Goal: Task Accomplishment & Management: Use online tool/utility

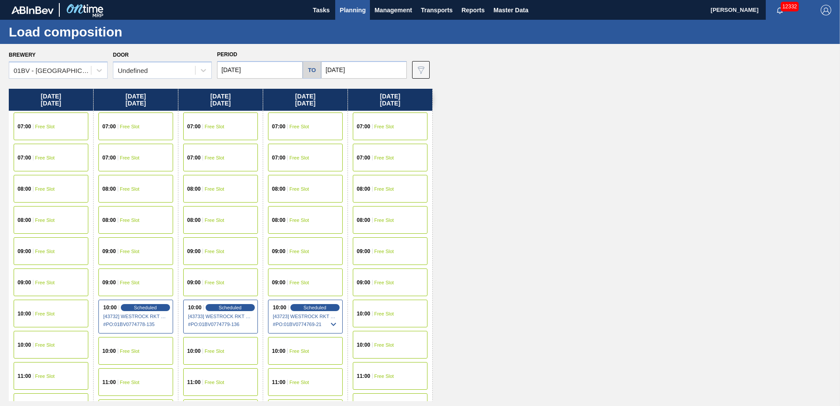
click at [348, 10] on span "Planning" at bounding box center [353, 10] width 26 height 11
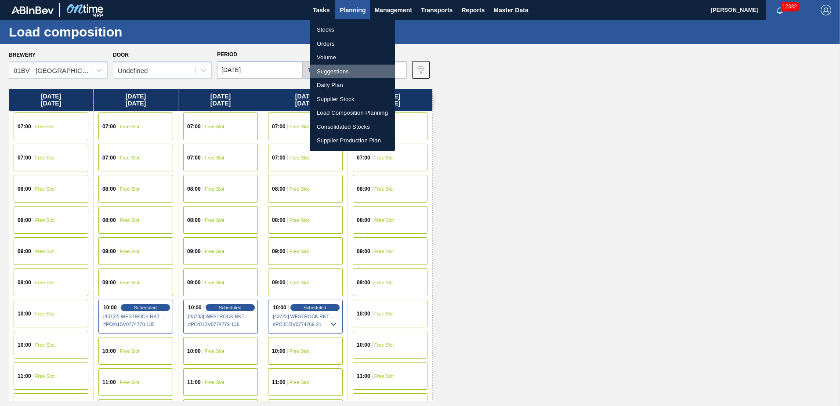
click at [335, 70] on li "Suggestions" at bounding box center [352, 72] width 85 height 14
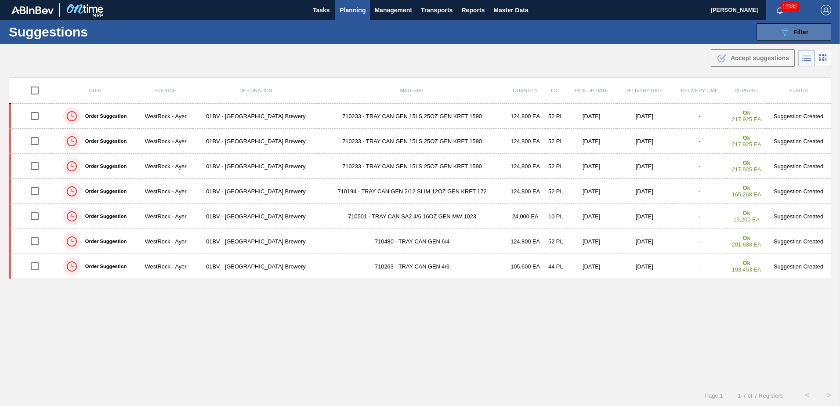
click at [782, 30] on icon at bounding box center [785, 32] width 7 height 7
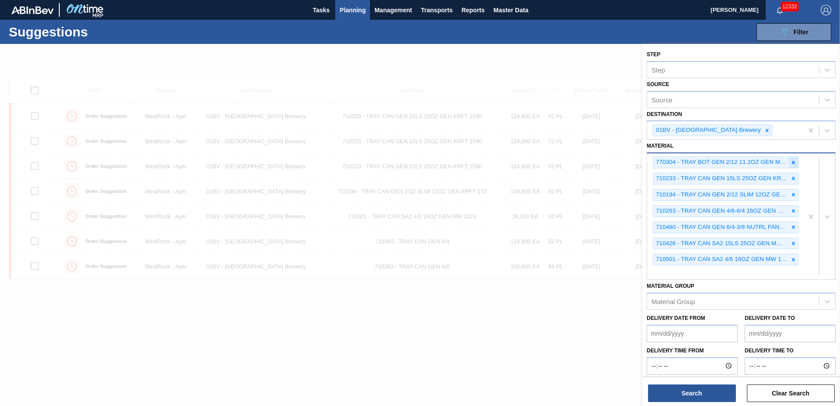
click at [793, 162] on icon at bounding box center [793, 163] width 6 height 6
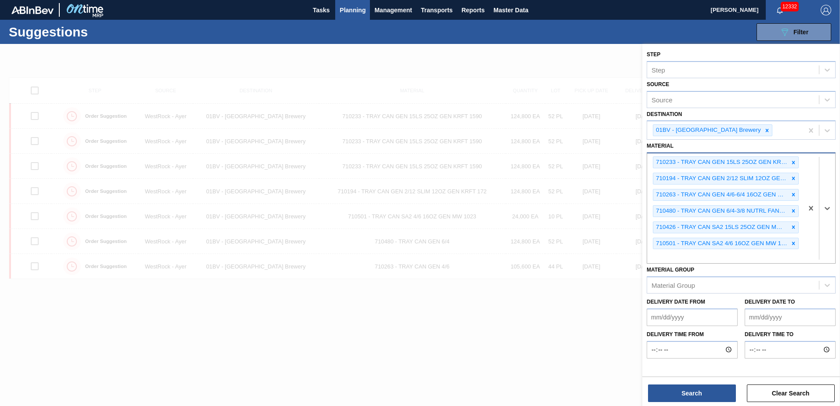
click at [793, 162] on icon at bounding box center [793, 162] width 3 height 3
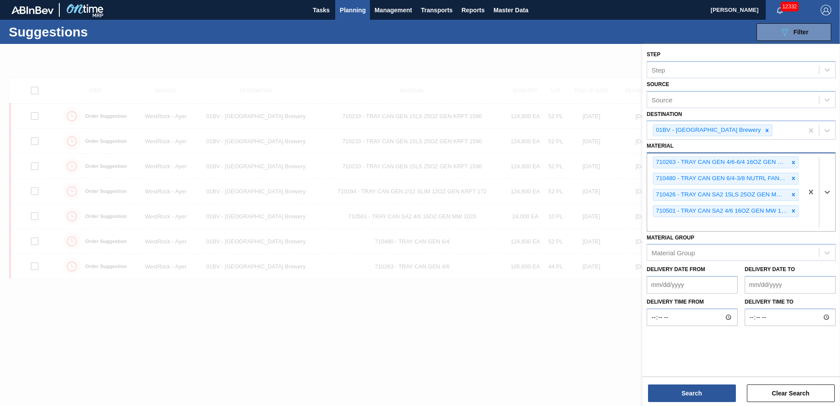
click at [793, 162] on icon at bounding box center [793, 162] width 3 height 3
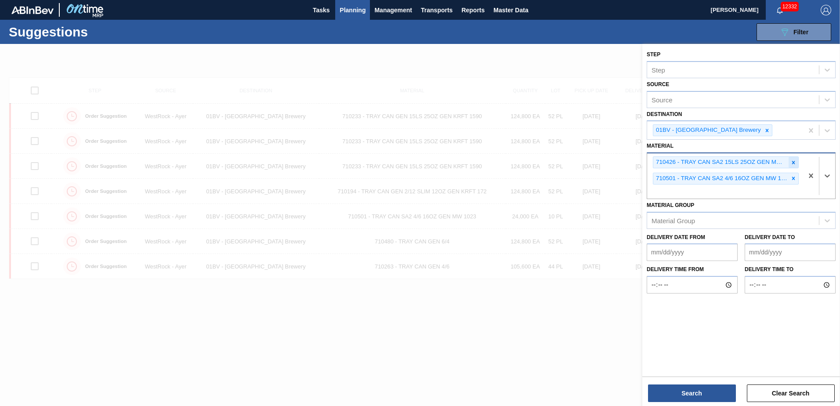
click at [793, 162] on icon at bounding box center [793, 163] width 6 height 6
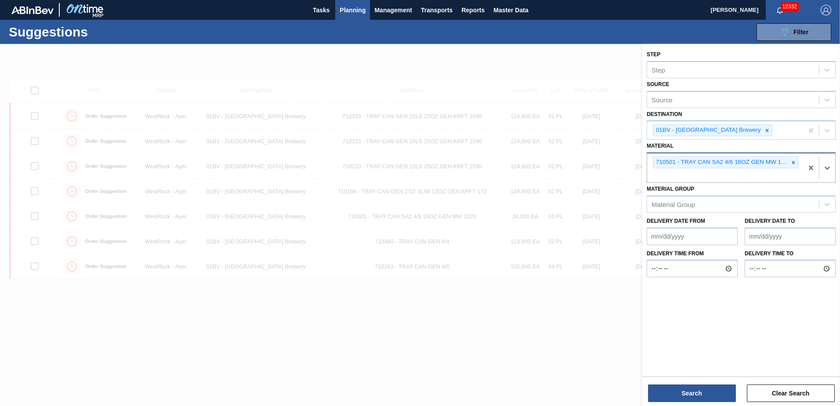
click at [793, 162] on icon at bounding box center [793, 163] width 6 height 6
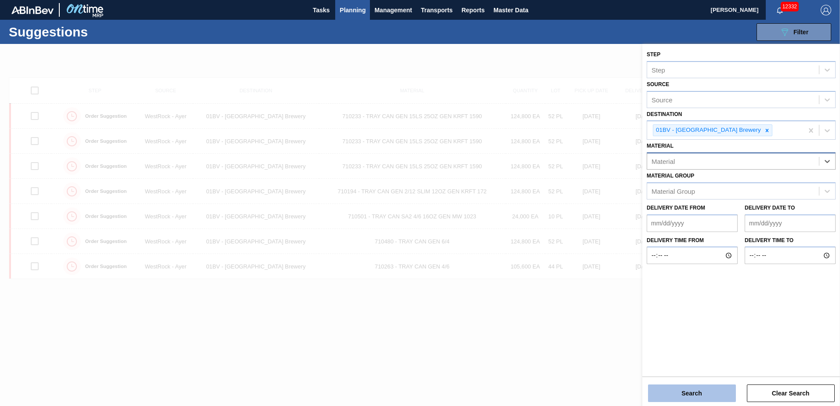
click at [689, 395] on button "Search" at bounding box center [692, 393] width 88 height 18
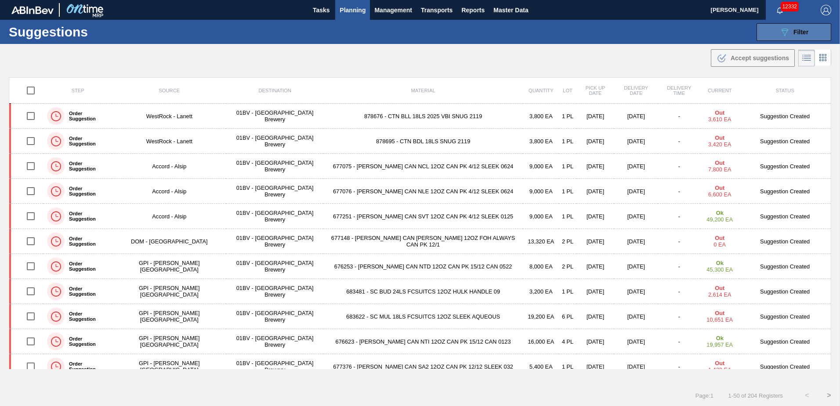
click at [776, 33] on button "089F7B8B-B2A5-4AFE-B5C0-19BA573D28AC Filter" at bounding box center [794, 32] width 75 height 18
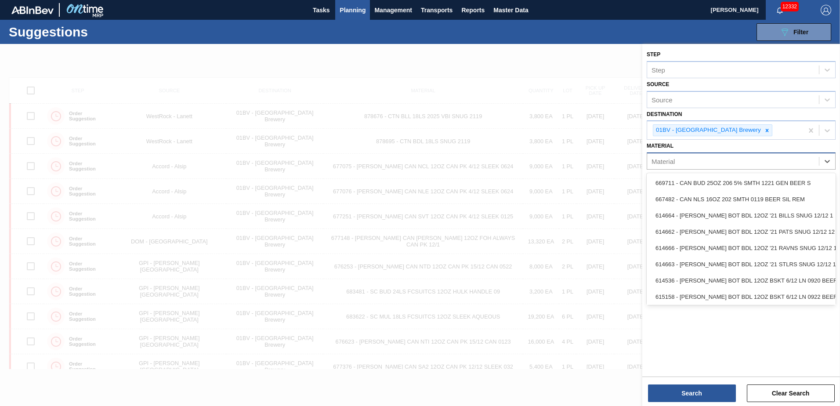
click at [687, 163] on div "Material" at bounding box center [733, 161] width 172 height 13
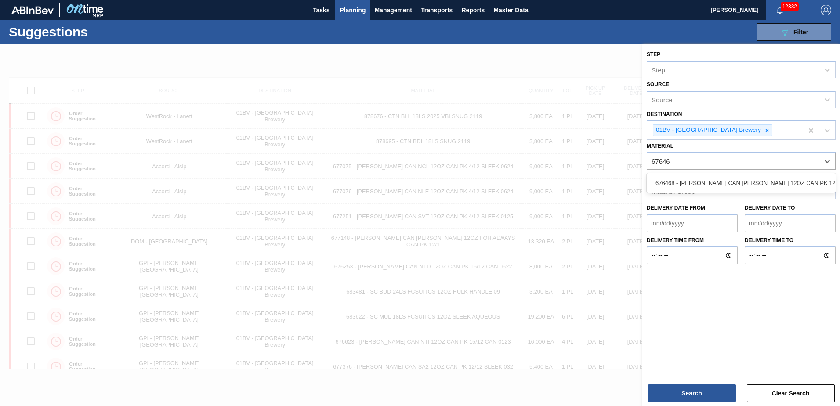
type input "676468"
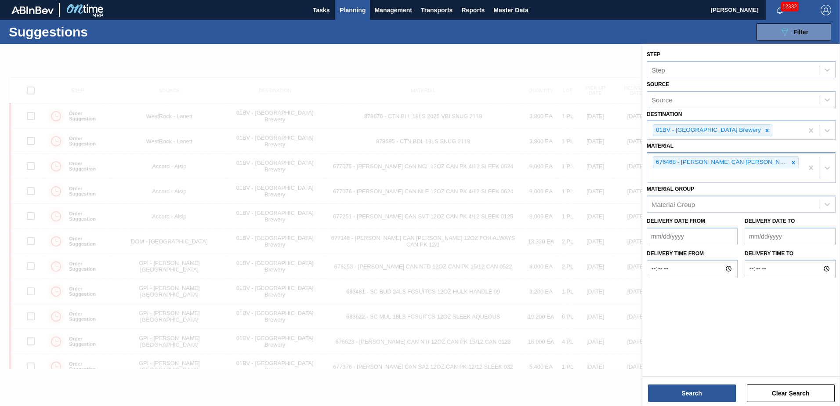
click at [680, 177] on div "676468 - [PERSON_NAME] CAN [PERSON_NAME] 12OZ CAN PK 12/12 CAN 0922" at bounding box center [725, 167] width 156 height 29
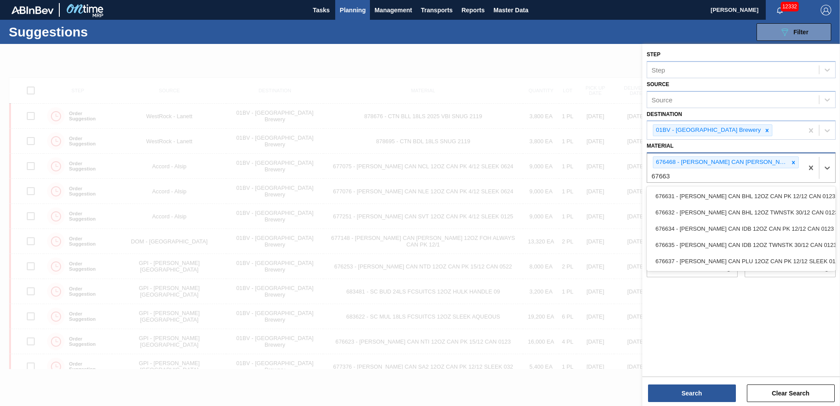
type input "676631"
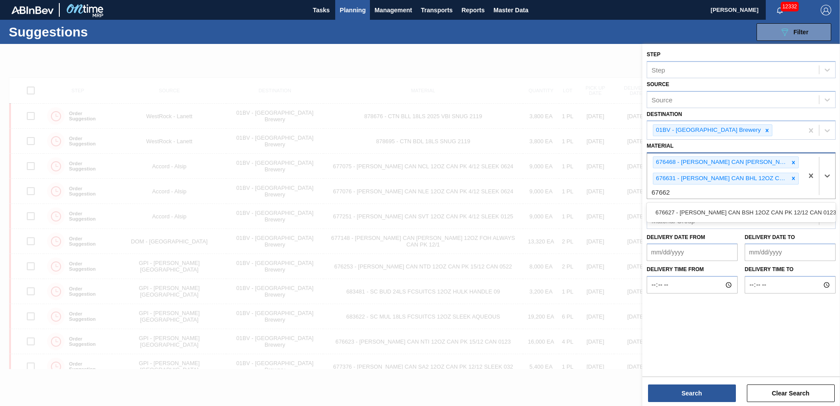
type input "676627"
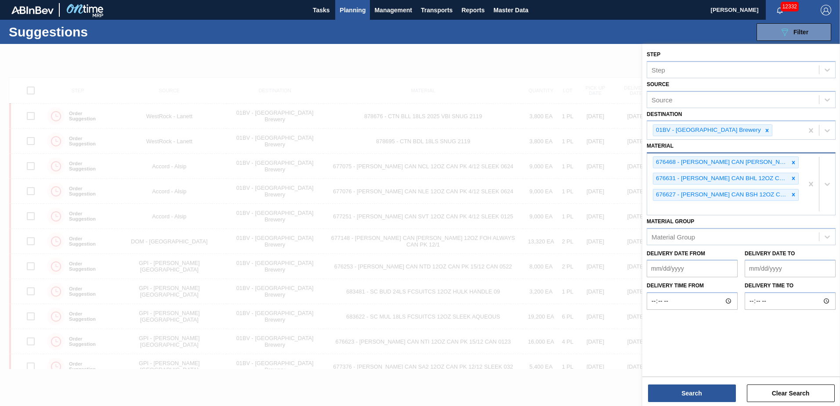
click at [672, 208] on div "676468 - CARR CAN BUD 12OZ CAN PK 12/12 CAN 0922 676631 - CARR CAN BHL 12OZ CAN…" at bounding box center [725, 184] width 156 height 62
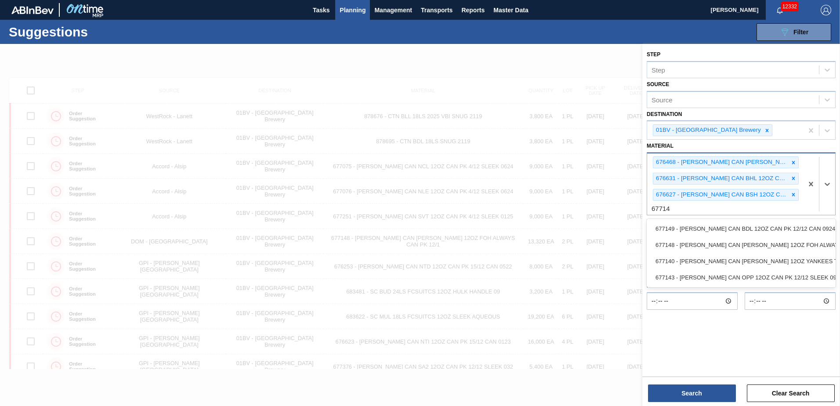
type input "677149"
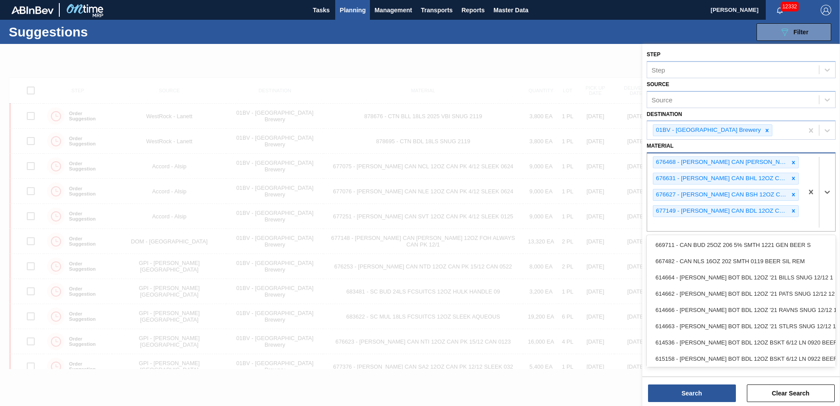
click at [667, 227] on div "676468 - CARR CAN BUD 12OZ CAN PK 12/12 CAN 0922 676631 - CARR CAN BHL 12OZ CAN…" at bounding box center [725, 192] width 156 height 78
type input "677190"
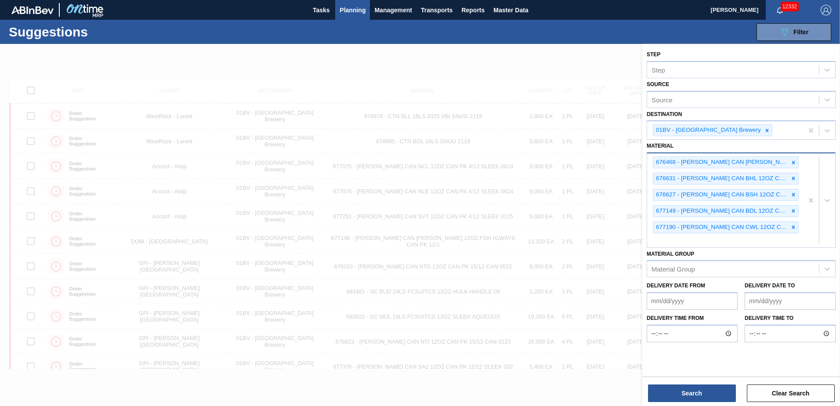
click at [672, 242] on div "676468 - CARR CAN BUD 12OZ CAN PK 12/12 CAN 0922 676631 - CARR CAN BHL 12OZ CAN…" at bounding box center [725, 200] width 156 height 94
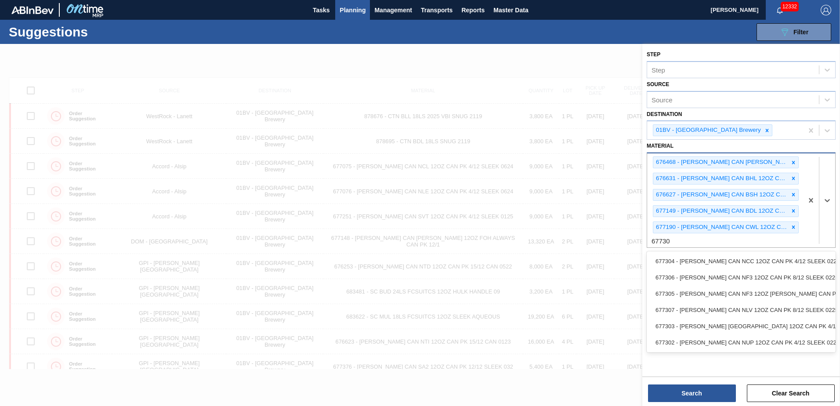
type input "677306"
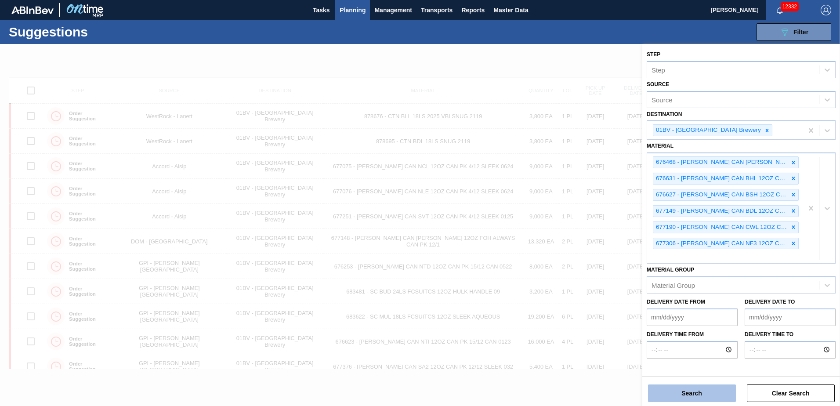
click at [692, 393] on button "Search" at bounding box center [692, 393] width 88 height 18
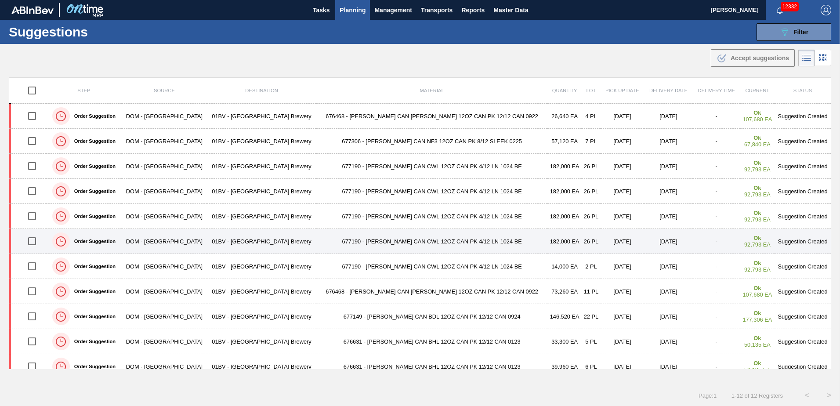
click at [32, 238] on input "checkbox" at bounding box center [32, 241] width 18 height 18
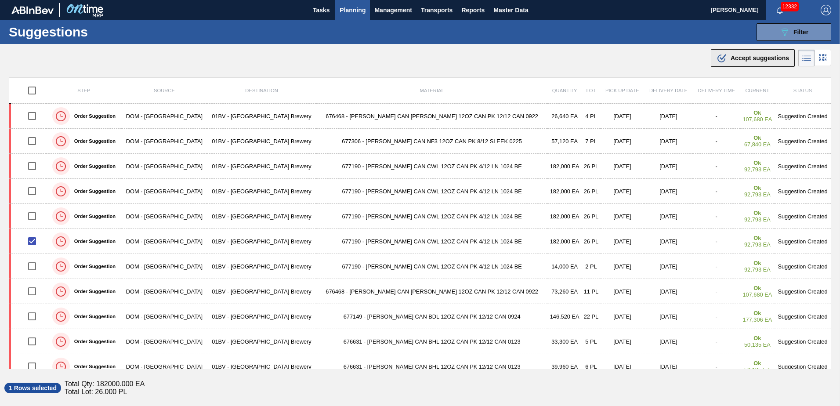
click at [736, 58] on span "Accept suggestions" at bounding box center [760, 57] width 58 height 7
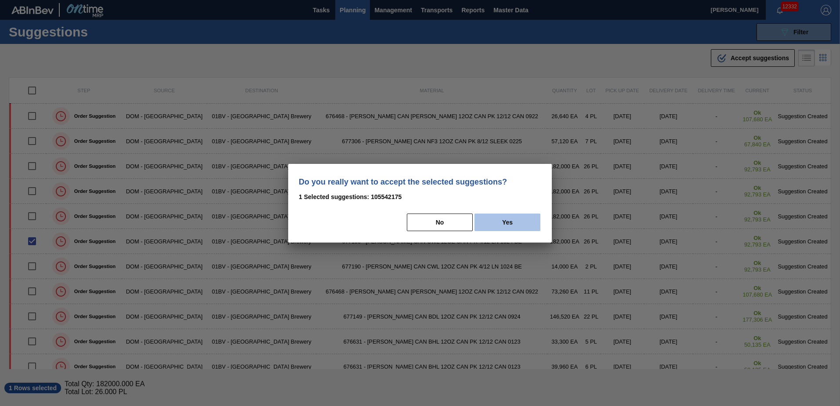
click at [507, 226] on button "Yes" at bounding box center [508, 223] width 66 height 18
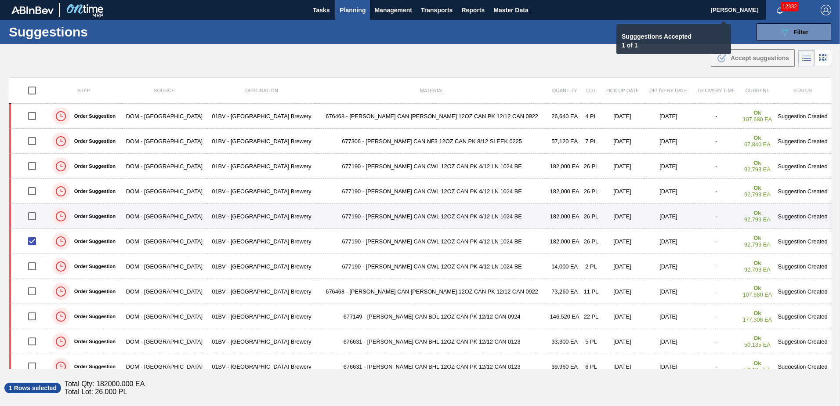
checkbox input "false"
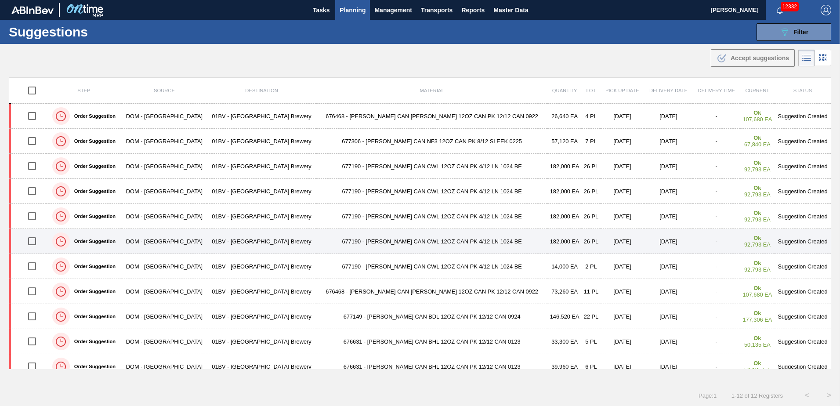
click at [35, 241] on input "checkbox" at bounding box center [32, 241] width 18 height 18
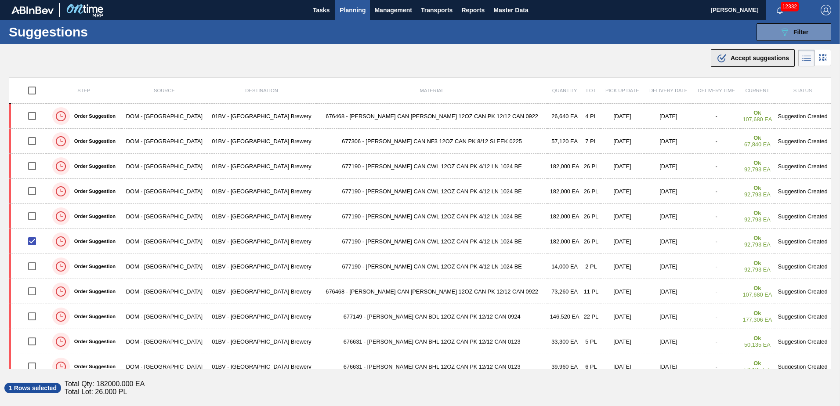
click at [739, 59] on span "Accept suggestions" at bounding box center [760, 57] width 58 height 7
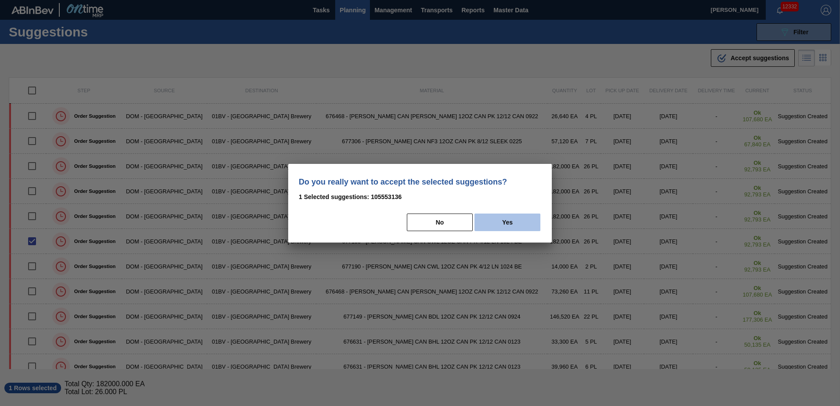
click at [517, 223] on button "Yes" at bounding box center [508, 223] width 66 height 18
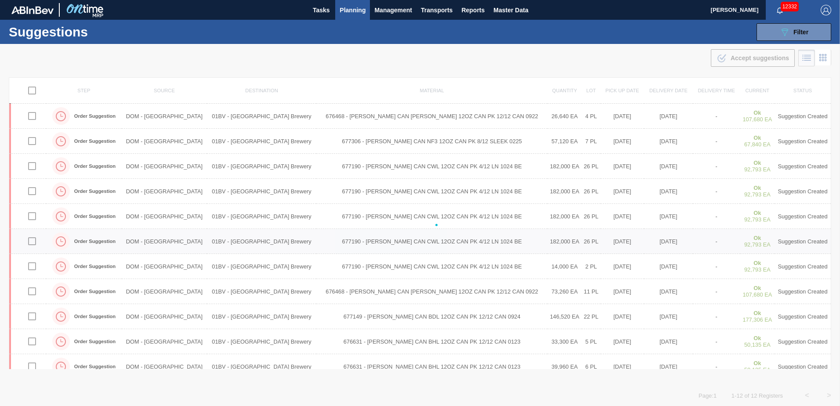
checkbox input "false"
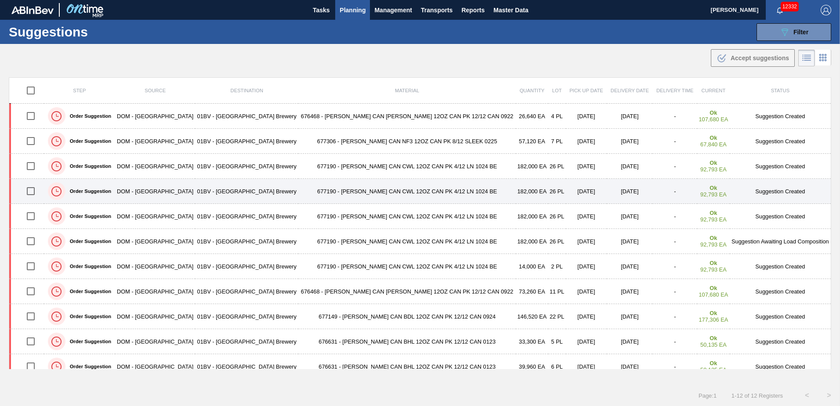
click at [33, 192] on input "checkbox" at bounding box center [31, 191] width 18 height 18
click at [32, 193] on input "checkbox" at bounding box center [31, 191] width 18 height 18
checkbox input "false"
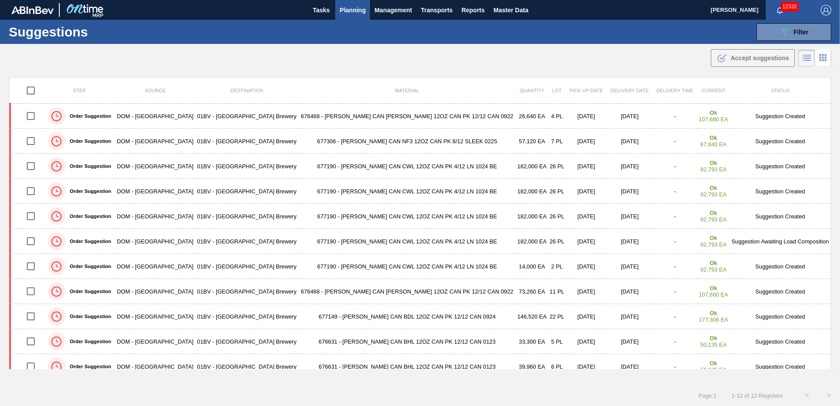
click at [352, 13] on span "Planning" at bounding box center [353, 10] width 26 height 11
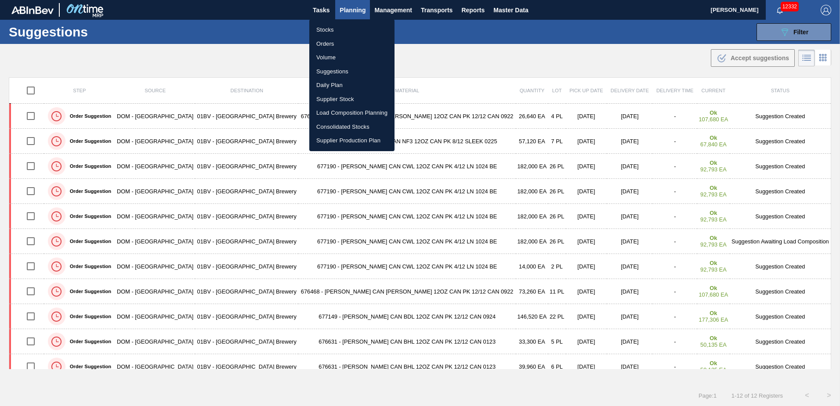
click at [331, 71] on li "Suggestions" at bounding box center [351, 72] width 85 height 14
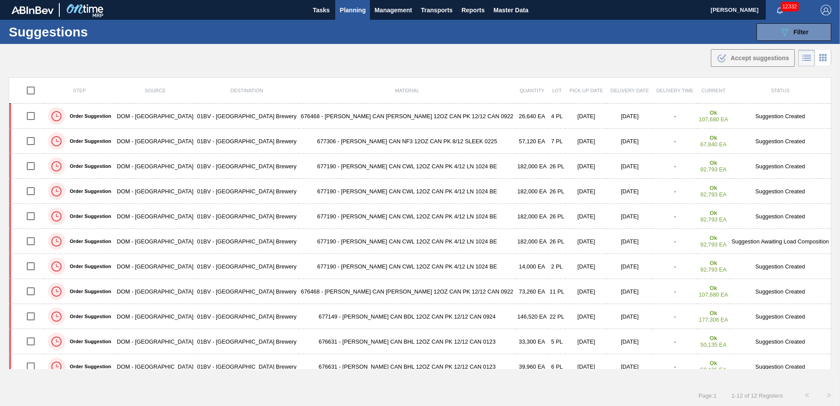
click at [355, 9] on span "Planning" at bounding box center [353, 10] width 26 height 11
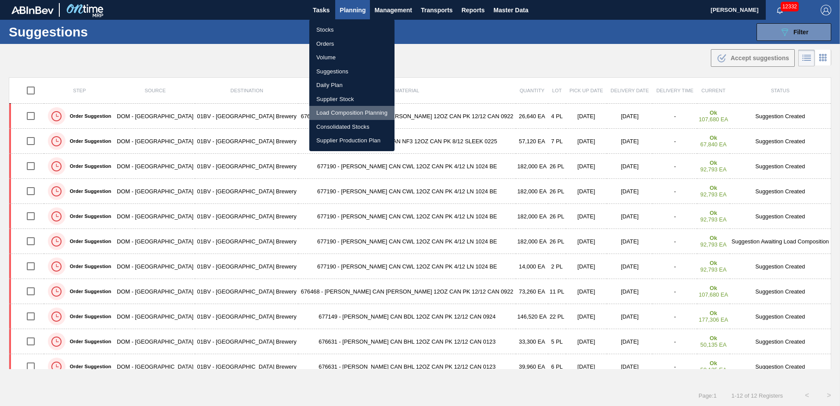
click at [355, 112] on li "Load Composition Planning" at bounding box center [351, 113] width 85 height 14
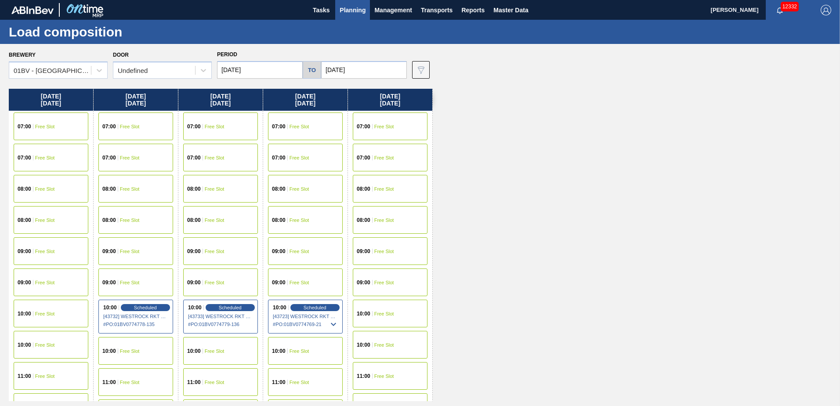
click at [271, 72] on input "[DATE]" at bounding box center [260, 70] width 86 height 18
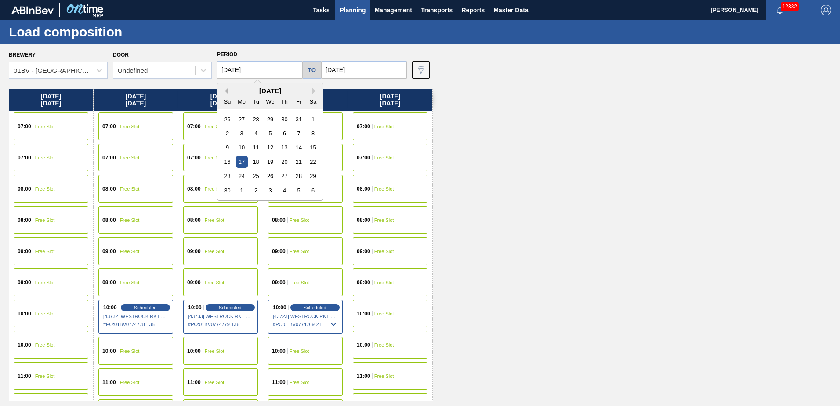
click at [227, 93] on button "Previous Month" at bounding box center [225, 91] width 6 height 6
click at [312, 91] on div "September 2025" at bounding box center [270, 90] width 105 height 7
click at [314, 93] on button "Next Month" at bounding box center [315, 91] width 6 height 6
click at [238, 161] on div "20" at bounding box center [242, 162] width 12 height 12
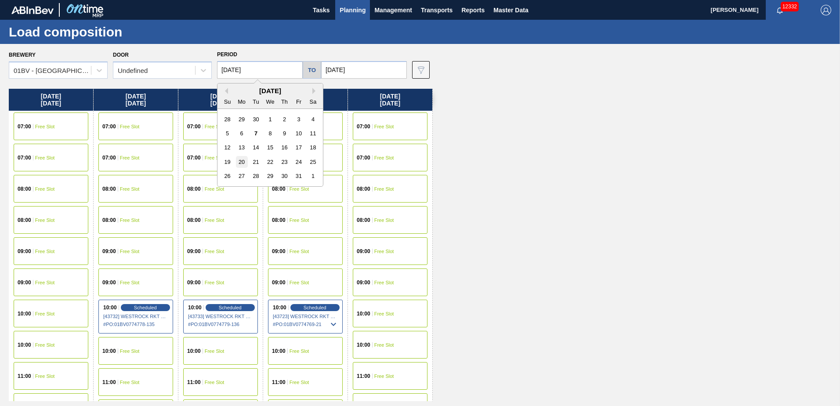
type input "[DATE]"
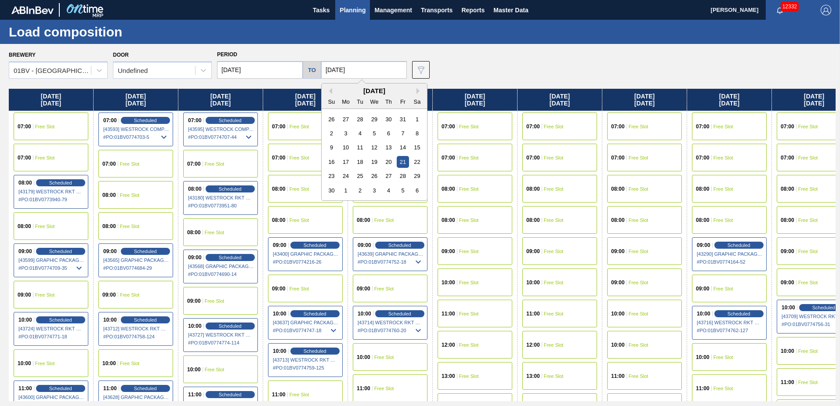
click at [363, 68] on input "11/21/2025" at bounding box center [364, 70] width 86 height 18
click at [329, 92] on button "Previous Month" at bounding box center [329, 91] width 6 height 6
click at [402, 162] on div "24" at bounding box center [403, 162] width 12 height 12
type input "[DATE]"
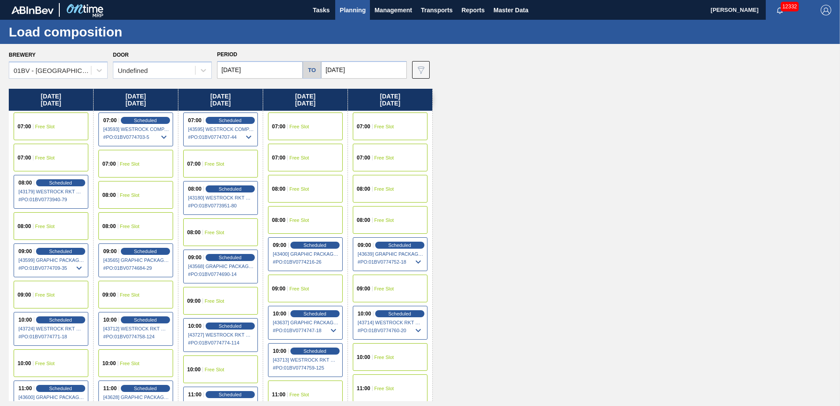
click at [284, 187] on span "08:00" at bounding box center [279, 188] width 14 height 5
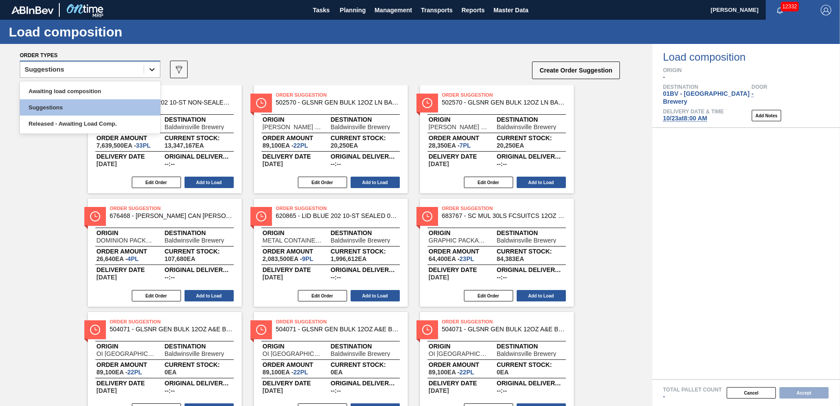
click at [149, 69] on icon at bounding box center [152, 69] width 9 height 9
click at [78, 90] on div "Awaiting load composition" at bounding box center [90, 91] width 141 height 16
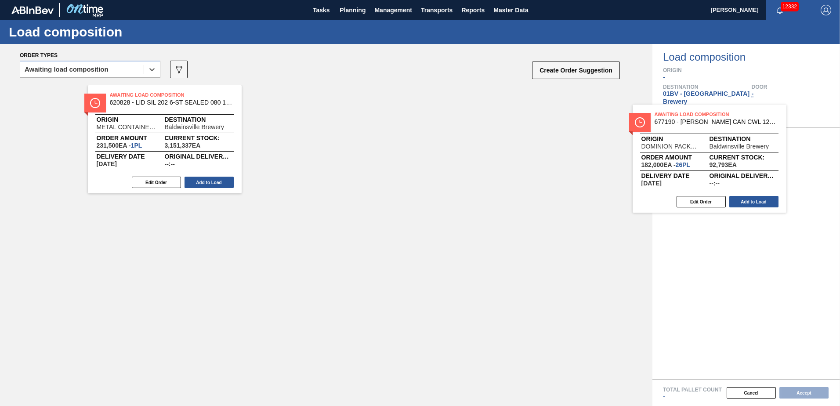
drag, startPoint x: 126, startPoint y: 102, endPoint x: 682, endPoint y: 123, distance: 556.3
click at [682, 123] on div "Order types option Awaiting load composition, selected. Select is focused ,type…" at bounding box center [420, 225] width 840 height 362
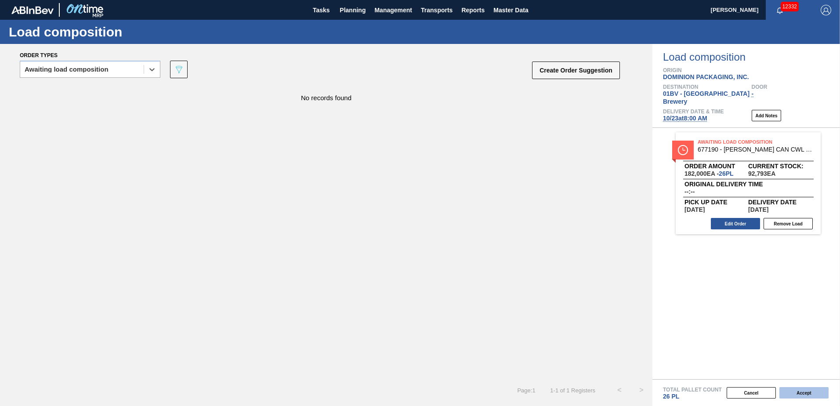
click at [788, 394] on button "Accept" at bounding box center [803, 392] width 49 height 11
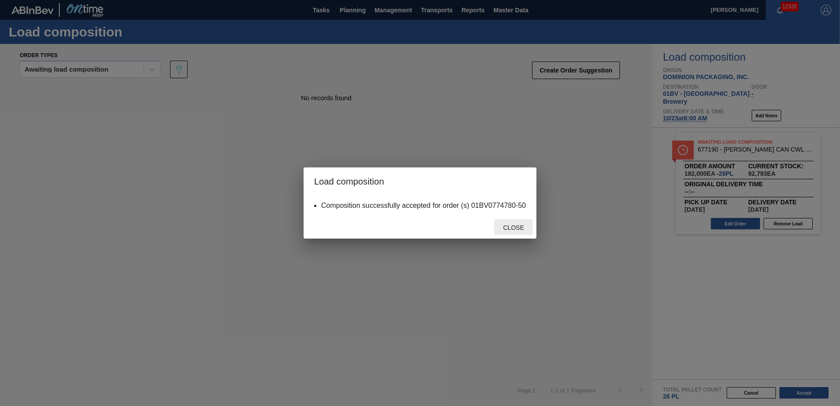
click at [518, 230] on span "Close" at bounding box center [513, 227] width 35 height 7
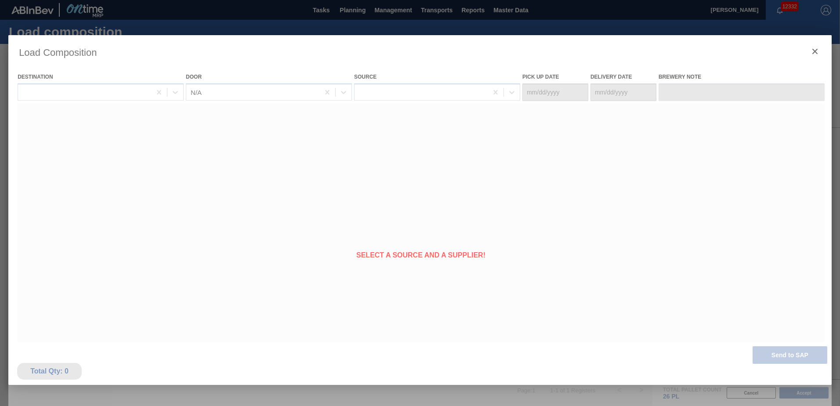
type Date "[DATE]"
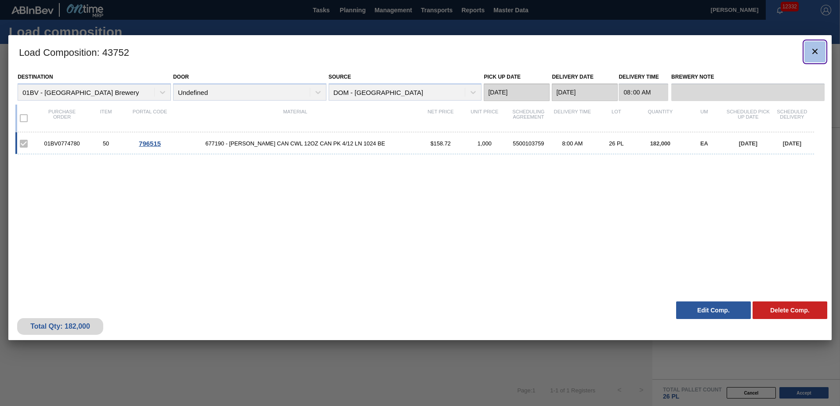
click at [813, 53] on icon "botão de ícone" at bounding box center [814, 51] width 5 height 5
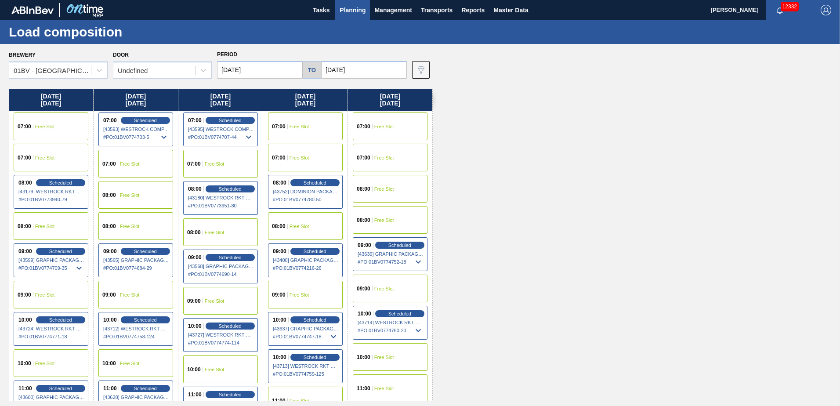
click at [346, 8] on span "Planning" at bounding box center [353, 10] width 26 height 11
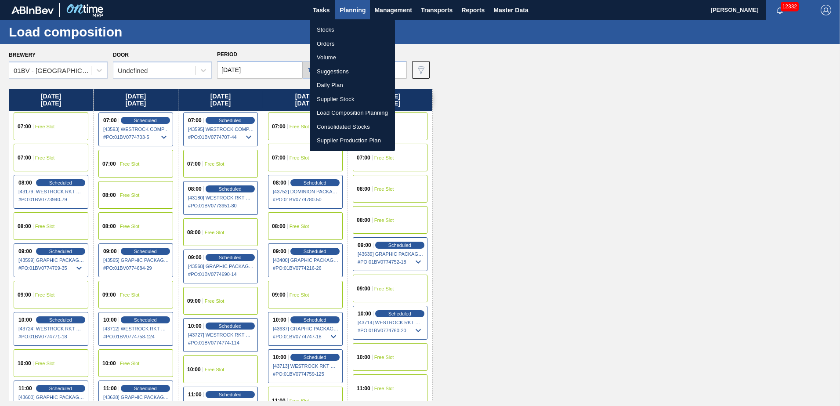
click at [338, 72] on li "Suggestions" at bounding box center [352, 72] width 85 height 14
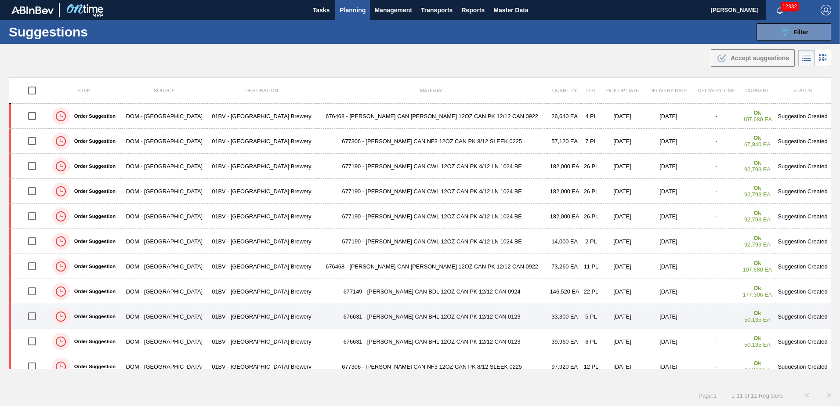
scroll to position [10, 0]
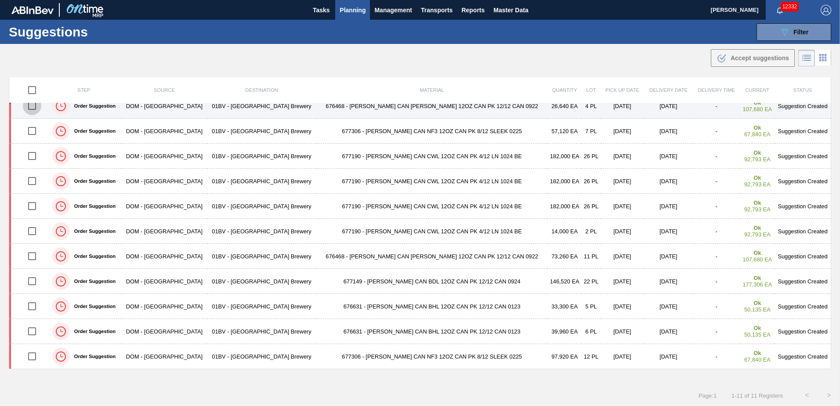
click at [34, 108] on input "checkbox" at bounding box center [32, 106] width 18 height 18
checkbox input "true"
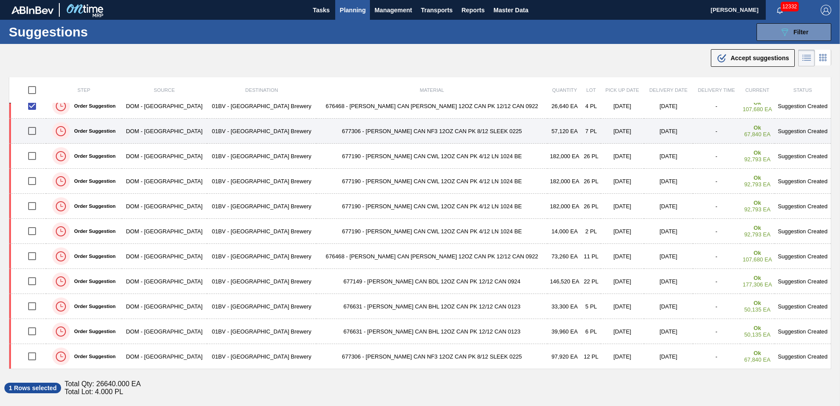
drag, startPoint x: 32, startPoint y: 134, endPoint x: 39, endPoint y: 132, distance: 7.4
click at [33, 134] on input "checkbox" at bounding box center [32, 131] width 18 height 18
checkbox input "true"
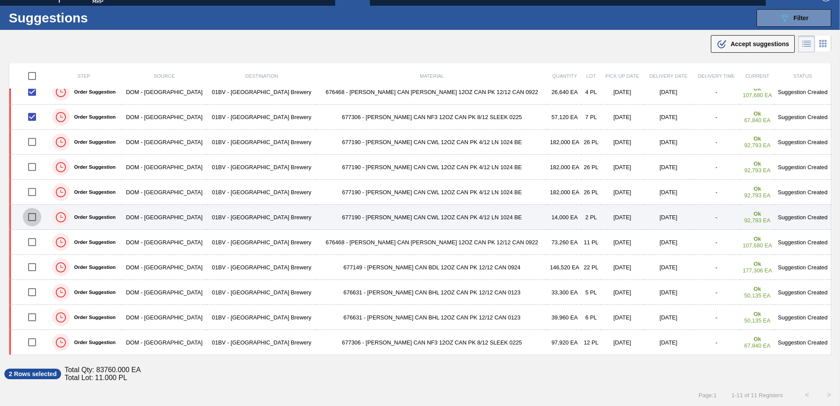
click at [33, 215] on input "checkbox" at bounding box center [32, 217] width 18 height 18
checkbox input "true"
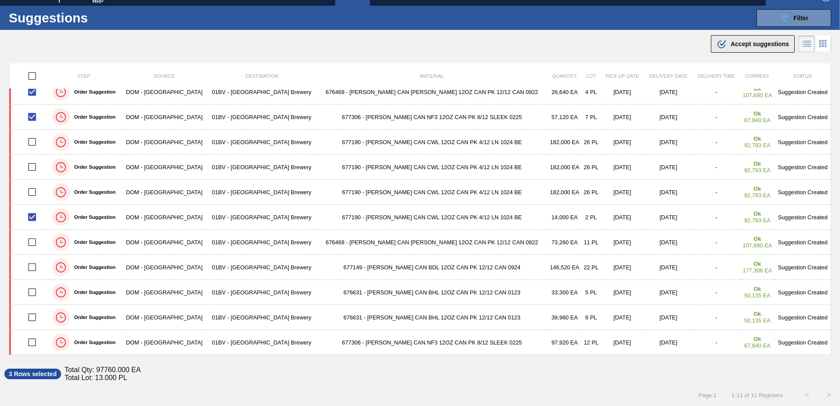
click at [742, 45] on span "Accept suggestions" at bounding box center [760, 43] width 58 height 7
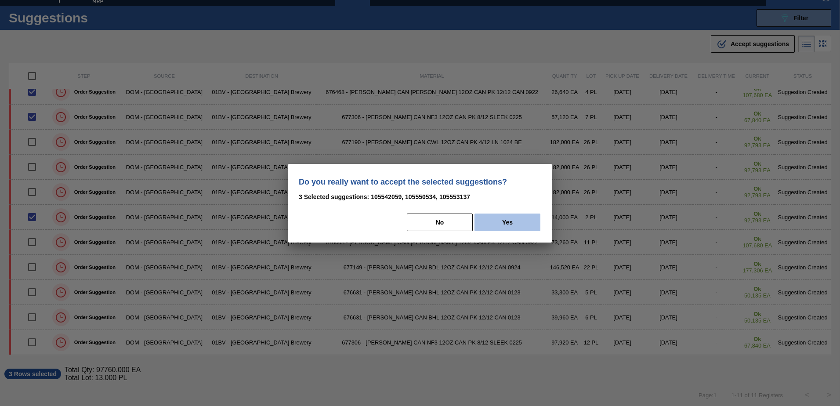
click at [510, 221] on button "Yes" at bounding box center [508, 223] width 66 height 18
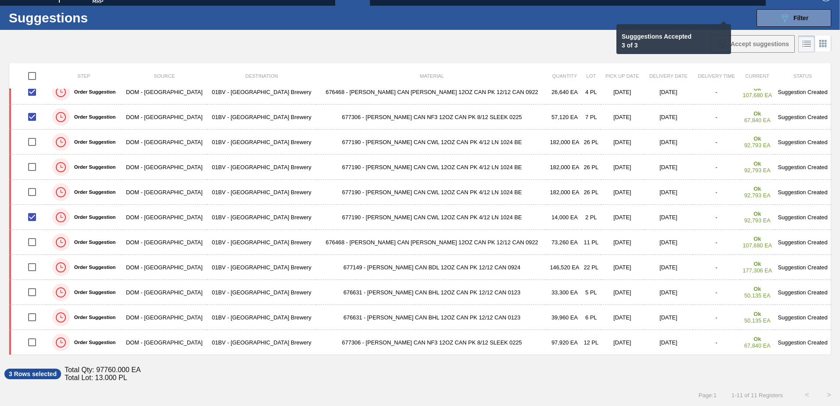
checkbox input "false"
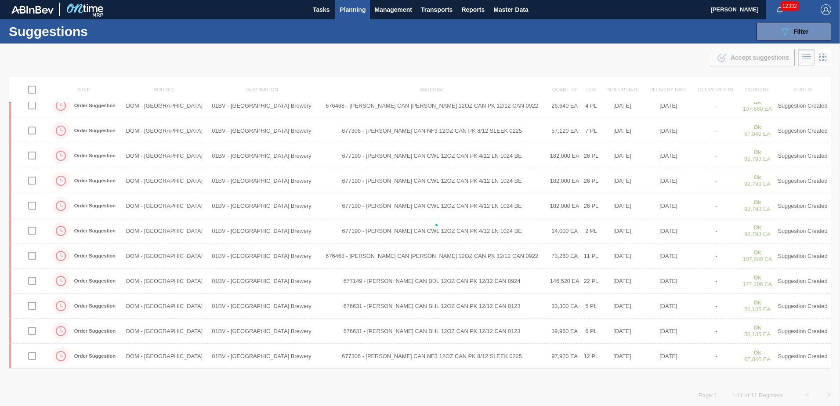
scroll to position [0, 0]
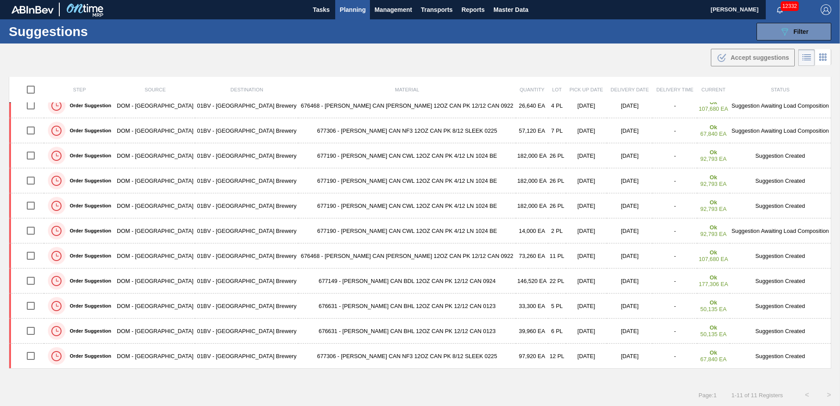
click at [342, 9] on span "Planning" at bounding box center [353, 9] width 26 height 11
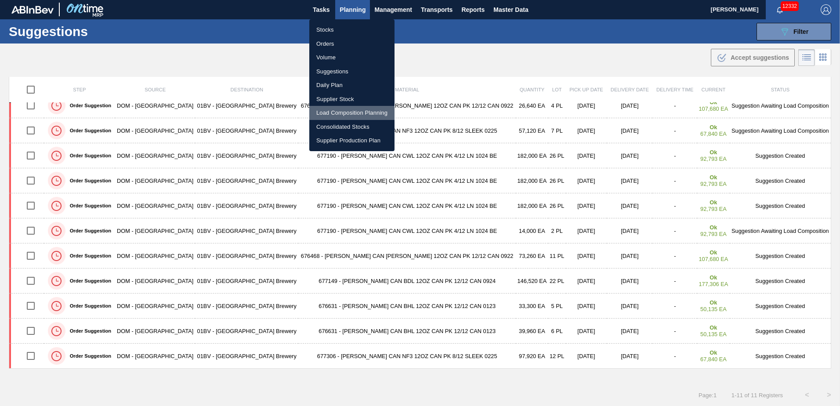
click at [346, 110] on li "Load Composition Planning" at bounding box center [351, 113] width 85 height 14
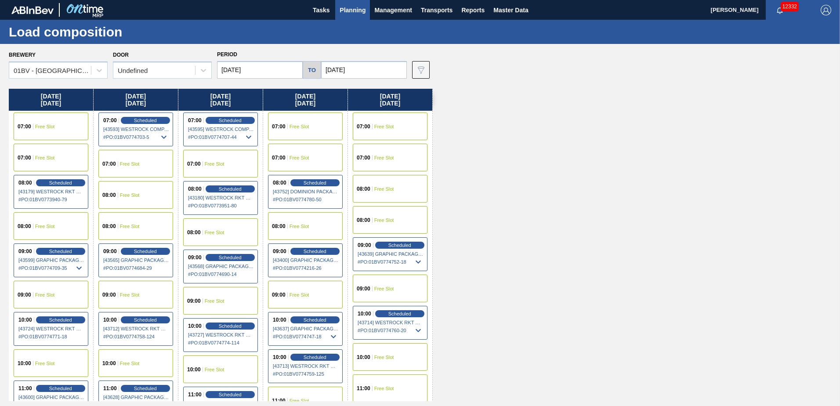
click at [381, 189] on span "Free Slot" at bounding box center [384, 188] width 20 height 5
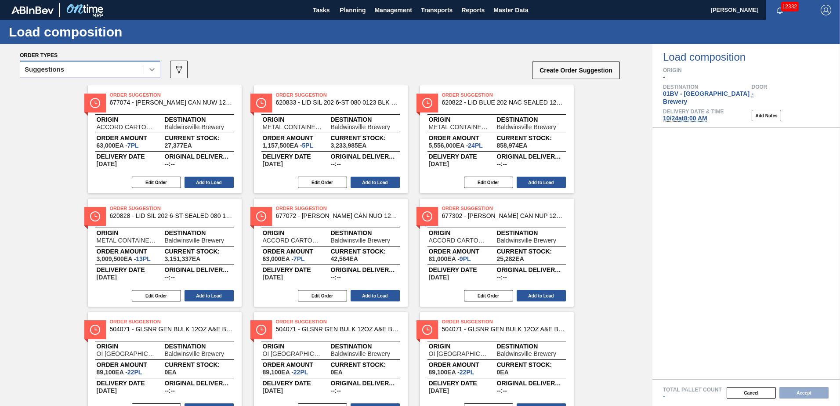
click at [152, 72] on icon at bounding box center [152, 69] width 9 height 9
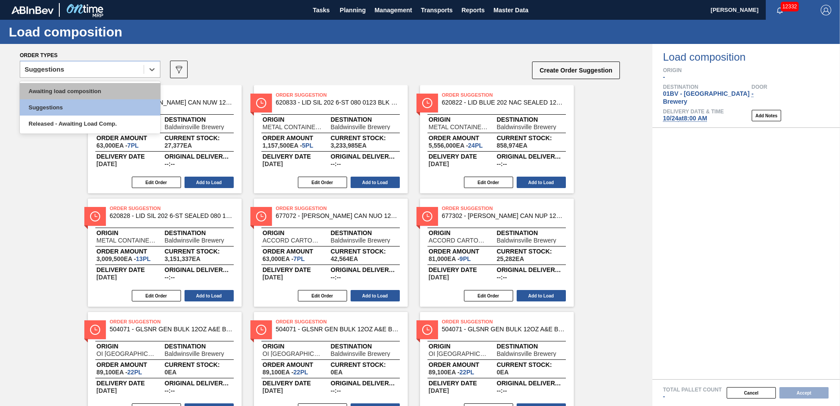
click at [108, 92] on div "Awaiting load composition" at bounding box center [90, 91] width 141 height 16
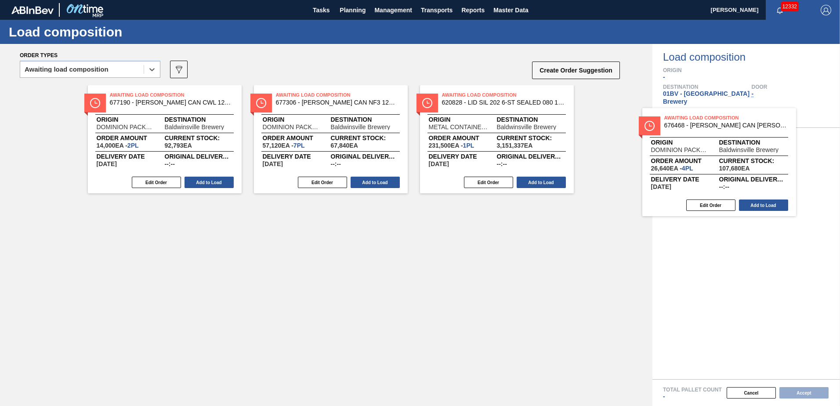
drag, startPoint x: 459, startPoint y: 115, endPoint x: 689, endPoint y: 139, distance: 230.6
click at [689, 139] on div "Order types option Awaiting load composition, selected. Select is focused ,type…" at bounding box center [420, 225] width 840 height 362
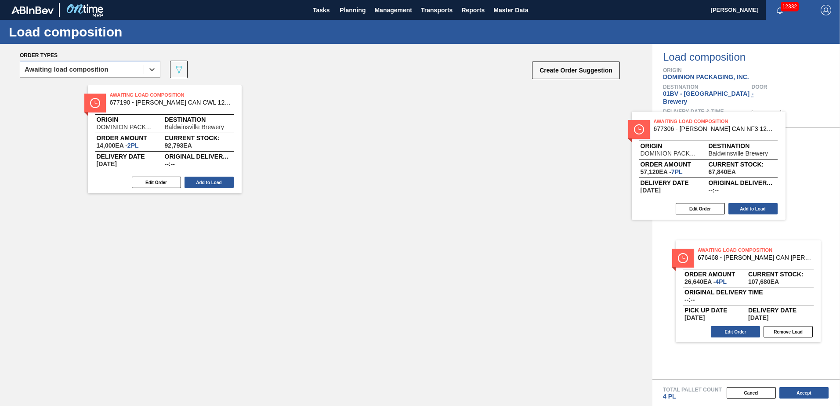
drag, startPoint x: 482, startPoint y: 109, endPoint x: 765, endPoint y: 134, distance: 284.5
click at [765, 134] on div "Order types option Awaiting load composition, selected. Select is focused ,type…" at bounding box center [420, 225] width 840 height 362
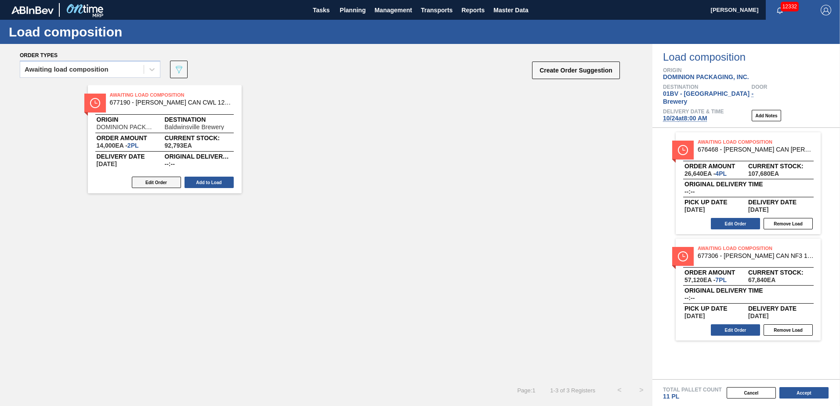
click at [153, 185] on button "Edit Order" at bounding box center [156, 182] width 49 height 11
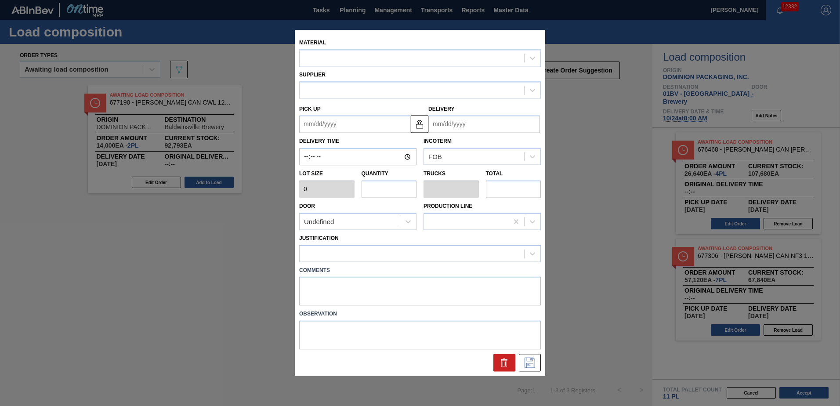
type input "7,000"
type input "2"
type input "0.077"
type input "14,000"
type up "[DATE]"
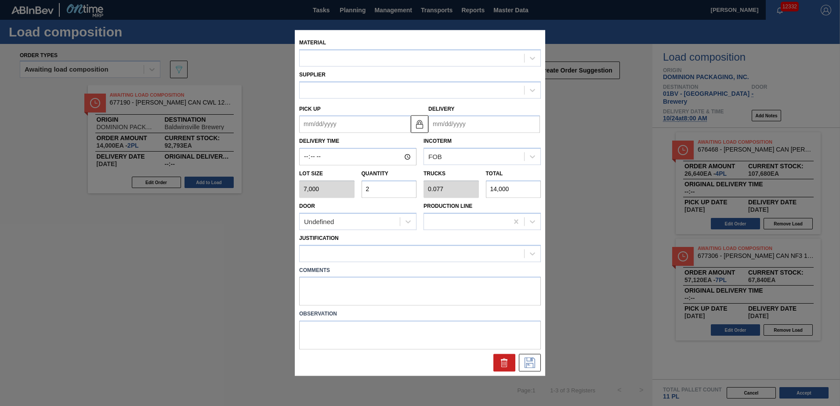
type input "[DATE]"
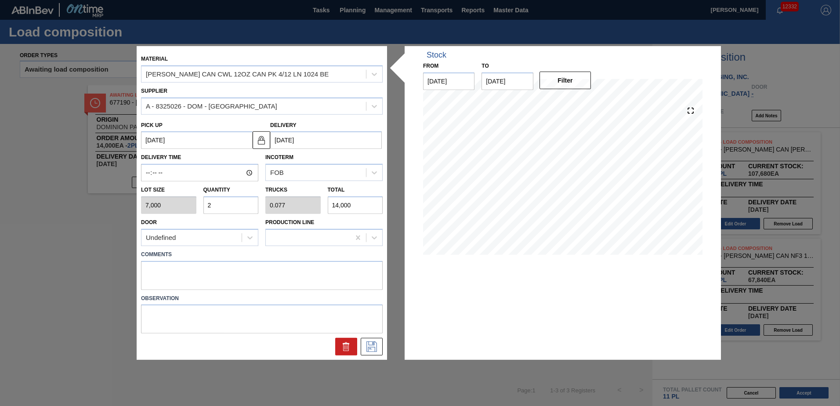
drag, startPoint x: 234, startPoint y: 205, endPoint x: 9, endPoint y: 202, distance: 224.6
click at [15, 201] on div "Material CARR CAN CWL 12OZ CAN PK 4/12 LN 1024 BE Supplier A - 8325026 - DOM - …" at bounding box center [420, 203] width 840 height 406
type input "1"
type input "0.038"
type input "7,000"
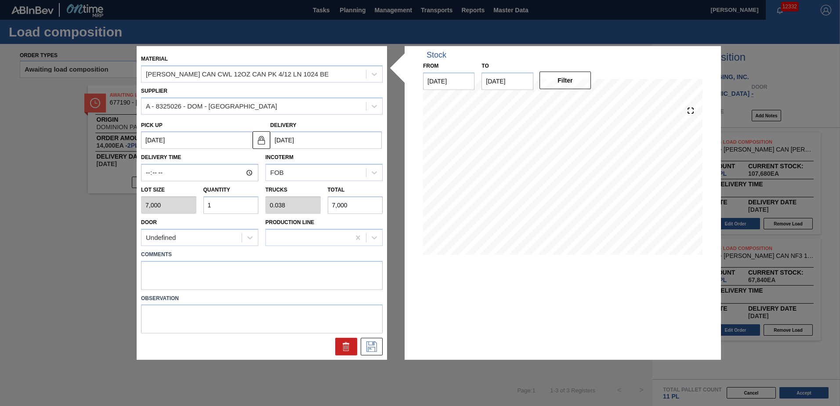
type input "15"
type input "0.577"
type input "105,000"
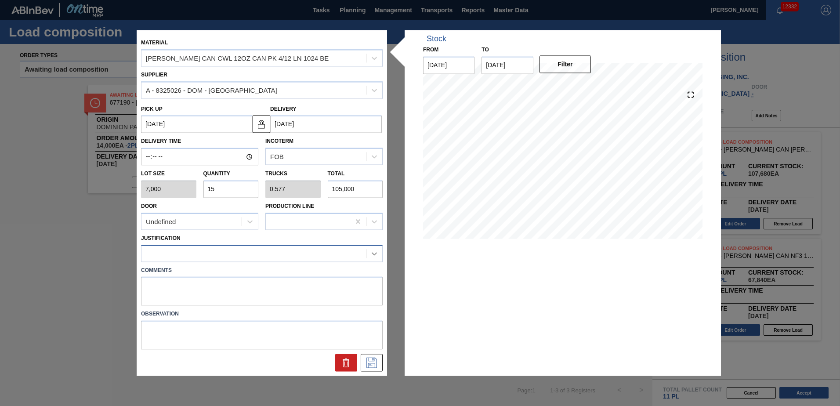
type input "15"
click at [372, 252] on icon at bounding box center [374, 253] width 9 height 9
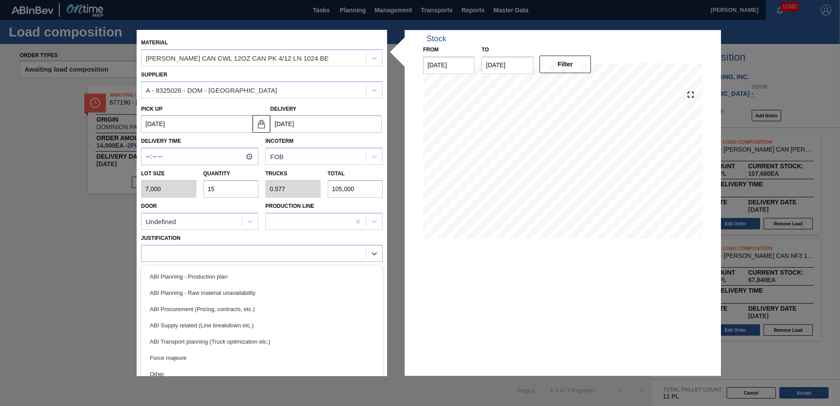
scroll to position [94, 0]
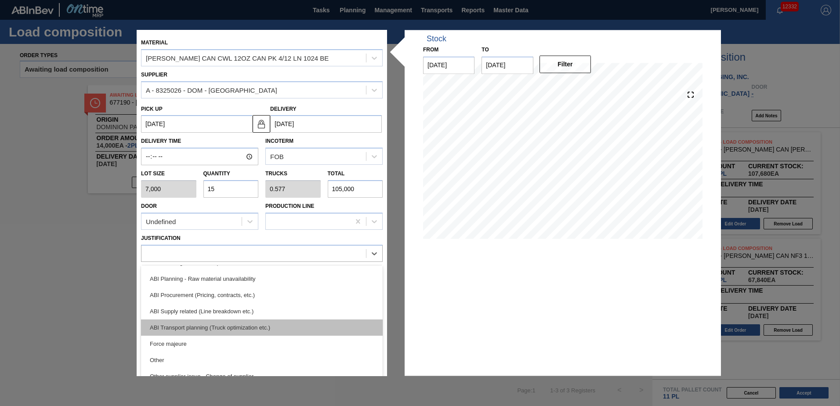
click at [192, 325] on div "ABI Transport planning (Truck optimization etc.)" at bounding box center [262, 327] width 242 height 16
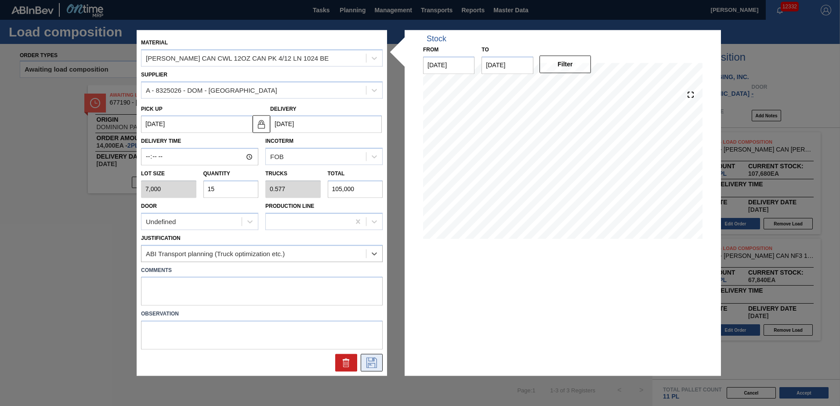
click at [370, 363] on icon at bounding box center [372, 363] width 14 height 11
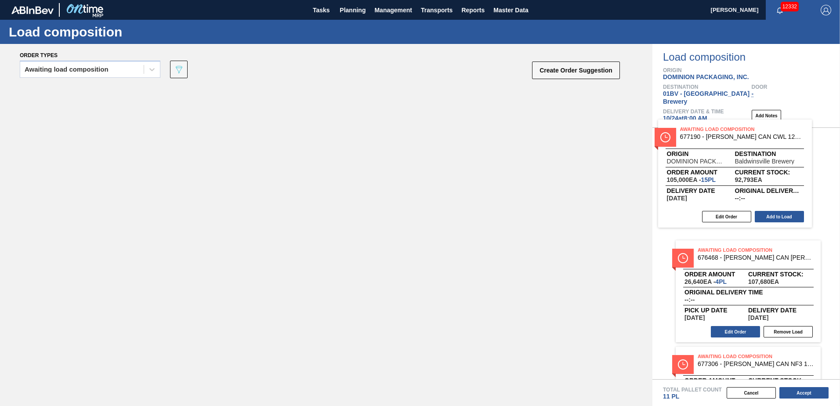
drag, startPoint x: 131, startPoint y: 102, endPoint x: 728, endPoint y: 141, distance: 598.5
click at [728, 141] on div "Order types Awaiting load composition 089F7B8B-B2A5-4AFE-B5C0-19BA573D28AC Crea…" at bounding box center [420, 225] width 840 height 362
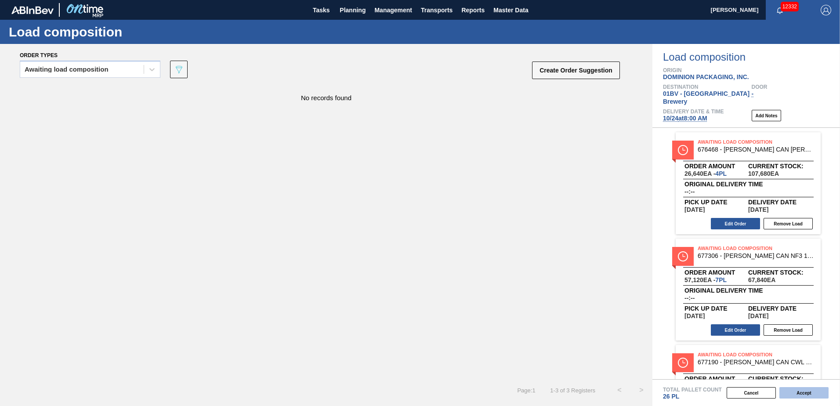
click at [799, 396] on button "Accept" at bounding box center [803, 392] width 49 height 11
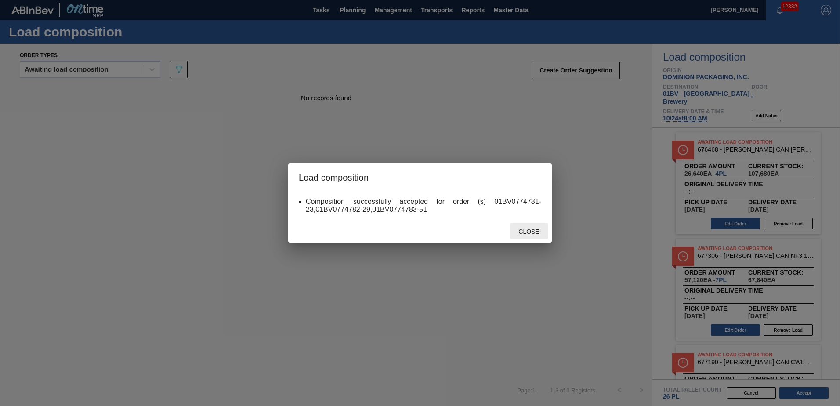
click at [532, 234] on span "Close" at bounding box center [528, 231] width 35 height 7
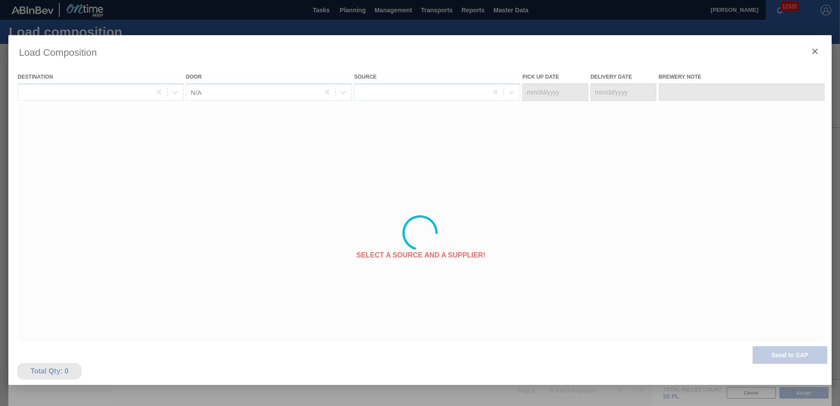
type Date "[DATE]"
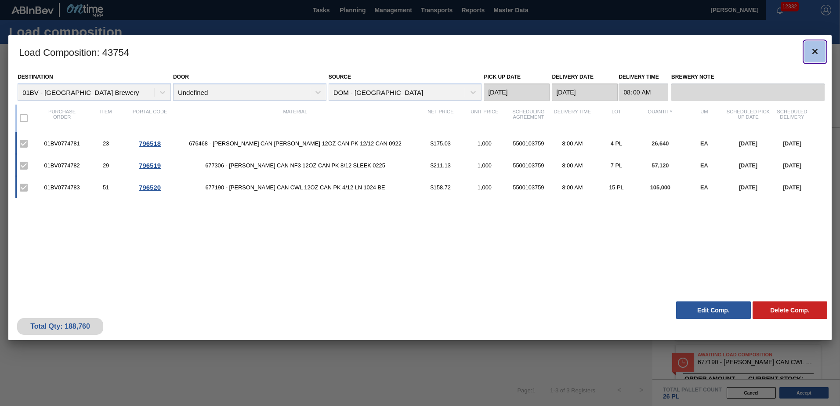
click at [810, 52] on icon "botão de ícone" at bounding box center [815, 51] width 11 height 11
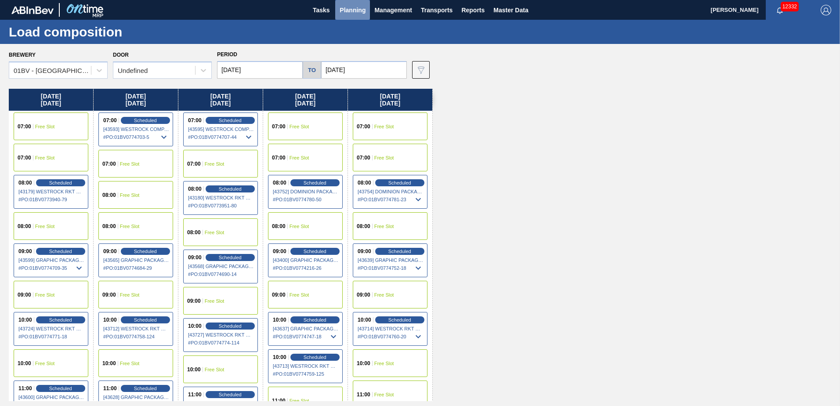
click at [360, 9] on span "Planning" at bounding box center [353, 10] width 26 height 11
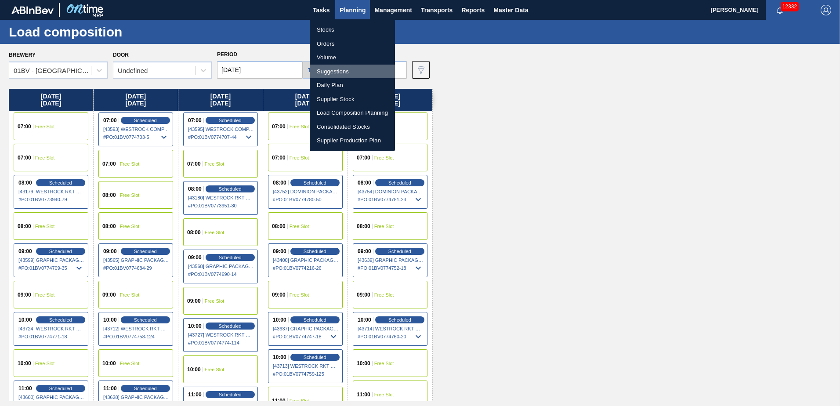
click at [326, 69] on li "Suggestions" at bounding box center [352, 72] width 85 height 14
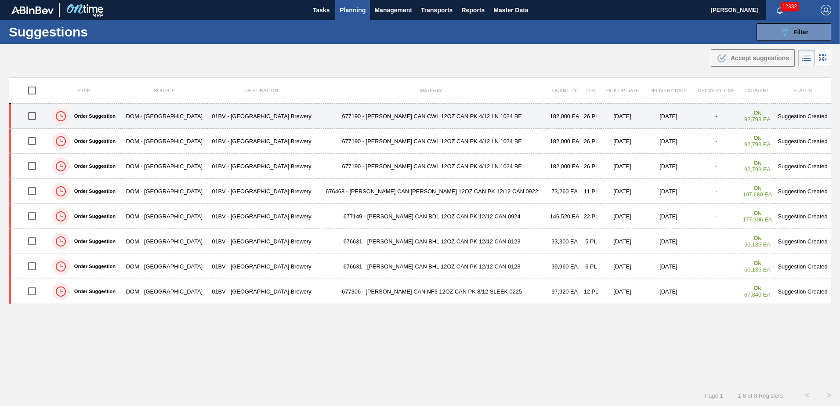
drag, startPoint x: 36, startPoint y: 117, endPoint x: 35, endPoint y: 122, distance: 4.9
click at [35, 117] on input "checkbox" at bounding box center [32, 116] width 18 height 18
checkbox input "true"
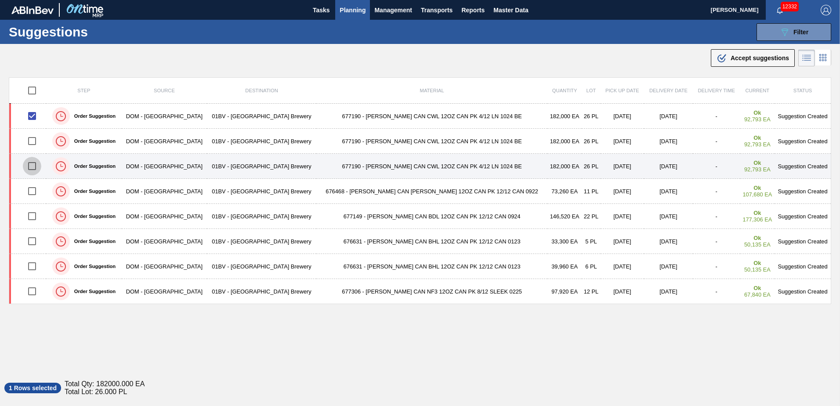
click at [35, 167] on input "checkbox" at bounding box center [32, 166] width 18 height 18
checkbox input "true"
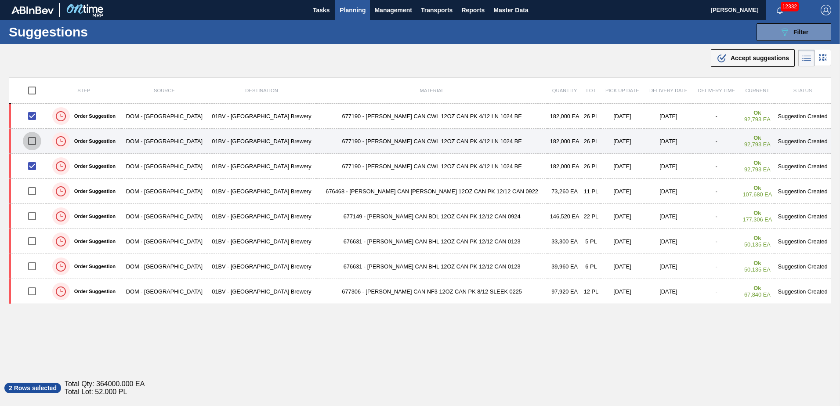
click at [31, 140] on input "checkbox" at bounding box center [32, 141] width 18 height 18
checkbox input "true"
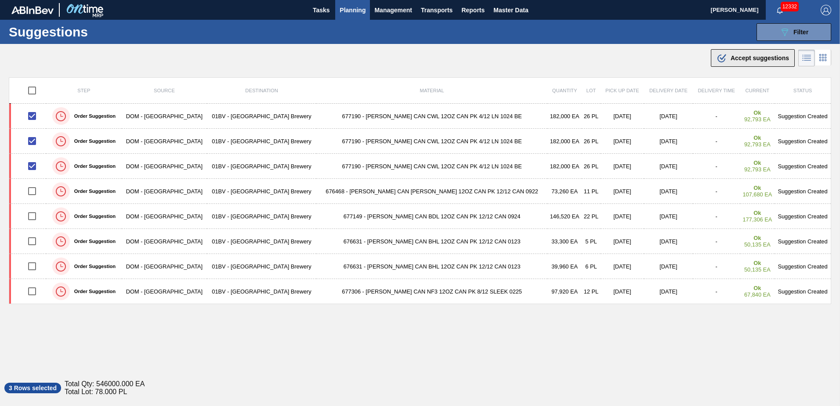
click at [738, 57] on span "Accept suggestions" at bounding box center [760, 57] width 58 height 7
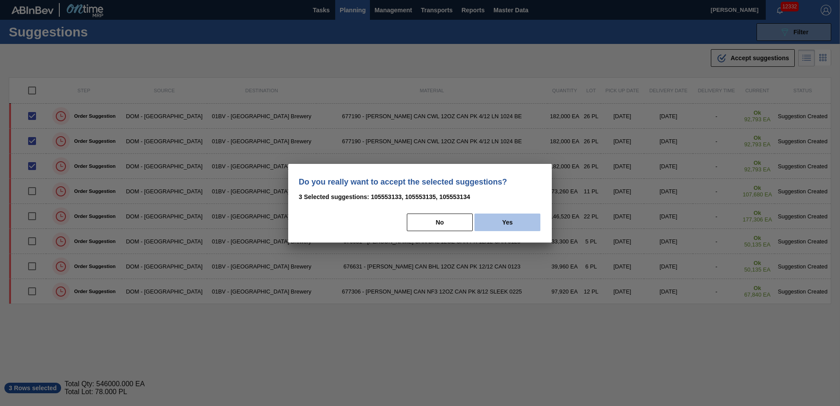
click at [508, 221] on button "Yes" at bounding box center [508, 223] width 66 height 18
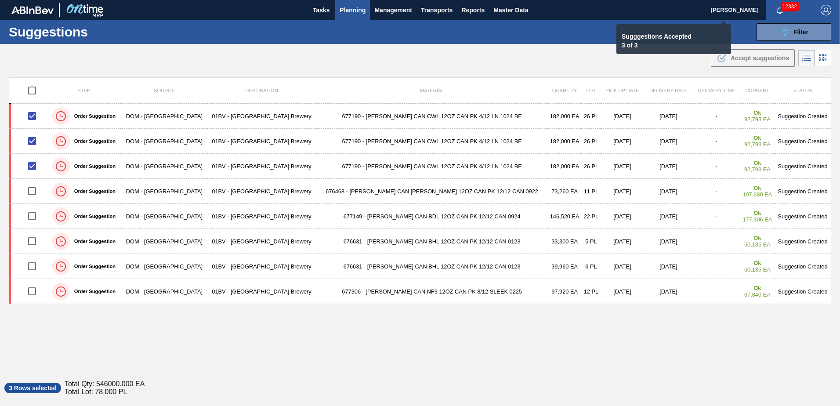
checkbox input "false"
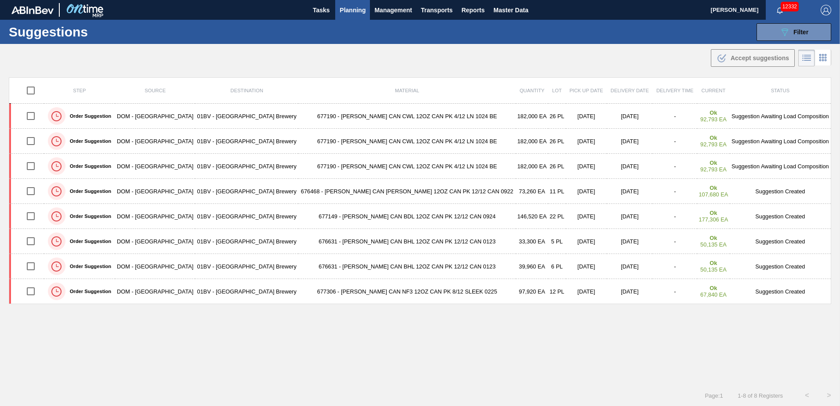
click at [355, 12] on span "Planning" at bounding box center [353, 10] width 26 height 11
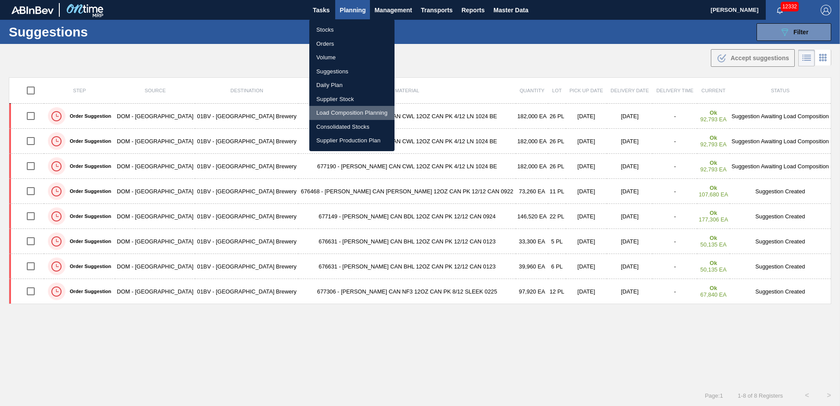
click at [348, 112] on li "Load Composition Planning" at bounding box center [351, 113] width 85 height 14
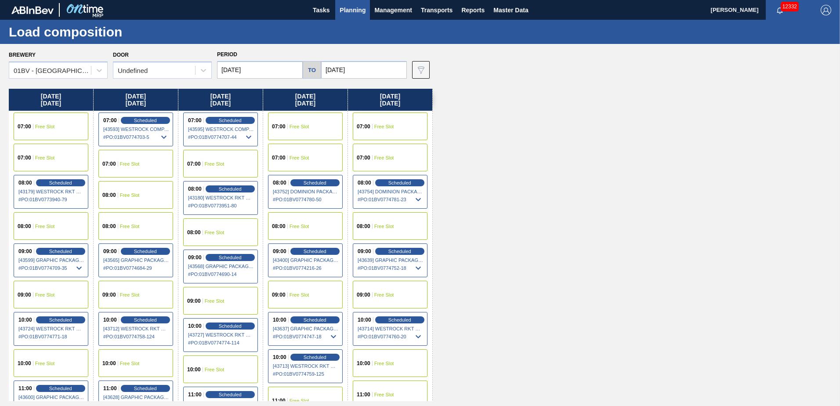
click at [208, 232] on span "Free Slot" at bounding box center [215, 232] width 20 height 5
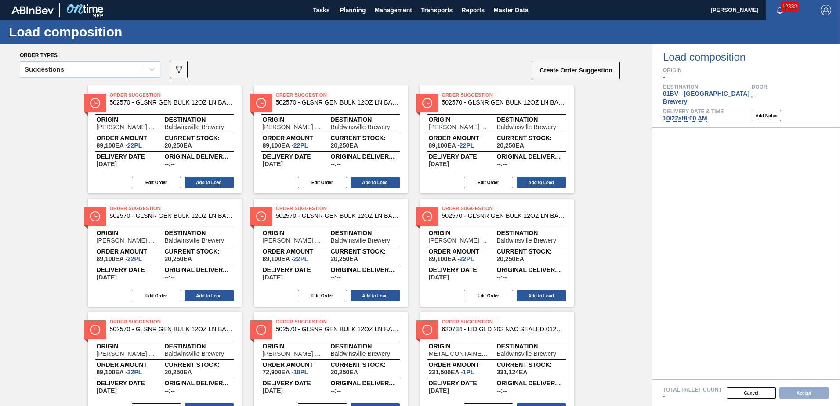
click at [151, 69] on icon at bounding box center [151, 69] width 5 height 3
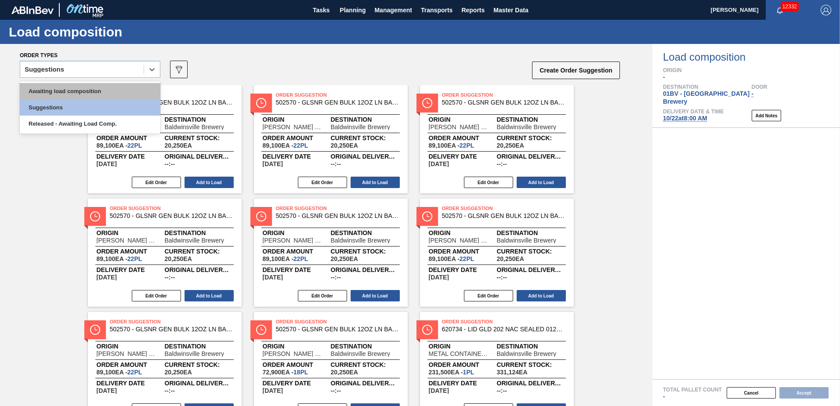
click at [81, 91] on div "Awaiting load composition" at bounding box center [90, 91] width 141 height 16
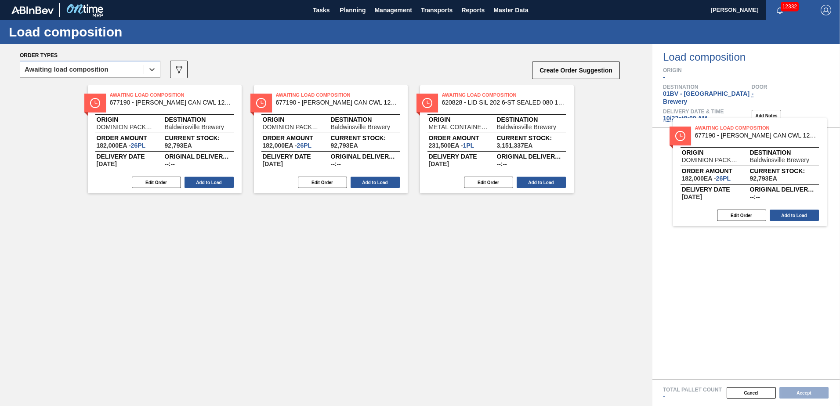
drag, startPoint x: 533, startPoint y: 116, endPoint x: 764, endPoint y: 145, distance: 233.4
click at [764, 145] on div "Order types option Awaiting load composition, selected. Select is focused ,type…" at bounding box center [420, 225] width 840 height 362
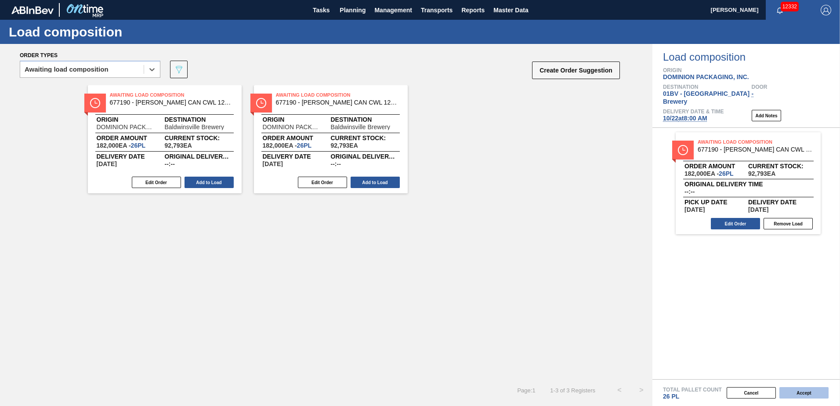
click at [804, 393] on button "Accept" at bounding box center [803, 392] width 49 height 11
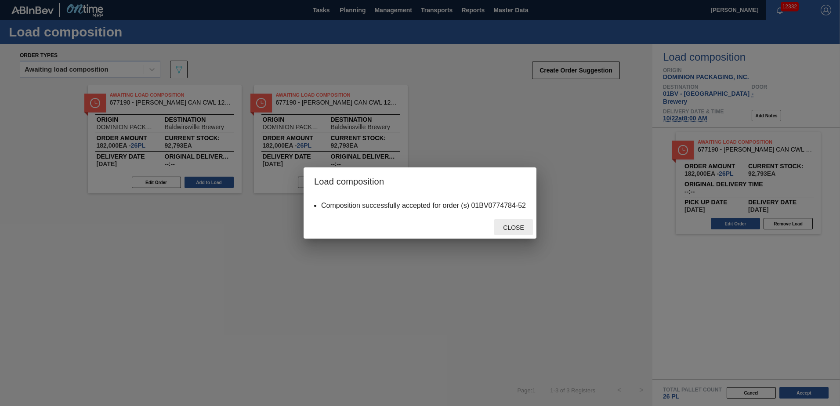
click at [507, 227] on span "Close" at bounding box center [513, 227] width 35 height 7
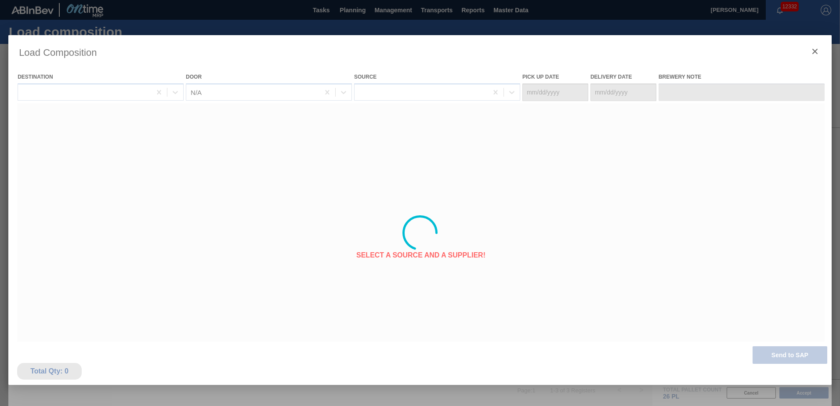
type Date "[DATE]"
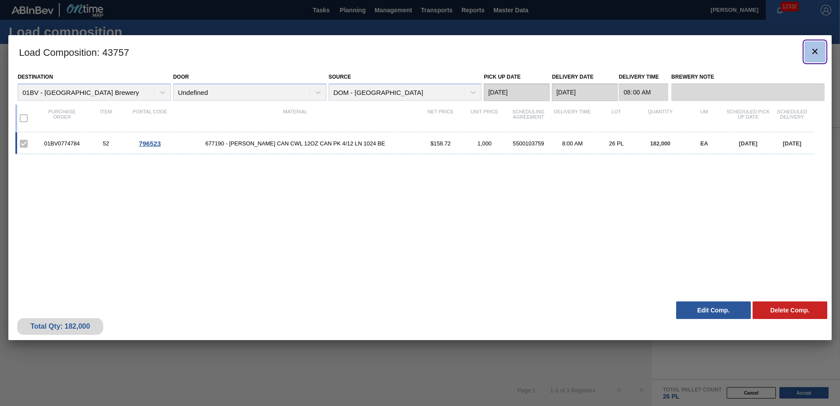
click at [816, 51] on icon "botão de ícone" at bounding box center [815, 51] width 11 height 11
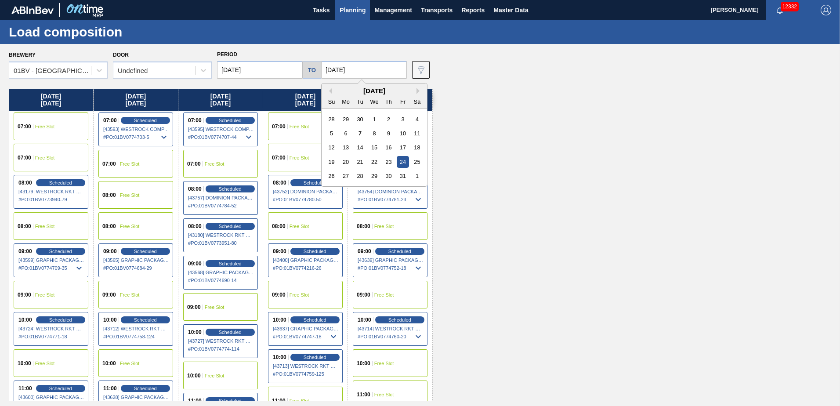
click at [364, 67] on input "[DATE]" at bounding box center [364, 70] width 86 height 18
click at [400, 172] on div "31" at bounding box center [403, 176] width 12 height 12
type input "[DATE]"
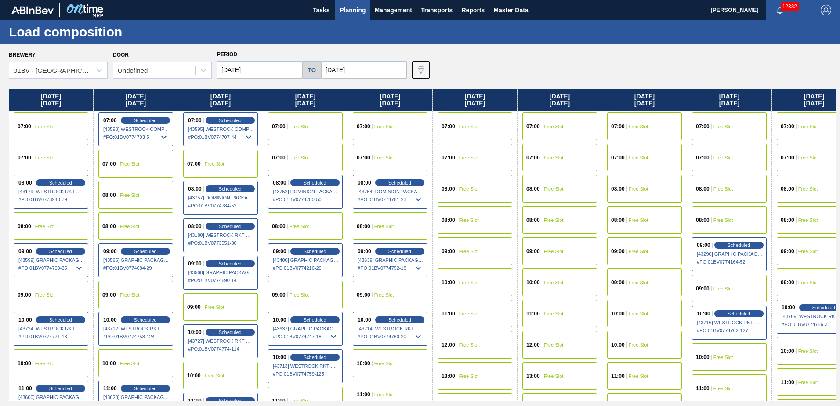
click at [270, 69] on input "[DATE]" at bounding box center [260, 70] width 86 height 18
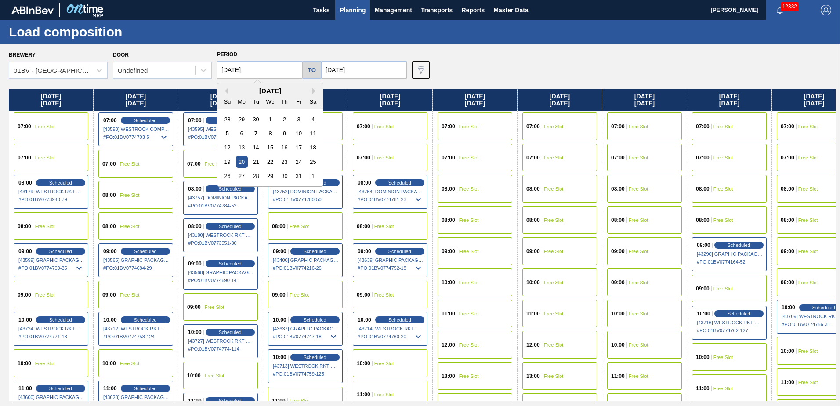
click at [239, 174] on div "27" at bounding box center [242, 176] width 12 height 12
type input "[DATE]"
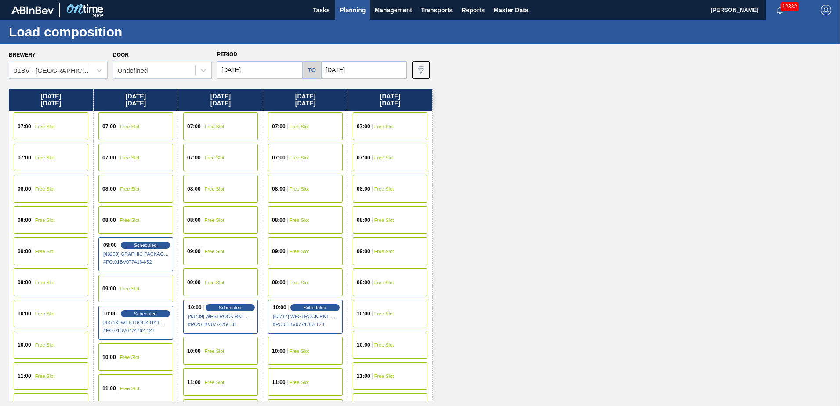
click at [126, 187] on span "Free Slot" at bounding box center [130, 188] width 20 height 5
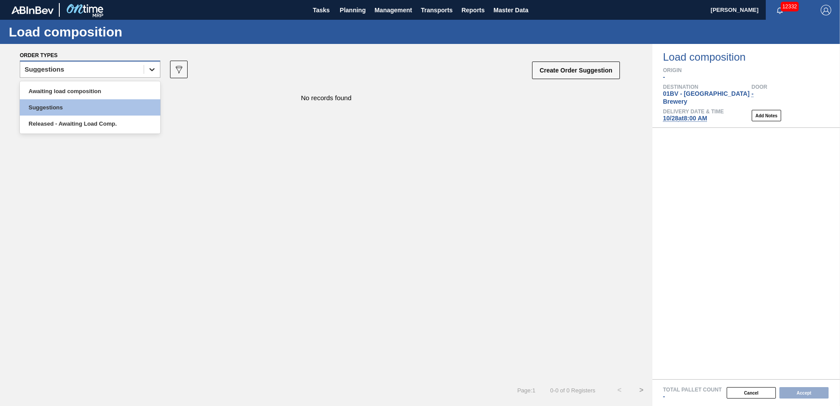
click at [154, 70] on icon at bounding box center [152, 69] width 9 height 9
click at [107, 91] on div "Awaiting load composition" at bounding box center [90, 91] width 141 height 16
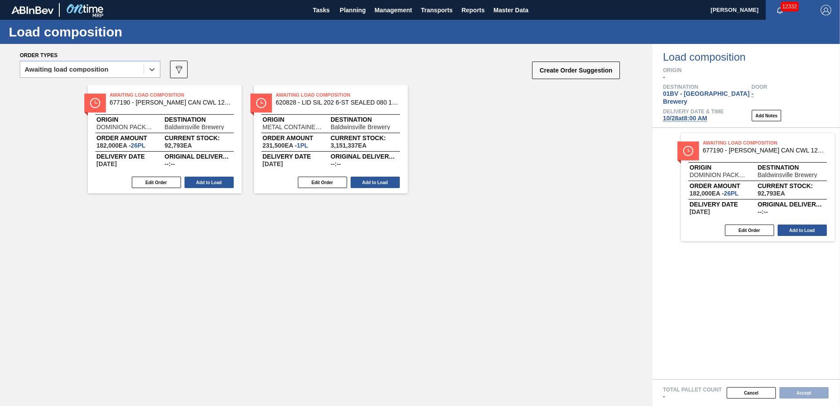
drag, startPoint x: 290, startPoint y: 104, endPoint x: 722, endPoint y: 152, distance: 434.2
click at [722, 152] on div "Order types option Awaiting load composition, selected. Select is focused ,type…" at bounding box center [420, 225] width 840 height 362
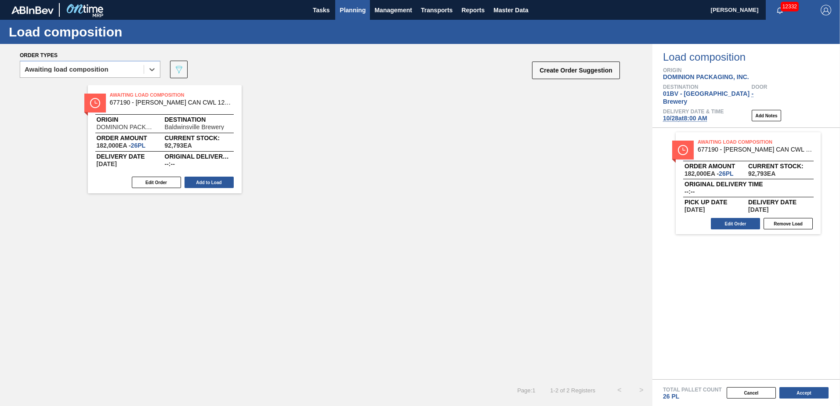
click at [358, 10] on span "Planning" at bounding box center [353, 10] width 26 height 11
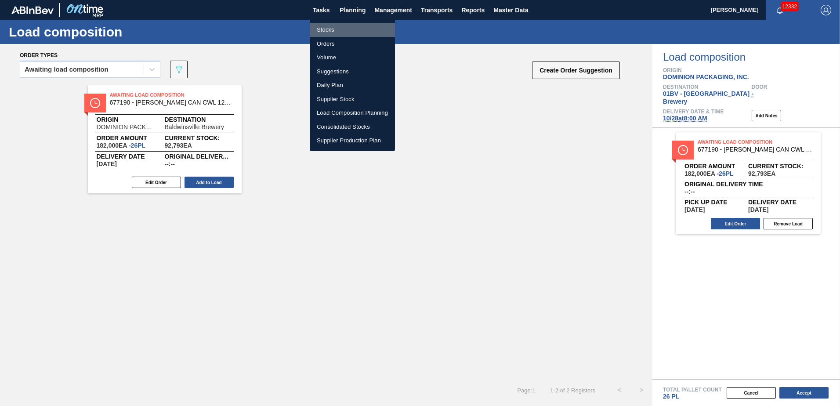
drag, startPoint x: 318, startPoint y: 30, endPoint x: 339, endPoint y: 33, distance: 21.4
click at [319, 30] on li "Stocks" at bounding box center [352, 30] width 85 height 14
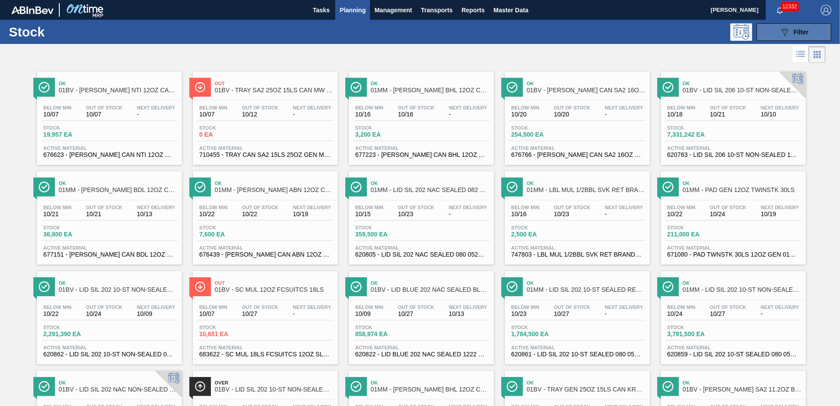
click at [777, 35] on button "089F7B8B-B2A5-4AFE-B5C0-19BA573D28AC Filter" at bounding box center [794, 32] width 75 height 18
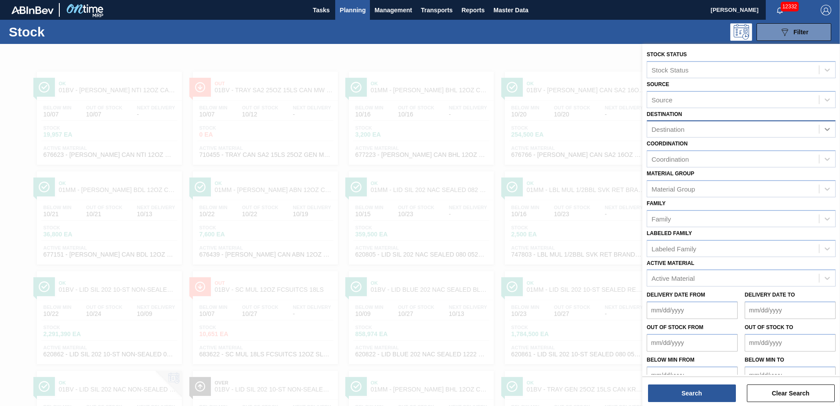
click at [828, 128] on icon at bounding box center [827, 129] width 9 height 9
click at [736, 148] on div "01BV - [GEOGRAPHIC_DATA] Brewery" at bounding box center [741, 151] width 189 height 16
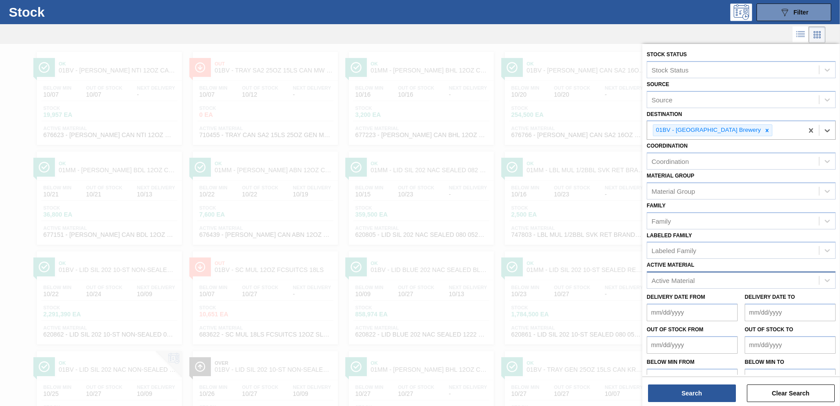
click at [665, 280] on div "Active Material" at bounding box center [673, 280] width 43 height 7
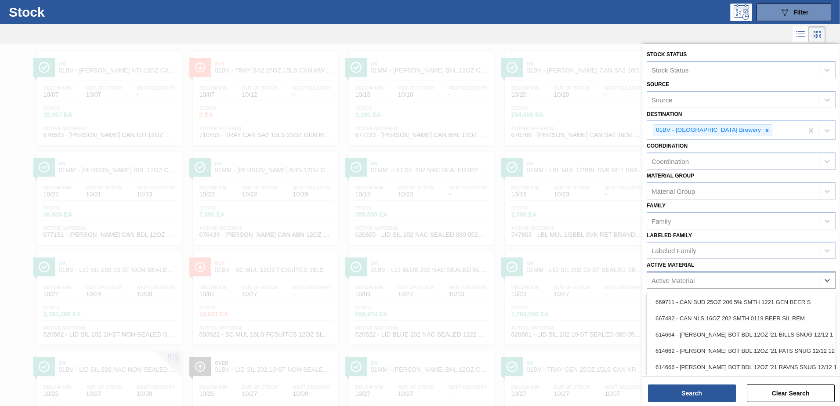
scroll to position [22, 0]
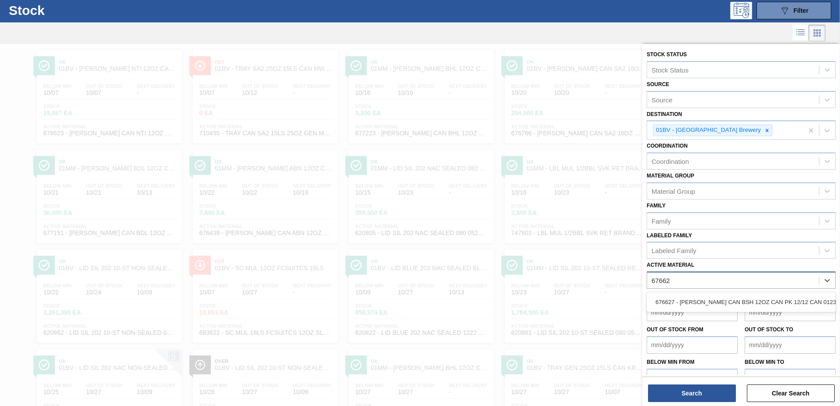
type Material "676627"
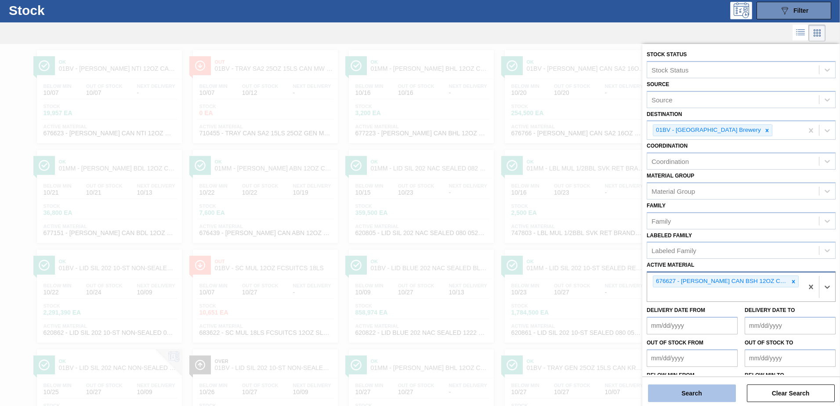
click at [686, 391] on button "Search" at bounding box center [692, 393] width 88 height 18
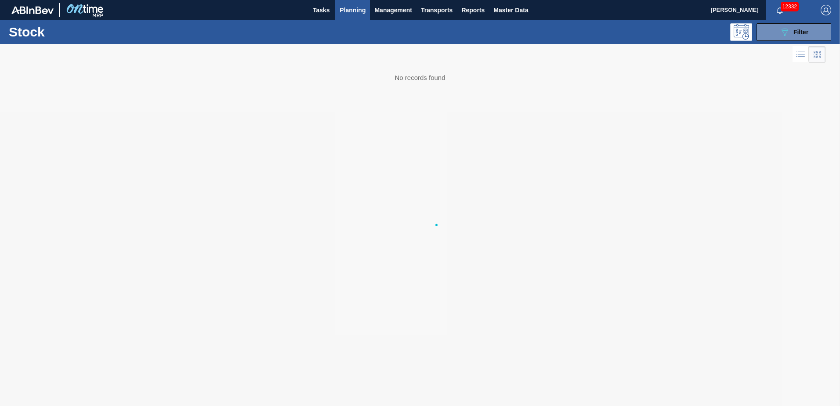
scroll to position [0, 0]
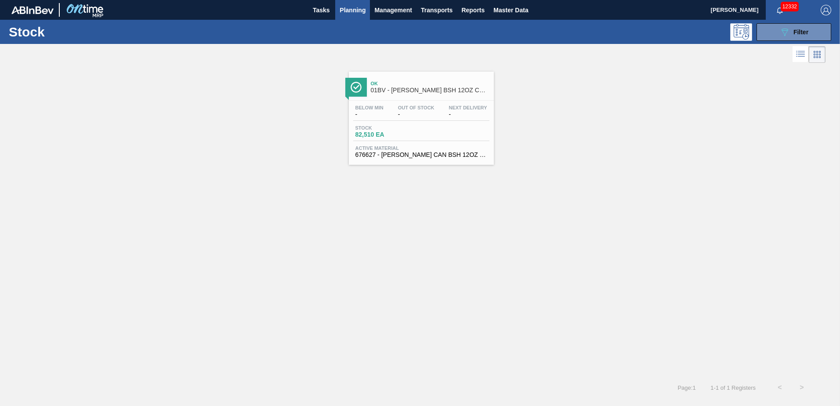
click at [419, 87] on span "01BV - CARR BSH 12OZ CAN CAN PK 12/12 CAN" at bounding box center [430, 90] width 119 height 7
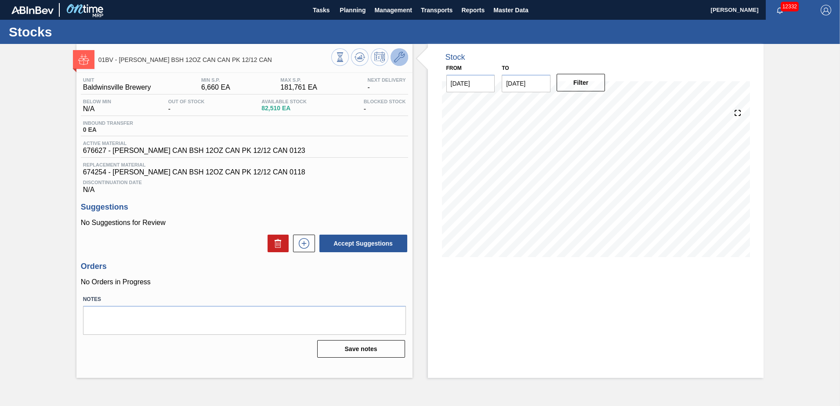
click at [401, 56] on icon at bounding box center [399, 57] width 11 height 11
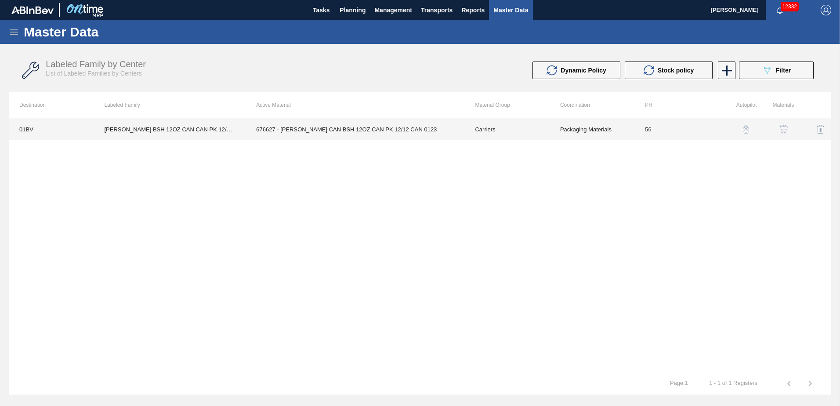
click at [338, 130] on td "676627 - CARR CAN BSH 12OZ CAN PK 12/12 CAN 0123" at bounding box center [355, 129] width 219 height 22
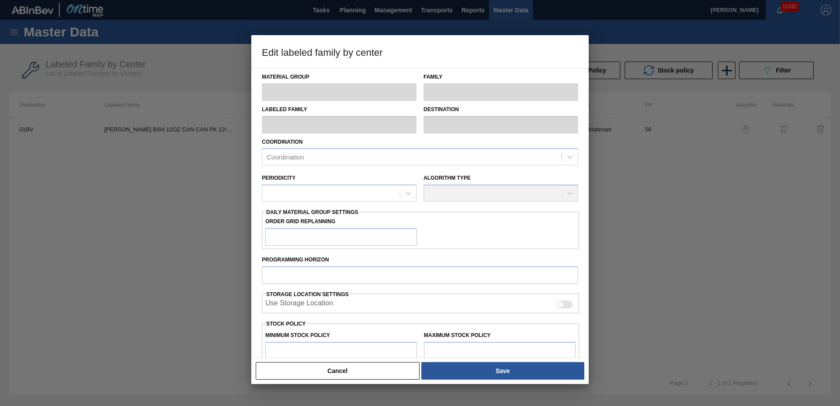
type input "Carriers"
type input "Can Carriers"
type input "CARR BSH 12OZ CAN CAN PK 12/12 CAN"
type input "01BV - [GEOGRAPHIC_DATA] Brewery"
type input "56"
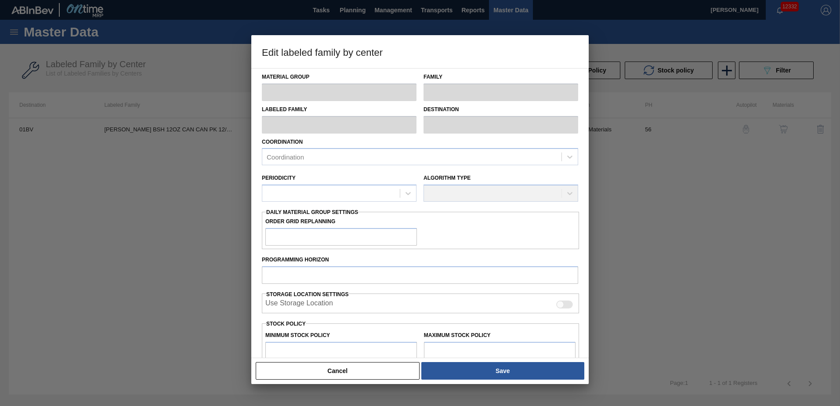
type input "6,660"
type input "181,761"
type input "12"
type input "27,672"
checkbox input "true"
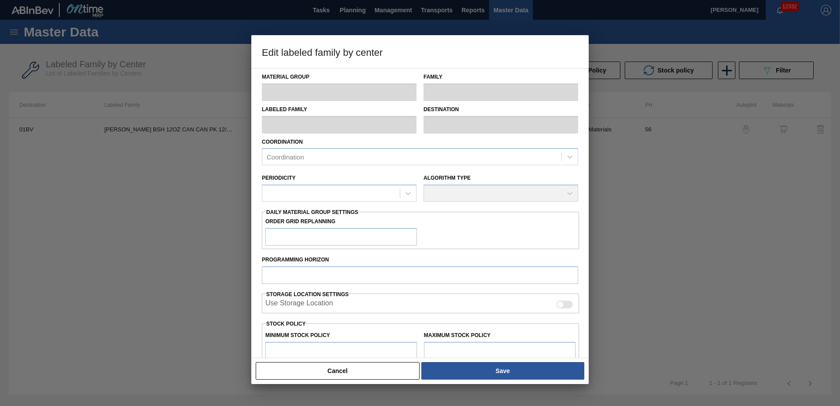
checkbox input "true"
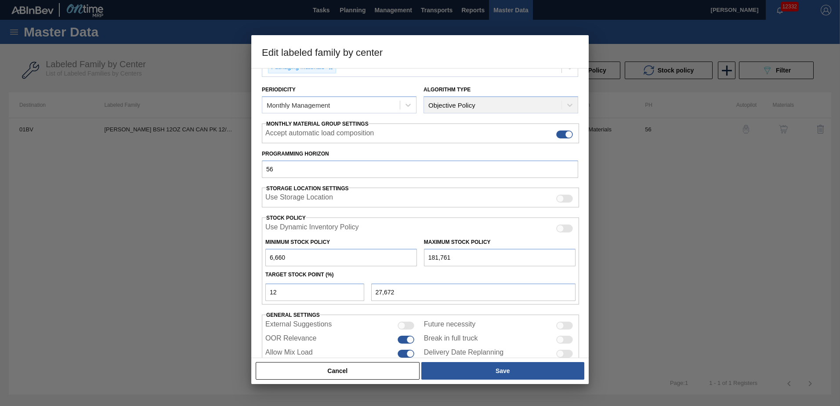
scroll to position [114, 0]
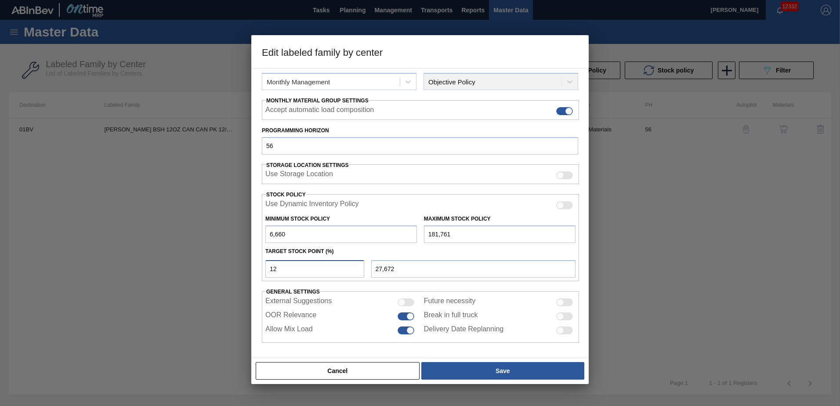
drag, startPoint x: 162, startPoint y: 266, endPoint x: 148, endPoint y: 266, distance: 14.1
click at [148, 266] on div "Edit labeled family by center Material Group Carriers Family Can Carriers Label…" at bounding box center [420, 203] width 840 height 406
type input "1"
type input "8,411"
type input "15"
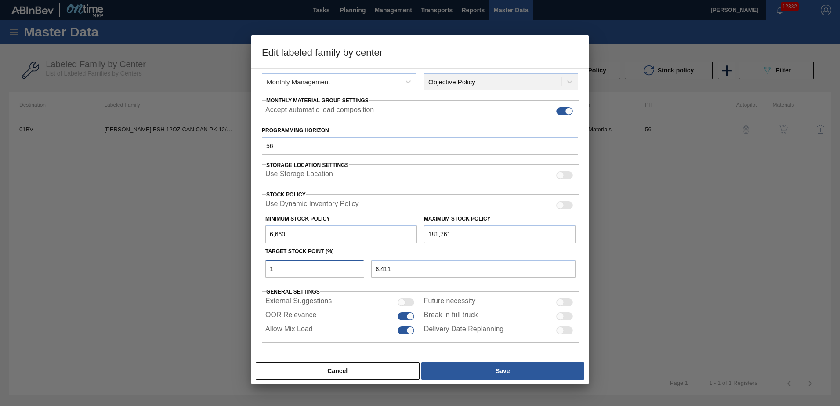
type input "32,925"
drag, startPoint x: 294, startPoint y: 268, endPoint x: 195, endPoint y: 256, distance: 100.1
click at [195, 256] on div "Edit labeled family by center Material Group Carriers Family Can Carriers Label…" at bounding box center [420, 203] width 840 height 406
type input "1"
type input "8,411"
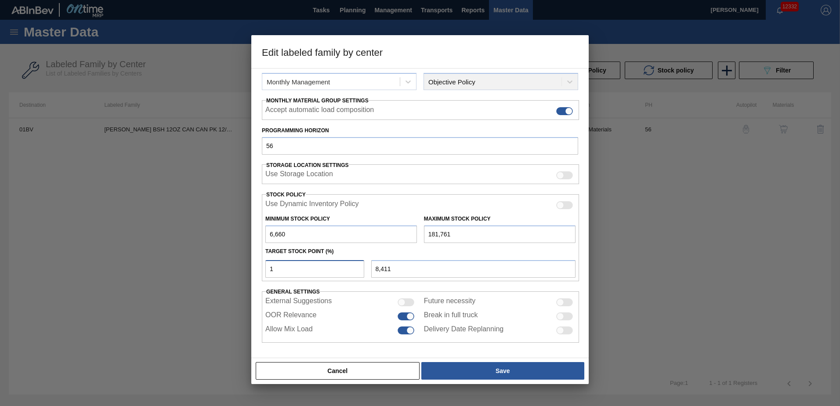
type input "16"
type input "34,676"
type input "1"
type input "8,411"
type input "6,660"
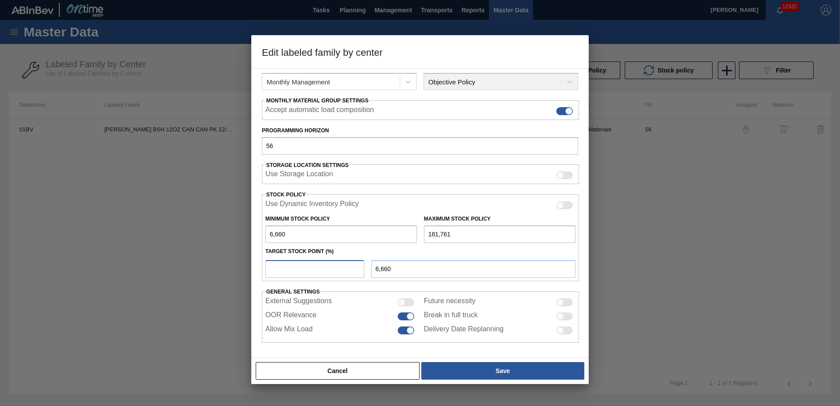
type input "1"
type input "8,411"
type input "18"
type input "38,178"
type input "1"
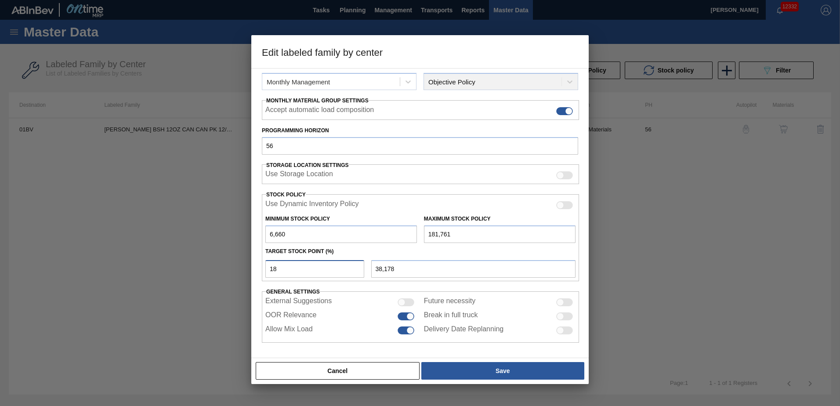
type input "8,411"
type input "6,660"
type input "2"
type input "10,162"
type input "20"
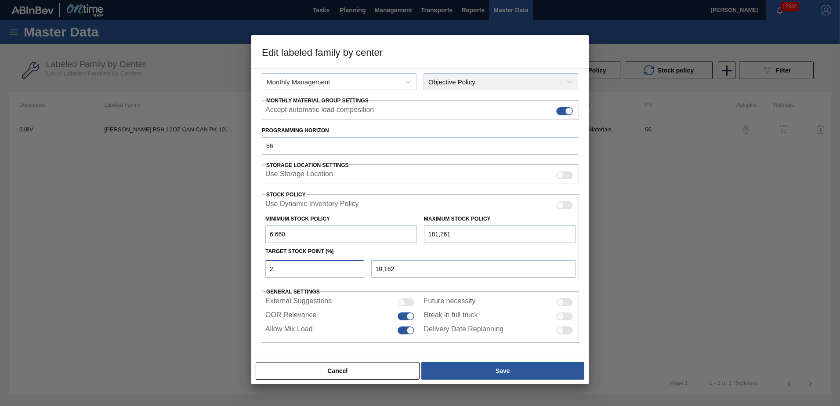
type input "41,680"
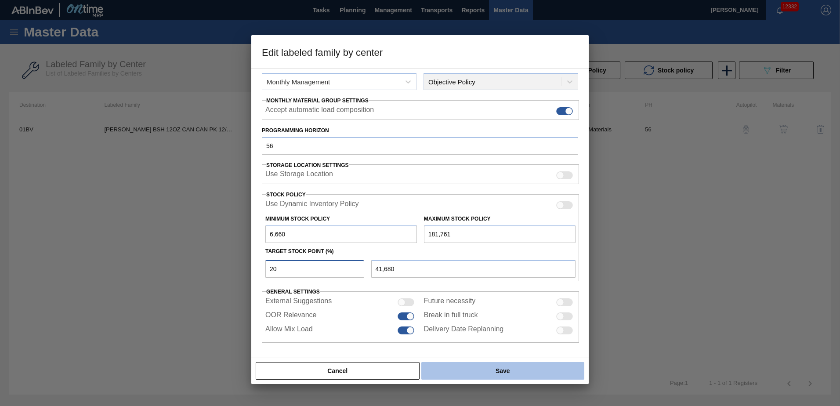
type input "20"
click at [499, 366] on button "Save" at bounding box center [502, 371] width 163 height 18
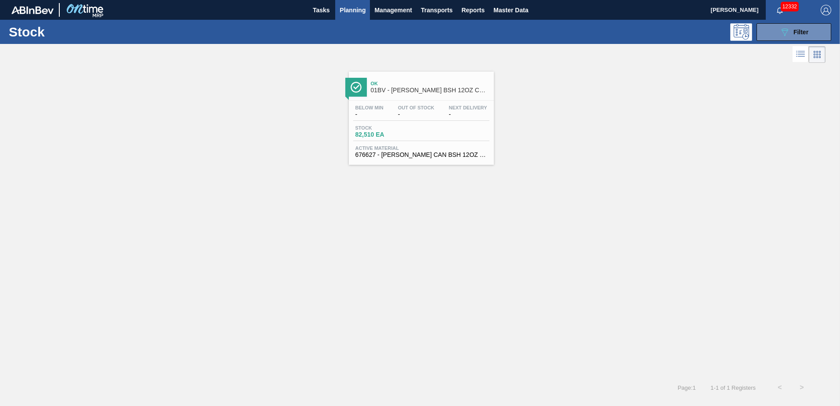
click at [351, 10] on span "Planning" at bounding box center [353, 10] width 26 height 11
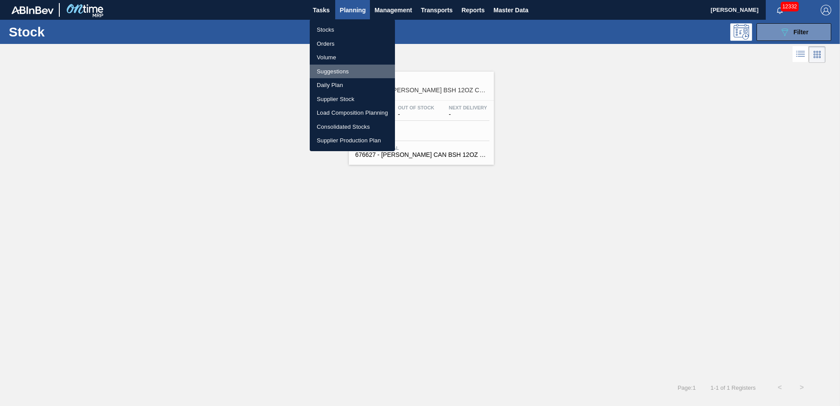
click at [344, 71] on li "Suggestions" at bounding box center [352, 72] width 85 height 14
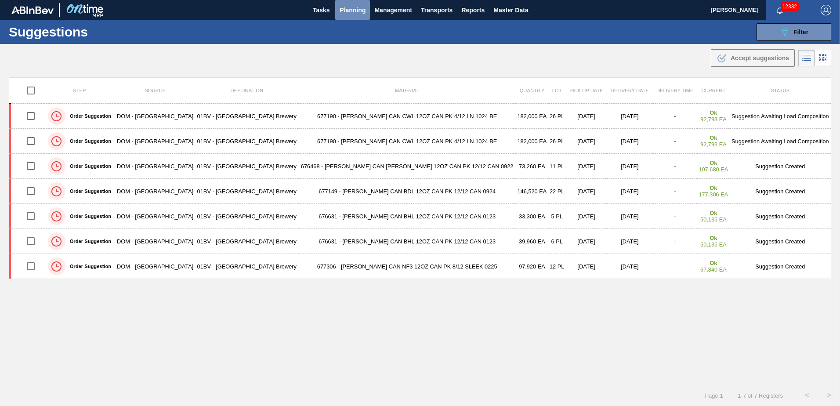
click at [357, 9] on span "Planning" at bounding box center [353, 10] width 26 height 11
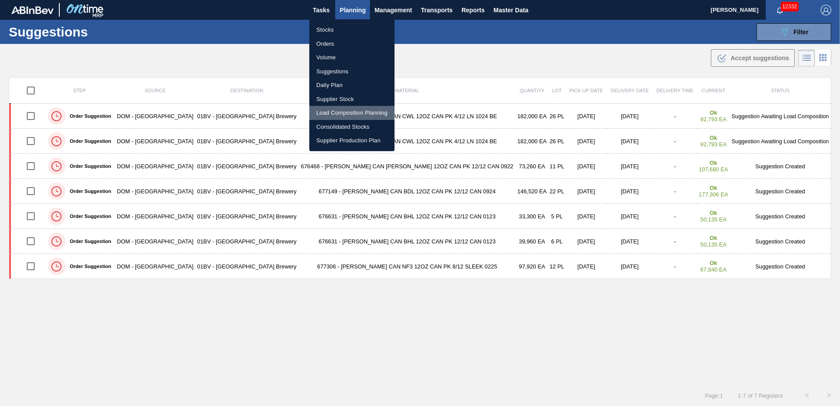
click at [352, 111] on li "Load Composition Planning" at bounding box center [351, 113] width 85 height 14
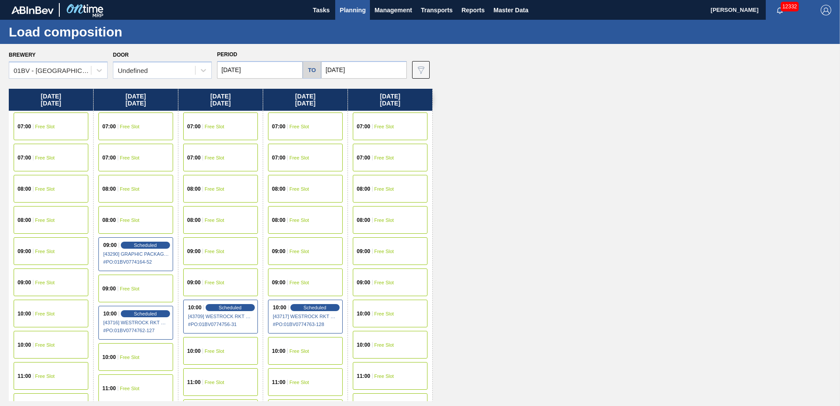
click at [350, 10] on span "Planning" at bounding box center [353, 10] width 26 height 11
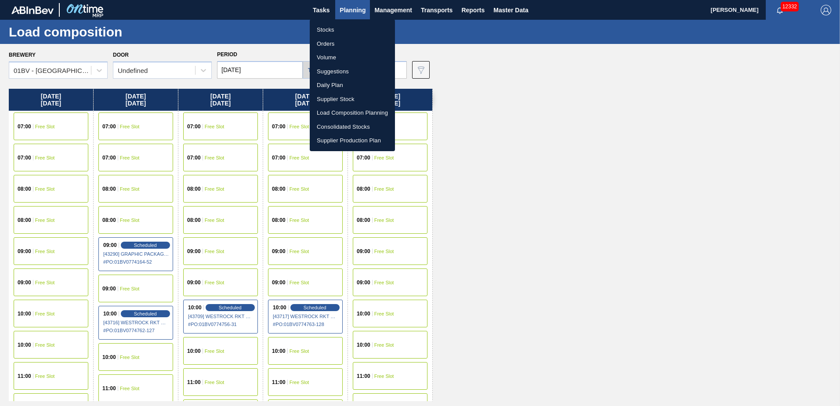
click at [336, 70] on li "Suggestions" at bounding box center [352, 72] width 85 height 14
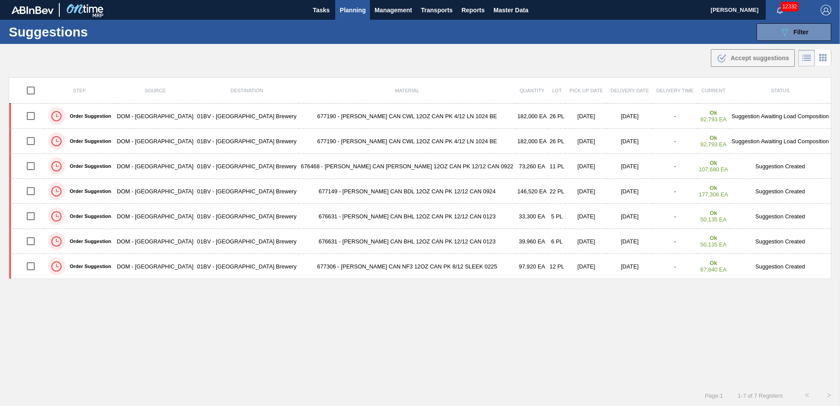
click at [346, 12] on span "Planning" at bounding box center [353, 10] width 26 height 11
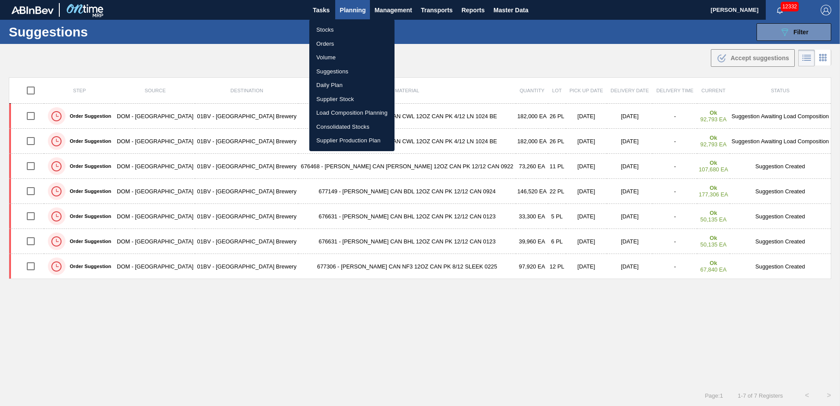
click at [341, 112] on li "Load Composition Planning" at bounding box center [351, 113] width 85 height 14
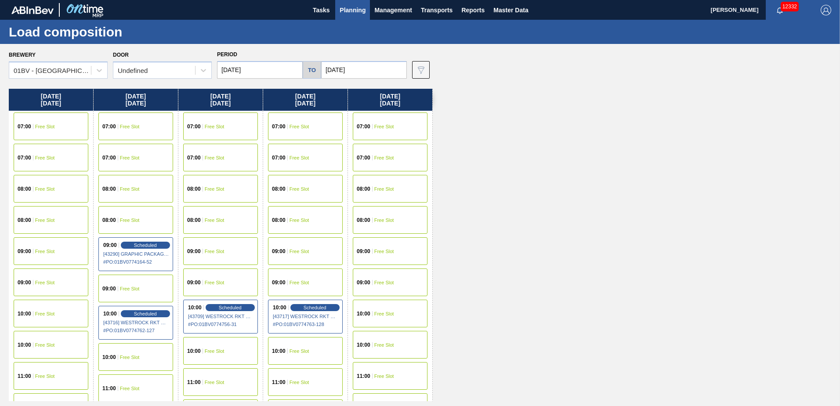
click at [138, 185] on div "08:00 Free Slot" at bounding box center [135, 189] width 75 height 28
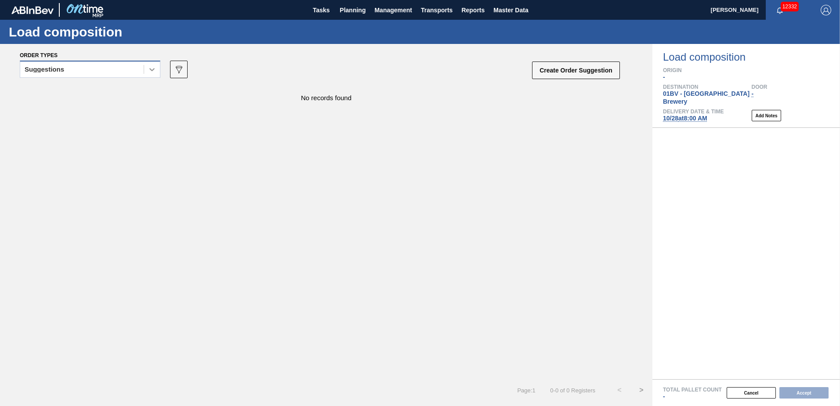
click at [149, 72] on icon at bounding box center [152, 69] width 9 height 9
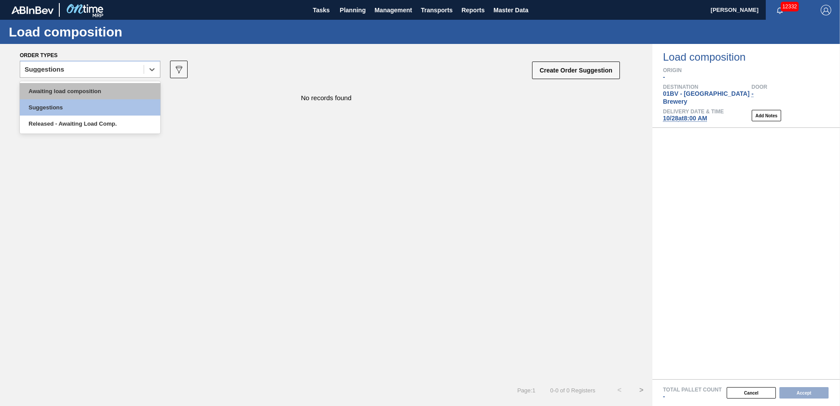
click at [111, 89] on div "Awaiting load composition" at bounding box center [90, 91] width 141 height 16
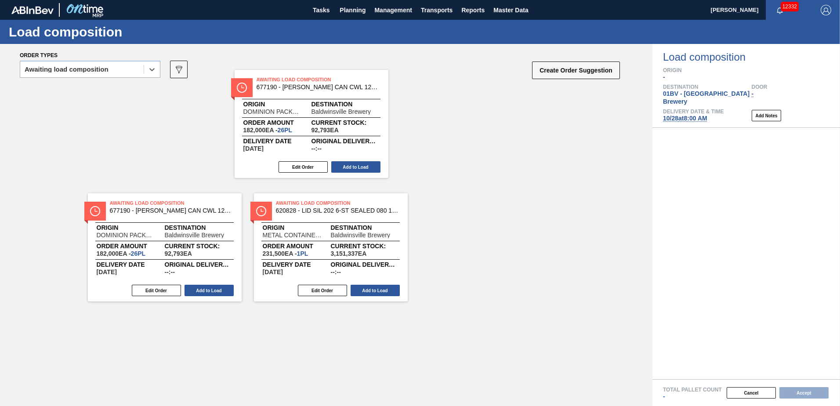
drag, startPoint x: 290, startPoint y: 96, endPoint x: 280, endPoint y: 82, distance: 17.7
click at [280, 82] on div "Order types option Awaiting load composition, selected. Select is focused ,type…" at bounding box center [326, 225] width 653 height 362
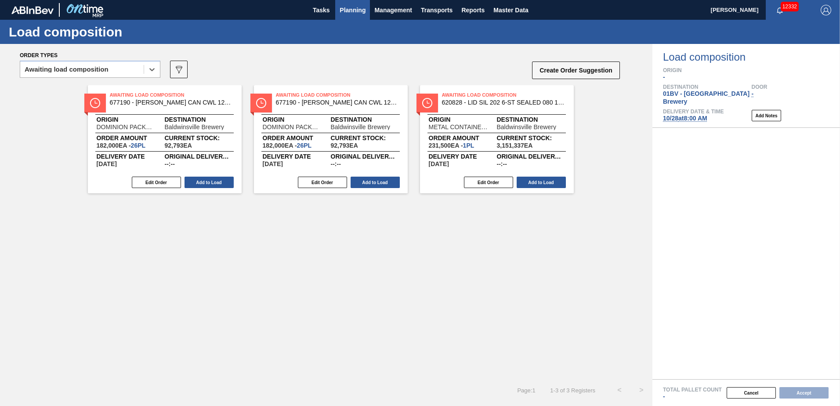
click at [345, 9] on span "Planning" at bounding box center [353, 10] width 26 height 11
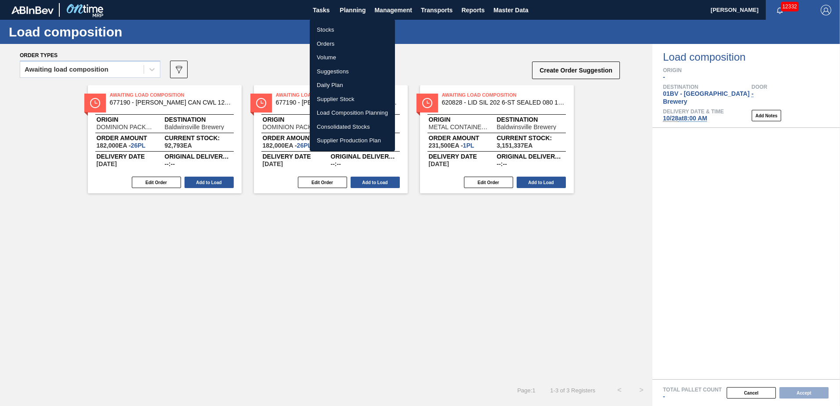
click at [332, 68] on li "Suggestions" at bounding box center [352, 72] width 85 height 14
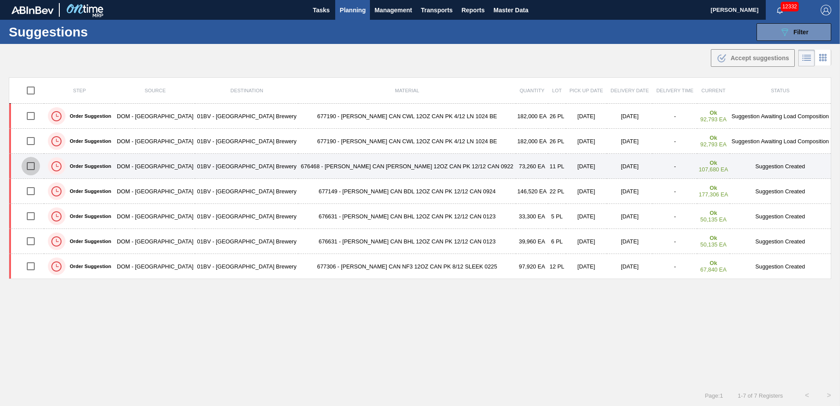
click at [34, 167] on input "checkbox" at bounding box center [31, 166] width 18 height 18
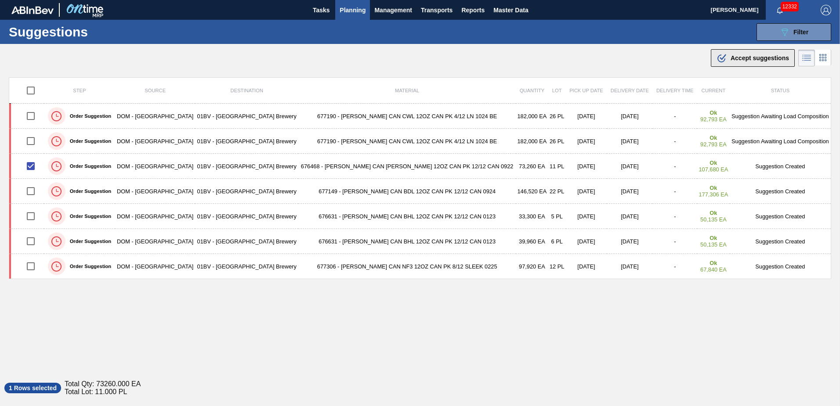
click at [732, 59] on span "Accept suggestions" at bounding box center [760, 57] width 58 height 7
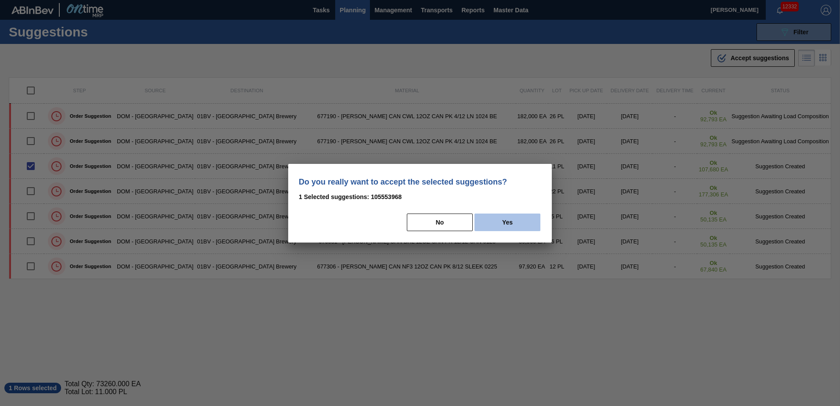
click at [501, 221] on button "Yes" at bounding box center [508, 223] width 66 height 18
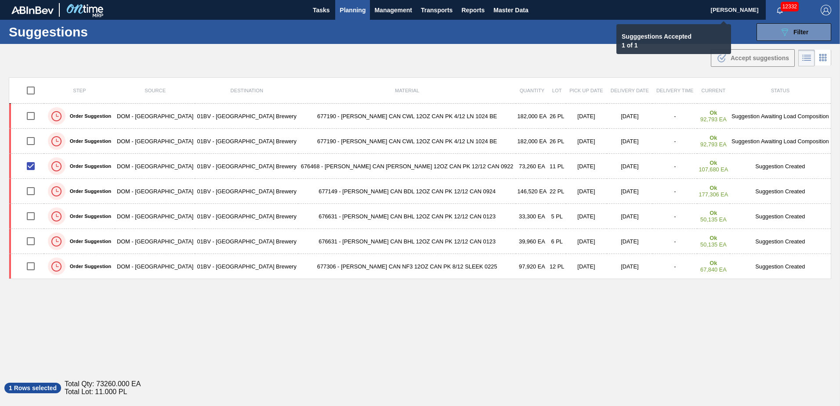
checkbox input "false"
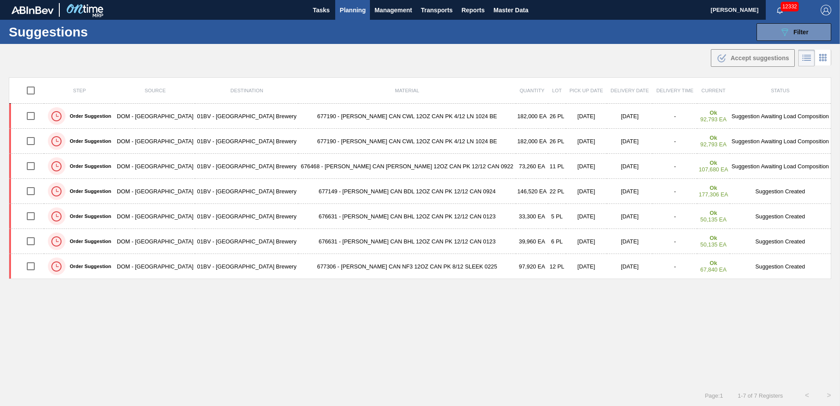
click at [341, 12] on span "Planning" at bounding box center [353, 10] width 26 height 11
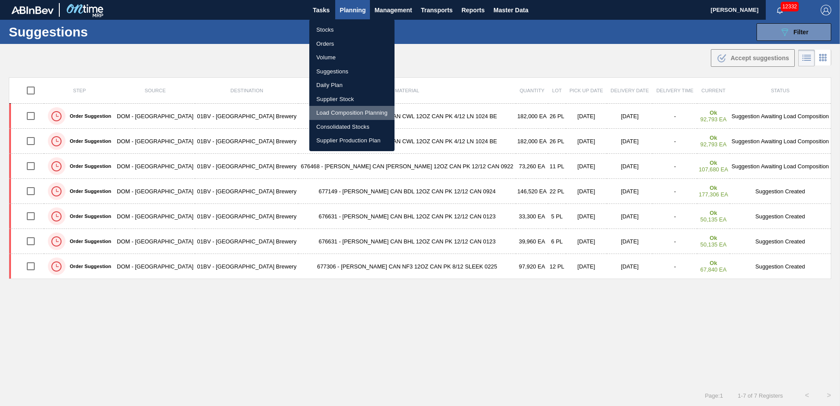
click at [334, 112] on li "Load Composition Planning" at bounding box center [351, 113] width 85 height 14
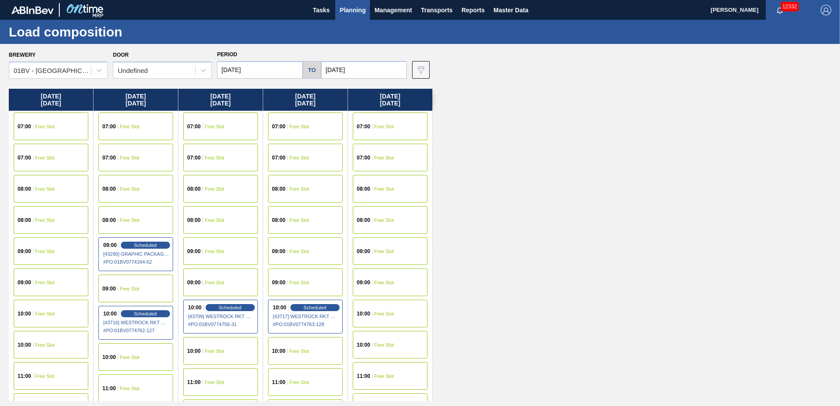
click at [216, 222] on span "Free Slot" at bounding box center [215, 220] width 20 height 5
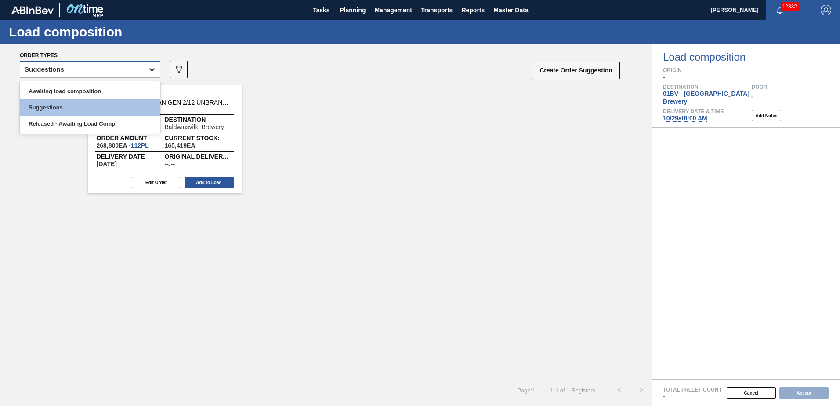
click at [152, 69] on icon at bounding box center [152, 69] width 9 height 9
click at [338, 112] on div "Order Suggestion 710511 - TRAY CAN GEN 2/12 UNBRANDED 12OZ NO PRT Origin WESTRO…" at bounding box center [326, 139] width 653 height 108
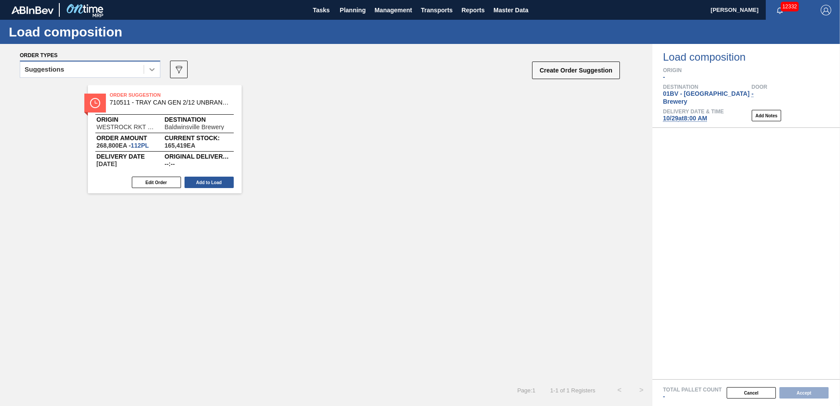
click at [153, 73] on icon at bounding box center [152, 69] width 9 height 9
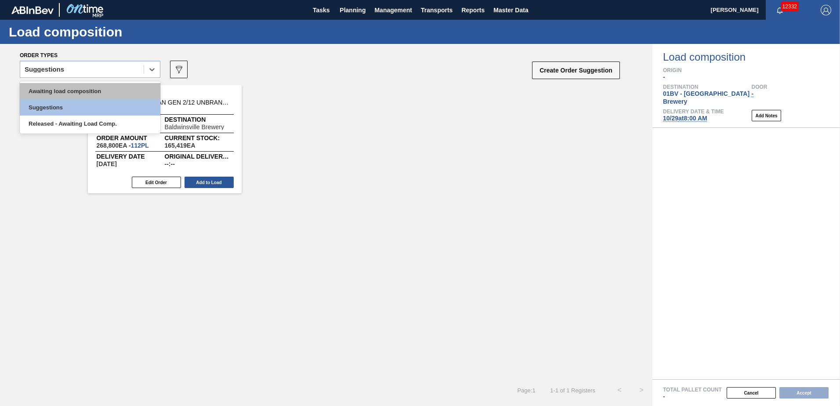
click at [109, 86] on div "Awaiting load composition" at bounding box center [90, 91] width 141 height 16
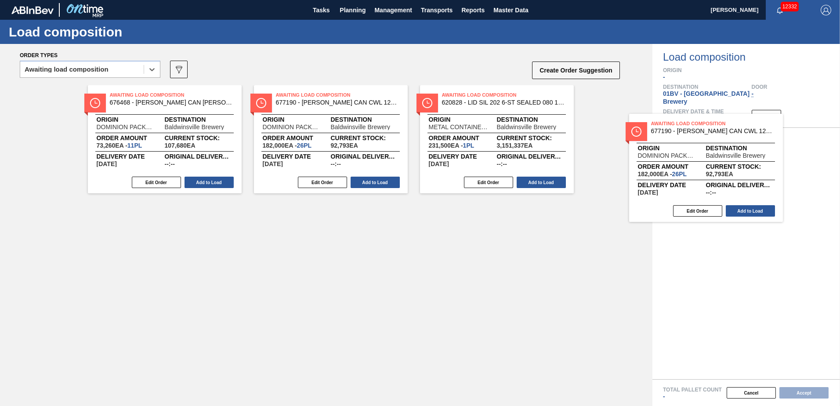
drag, startPoint x: 509, startPoint y: 108, endPoint x: 719, endPoint y: 134, distance: 211.2
click at [719, 134] on div "Order types option Awaiting load composition, selected. Select is focused ,type…" at bounding box center [420, 225] width 840 height 362
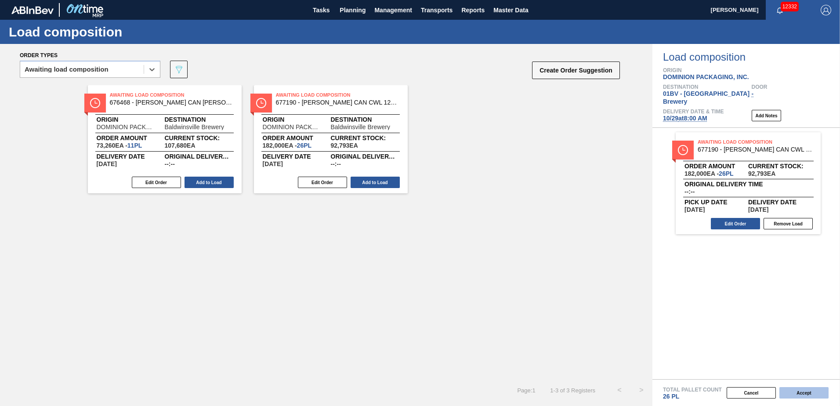
click at [808, 392] on button "Accept" at bounding box center [803, 392] width 49 height 11
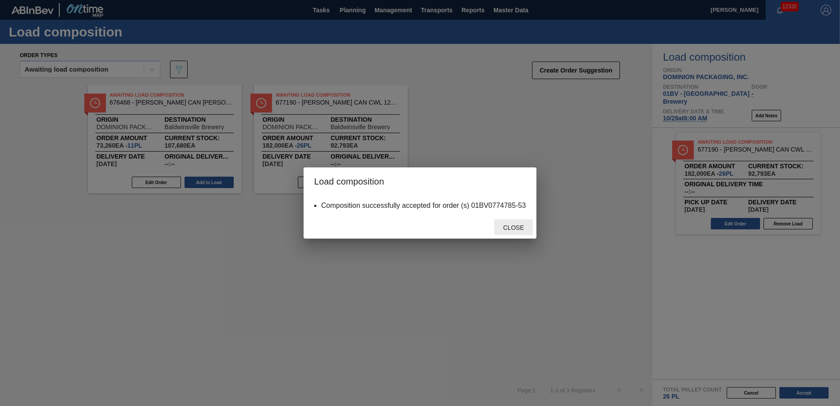
click at [515, 226] on span "Close" at bounding box center [513, 227] width 35 height 7
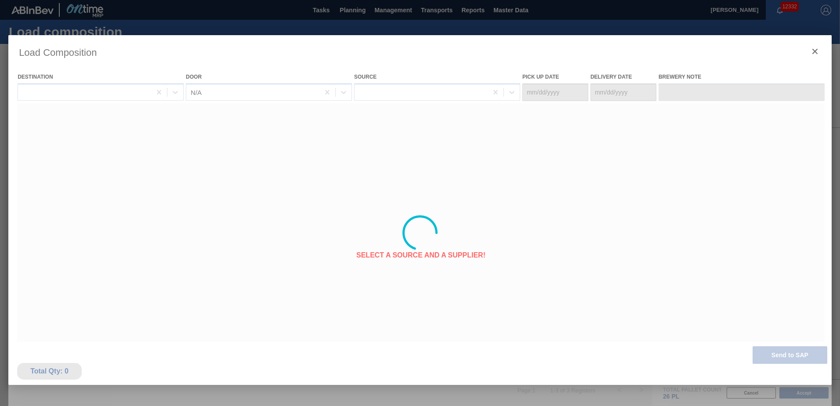
type Date "[DATE]"
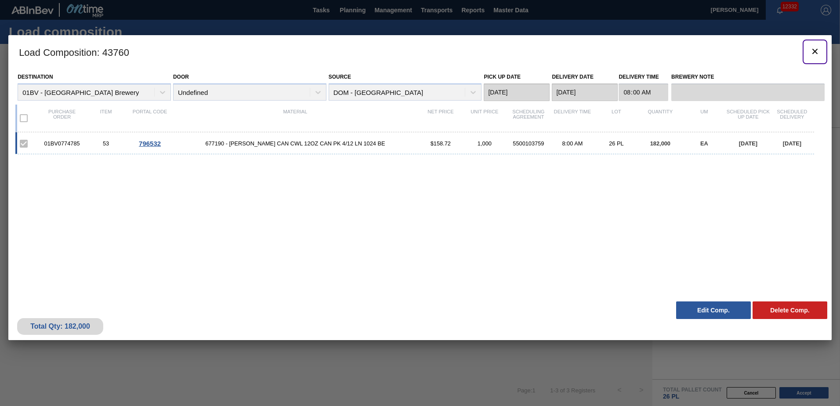
click at [819, 51] on icon "botão de ícone" at bounding box center [815, 51] width 11 height 11
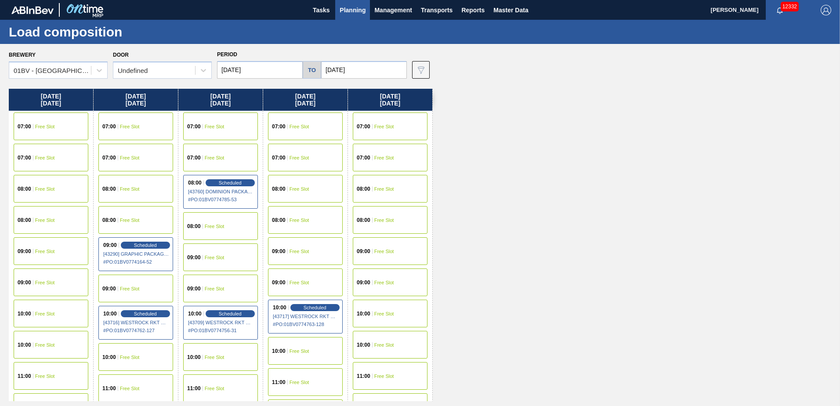
click at [349, 7] on span "Planning" at bounding box center [353, 10] width 26 height 11
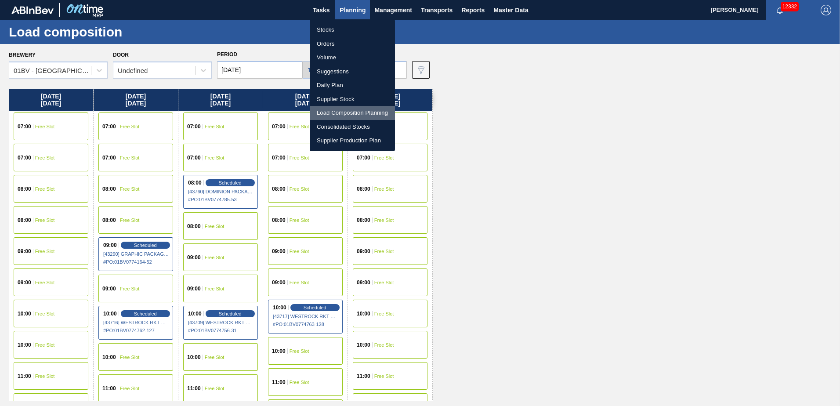
click at [348, 114] on li "Load Composition Planning" at bounding box center [352, 113] width 85 height 14
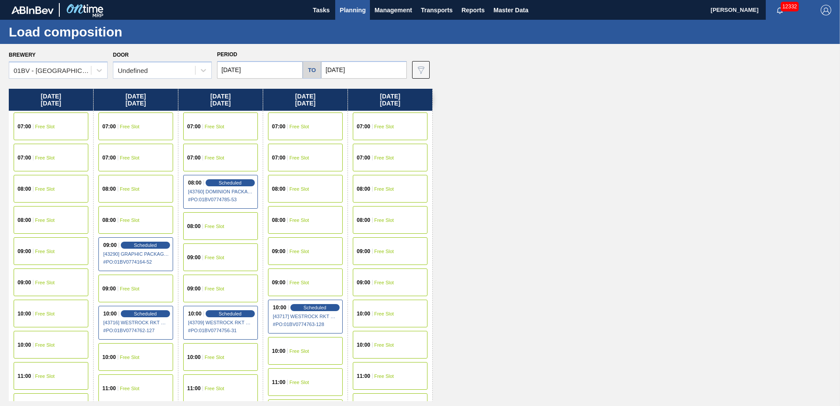
click at [126, 185] on div "08:00 Free Slot" at bounding box center [135, 189] width 75 height 28
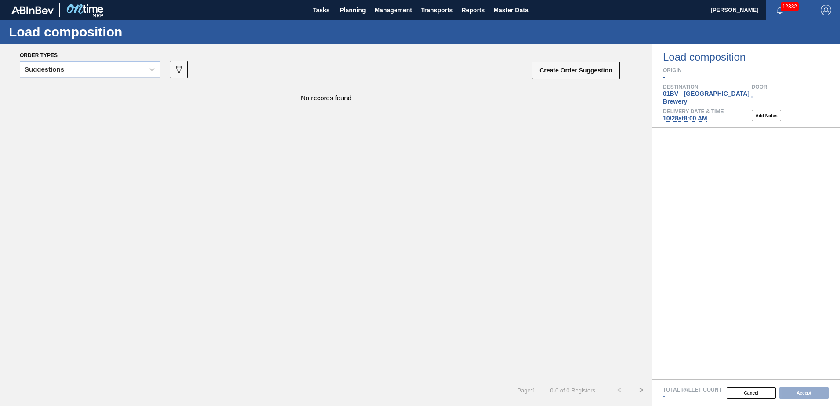
click at [150, 69] on icon at bounding box center [151, 69] width 5 height 3
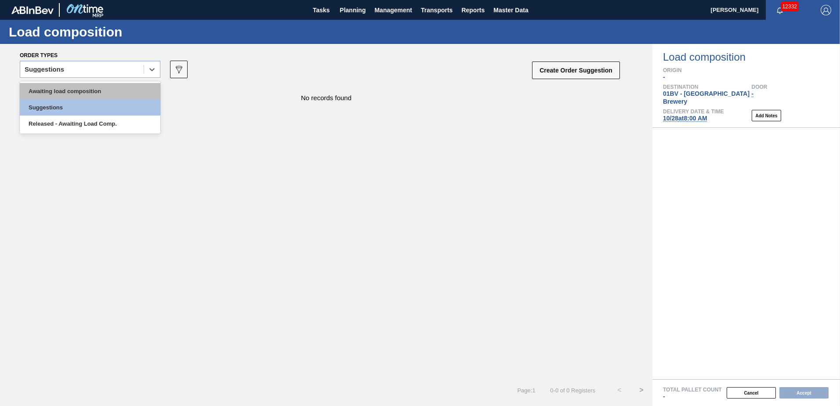
click at [101, 94] on div "Awaiting load composition" at bounding box center [90, 91] width 141 height 16
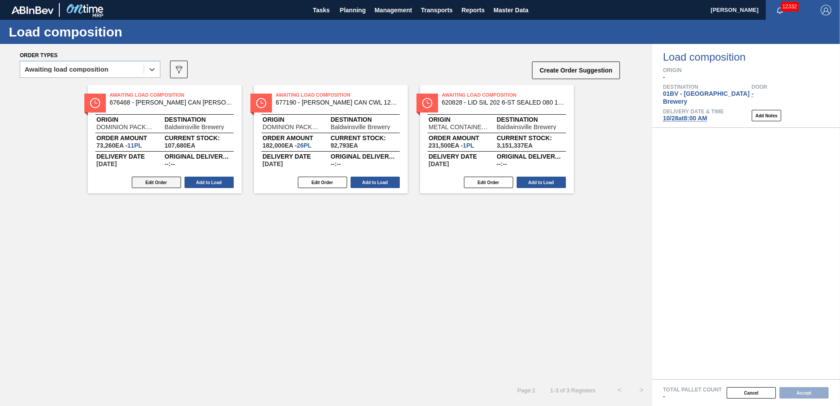
click at [150, 184] on button "Edit Order" at bounding box center [156, 182] width 49 height 11
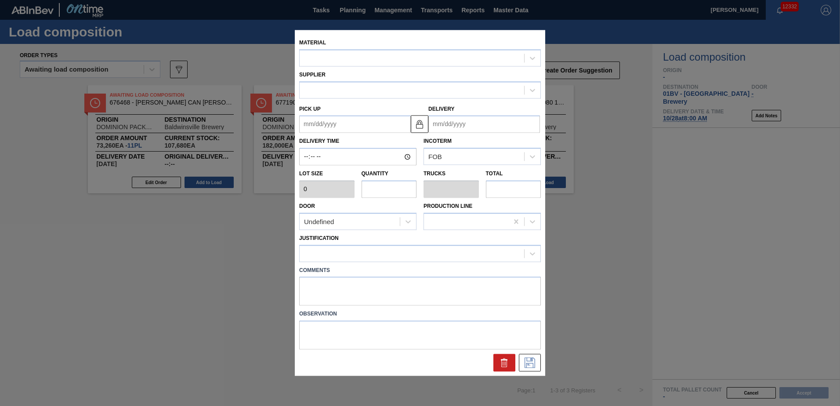
type input "6,660"
type input "11"
type input "0.423"
type input "73,260"
type up "11/04/2025"
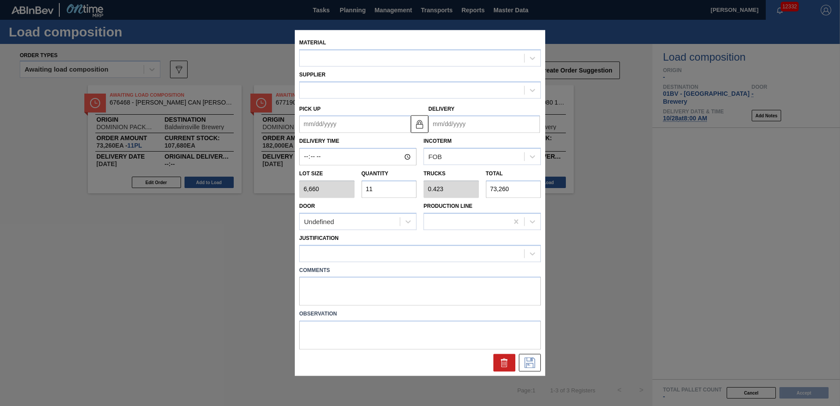
type input "[DATE]"
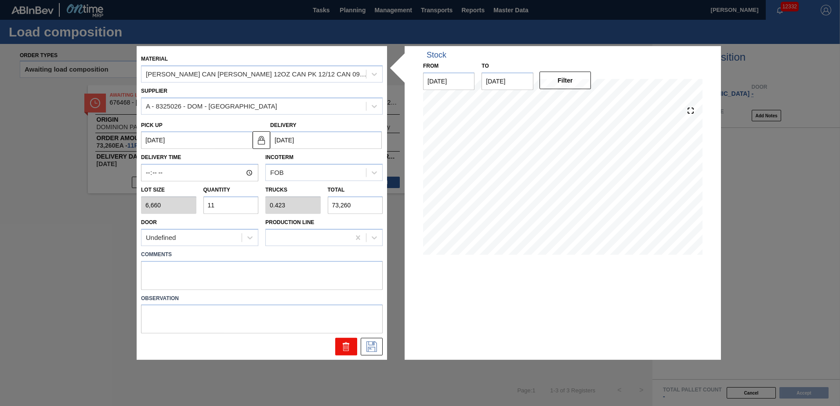
click at [346, 348] on icon at bounding box center [346, 347] width 0 height 4
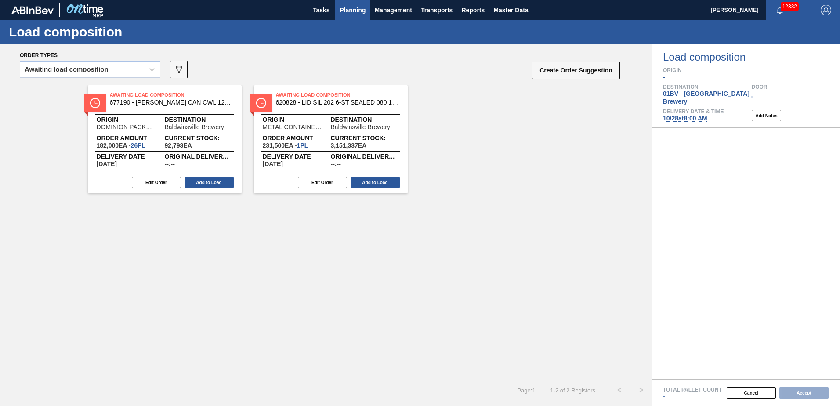
click at [348, 10] on span "Planning" at bounding box center [353, 10] width 26 height 11
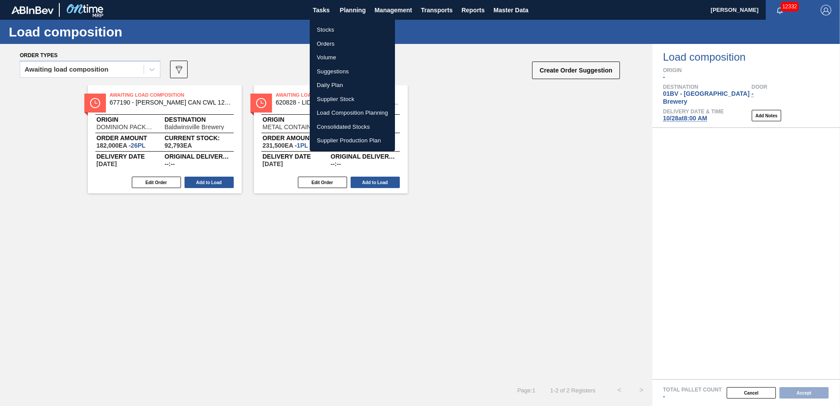
click at [344, 73] on li "Suggestions" at bounding box center [352, 72] width 85 height 14
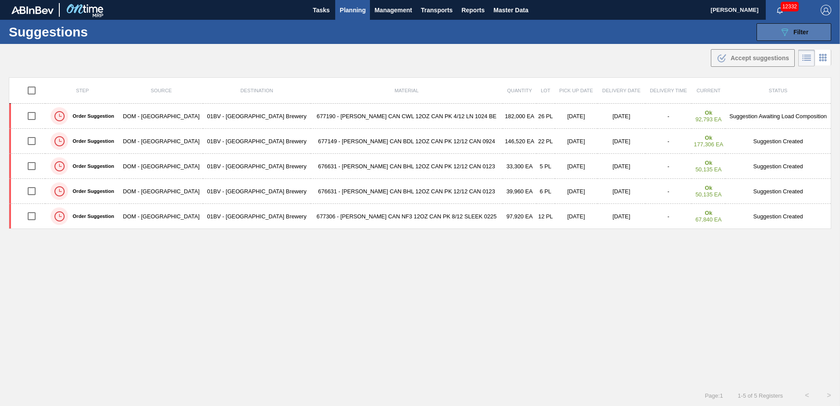
click at [795, 29] on span "Filter" at bounding box center [801, 32] width 15 height 7
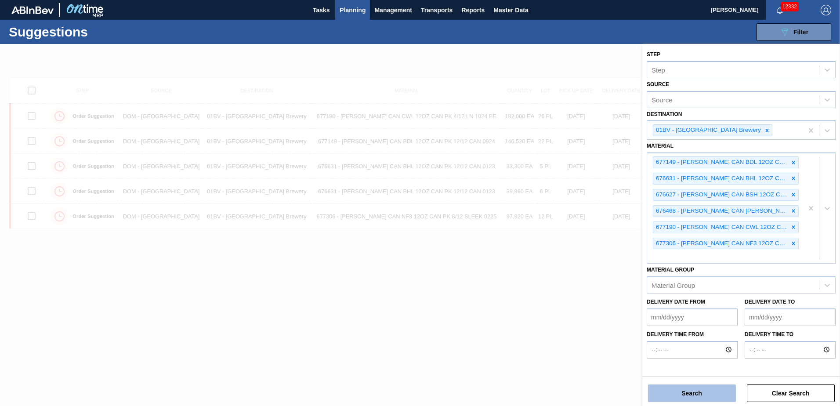
click at [677, 386] on button "Search" at bounding box center [692, 393] width 88 height 18
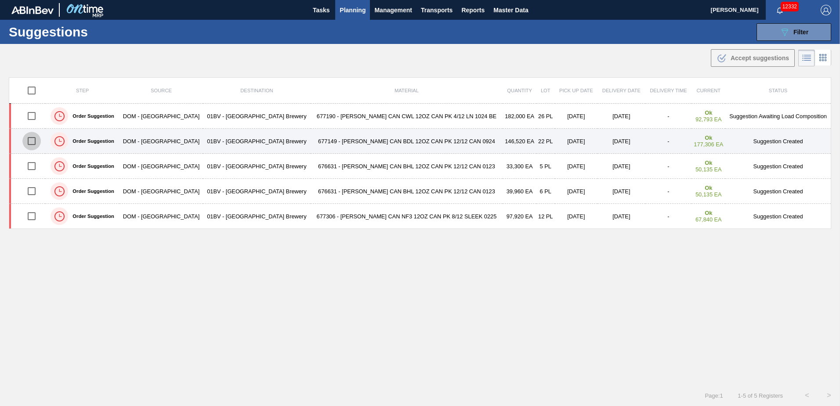
click at [33, 139] on input "checkbox" at bounding box center [31, 141] width 18 height 18
checkbox input "true"
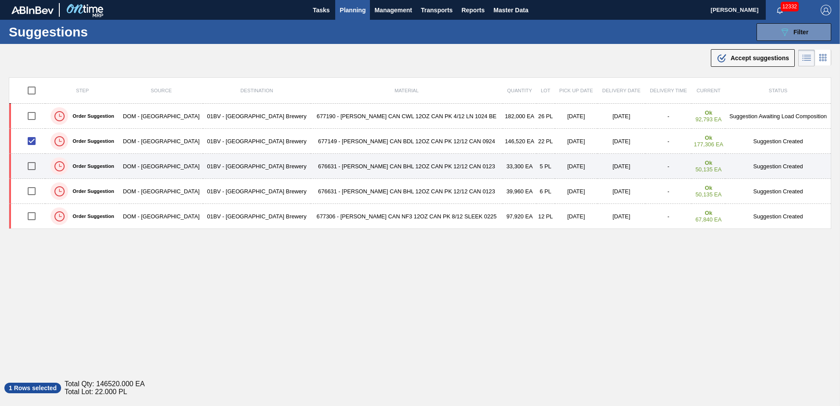
drag, startPoint x: 29, startPoint y: 170, endPoint x: 31, endPoint y: 177, distance: 7.1
click at [29, 170] on input "checkbox" at bounding box center [31, 166] width 18 height 18
checkbox input "true"
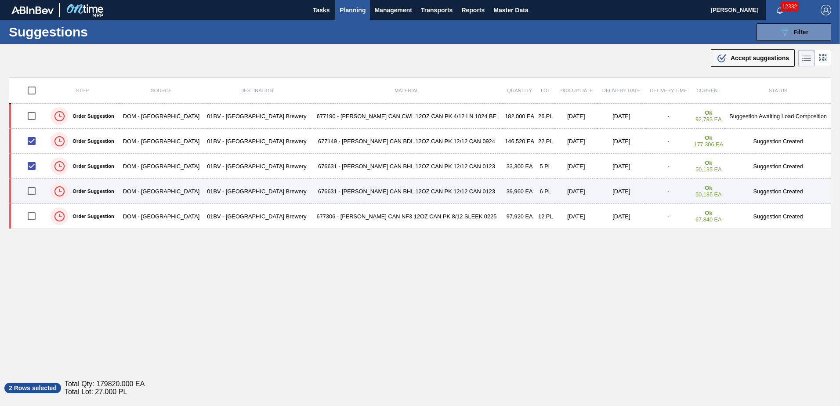
click at [35, 193] on input "checkbox" at bounding box center [31, 191] width 18 height 18
checkbox input "true"
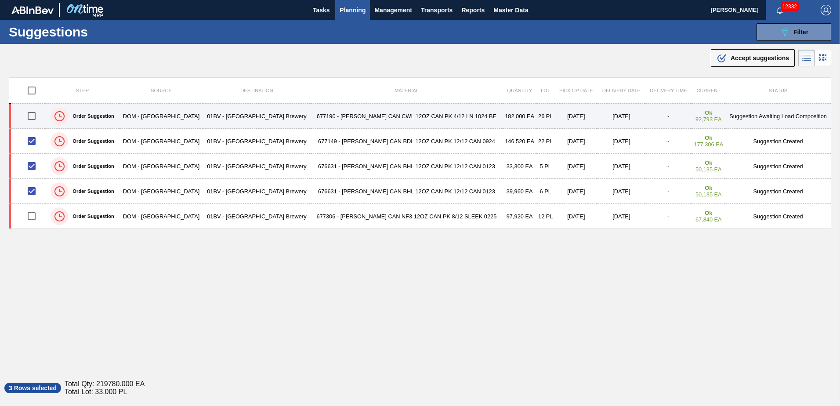
click at [36, 117] on input "checkbox" at bounding box center [31, 116] width 18 height 18
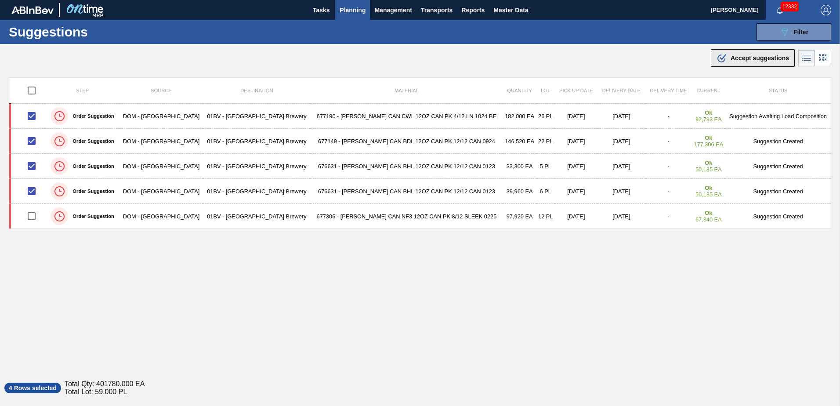
click at [745, 60] on span "Accept suggestions" at bounding box center [760, 57] width 58 height 7
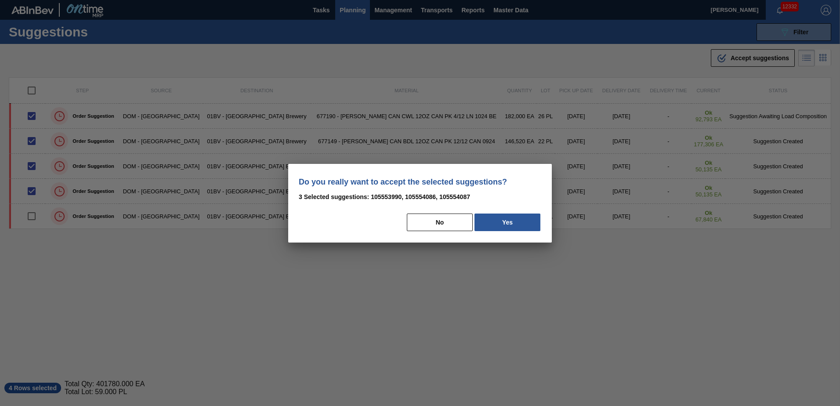
drag, startPoint x: 436, startPoint y: 226, endPoint x: 218, endPoint y: 153, distance: 230.2
click at [435, 226] on button "No" at bounding box center [440, 223] width 66 height 18
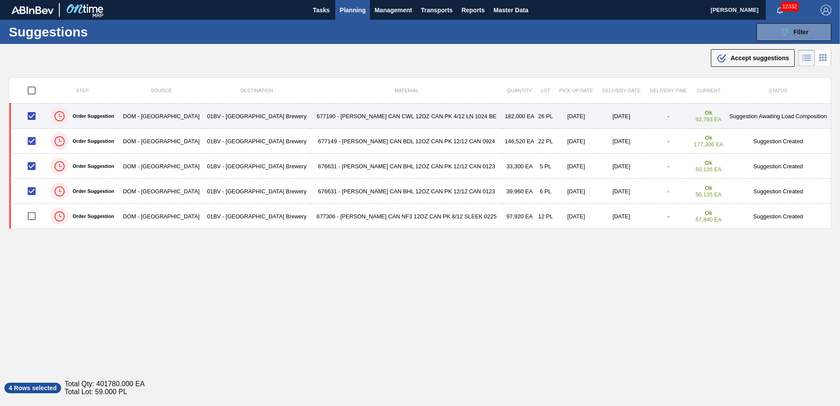
click at [35, 119] on input "checkbox" at bounding box center [31, 116] width 18 height 18
checkbox input "false"
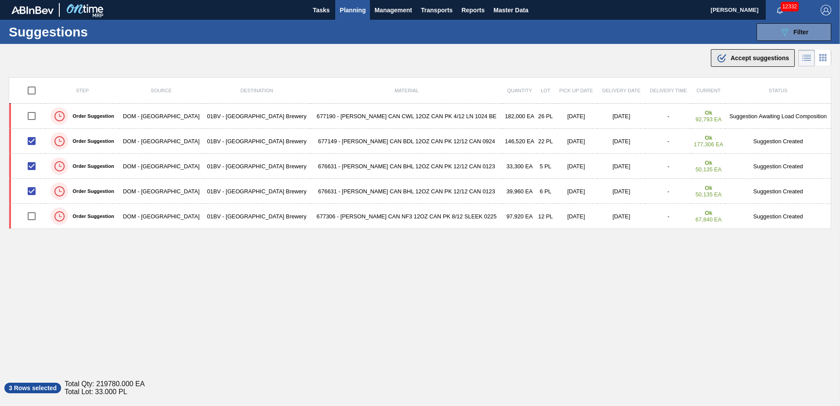
click at [731, 60] on span "Accept suggestions" at bounding box center [760, 57] width 58 height 7
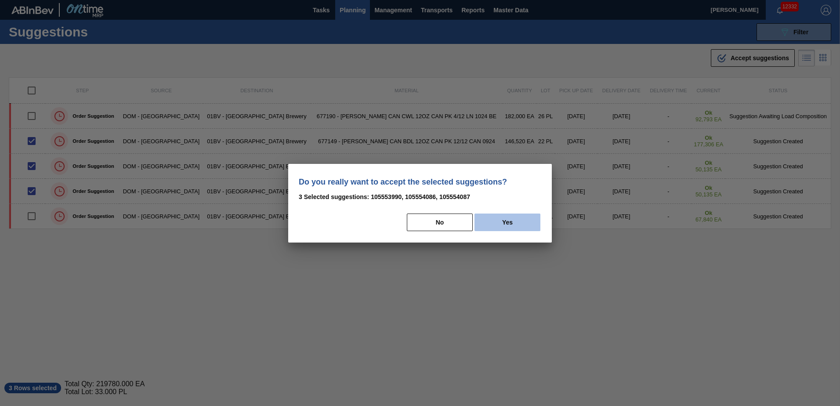
click at [525, 219] on button "Yes" at bounding box center [508, 223] width 66 height 18
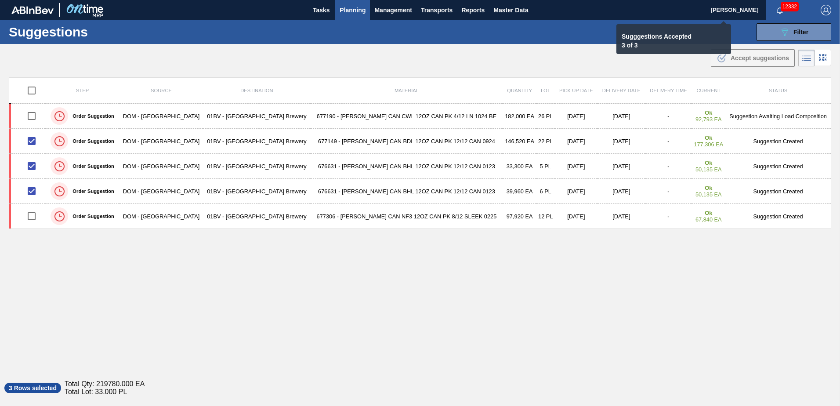
checkbox input "false"
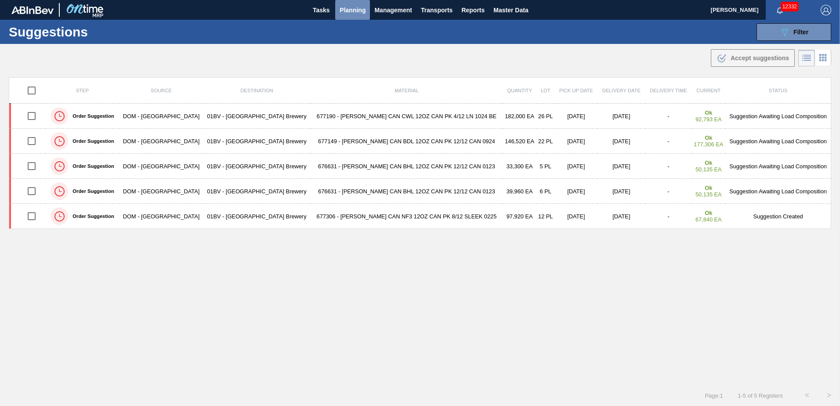
click at [348, 10] on span "Planning" at bounding box center [353, 10] width 26 height 11
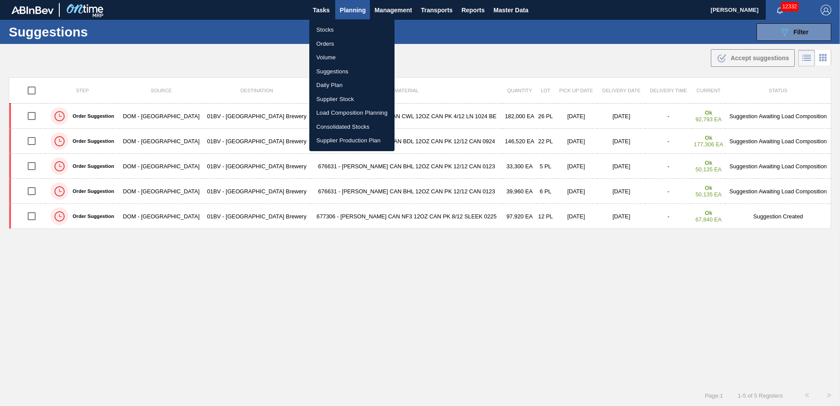
click at [339, 112] on li "Load Composition Planning" at bounding box center [351, 113] width 85 height 14
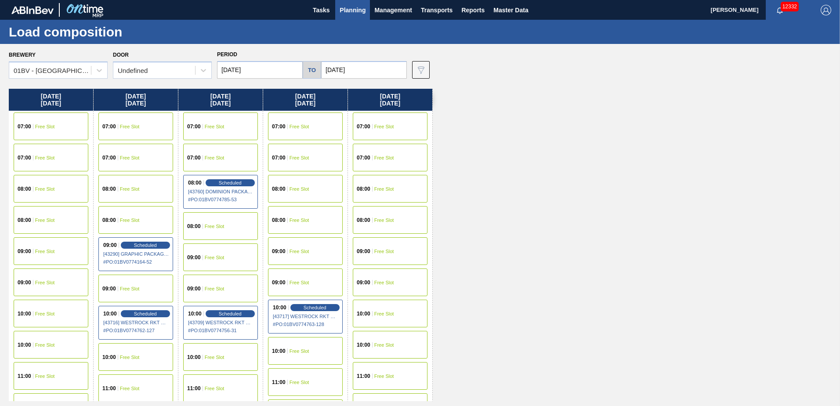
click at [120, 188] on span "Free Slot" at bounding box center [130, 188] width 20 height 5
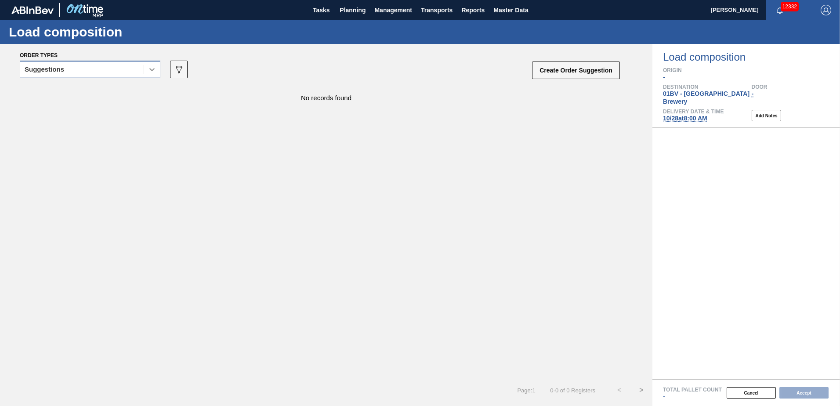
click at [153, 72] on icon at bounding box center [152, 69] width 9 height 9
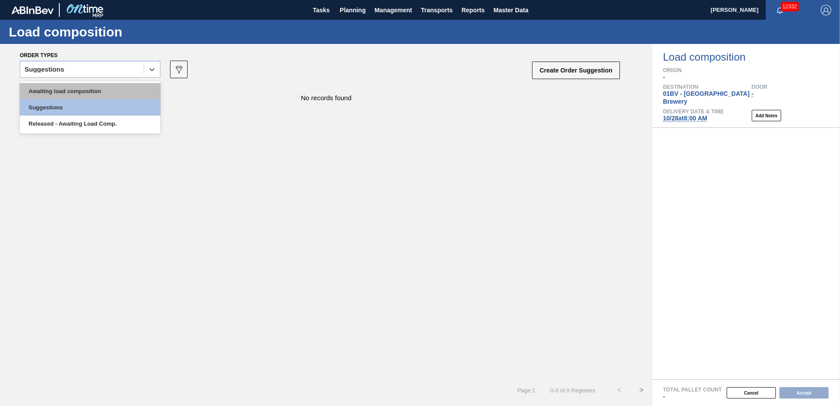
click at [112, 91] on div "Awaiting load composition" at bounding box center [90, 91] width 141 height 16
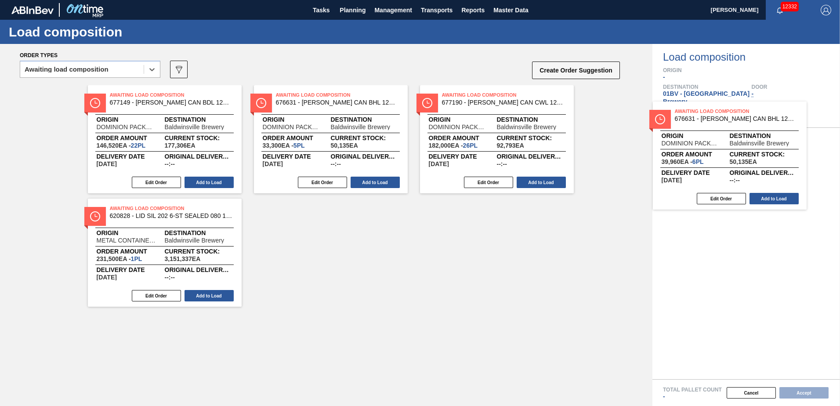
drag, startPoint x: 140, startPoint y: 103, endPoint x: 707, endPoint y: 119, distance: 567.5
click at [707, 119] on div "Order types option Awaiting load composition, selected. Select is focused ,type…" at bounding box center [420, 225] width 840 height 362
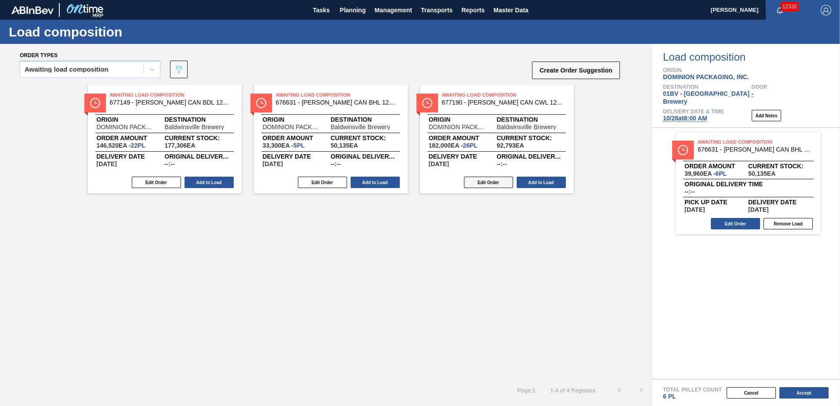
click at [480, 181] on button "Edit Order" at bounding box center [488, 182] width 49 height 11
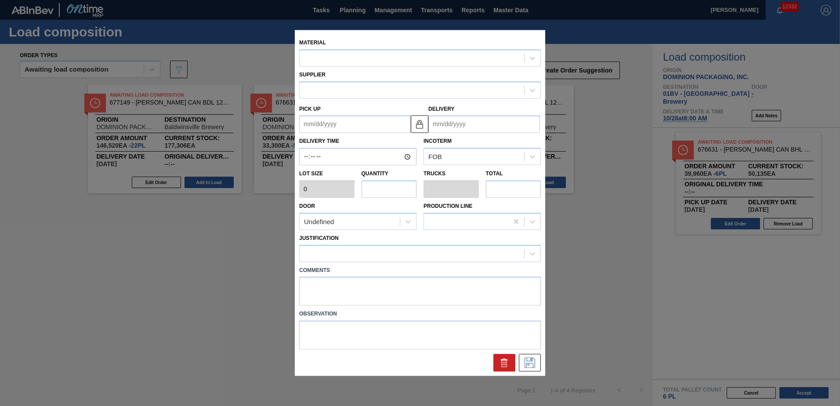
type input "7,000"
type input "26"
type input "1"
type input "182,000"
type up "[DATE]"
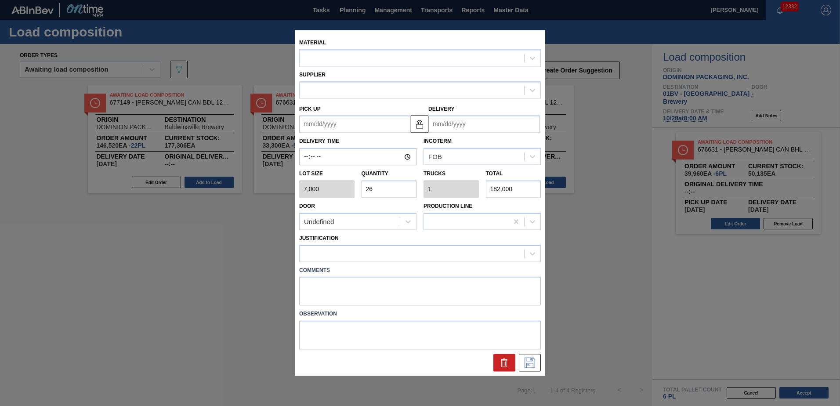
type input "[DATE]"
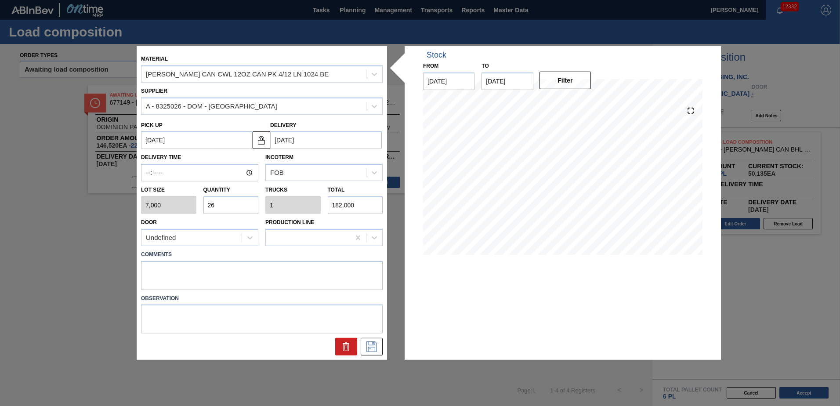
drag, startPoint x: 238, startPoint y: 203, endPoint x: 0, endPoint y: 197, distance: 237.8
click at [0, 0] on html "Tasks Planning Management Transports Reports Master Data Kristin Lippert 12332 …" at bounding box center [420, 0] width 840 height 0
type input "2"
type input "0.077"
type input "14,000"
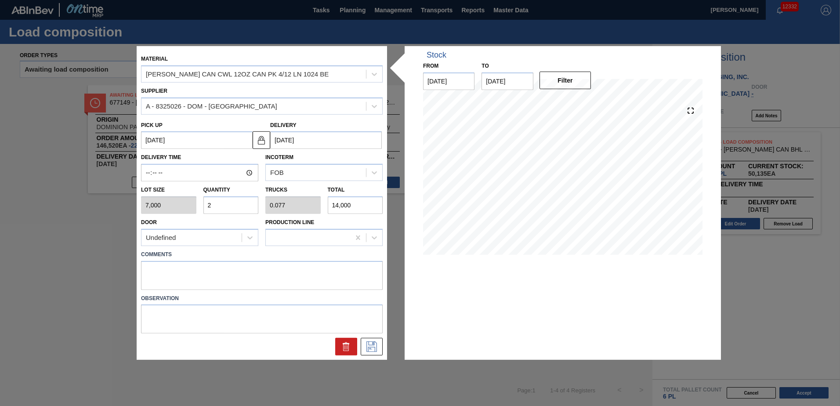
type input "20"
type input "0.769"
type input "140,000"
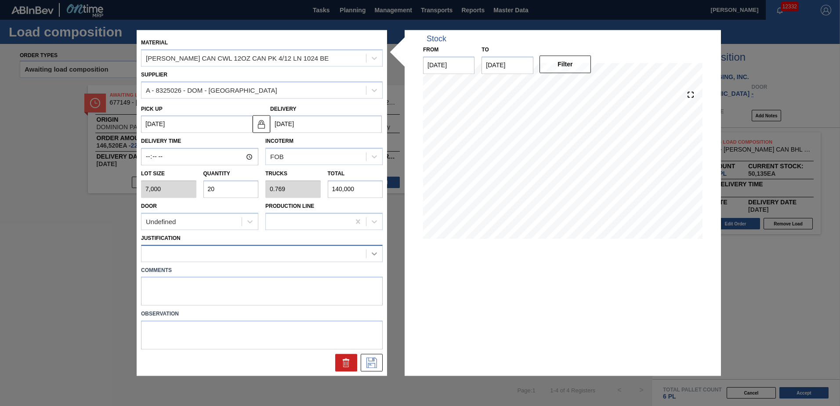
type input "20"
click at [377, 255] on icon at bounding box center [374, 253] width 9 height 9
drag, startPoint x: 382, startPoint y: 277, endPoint x: 391, endPoint y: 318, distance: 41.5
click at [391, 318] on div "Material CARR CAN CWL 12OZ CAN PK 4/12 LN 1024 BE Supplier A - 8325026 - DOM - …" at bounding box center [420, 203] width 567 height 346
click at [377, 253] on icon at bounding box center [374, 253] width 9 height 9
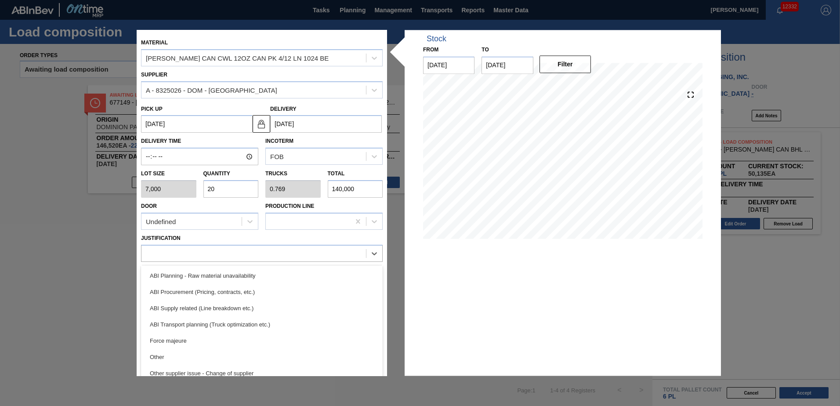
scroll to position [114, 0]
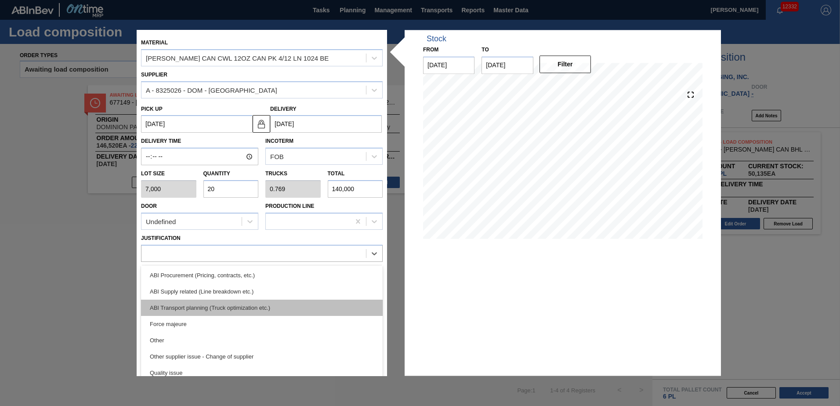
click at [223, 305] on div "ABI Transport planning (Truck optimization etc.)" at bounding box center [262, 308] width 242 height 16
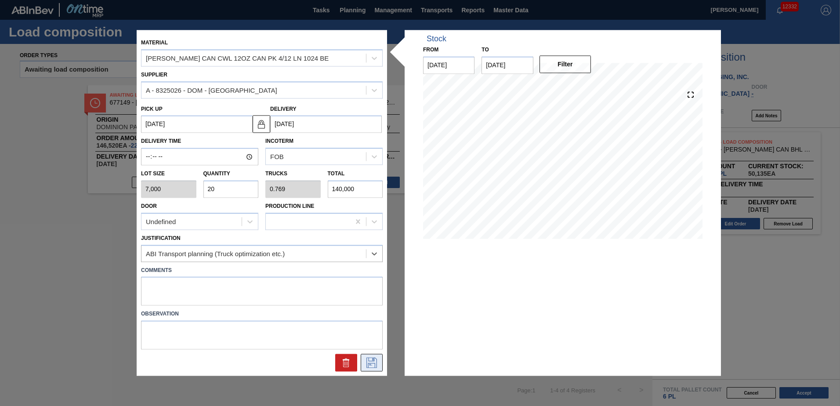
click at [365, 362] on icon at bounding box center [372, 363] width 14 height 11
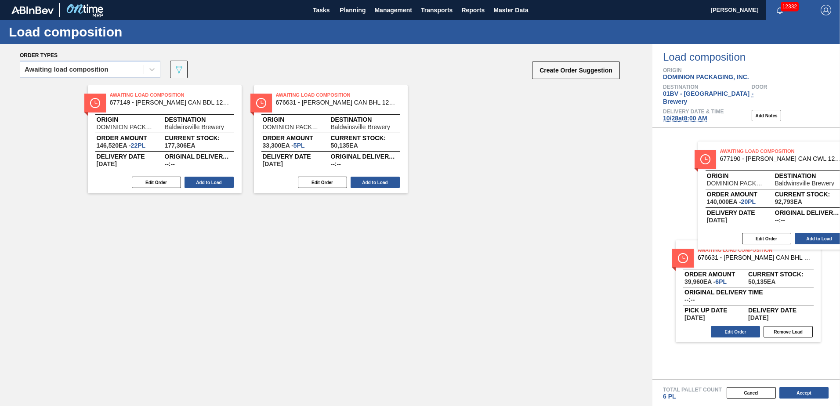
drag, startPoint x: 459, startPoint y: 99, endPoint x: 746, endPoint y: 158, distance: 292.8
click at [746, 158] on div "Order types Awaiting load composition 089F7B8B-B2A5-4AFE-B5C0-19BA573D28AC Crea…" at bounding box center [420, 225] width 840 height 362
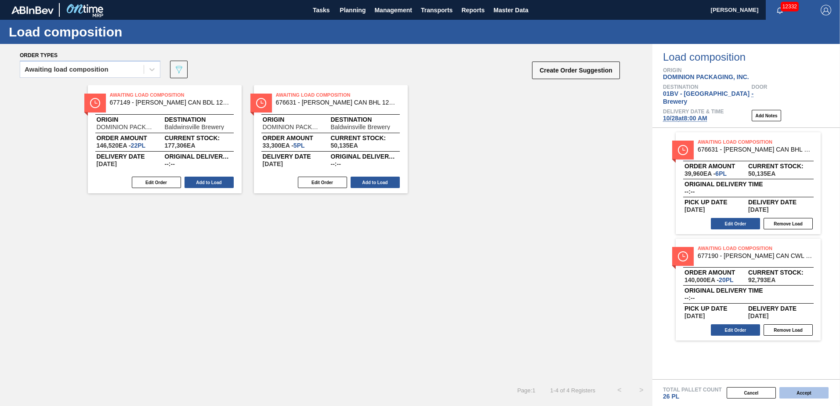
click at [797, 393] on button "Accept" at bounding box center [803, 392] width 49 height 11
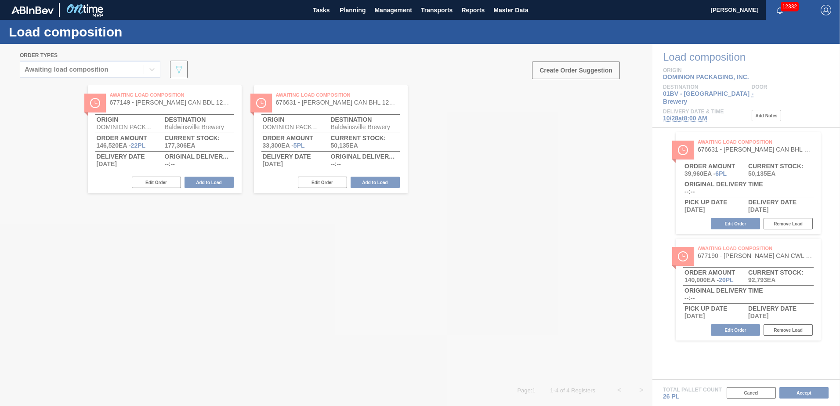
click at [382, 255] on div at bounding box center [420, 225] width 840 height 362
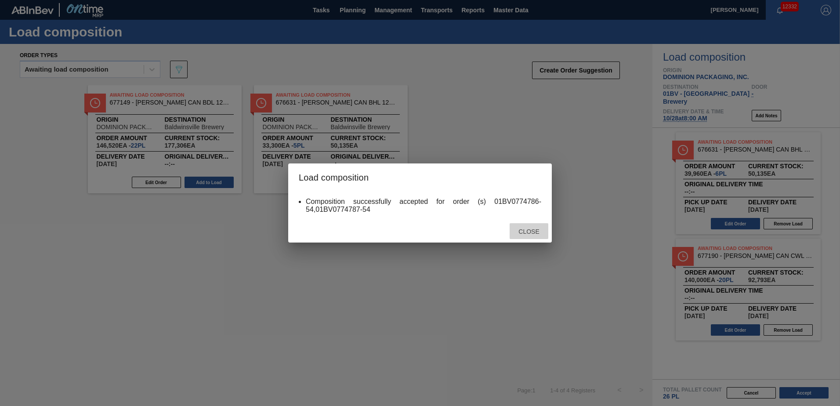
click at [529, 235] on div "Close" at bounding box center [529, 231] width 39 height 16
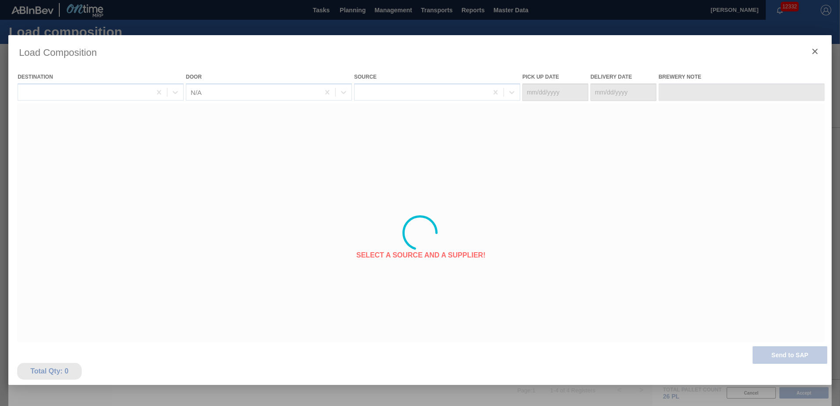
type Date "[DATE]"
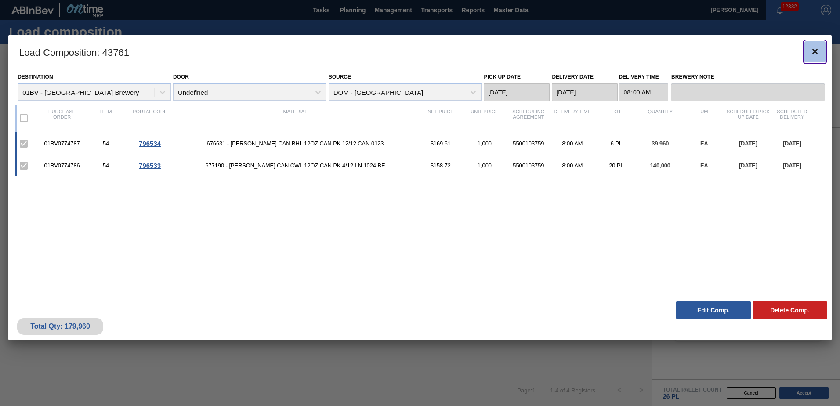
click at [815, 50] on icon "botão de ícone" at bounding box center [815, 51] width 11 height 11
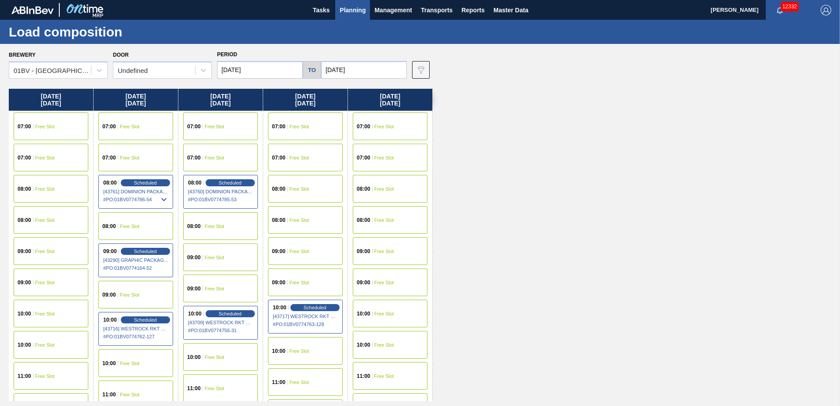
click at [288, 219] on div "08:00 Free Slot" at bounding box center [305, 220] width 75 height 28
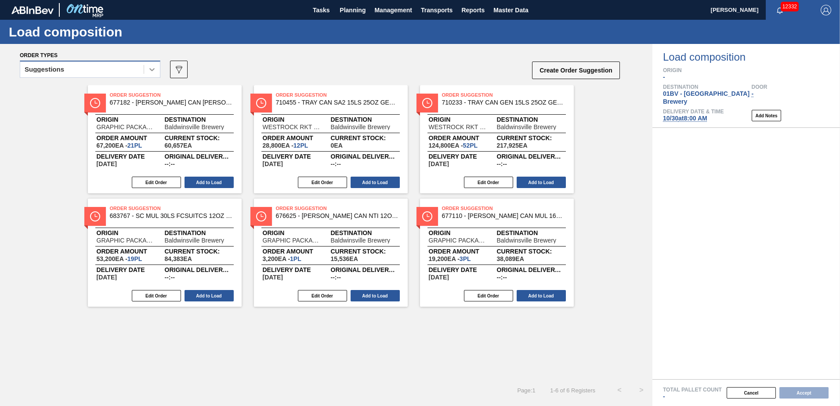
click at [151, 67] on icon at bounding box center [152, 69] width 9 height 9
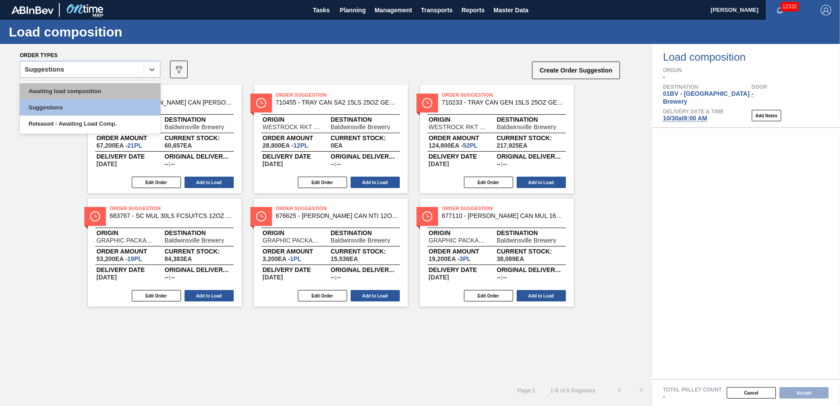
click at [114, 86] on div "Awaiting load composition" at bounding box center [90, 91] width 141 height 16
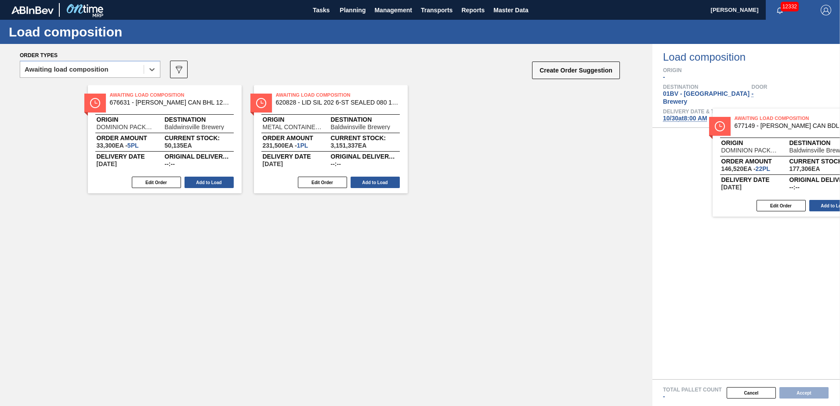
drag, startPoint x: 138, startPoint y: 102, endPoint x: 768, endPoint y: 125, distance: 629.7
click at [768, 125] on div "Order types option Awaiting load composition, selected. Select is focused ,type…" at bounding box center [420, 225] width 840 height 362
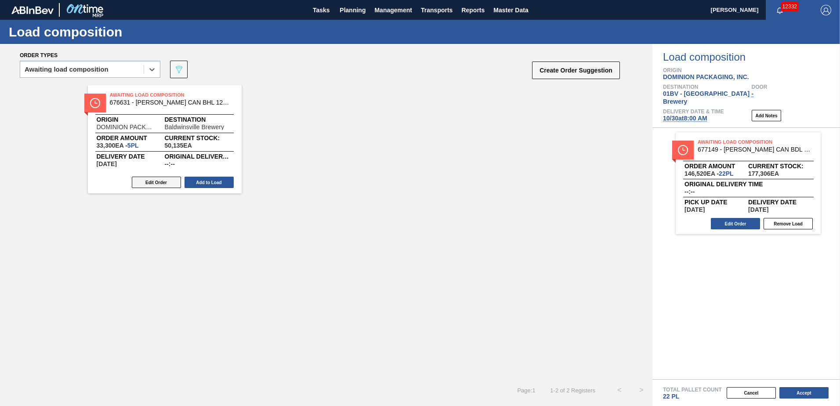
click at [159, 181] on button "Edit Order" at bounding box center [156, 182] width 49 height 11
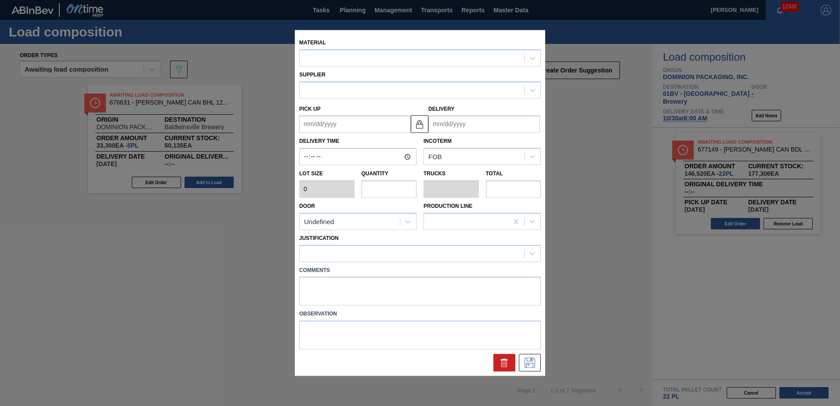
type input "6,660"
type input "5"
type input "0.208"
type input "33,300"
type up "11/04/2025"
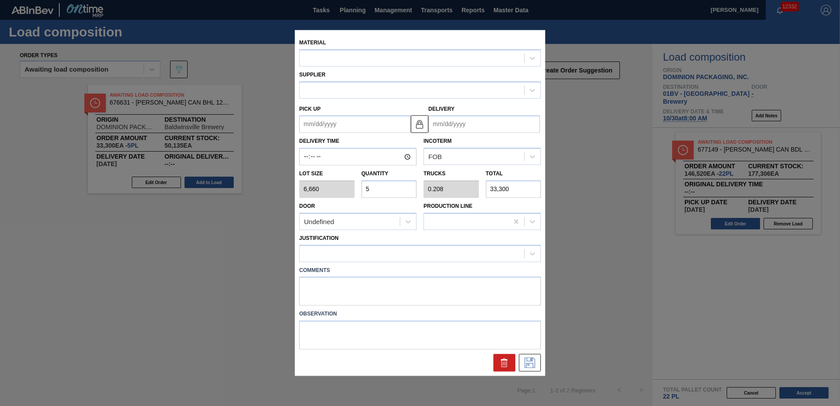
type input "[DATE]"
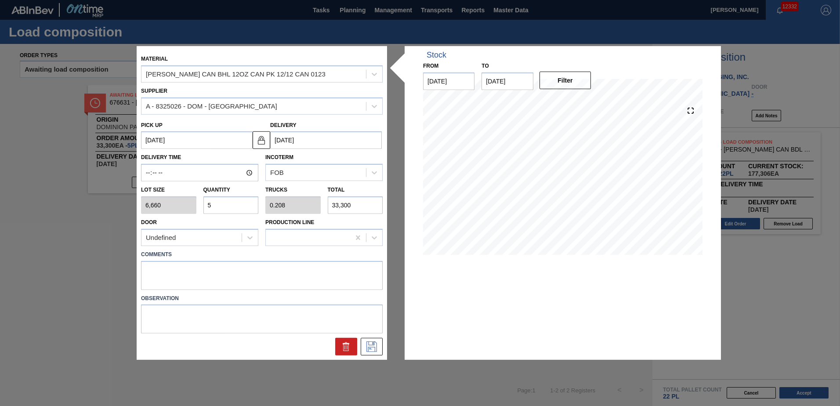
drag, startPoint x: 218, startPoint y: 203, endPoint x: 34, endPoint y: 196, distance: 183.8
click at [34, 196] on div "Material CARR CAN BHL 12OZ CAN PK 12/12 CAN 0123 Supplier A - 8325026 - DOM - R…" at bounding box center [420, 203] width 840 height 406
type input "4"
type input "0.167"
type input "26,640"
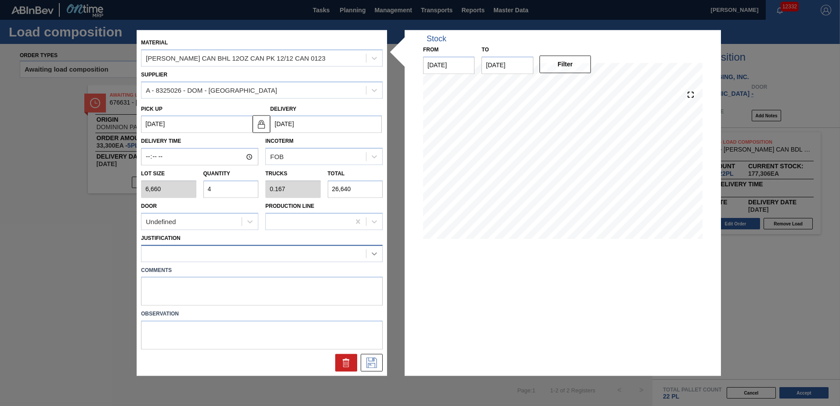
type input "4"
click at [376, 253] on icon at bounding box center [374, 253] width 9 height 9
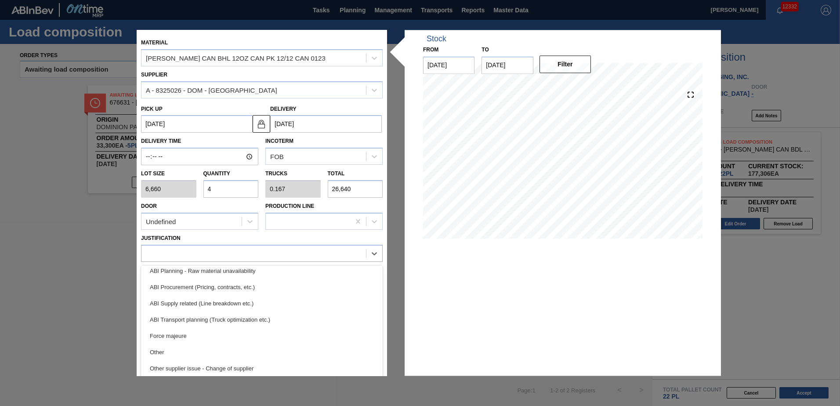
scroll to position [106, 0]
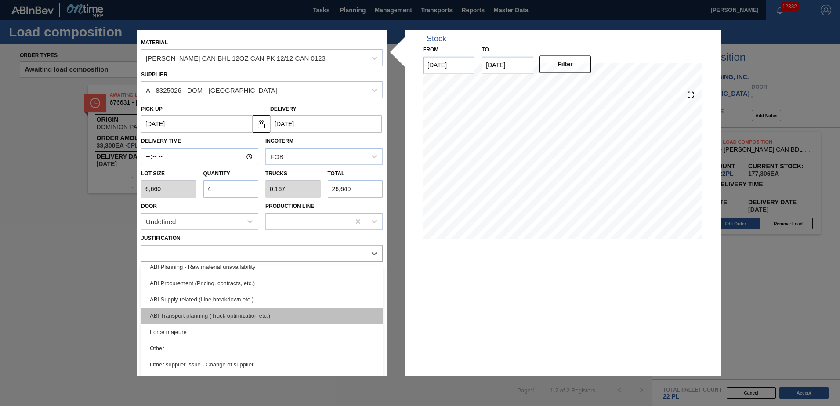
click at [209, 309] on div "ABI Transport planning (Truck optimization etc.)" at bounding box center [262, 316] width 242 height 16
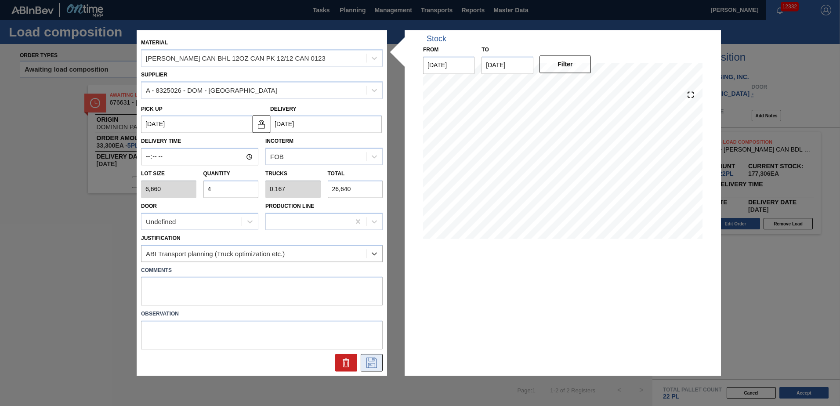
click at [375, 359] on icon at bounding box center [372, 363] width 14 height 11
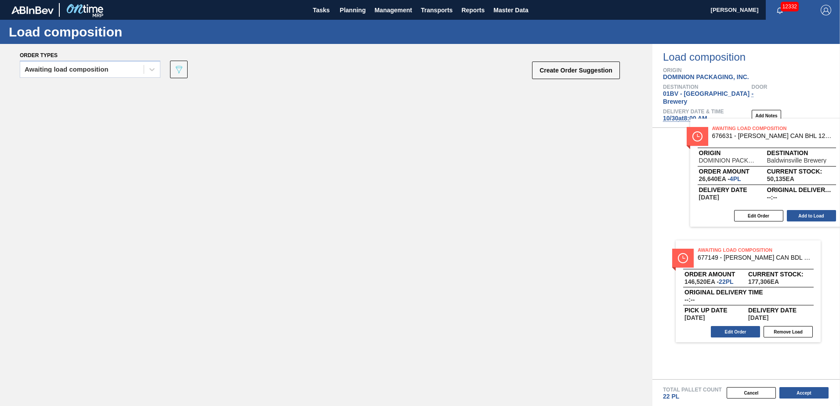
drag, startPoint x: 163, startPoint y: 100, endPoint x: 776, endPoint y: 134, distance: 613.4
click at [776, 134] on div "Order types Awaiting load composition 089F7B8B-B2A5-4AFE-B5C0-19BA573D28AC Crea…" at bounding box center [420, 225] width 840 height 362
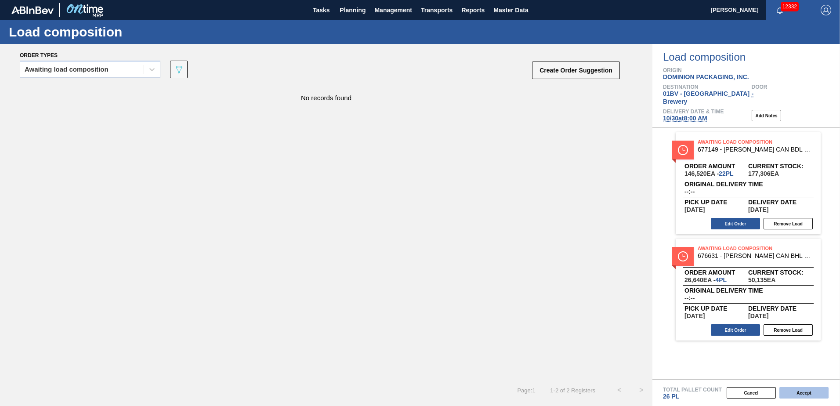
click at [806, 395] on button "Accept" at bounding box center [803, 392] width 49 height 11
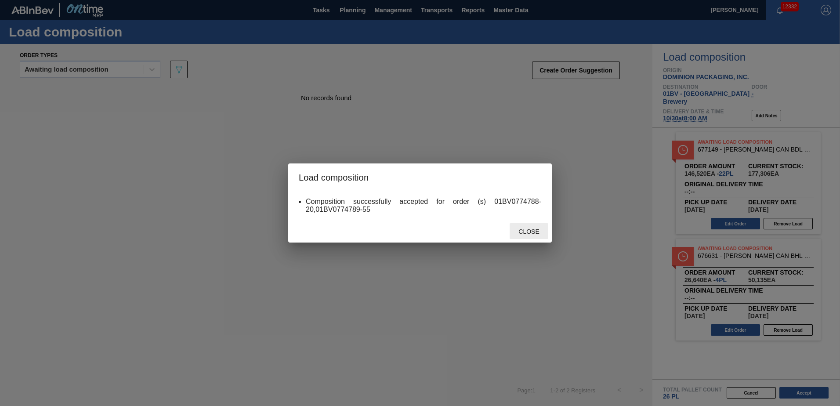
click at [532, 232] on span "Close" at bounding box center [528, 231] width 35 height 7
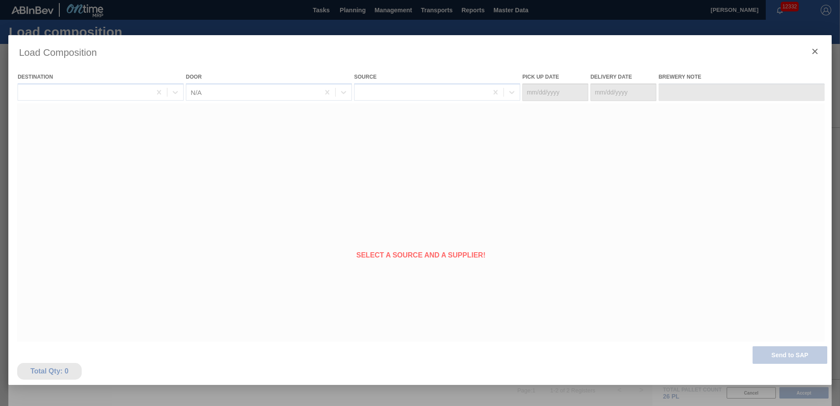
type Date "[DATE]"
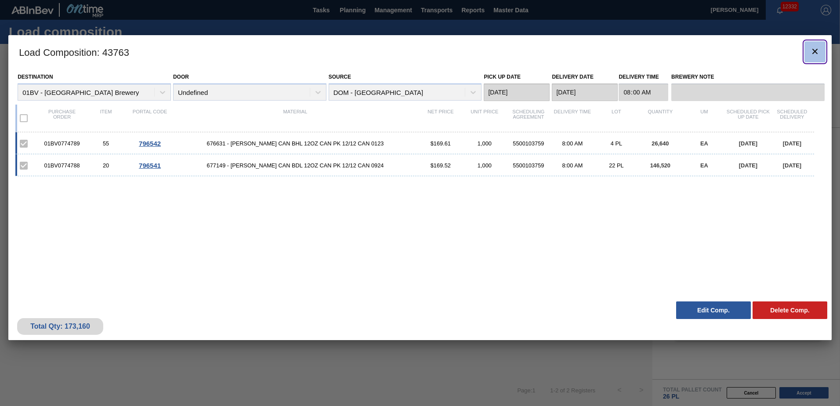
click at [816, 53] on icon "botão de ícone" at bounding box center [814, 51] width 5 height 5
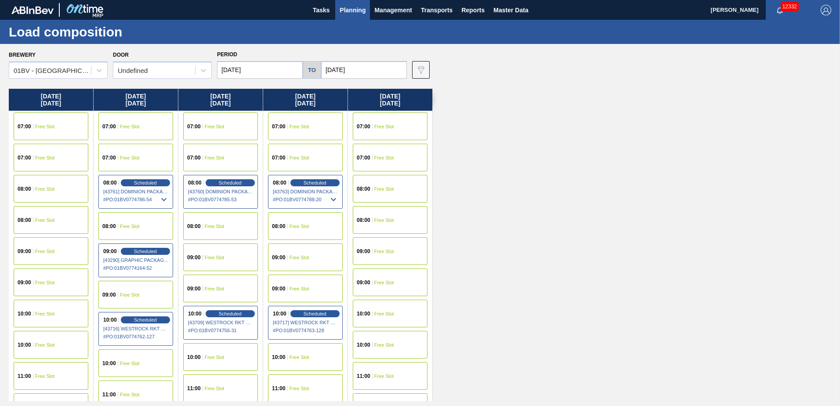
click at [456, 175] on div "Monday 10/27/2025 07:00 Free Slot 07:00 Free Slot 08:00 Free Slot 08:00 Free Sl…" at bounding box center [422, 245] width 827 height 312
click at [360, 11] on span "Planning" at bounding box center [353, 10] width 26 height 11
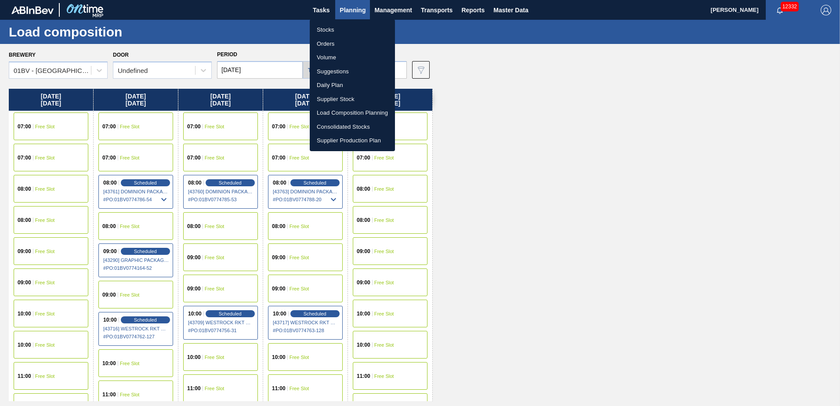
drag, startPoint x: 332, startPoint y: 73, endPoint x: 360, endPoint y: 73, distance: 28.6
click at [332, 73] on li "Suggestions" at bounding box center [352, 72] width 85 height 14
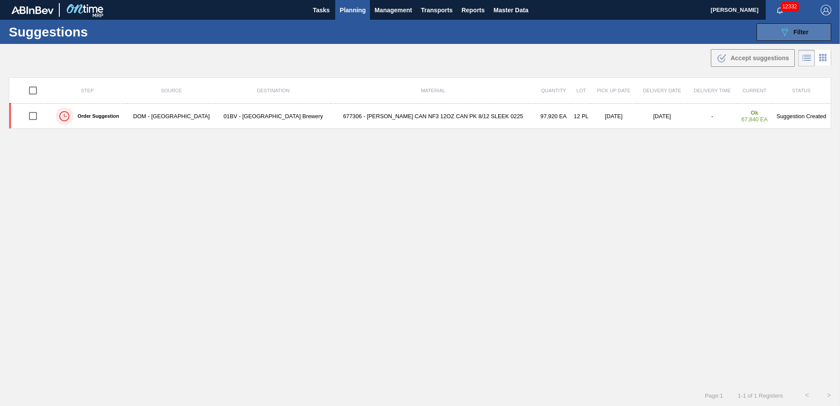
click at [791, 30] on div "089F7B8B-B2A5-4AFE-B5C0-19BA573D28AC Filter" at bounding box center [793, 32] width 29 height 11
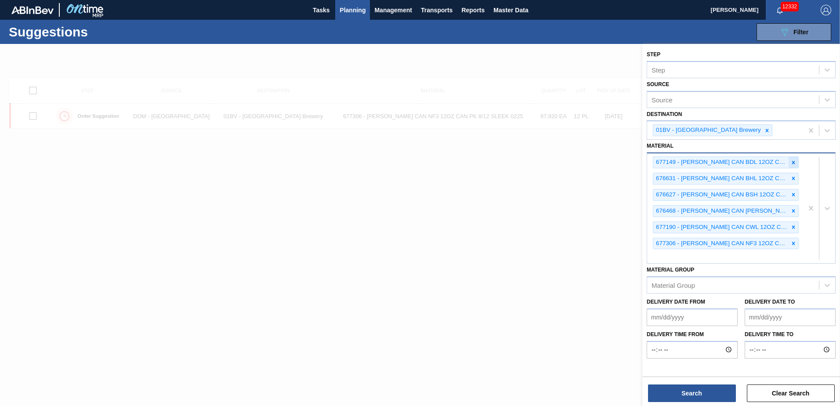
click at [792, 161] on icon at bounding box center [793, 163] width 6 height 6
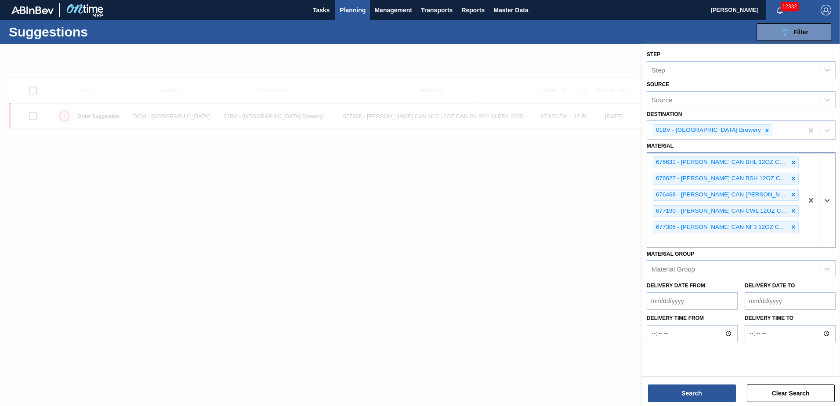
click at [792, 161] on icon at bounding box center [793, 163] width 6 height 6
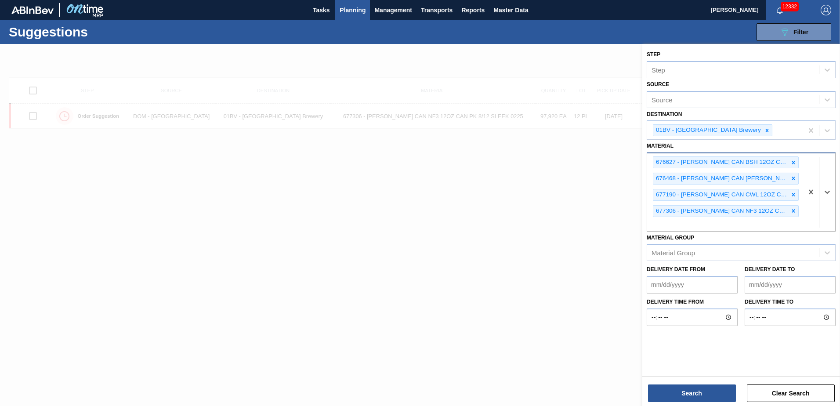
click at [792, 161] on icon at bounding box center [793, 163] width 6 height 6
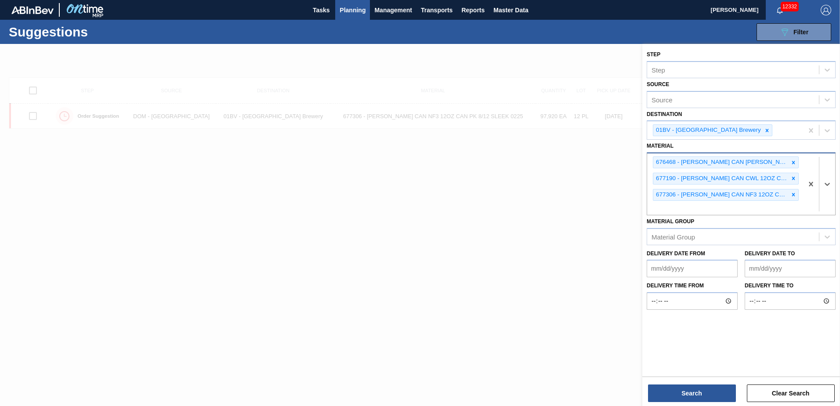
click at [792, 161] on icon at bounding box center [793, 163] width 6 height 6
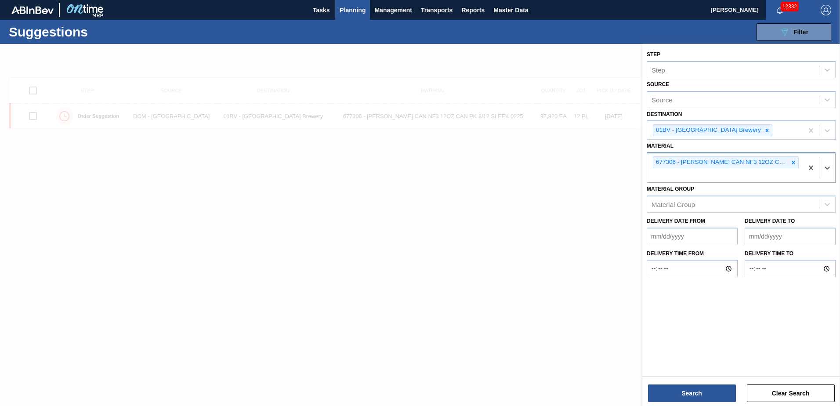
click at [792, 161] on icon at bounding box center [793, 163] width 6 height 6
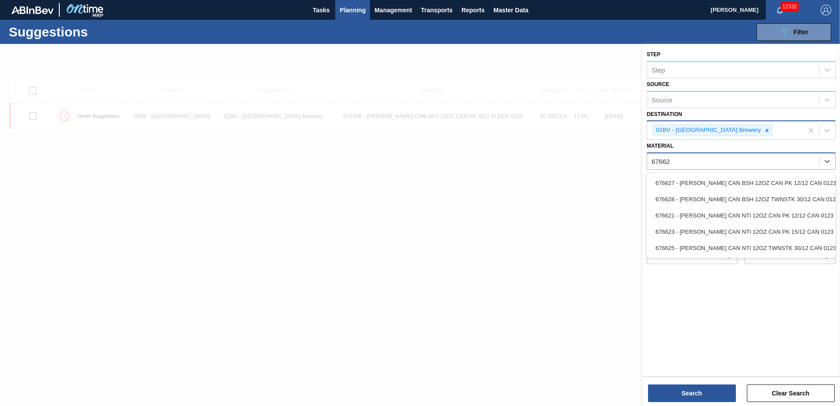
type input "676627"
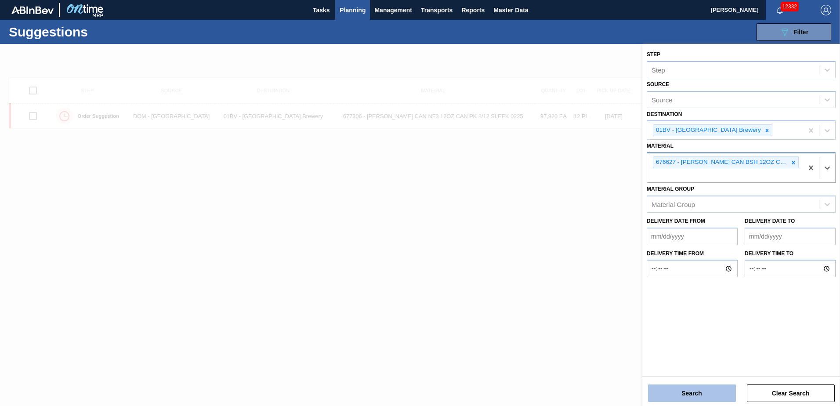
click at [677, 392] on button "Search" at bounding box center [692, 393] width 88 height 18
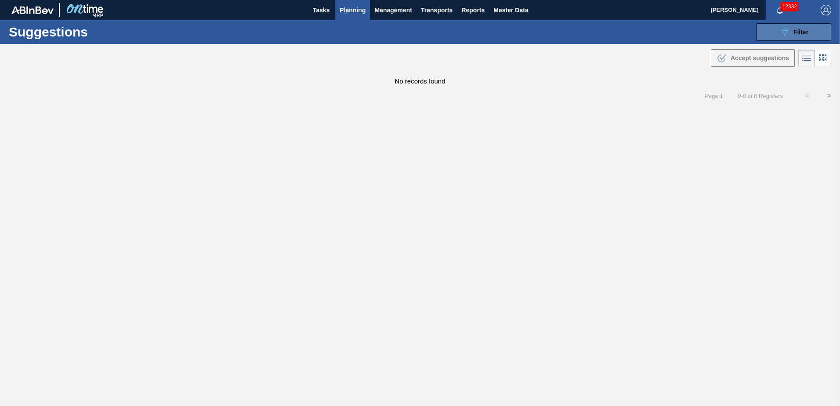
click at [792, 30] on div "089F7B8B-B2A5-4AFE-B5C0-19BA573D28AC Filter" at bounding box center [793, 32] width 29 height 11
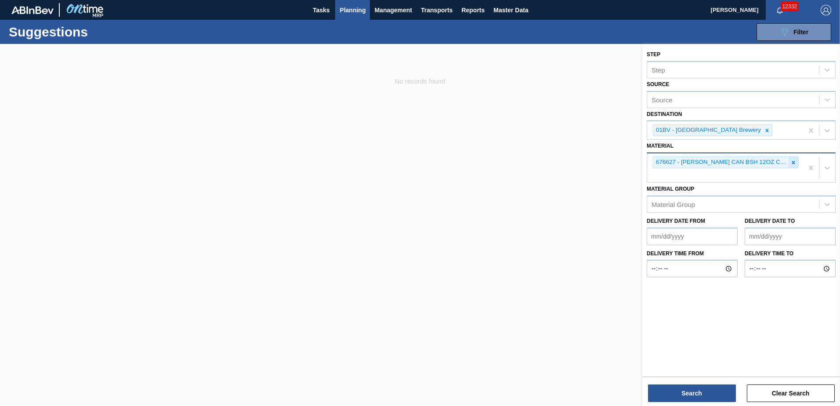
click at [793, 164] on icon at bounding box center [793, 163] width 6 height 6
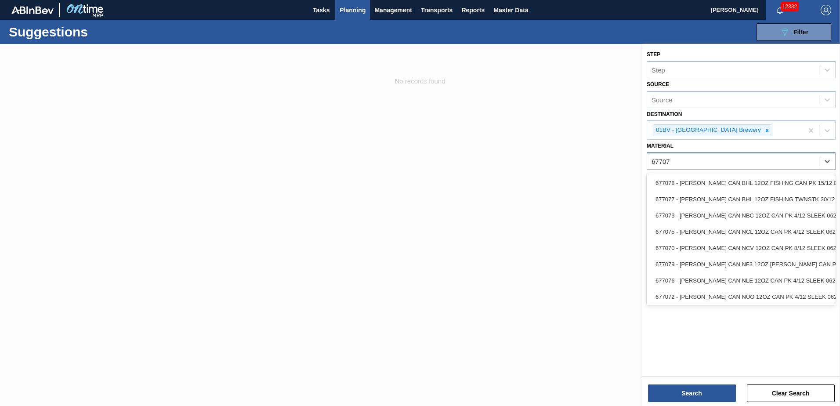
type input "677072"
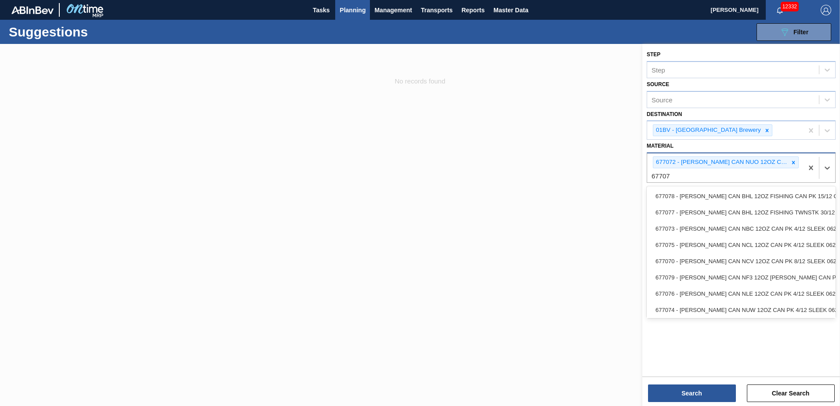
type input "677073"
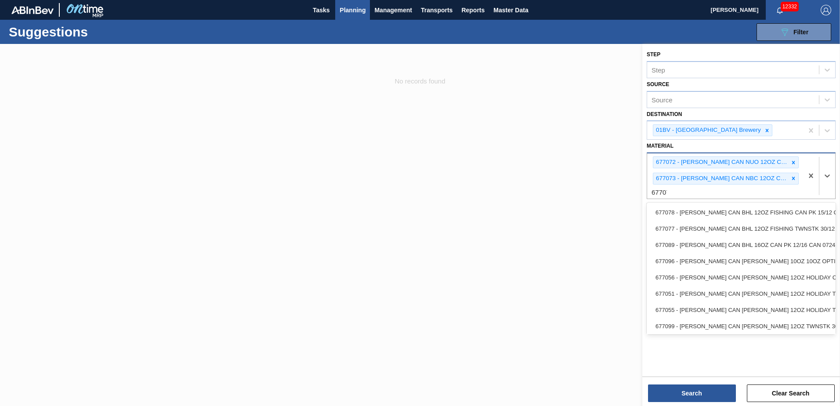
type input "677074"
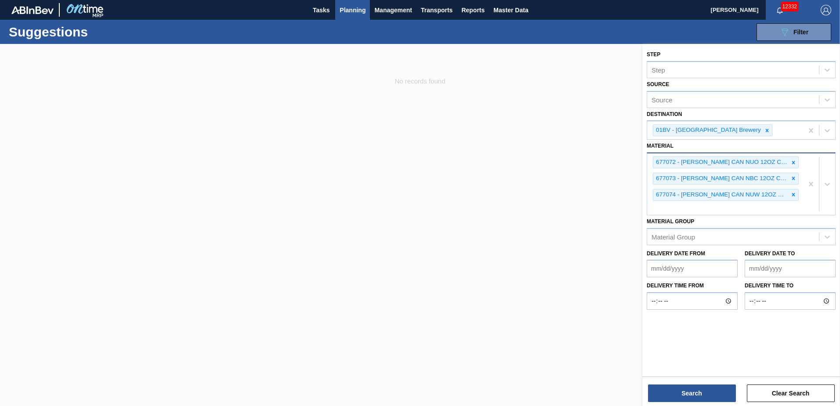
click at [673, 206] on div "677072 - CARR CAN NUO 12OZ CAN PK 4/12 SLEEK 0624 677073 - CARR CAN NBC 12OZ CA…" at bounding box center [725, 184] width 156 height 62
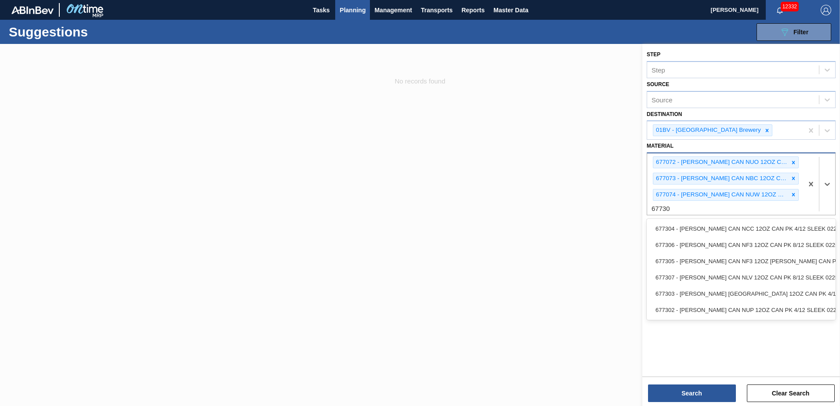
type input "677302"
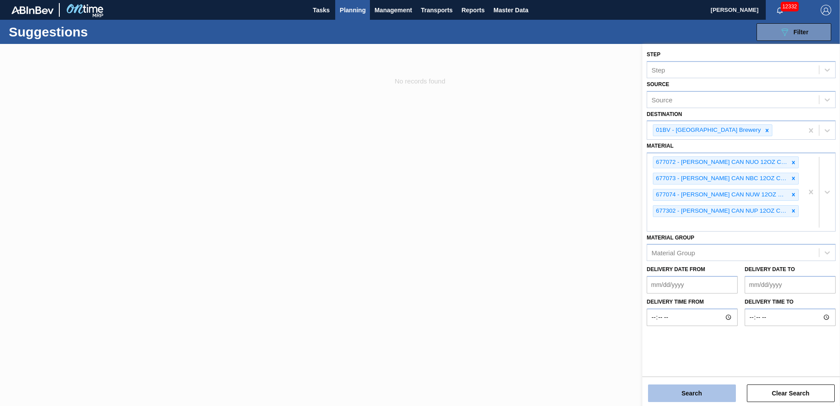
click at [697, 392] on button "Search" at bounding box center [692, 393] width 88 height 18
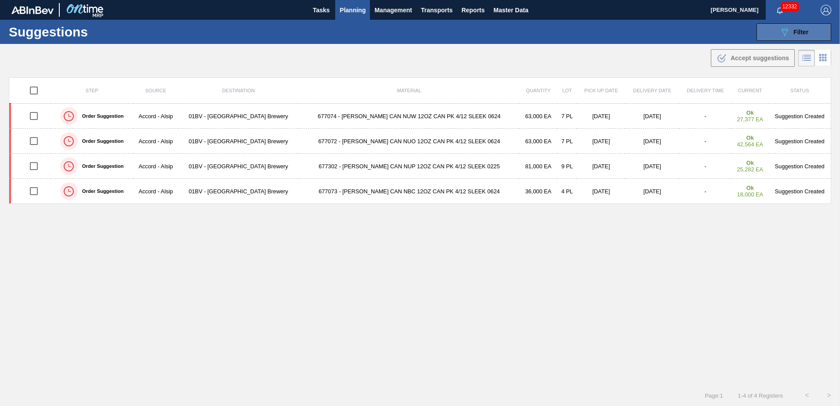
click at [793, 27] on div "089F7B8B-B2A5-4AFE-B5C0-19BA573D28AC Filter" at bounding box center [793, 32] width 29 height 11
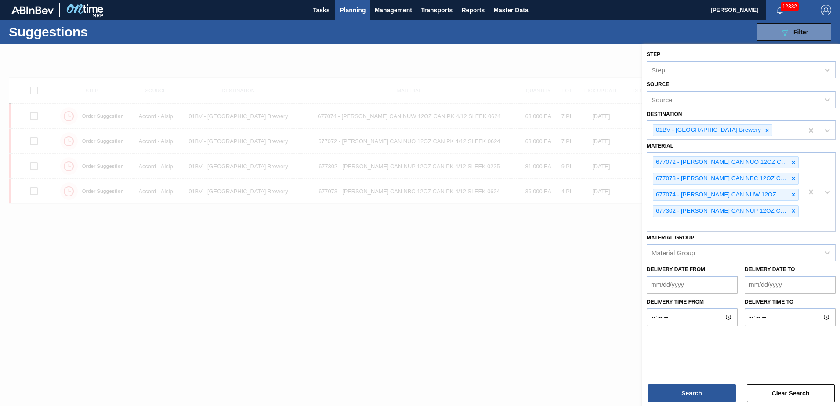
click at [433, 300] on div at bounding box center [420, 247] width 840 height 406
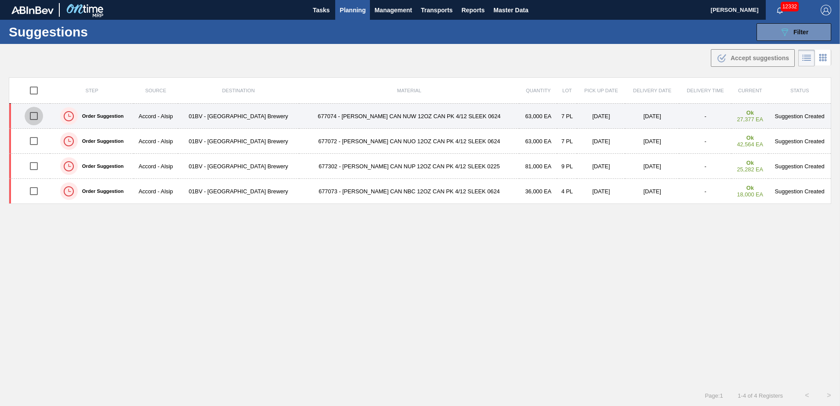
click at [33, 116] on input "checkbox" at bounding box center [34, 116] width 18 height 18
checkbox input "true"
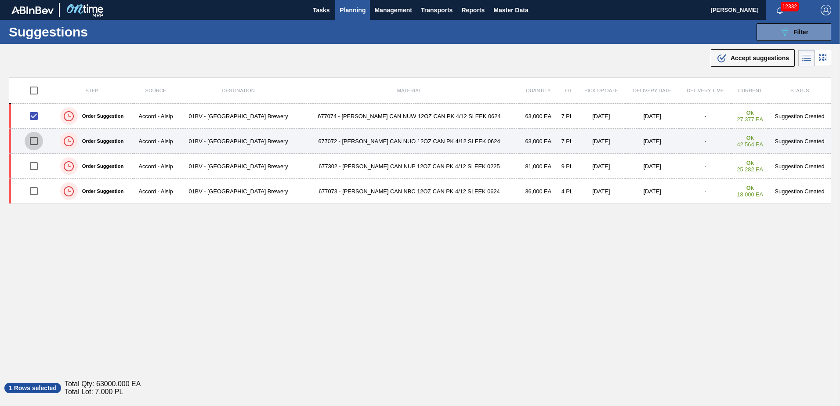
click at [32, 147] on input "checkbox" at bounding box center [34, 141] width 18 height 18
checkbox input "true"
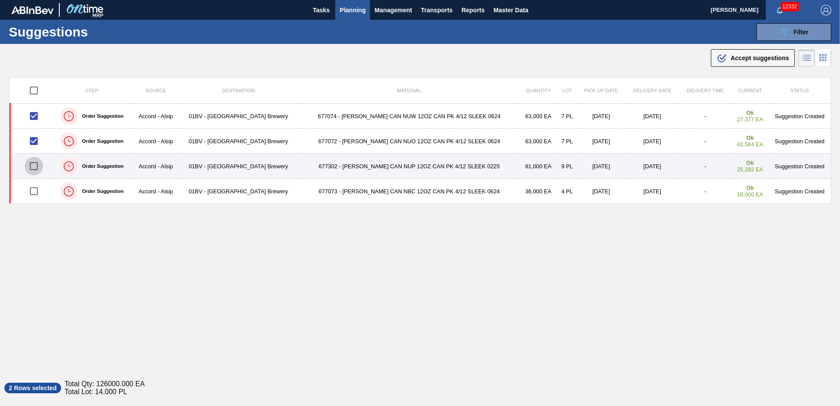
click at [34, 166] on input "checkbox" at bounding box center [34, 166] width 18 height 18
checkbox input "true"
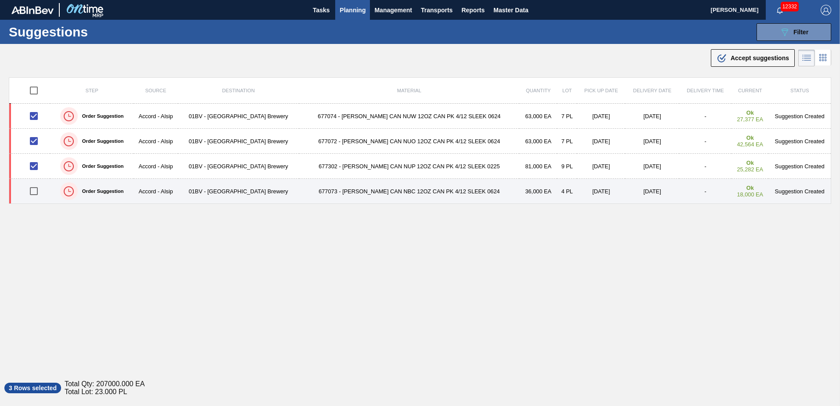
click at [36, 193] on input "checkbox" at bounding box center [34, 191] width 18 height 18
checkbox input "true"
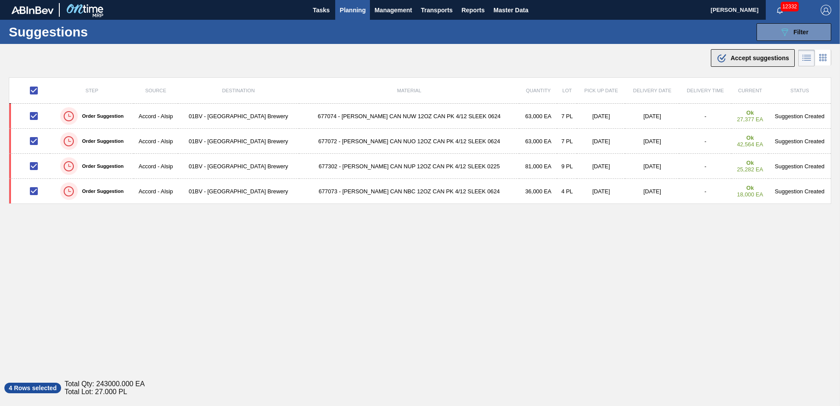
click at [718, 65] on button ".b{fill:var(--color-action-default)} Accept suggestions" at bounding box center [753, 58] width 84 height 18
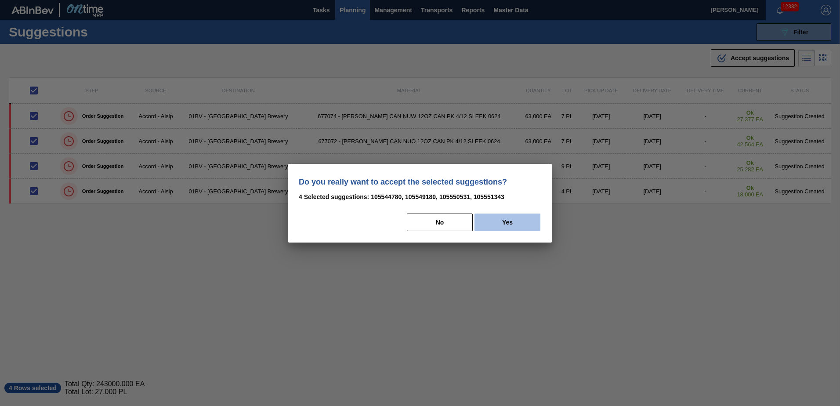
click at [522, 222] on button "Yes" at bounding box center [508, 223] width 66 height 18
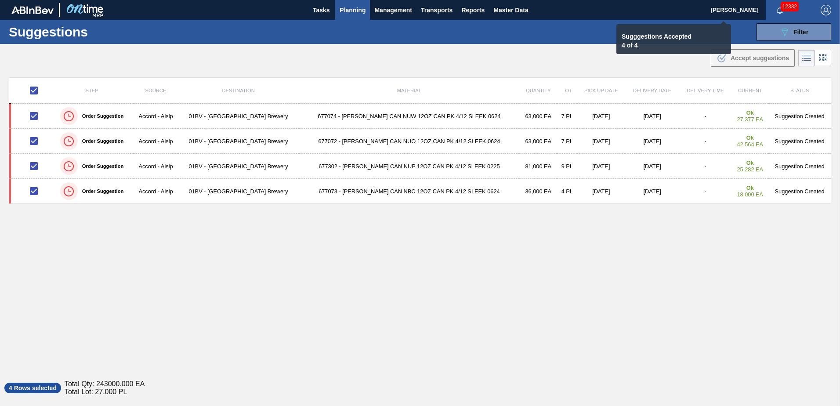
checkbox input "false"
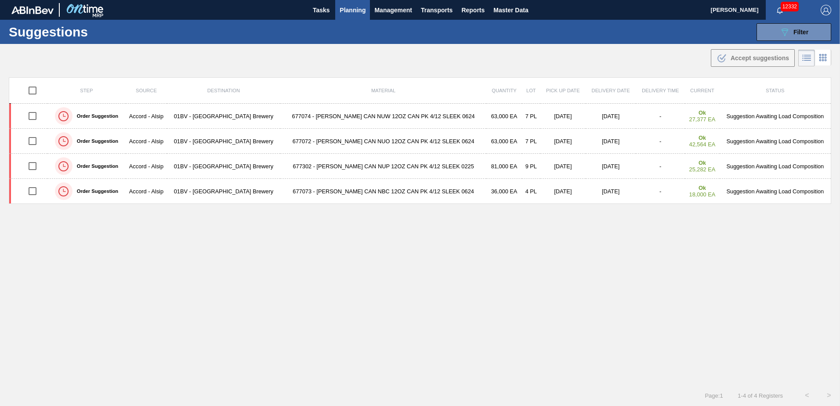
click at [348, 9] on span "Planning" at bounding box center [353, 10] width 26 height 11
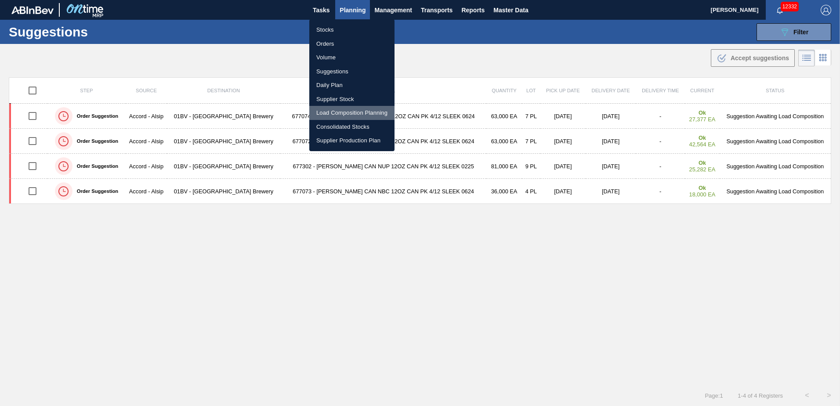
click at [338, 112] on li "Load Composition Planning" at bounding box center [351, 113] width 85 height 14
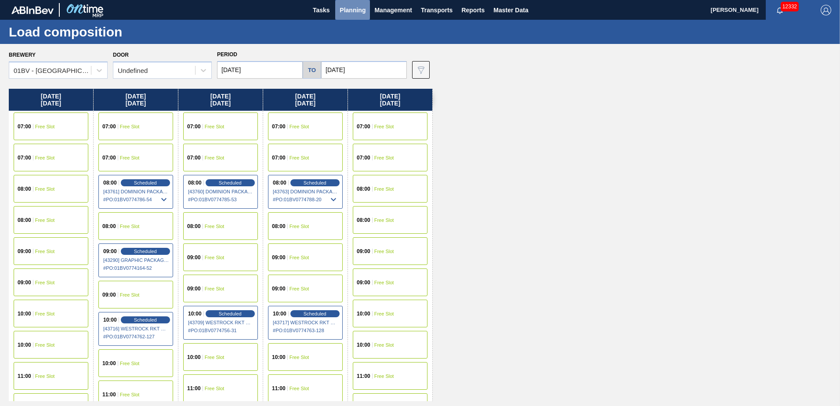
click at [347, 10] on span "Planning" at bounding box center [353, 10] width 26 height 11
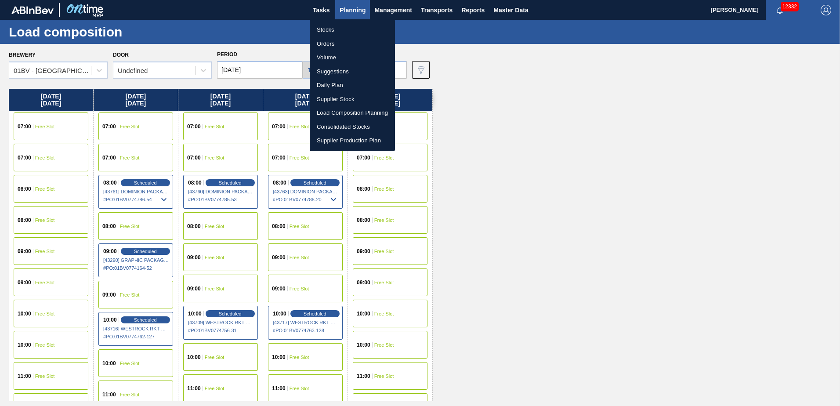
click at [341, 111] on li "Load Composition Planning" at bounding box center [352, 113] width 85 height 14
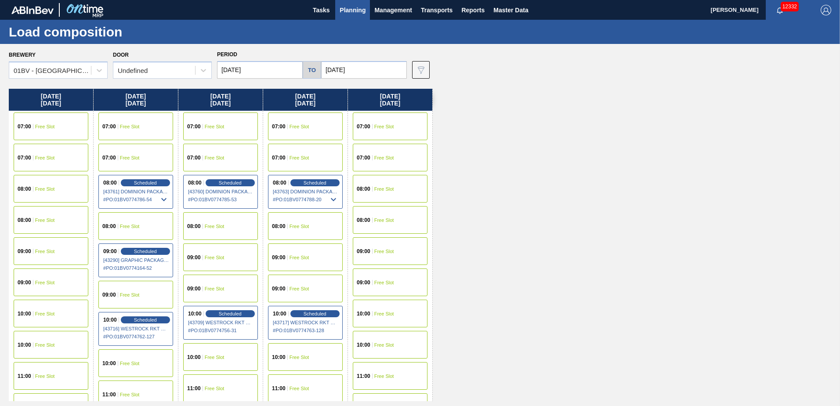
click at [245, 71] on input "[DATE]" at bounding box center [260, 70] width 86 height 18
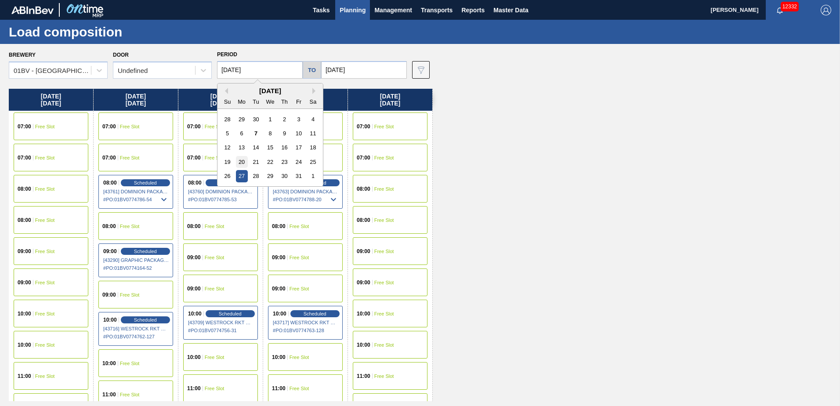
click at [244, 162] on div "20" at bounding box center [242, 162] width 12 height 12
type input "[DATE]"
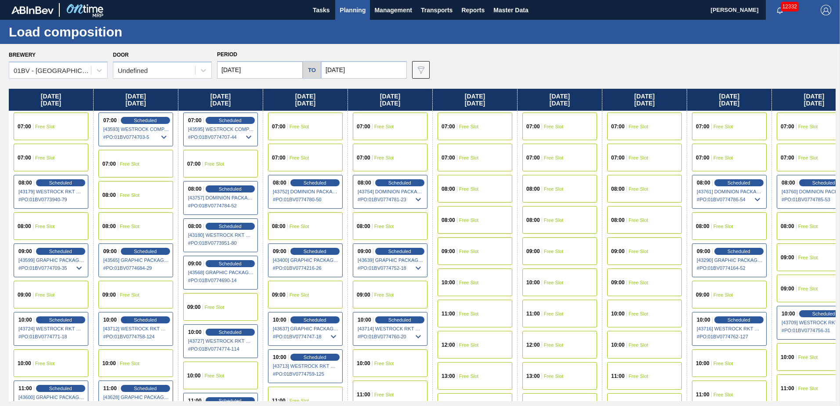
click at [366, 64] on input "[DATE]" at bounding box center [364, 70] width 86 height 18
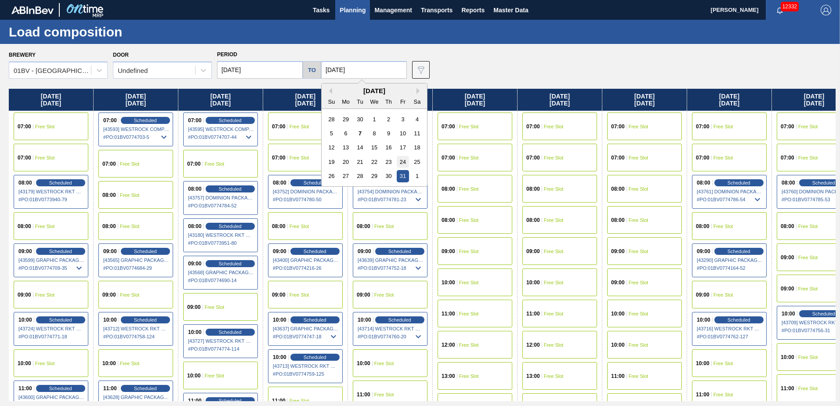
click at [400, 162] on div "24" at bounding box center [403, 162] width 12 height 12
type input "[DATE]"
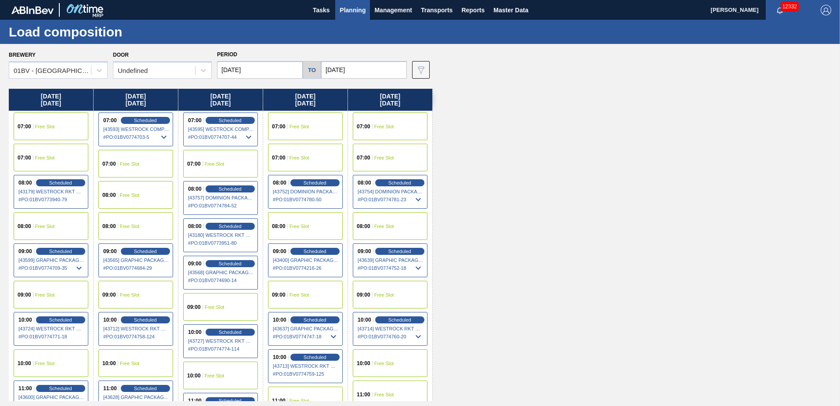
click at [295, 126] on span "Free Slot" at bounding box center [300, 126] width 20 height 5
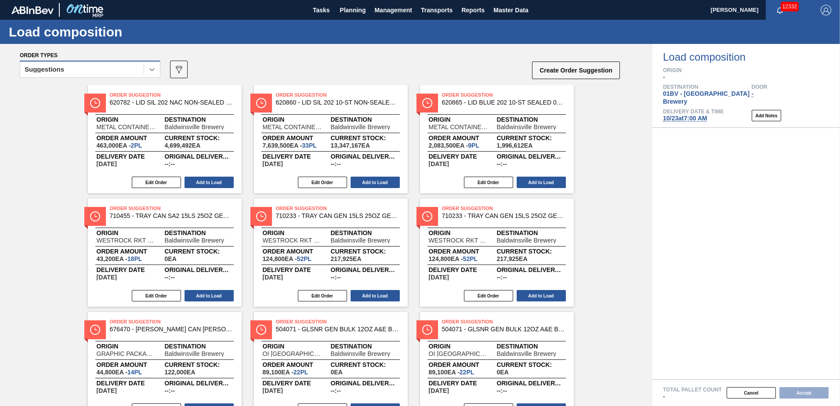
click at [154, 70] on icon at bounding box center [152, 69] width 9 height 9
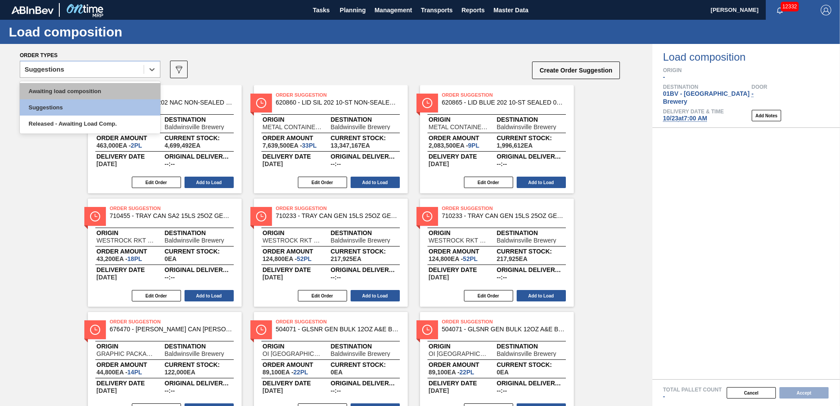
click at [87, 90] on div "Awaiting load composition" at bounding box center [90, 91] width 141 height 16
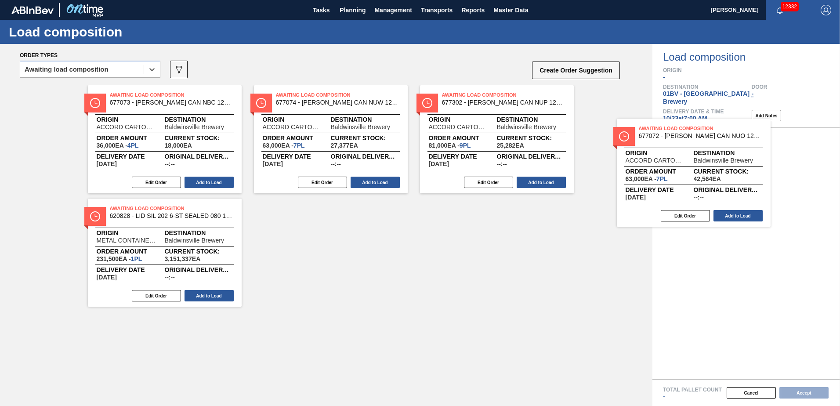
drag, startPoint x: 453, startPoint y: 99, endPoint x: 673, endPoint y: 137, distance: 222.4
click at [673, 137] on div "Order types option Awaiting load composition, selected. Select is focused ,type…" at bounding box center [420, 225] width 840 height 362
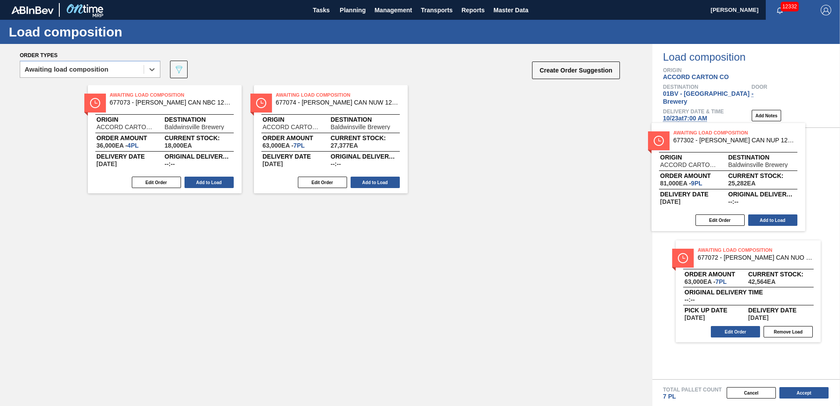
drag, startPoint x: 458, startPoint y: 101, endPoint x: 727, endPoint y: 147, distance: 272.4
click at [727, 147] on div "Order types option Awaiting load composition, selected. Select is focused ,type…" at bounding box center [420, 225] width 840 height 362
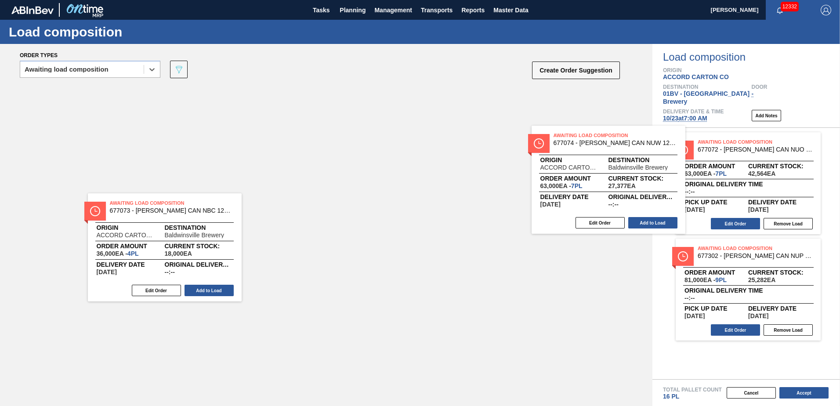
drag, startPoint x: 318, startPoint y: 102, endPoint x: 770, endPoint y: 159, distance: 455.7
click at [769, 159] on div "Order types option Awaiting load composition, selected. Select is focused ,type…" at bounding box center [420, 225] width 840 height 362
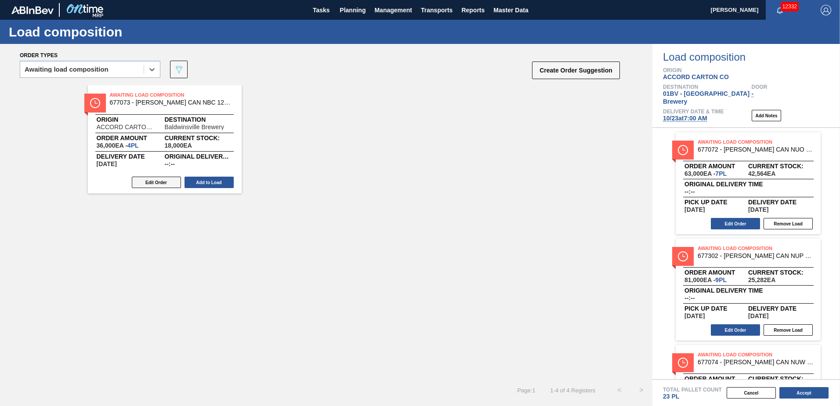
click at [157, 183] on button "Edit Order" at bounding box center [156, 182] width 49 height 11
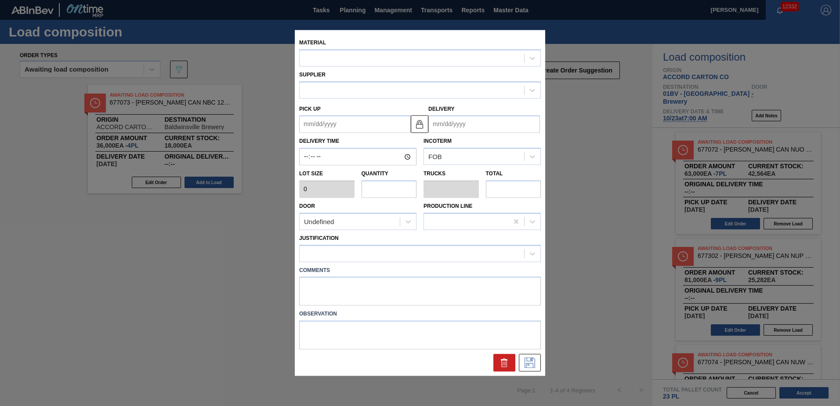
type input "9,000"
type input "4"
type input "0.154"
type input "36,000"
type up "[DATE]"
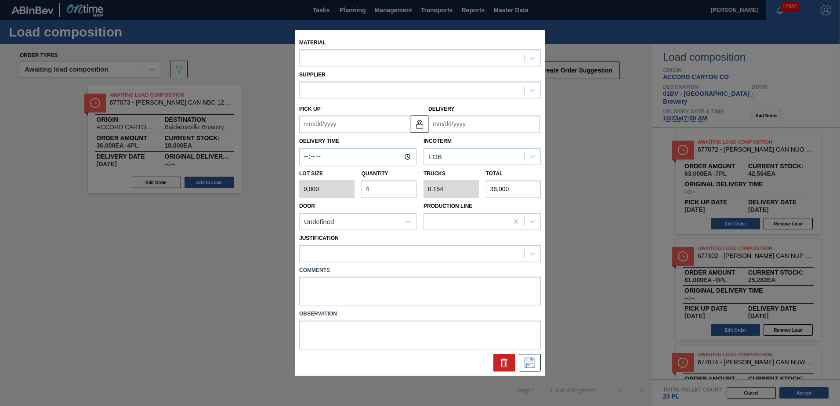
type input "[DATE]"
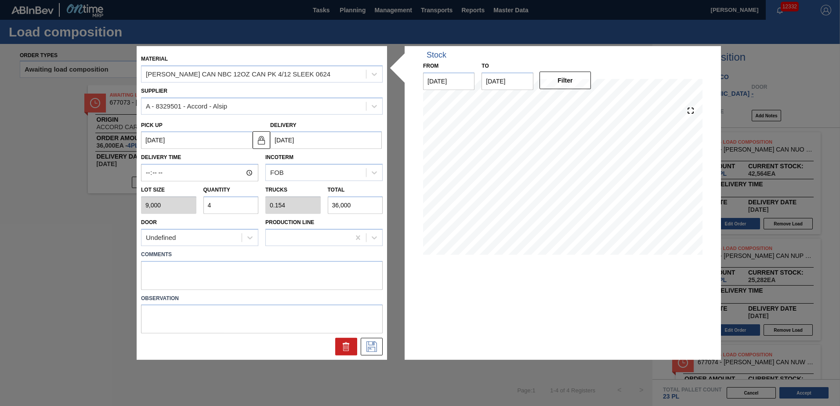
drag, startPoint x: 225, startPoint y: 204, endPoint x: 82, endPoint y: 192, distance: 143.3
click at [87, 194] on div "Material CARR CAN NBC 12OZ CAN PK 4/12 SLEEK 0624 Supplier A - 8329501 - Accord…" at bounding box center [420, 203] width 840 height 406
type input "3"
type input "0.115"
type input "27,000"
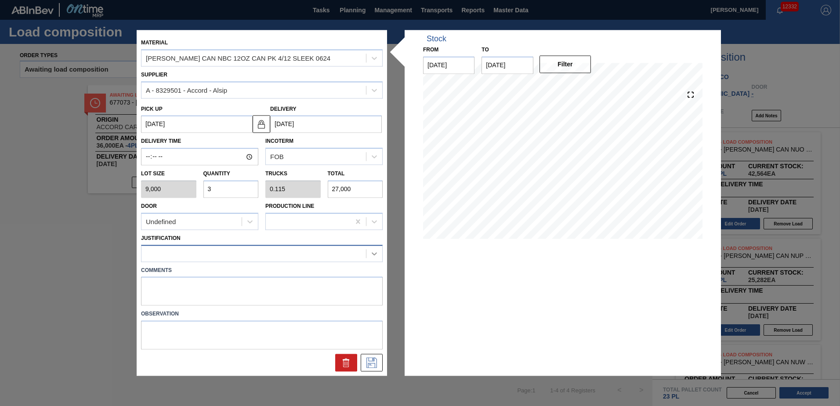
type input "3"
click at [373, 253] on icon at bounding box center [374, 253] width 9 height 9
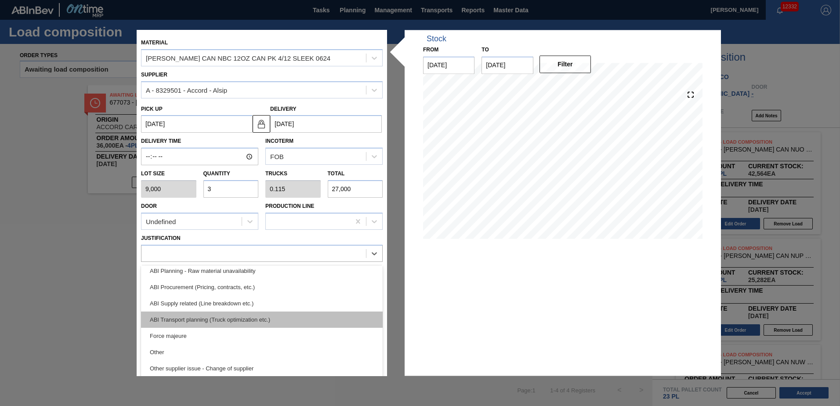
scroll to position [103, 0]
click at [211, 319] on div "ABI Transport planning (Truck optimization etc.)" at bounding box center [262, 319] width 242 height 16
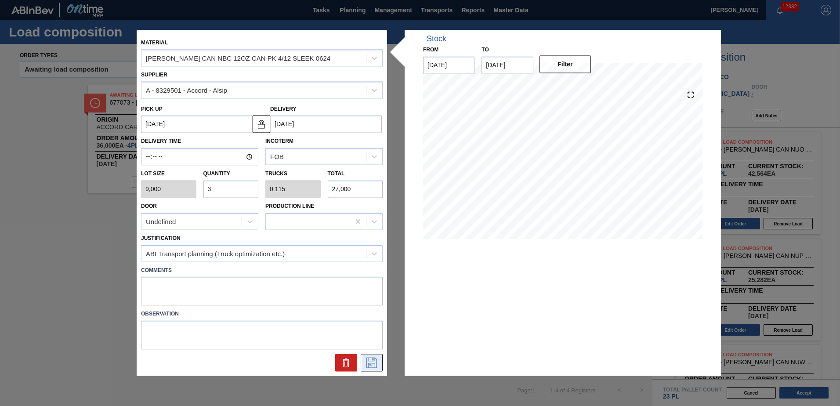
click at [370, 363] on icon at bounding box center [371, 363] width 11 height 11
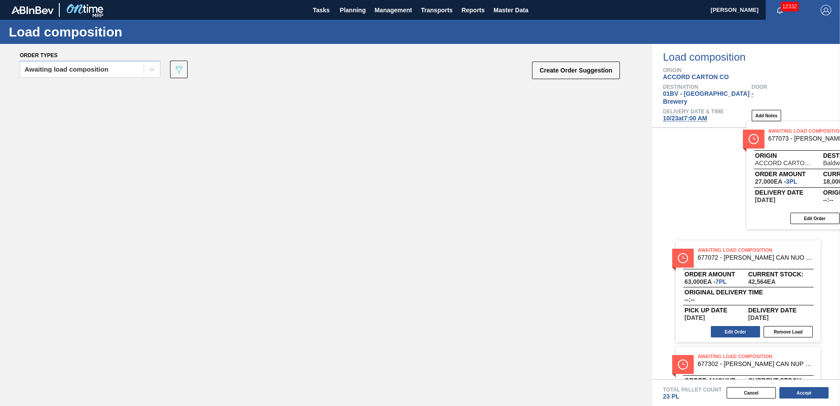
drag, startPoint x: 133, startPoint y: 98, endPoint x: 799, endPoint y: 134, distance: 666.7
click at [799, 134] on div "Order types Awaiting load composition 089F7B8B-B2A5-4AFE-B5C0-19BA573D28AC Crea…" at bounding box center [420, 225] width 840 height 362
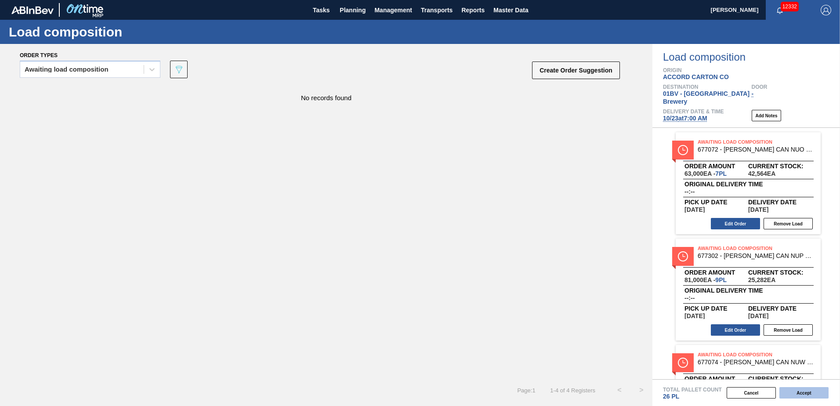
click at [798, 390] on button "Accept" at bounding box center [803, 392] width 49 height 11
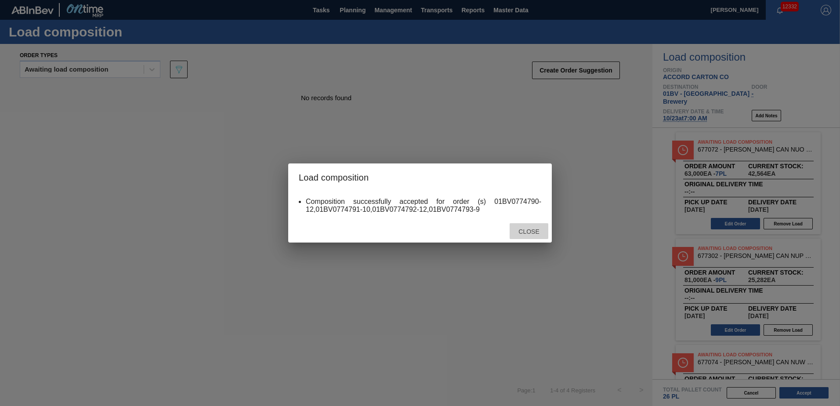
click at [528, 231] on span "Close" at bounding box center [528, 231] width 35 height 7
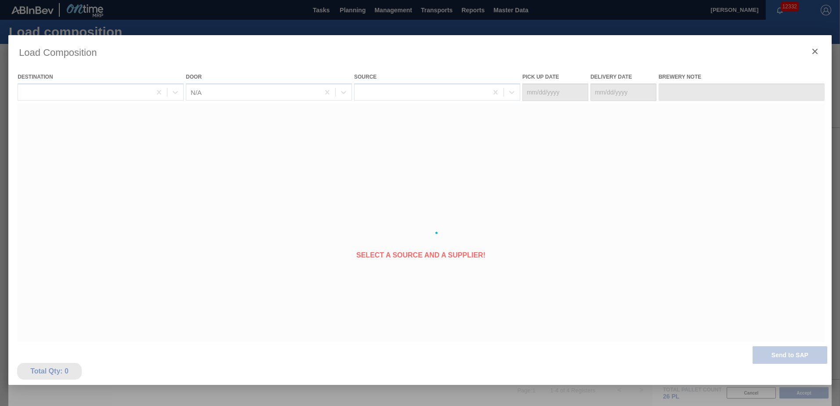
type Date "[DATE]"
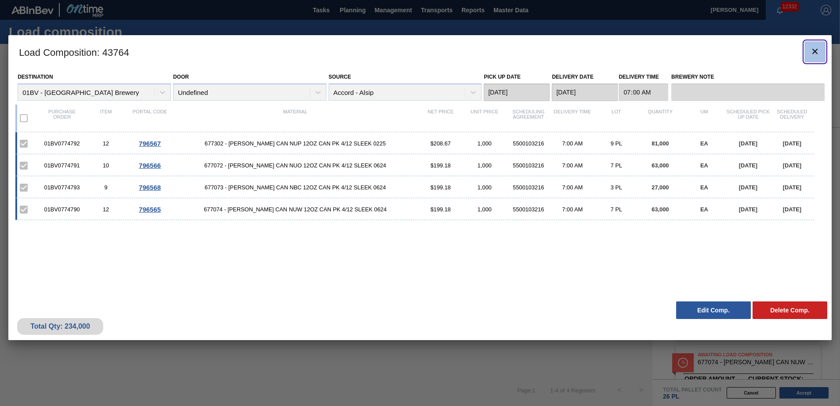
click at [815, 47] on icon "botão de ícone" at bounding box center [815, 51] width 11 height 11
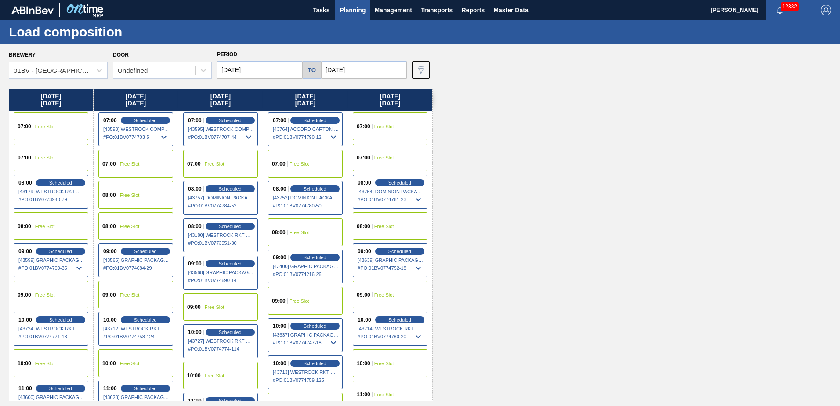
click at [352, 8] on span "Planning" at bounding box center [353, 10] width 26 height 11
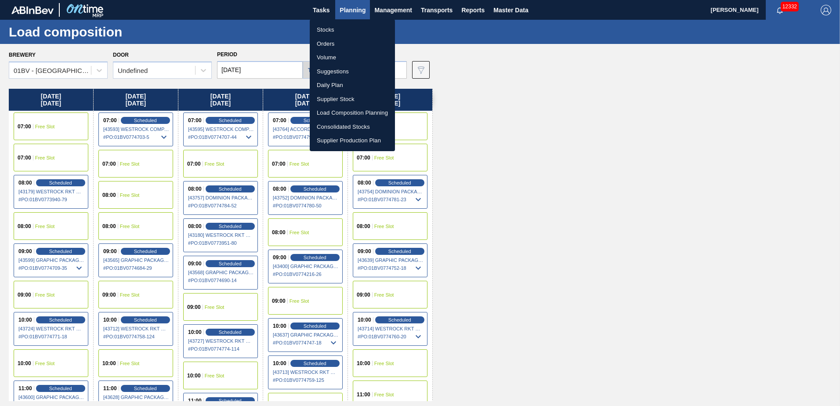
click at [339, 69] on li "Suggestions" at bounding box center [352, 72] width 85 height 14
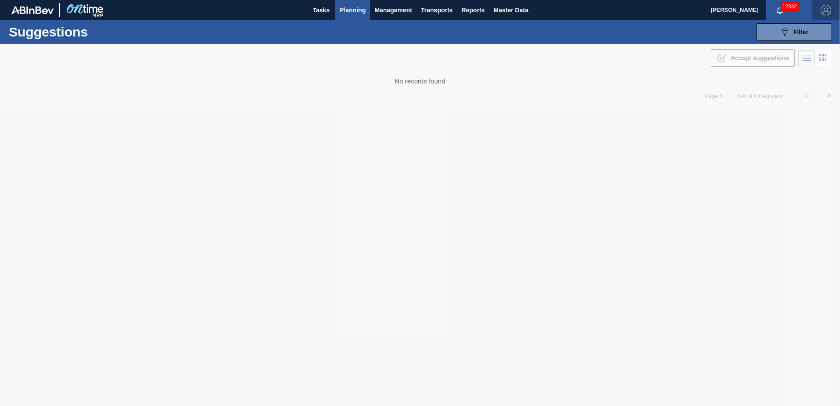
click at [828, 11] on img "button" at bounding box center [826, 10] width 11 height 11
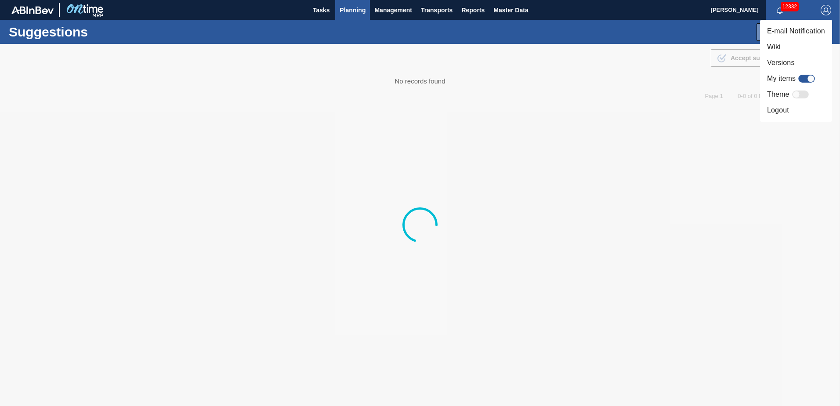
click at [788, 112] on li "Logout" at bounding box center [796, 110] width 72 height 16
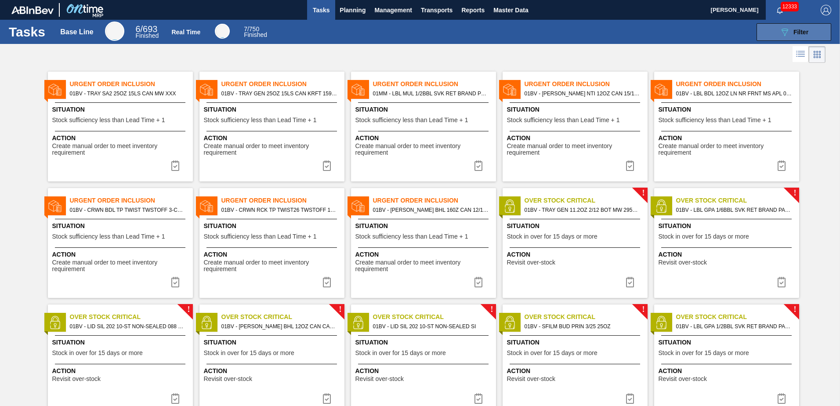
click at [790, 30] on div "089F7B8B-B2A5-4AFE-B5C0-19BA573D28AC Filter" at bounding box center [793, 32] width 29 height 11
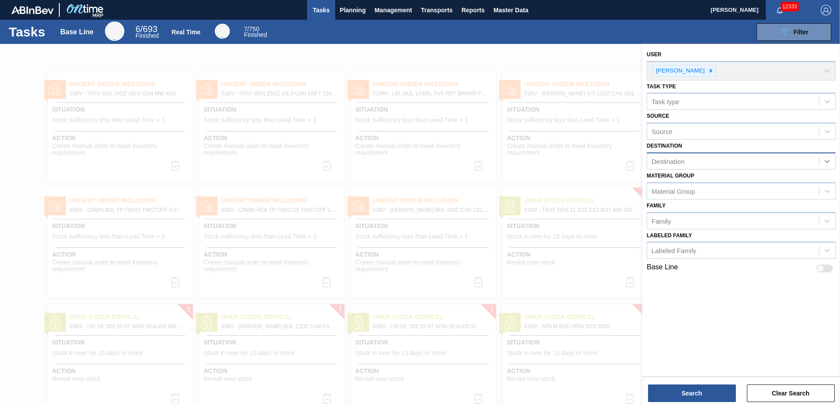
click at [828, 160] on icon at bounding box center [827, 161] width 9 height 9
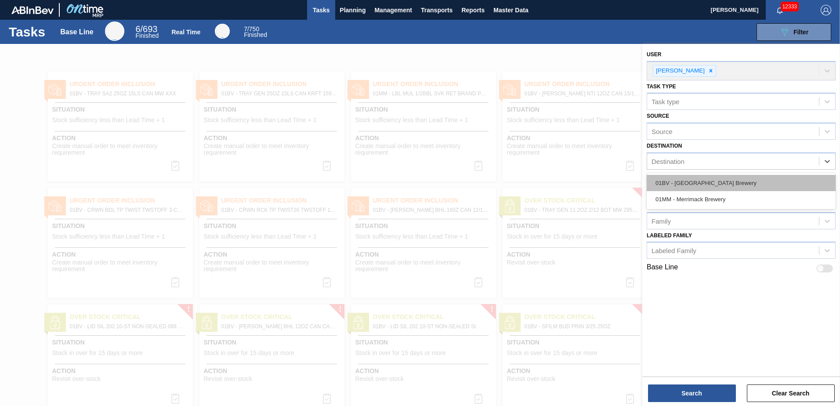
click at [729, 179] on div "01BV - [GEOGRAPHIC_DATA] Brewery" at bounding box center [741, 183] width 189 height 16
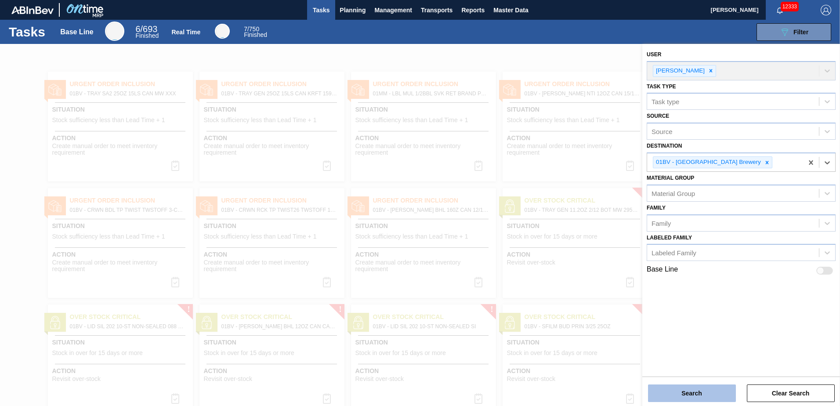
click at [683, 390] on button "Search" at bounding box center [692, 393] width 88 height 18
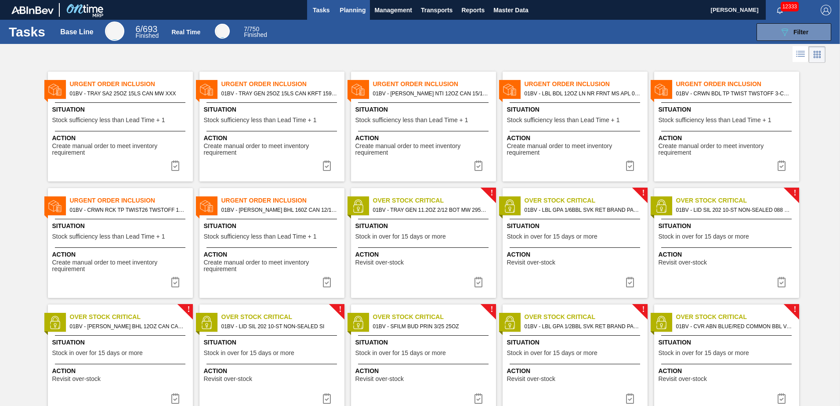
click at [353, 5] on span "Planning" at bounding box center [353, 10] width 26 height 11
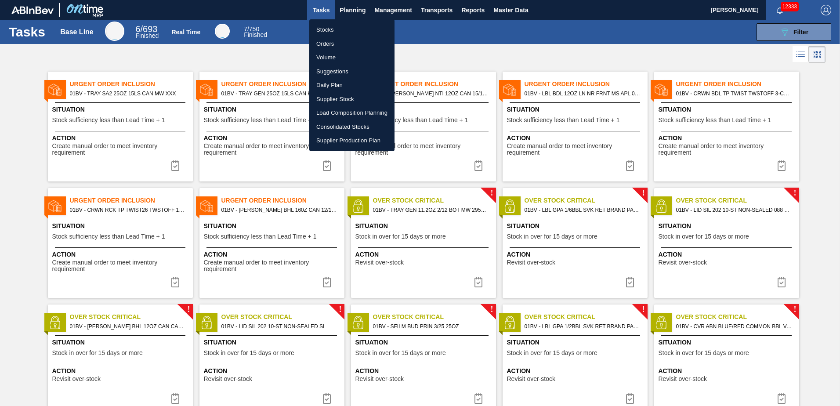
click at [335, 66] on li "Suggestions" at bounding box center [351, 72] width 85 height 14
checkbox input "true"
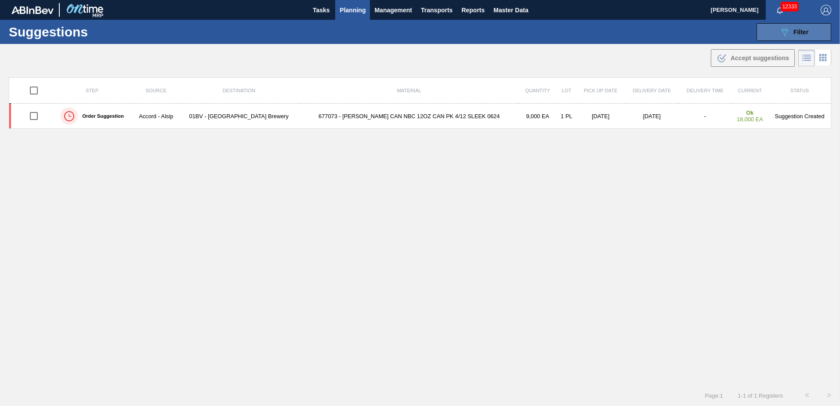
click at [787, 33] on icon "089F7B8B-B2A5-4AFE-B5C0-19BA573D28AC" at bounding box center [784, 32] width 11 height 11
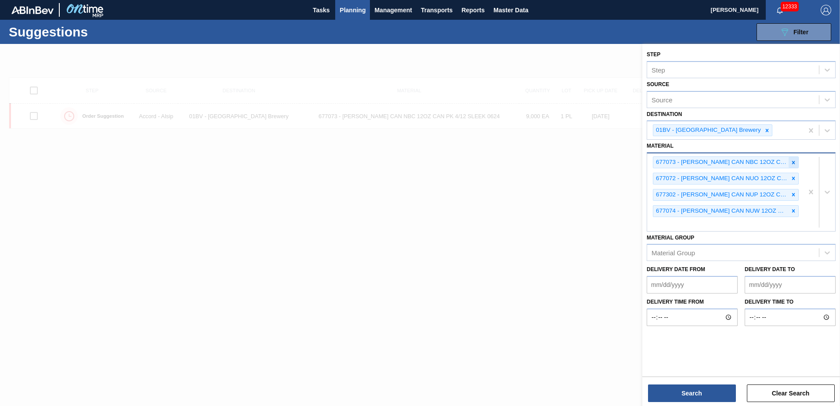
click at [793, 163] on icon at bounding box center [793, 162] width 3 height 3
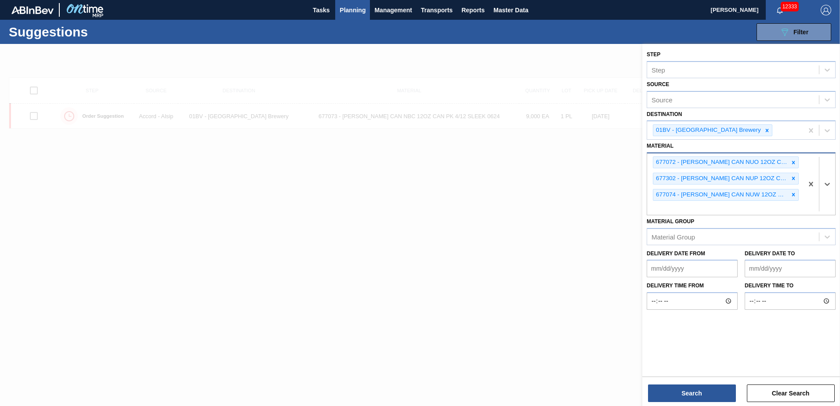
click at [793, 163] on icon at bounding box center [793, 162] width 3 height 3
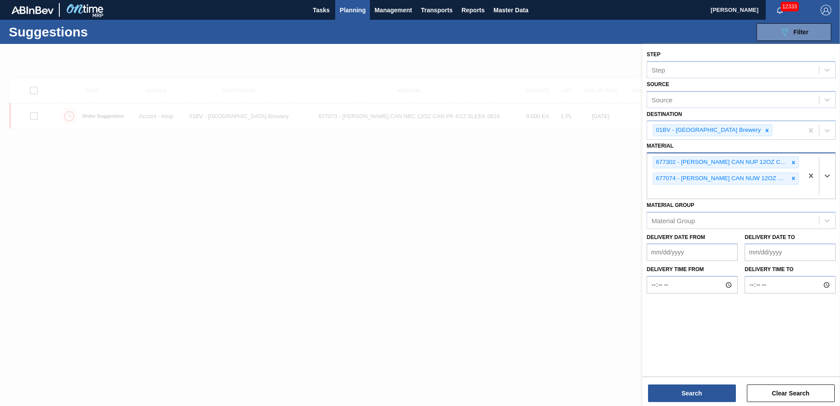
click at [793, 163] on icon at bounding box center [793, 162] width 3 height 3
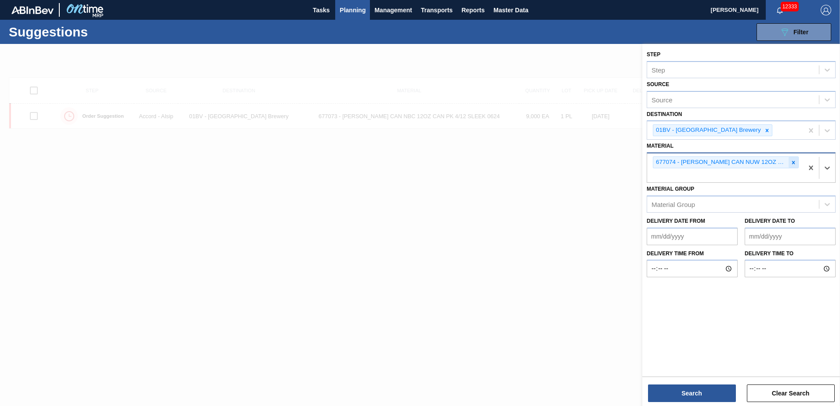
click at [793, 162] on icon at bounding box center [793, 162] width 3 height 3
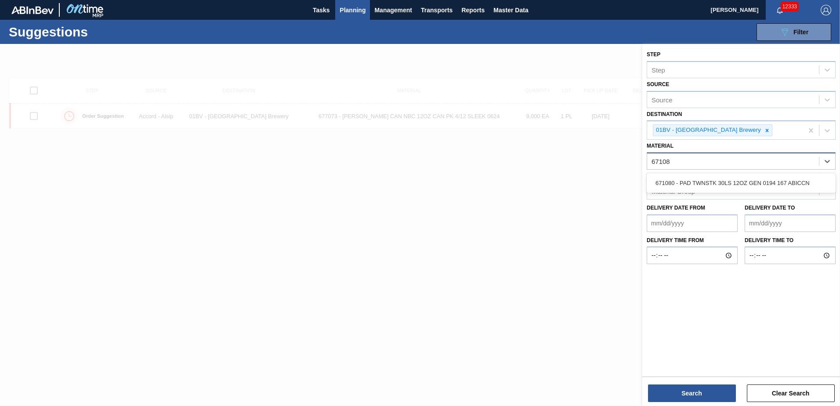
type input "671080"
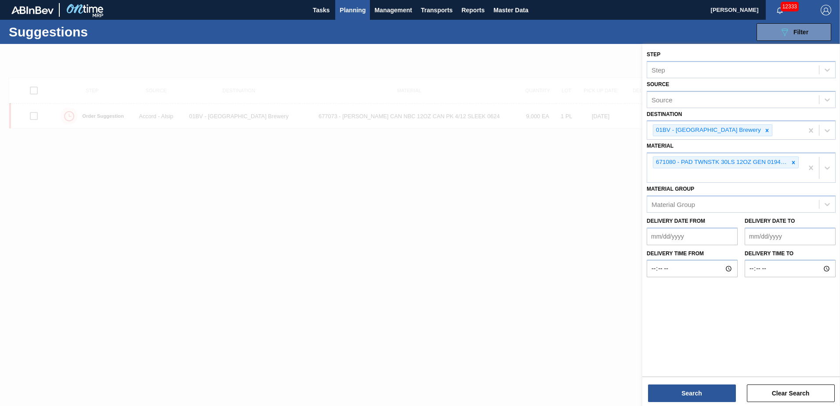
drag, startPoint x: 664, startPoint y: 174, endPoint x: 652, endPoint y: 174, distance: 12.3
click at [664, 174] on div "671080 - PAD TWNSTK 30LS 12OZ GEN 0194 167 ABICCN" at bounding box center [725, 167] width 156 height 29
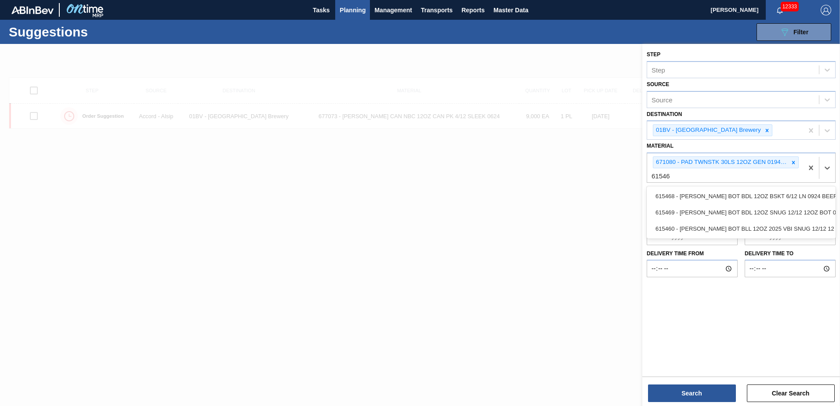
type input "615469"
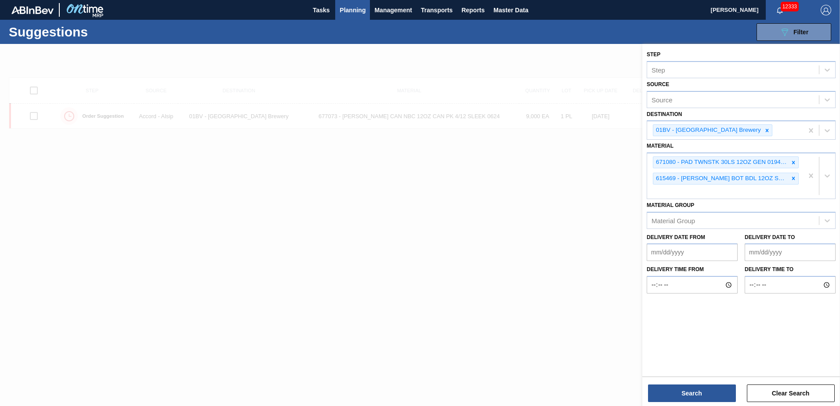
click at [667, 195] on div "671080 - PAD TWNSTK 30LS 12OZ GEN 0194 167 ABICCN 615469 - [PERSON_NAME] BOT BD…" at bounding box center [725, 175] width 156 height 45
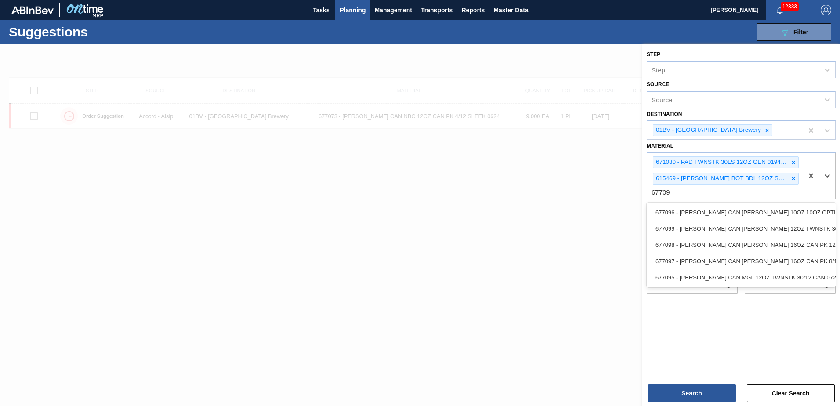
type input "677099"
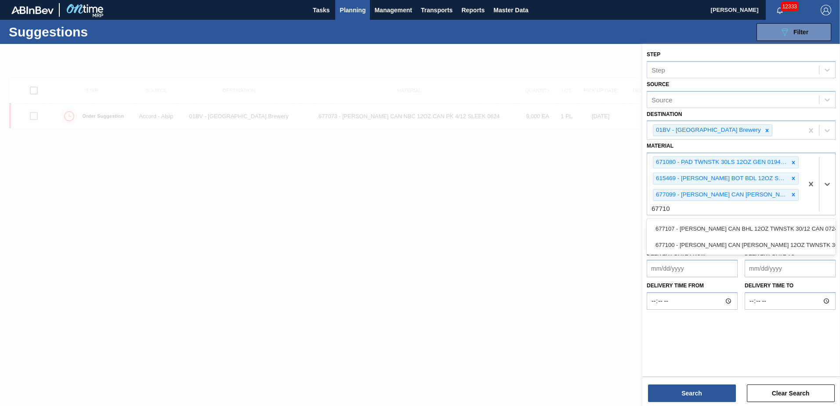
type input "677107"
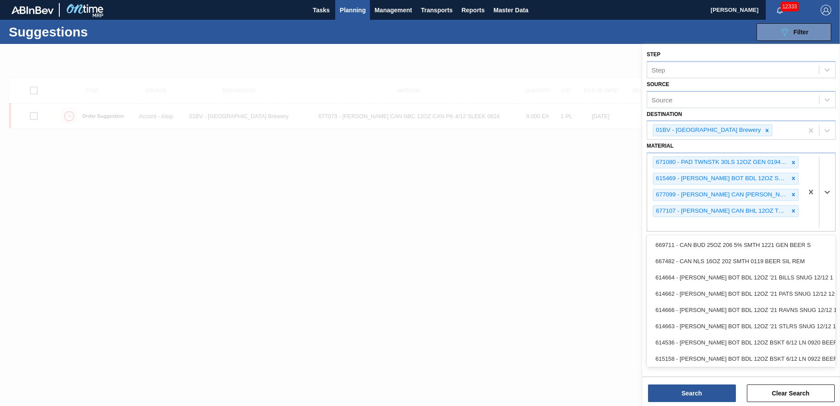
click at [669, 226] on div "671080 - PAD TWNSTK 30LS 12OZ GEN 0194 167 ABICCN 615469 - [PERSON_NAME] BOT BD…" at bounding box center [725, 192] width 156 height 78
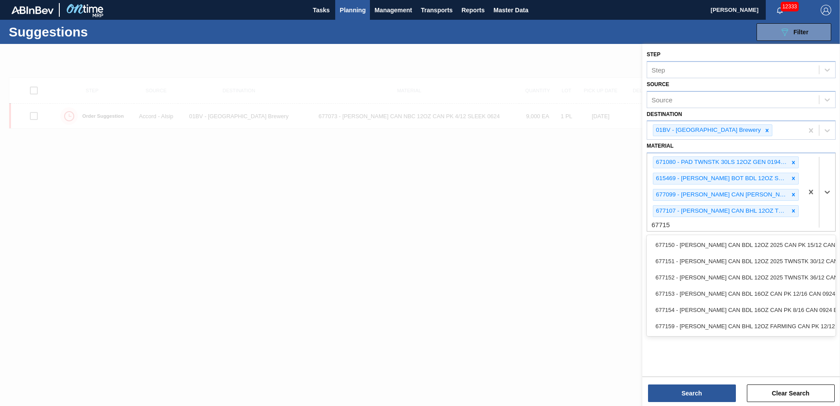
type input "677151"
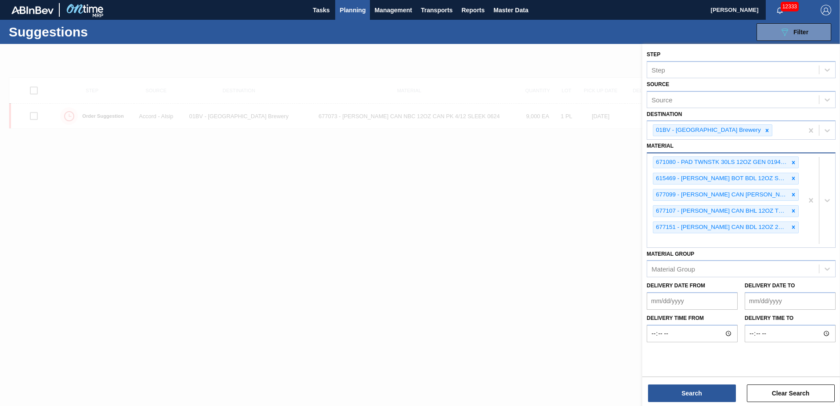
click at [670, 237] on div "671080 - PAD TWNSTK 30LS 12OZ GEN 0194 167 ABICCN 615469 - [PERSON_NAME] BOT BD…" at bounding box center [725, 200] width 156 height 94
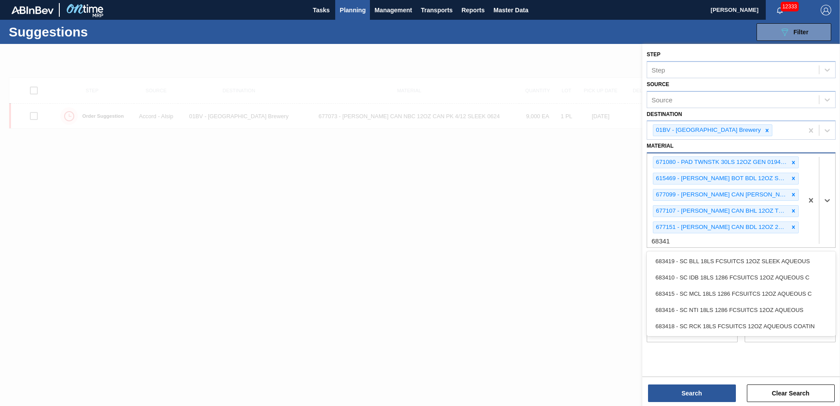
type input "683418"
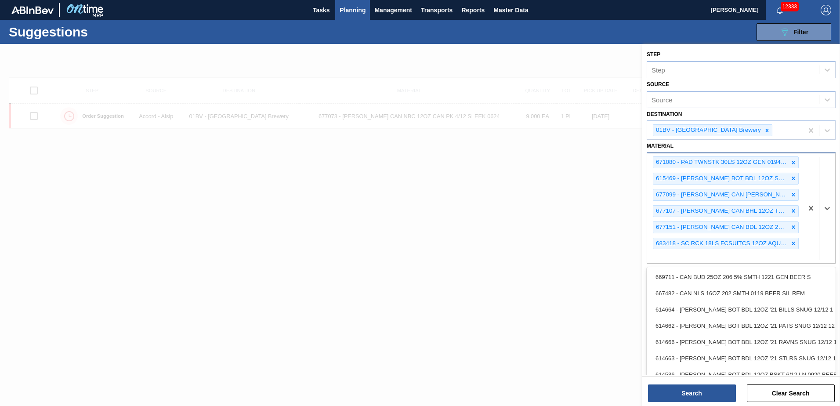
drag, startPoint x: 686, startPoint y: 259, endPoint x: 678, endPoint y: 261, distance: 9.1
click at [686, 259] on div "671080 - PAD TWNSTK 30LS 12OZ GEN 0194 167 ABICCN 615469 - [PERSON_NAME] BOT BD…" at bounding box center [725, 208] width 156 height 110
type input "683622"
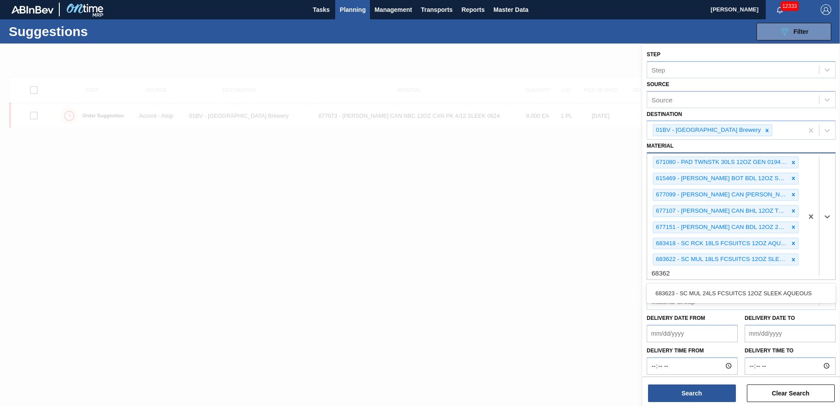
type input "683623"
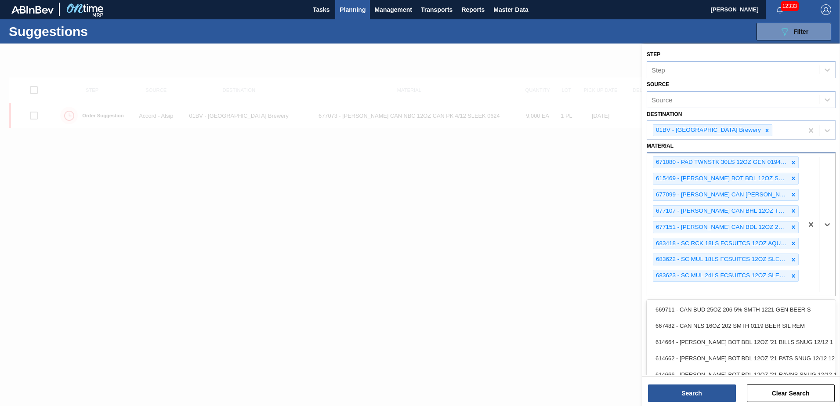
drag, startPoint x: 668, startPoint y: 288, endPoint x: 664, endPoint y: 280, distance: 8.8
click at [668, 288] on div "671080 - PAD TWNSTK 30LS 12OZ GEN 0194 167 ABICCN 615469 - [PERSON_NAME] BOT BD…" at bounding box center [725, 224] width 156 height 142
type input "683767"
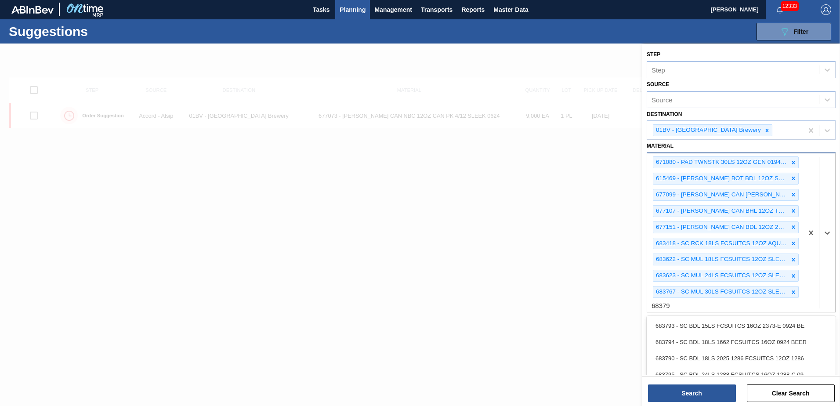
type input "683790"
type input "."
drag, startPoint x: 667, startPoint y: 320, endPoint x: 660, endPoint y: 318, distance: 8.2
click at [667, 320] on div "671080 - PAD TWNSTK 30LS 12OZ GEN 0194 167 ABICCN 615469 - [PERSON_NAME] BOT BD…" at bounding box center [725, 240] width 156 height 175
type input "683792"
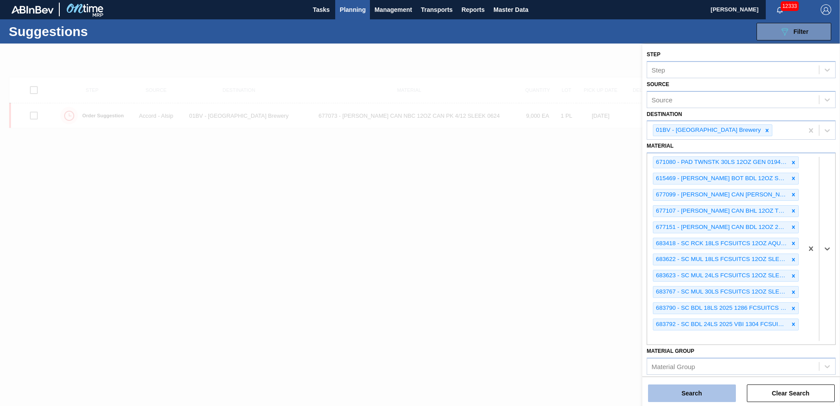
click at [684, 393] on button "Search" at bounding box center [692, 393] width 88 height 18
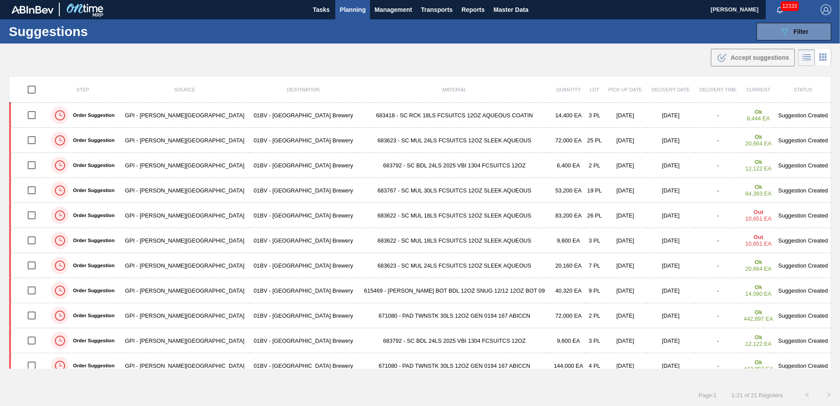
scroll to position [118, 0]
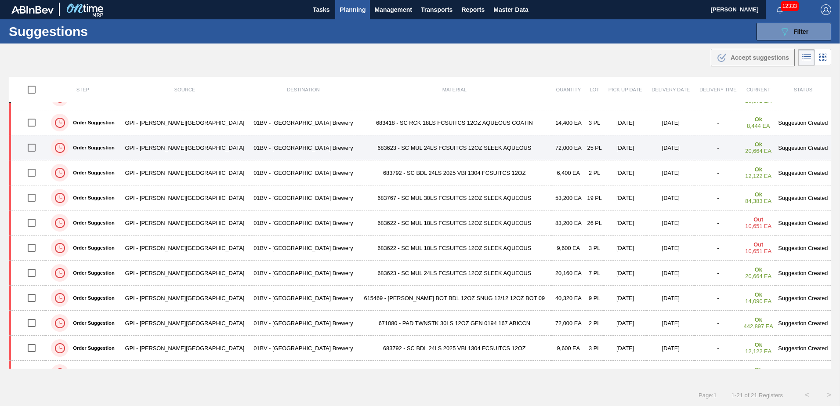
click at [33, 148] on input "checkbox" at bounding box center [31, 147] width 18 height 18
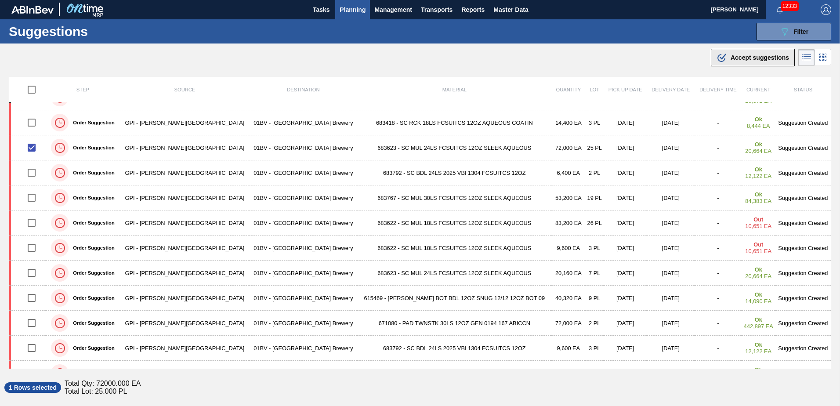
click at [723, 58] on icon at bounding box center [722, 58] width 8 height 8
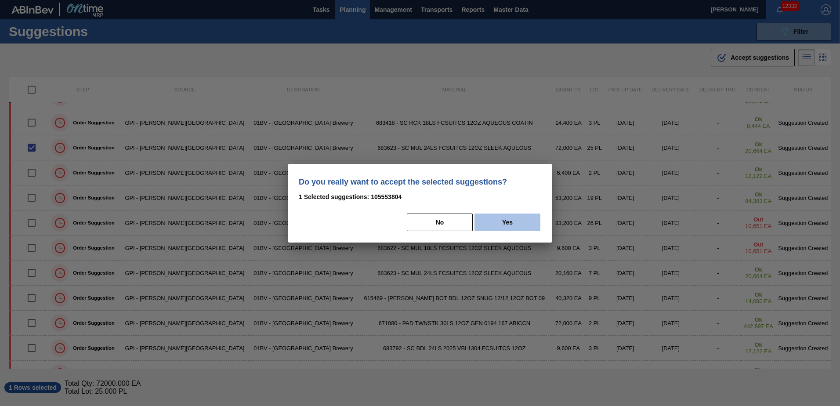
click at [495, 225] on button "Yes" at bounding box center [508, 223] width 66 height 18
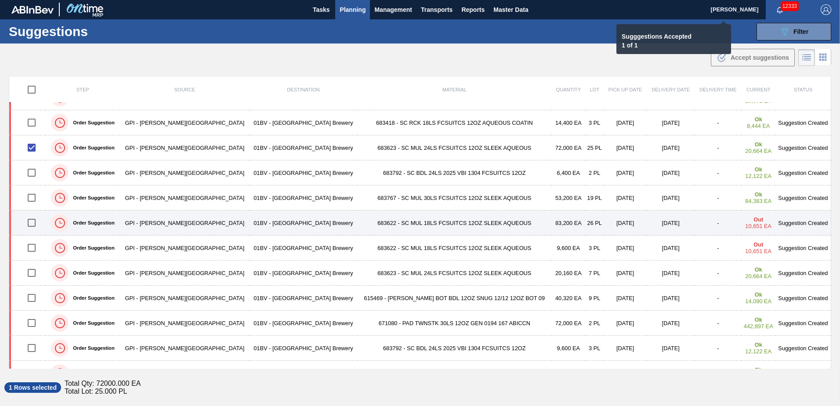
checkbox input "false"
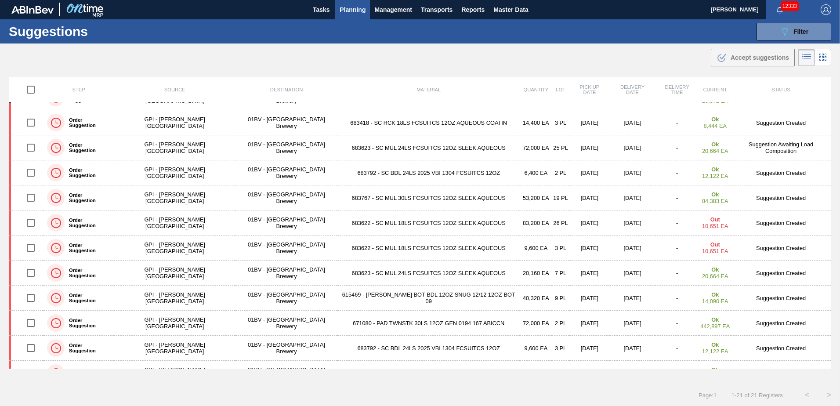
click at [349, 8] on span "Planning" at bounding box center [353, 9] width 26 height 11
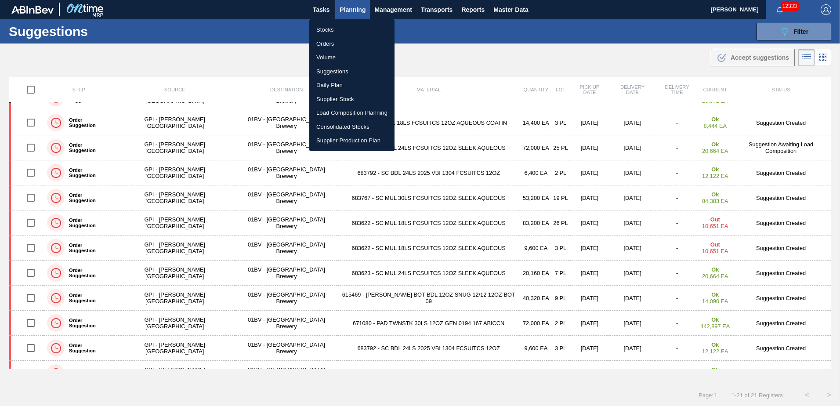
click at [348, 114] on li "Load Composition Planning" at bounding box center [351, 113] width 85 height 14
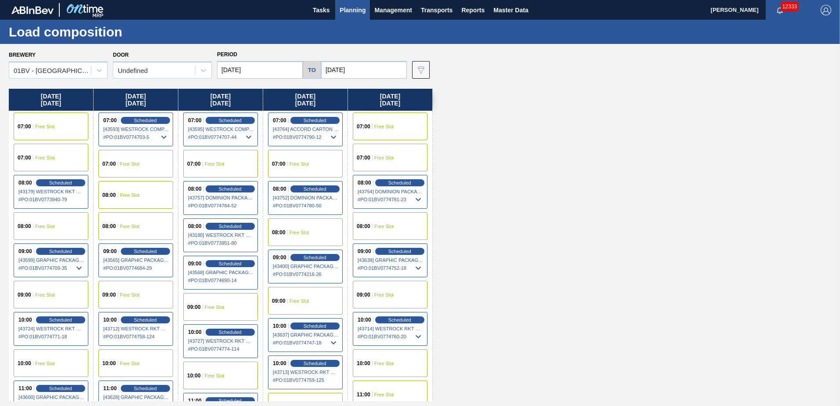
click at [363, 70] on input "[DATE]" at bounding box center [364, 70] width 86 height 18
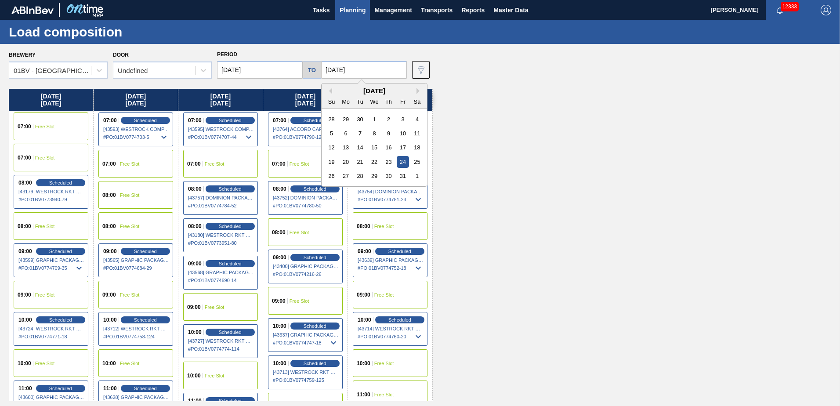
click at [533, 167] on div "[DATE] 07:00 Free Slot 07:00 Free Slot 08:00 Scheduled [43179] WESTROCK RKT COM…" at bounding box center [422, 245] width 827 height 312
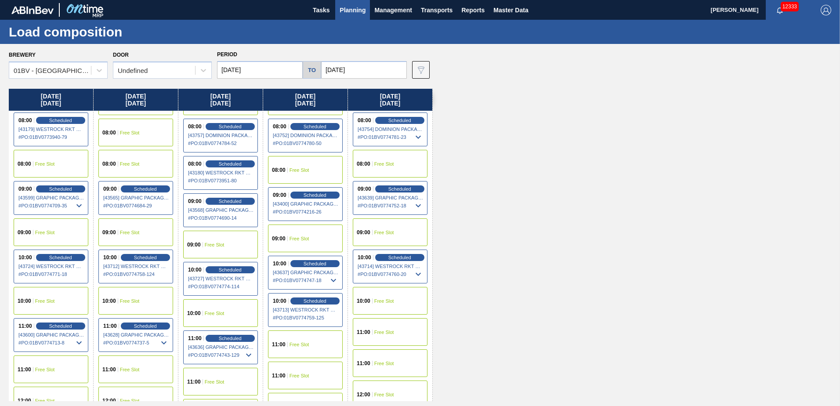
scroll to position [88, 0]
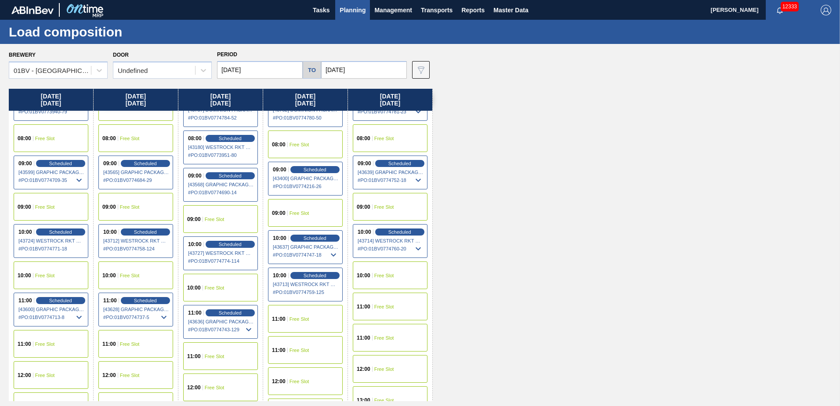
click at [375, 305] on span "Free Slot" at bounding box center [384, 306] width 20 height 5
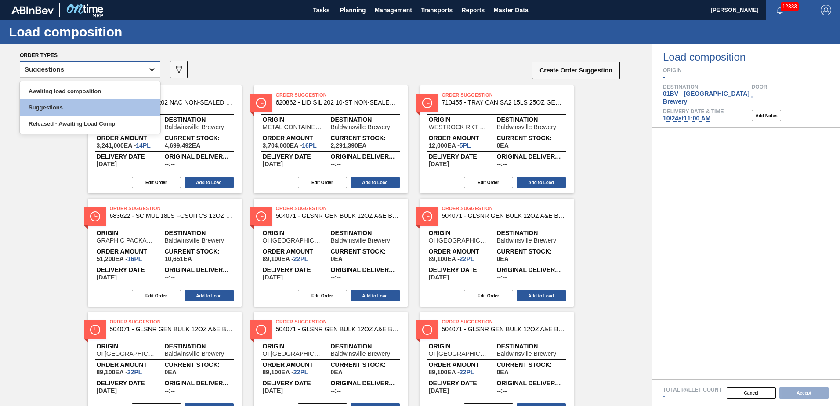
click at [150, 69] on icon at bounding box center [152, 69] width 9 height 9
click at [101, 88] on div "Awaiting load composition" at bounding box center [90, 91] width 141 height 16
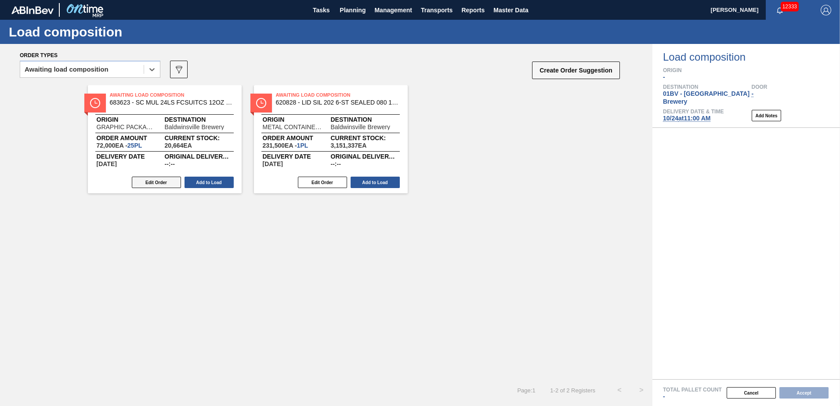
click at [144, 183] on button "Edit Order" at bounding box center [156, 182] width 49 height 11
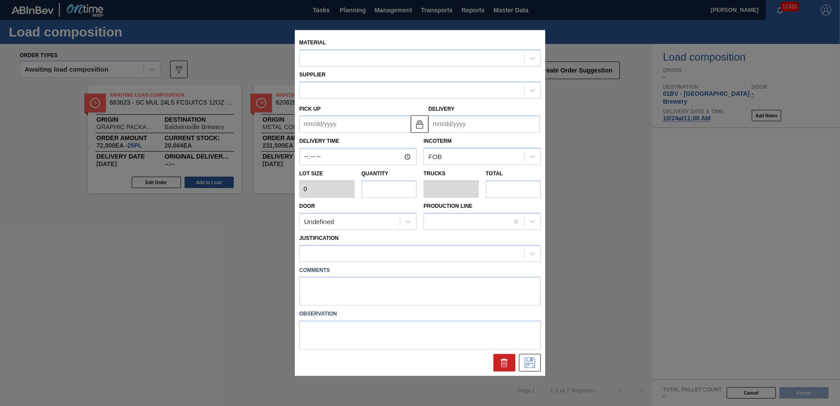
type input "2,880"
type input "25"
type input "0.962"
type input "72,000"
type up "[DATE]"
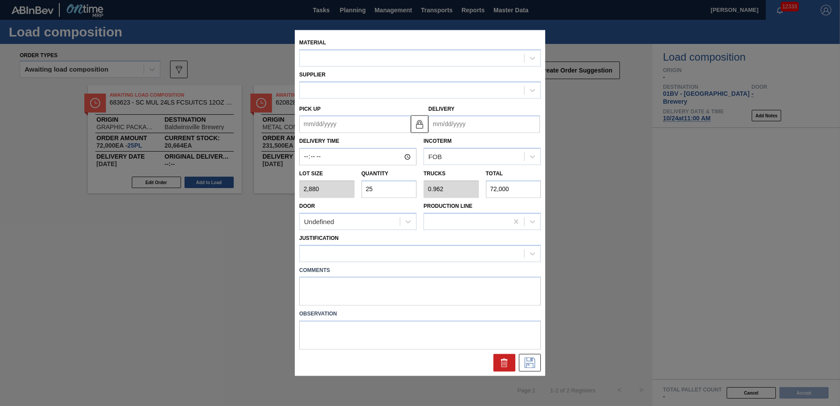
type input "[DATE]"
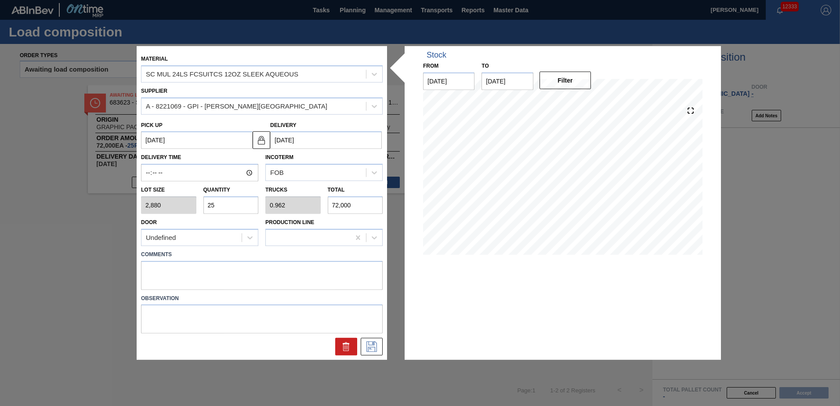
drag, startPoint x: 232, startPoint y: 205, endPoint x: 0, endPoint y: 207, distance: 231.6
click at [0, 0] on html "Tasks Planning Management Transports Reports Master Data [PERSON_NAME] 12333 Ma…" at bounding box center [420, 0] width 840 height 0
type input "2"
type input "0.077"
type input "5,760"
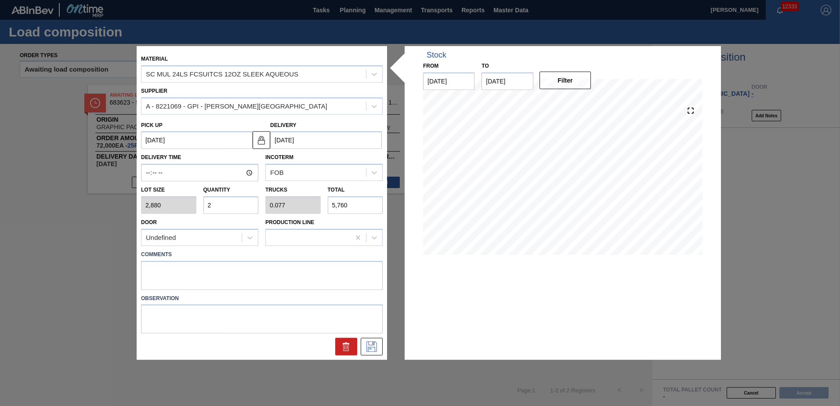
type input "26"
type input "1"
type input "74,880"
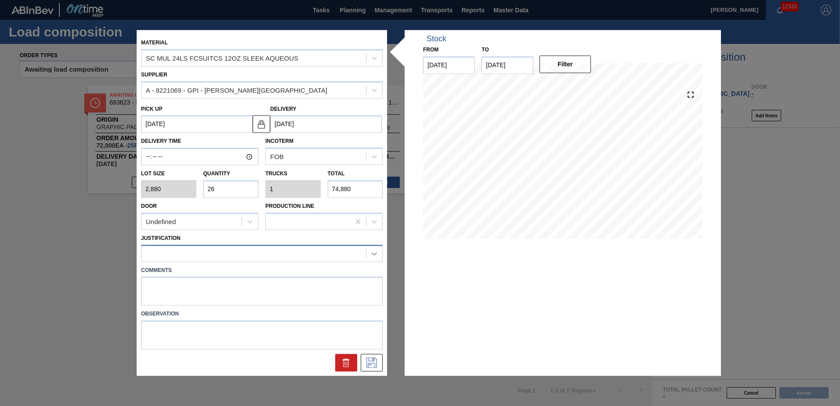
type input "26"
click at [374, 254] on icon at bounding box center [374, 253] width 5 height 3
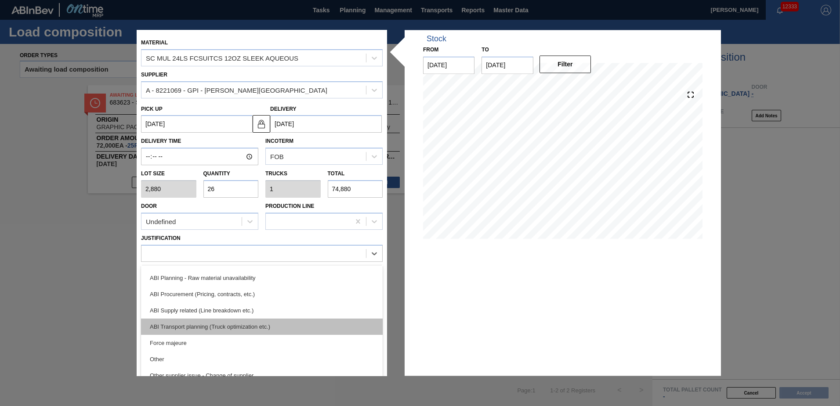
scroll to position [96, 0]
click at [277, 322] on div "ABI Transport planning (Truck optimization etc.)" at bounding box center [262, 326] width 242 height 16
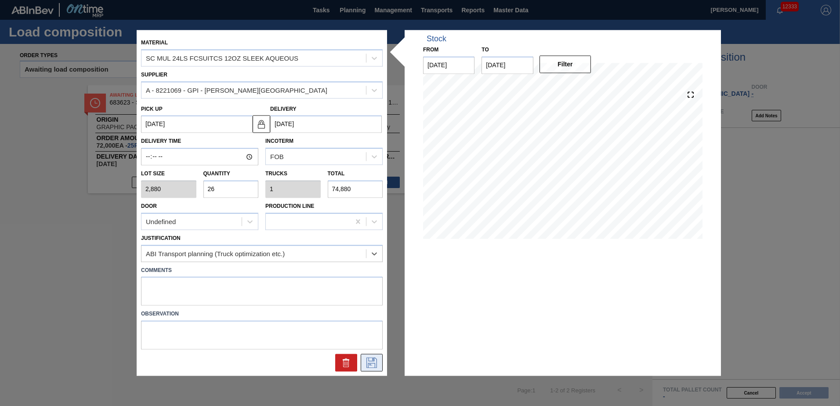
click at [371, 362] on icon at bounding box center [372, 363] width 14 height 11
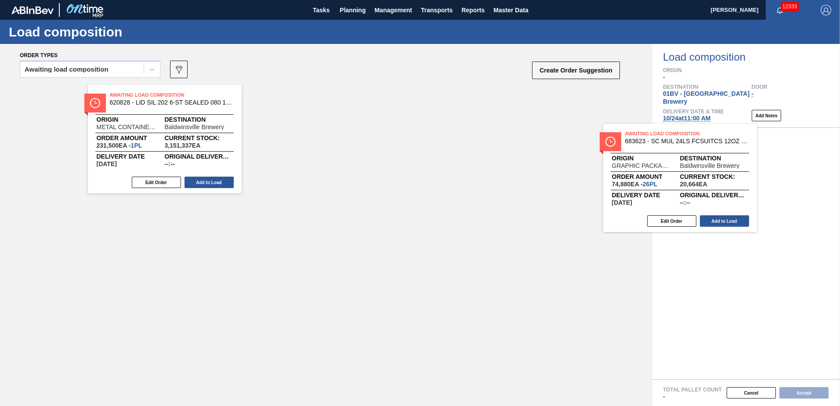
drag, startPoint x: 130, startPoint y: 105, endPoint x: 719, endPoint y: 150, distance: 591.4
click at [719, 150] on div "Order types Awaiting load composition 089F7B8B-B2A5-4AFE-B5C0-19BA573D28AC Crea…" at bounding box center [420, 225] width 840 height 362
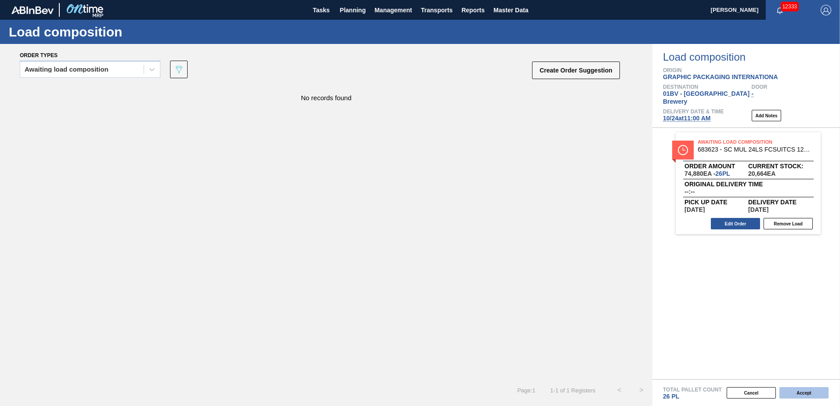
click at [796, 395] on button "Accept" at bounding box center [803, 392] width 49 height 11
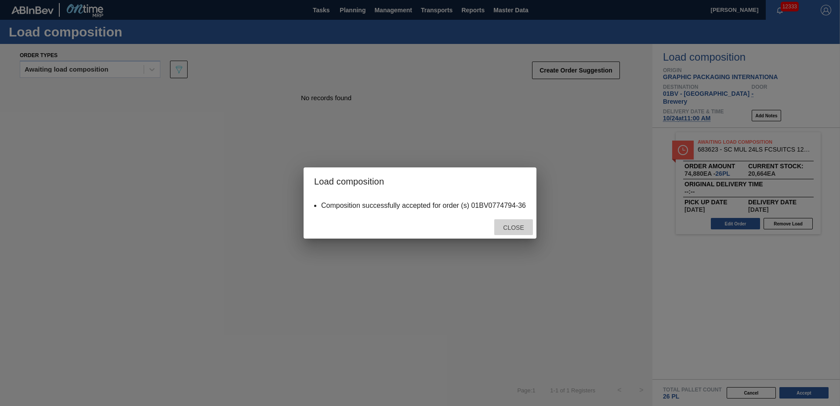
click at [507, 228] on span "Close" at bounding box center [513, 227] width 35 height 7
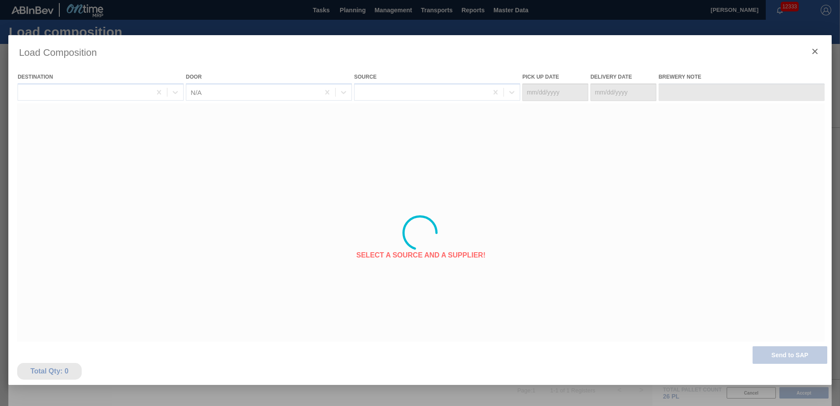
type Date "[DATE]"
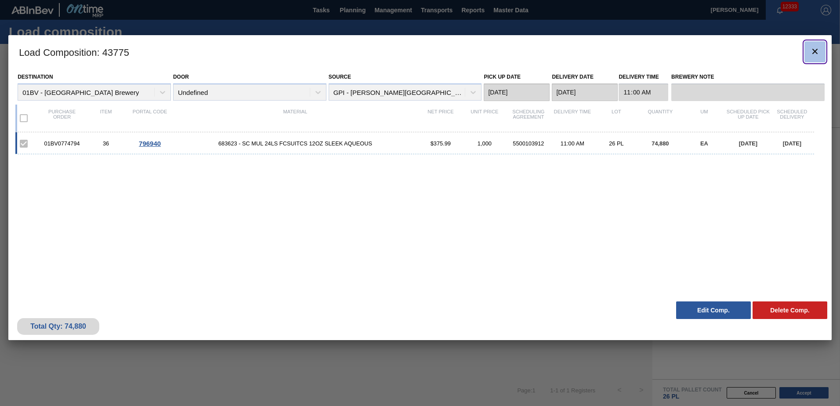
click at [813, 51] on icon "botão de ícone" at bounding box center [815, 51] width 11 height 11
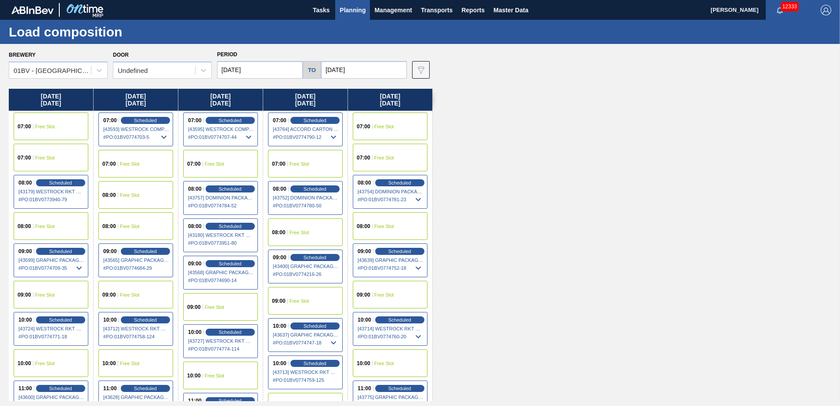
click at [377, 67] on input "[DATE]" at bounding box center [364, 70] width 86 height 18
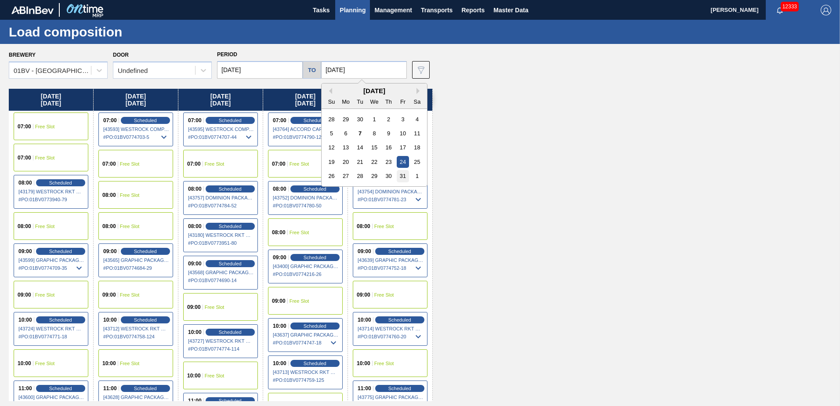
click at [403, 175] on div "31" at bounding box center [403, 176] width 12 height 12
type input "[DATE]"
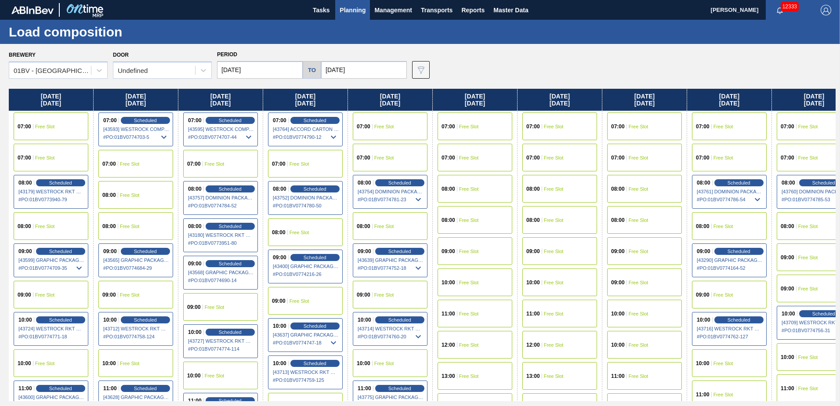
click at [261, 66] on input "[DATE]" at bounding box center [260, 70] width 86 height 18
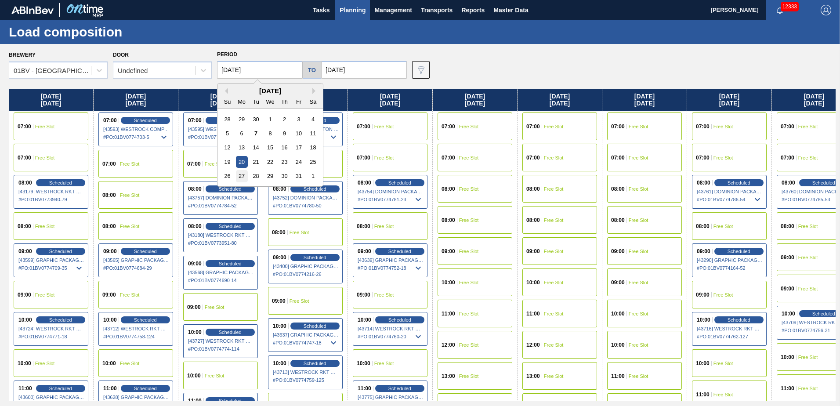
click at [241, 177] on div "27" at bounding box center [242, 176] width 12 height 12
type input "[DATE]"
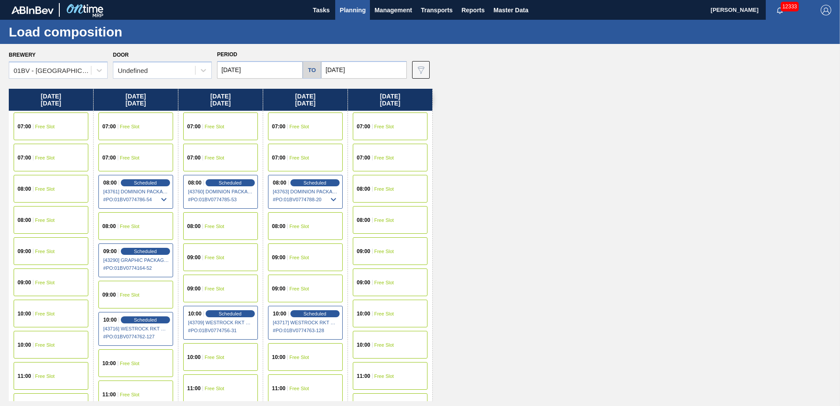
click at [340, 9] on span "Planning" at bounding box center [353, 10] width 26 height 11
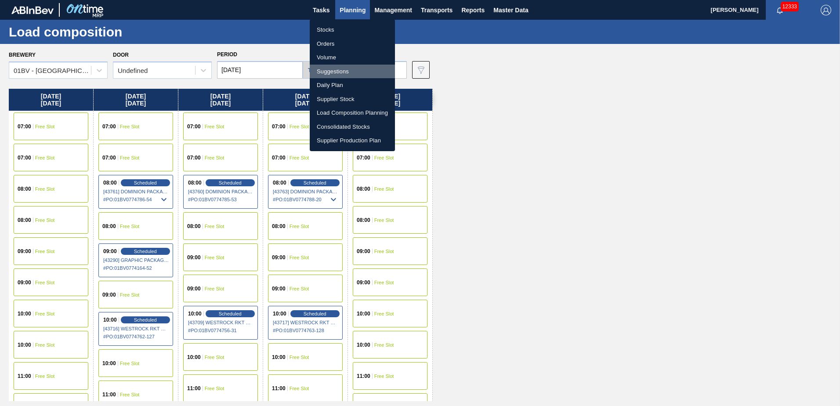
drag, startPoint x: 341, startPoint y: 73, endPoint x: 362, endPoint y: 73, distance: 20.7
click at [341, 73] on li "Suggestions" at bounding box center [352, 72] width 85 height 14
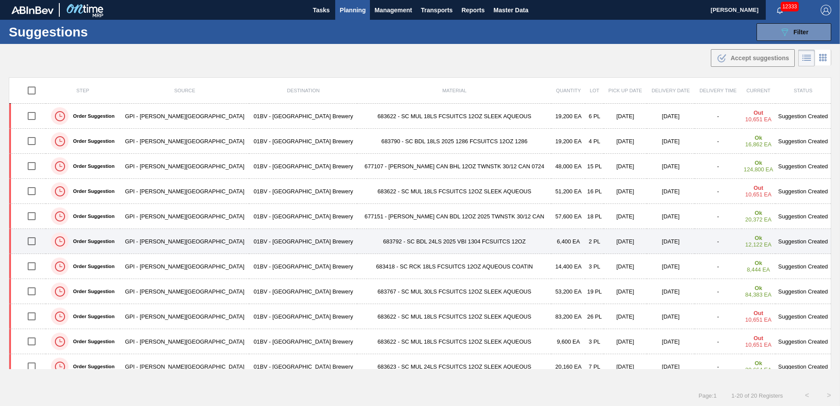
click at [35, 240] on input "checkbox" at bounding box center [31, 241] width 18 height 18
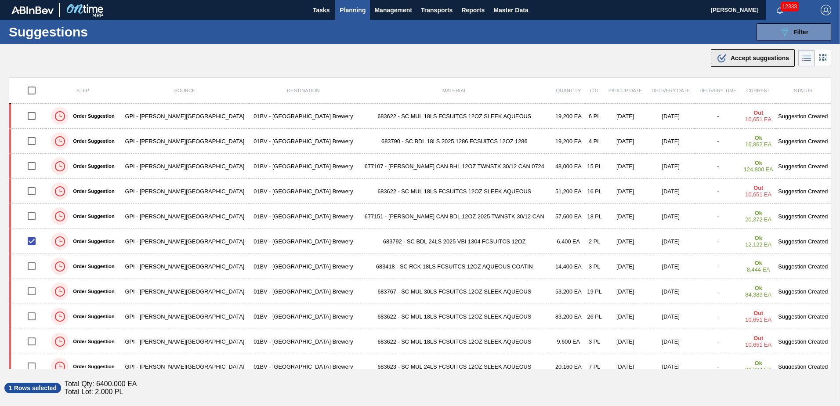
click at [741, 57] on span "Accept suggestions" at bounding box center [760, 57] width 58 height 7
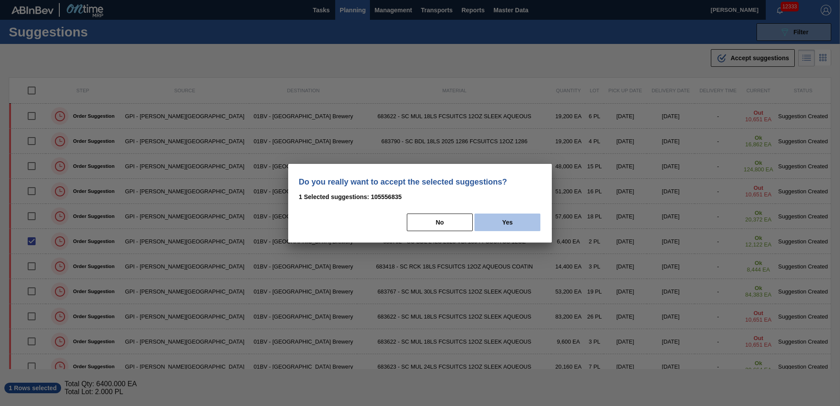
click at [514, 225] on button "Yes" at bounding box center [508, 223] width 66 height 18
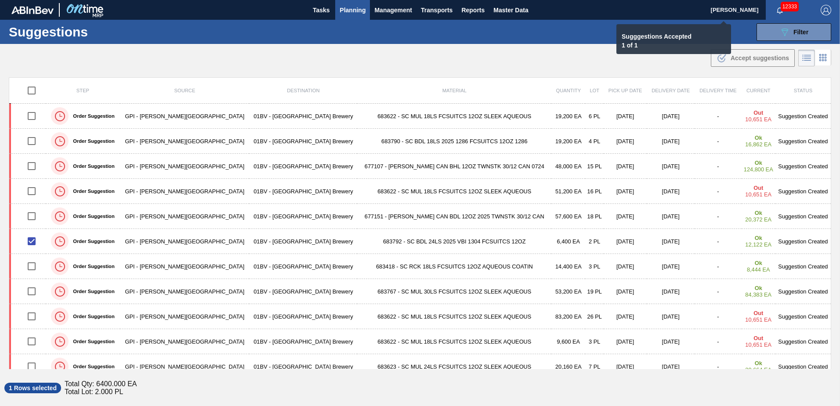
checkbox input "false"
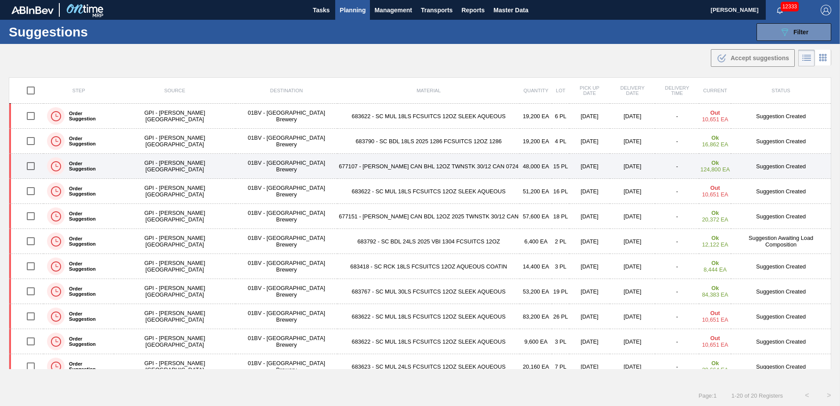
click at [33, 167] on input "checkbox" at bounding box center [31, 166] width 18 height 18
checkbox input "true"
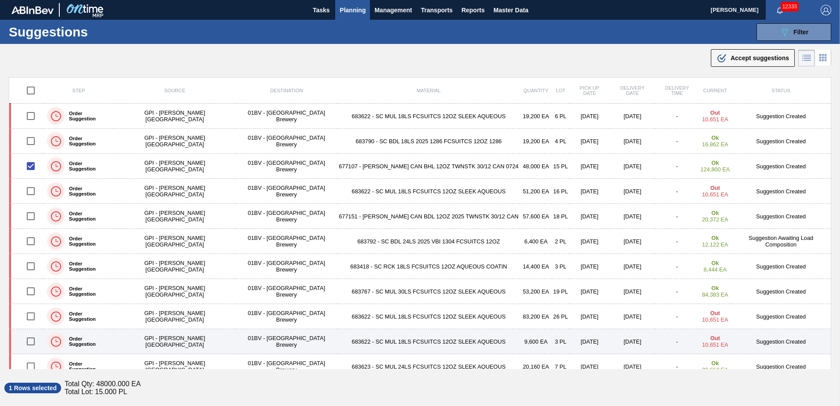
click at [31, 341] on input "checkbox" at bounding box center [31, 341] width 18 height 18
checkbox input "true"
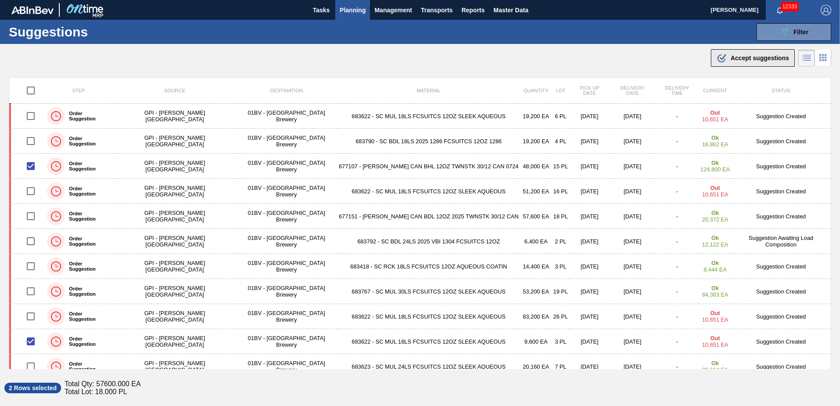
click at [738, 57] on span "Accept suggestions" at bounding box center [760, 57] width 58 height 7
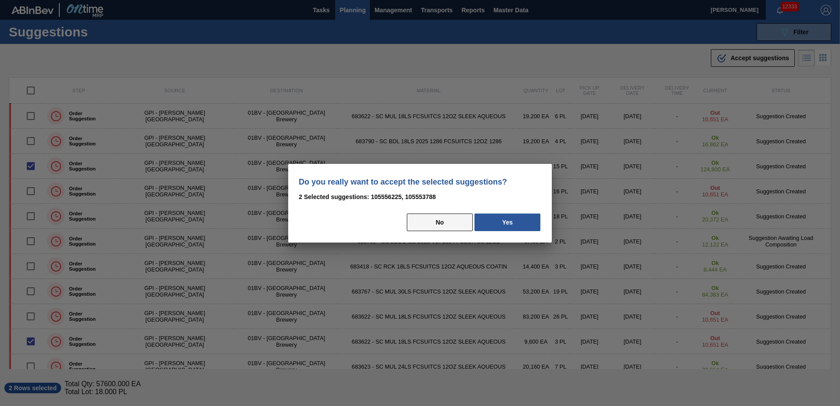
click at [445, 218] on button "No" at bounding box center [440, 223] width 66 height 18
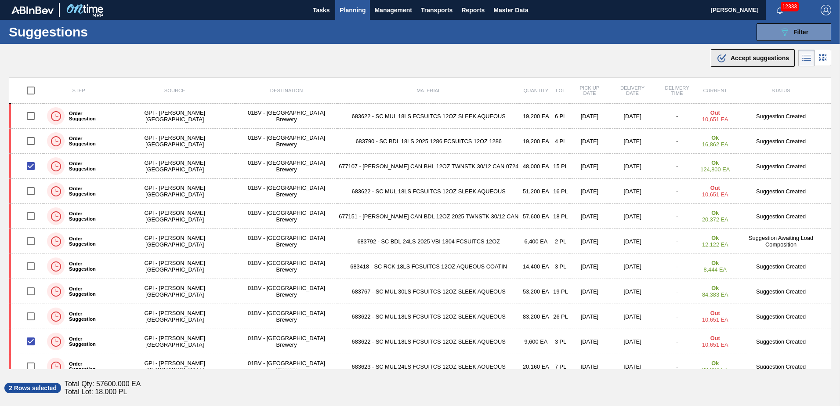
click at [723, 58] on icon ".b{fill:var(--color-action-default)}" at bounding box center [722, 58] width 11 height 11
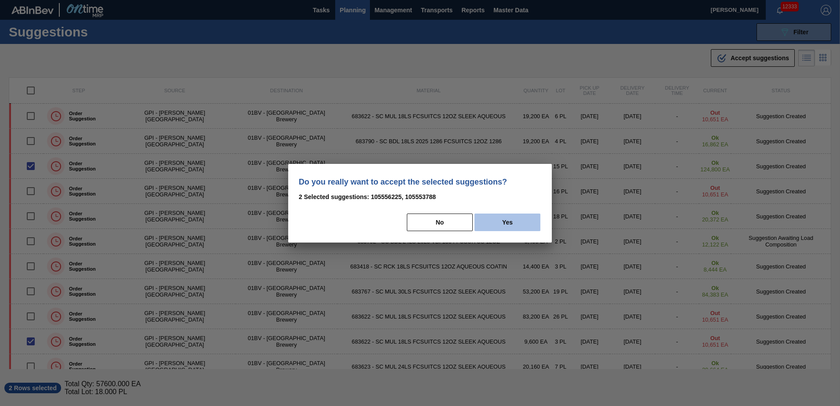
click at [516, 222] on button "Yes" at bounding box center [508, 223] width 66 height 18
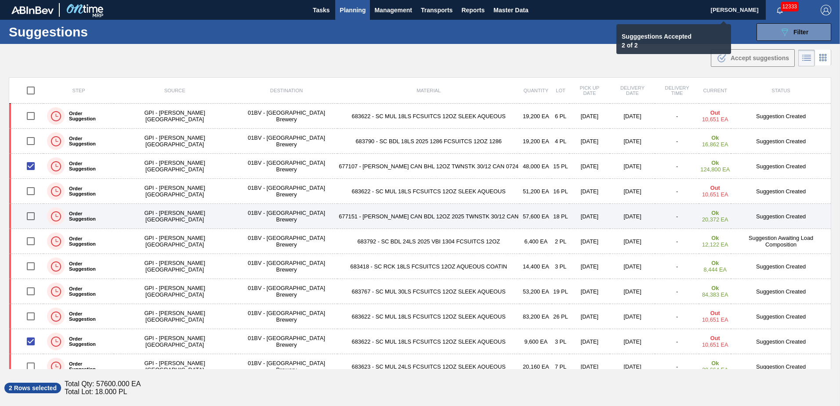
checkbox input "false"
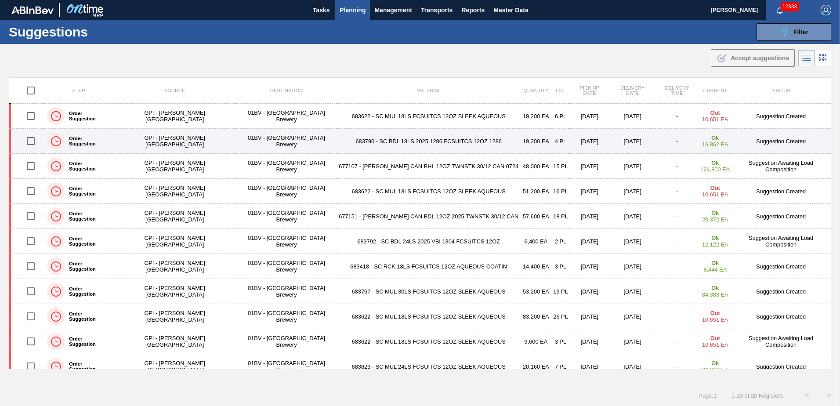
click at [34, 141] on input "checkbox" at bounding box center [31, 141] width 18 height 18
checkbox input "true"
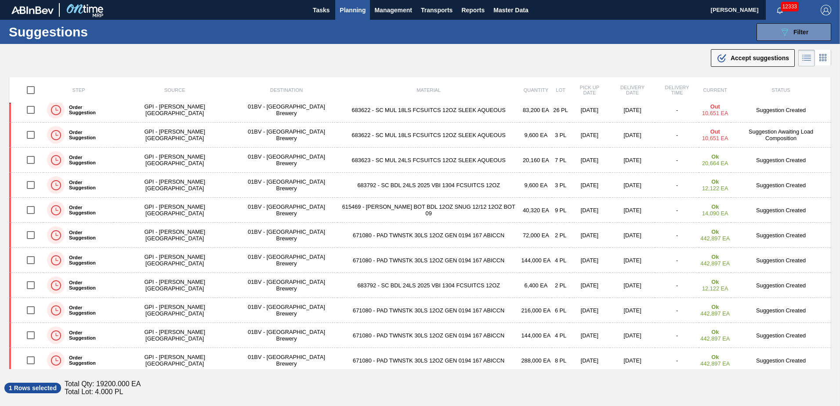
scroll to position [220, 0]
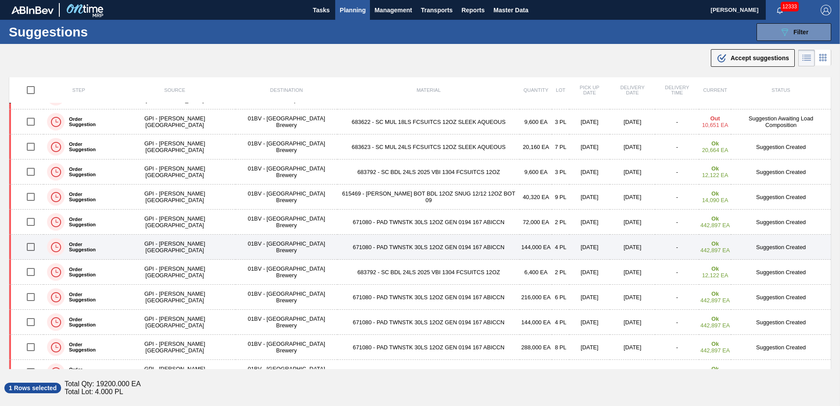
drag, startPoint x: 33, startPoint y: 249, endPoint x: 47, endPoint y: 240, distance: 16.5
click at [33, 249] on input "checkbox" at bounding box center [31, 247] width 18 height 18
checkbox input "true"
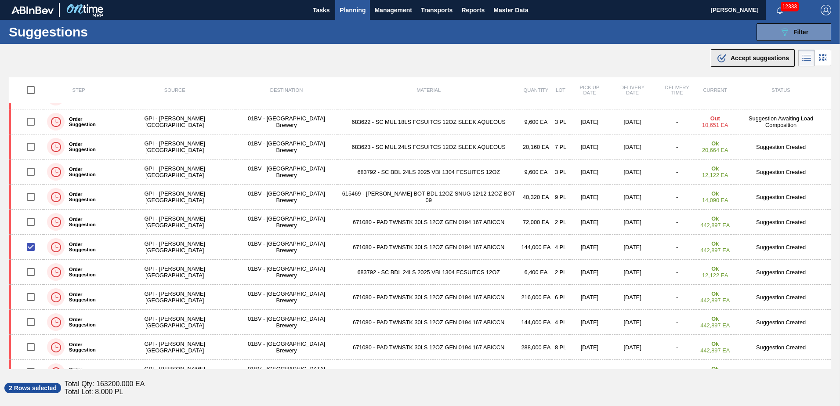
click at [740, 54] on span "Accept suggestions" at bounding box center [760, 57] width 58 height 7
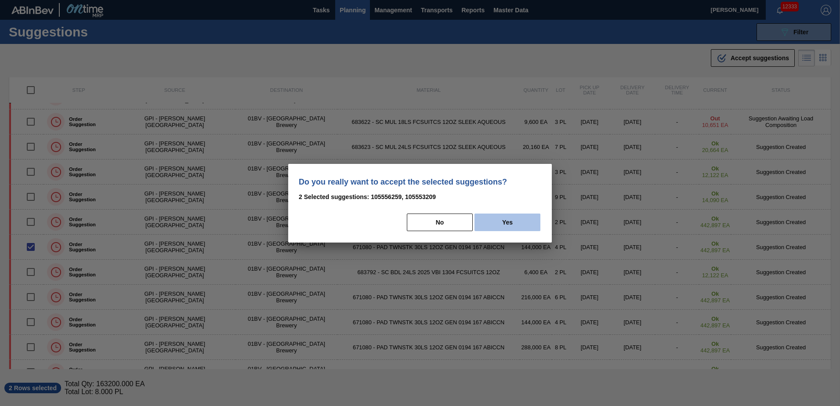
click at [516, 221] on button "Yes" at bounding box center [508, 223] width 66 height 18
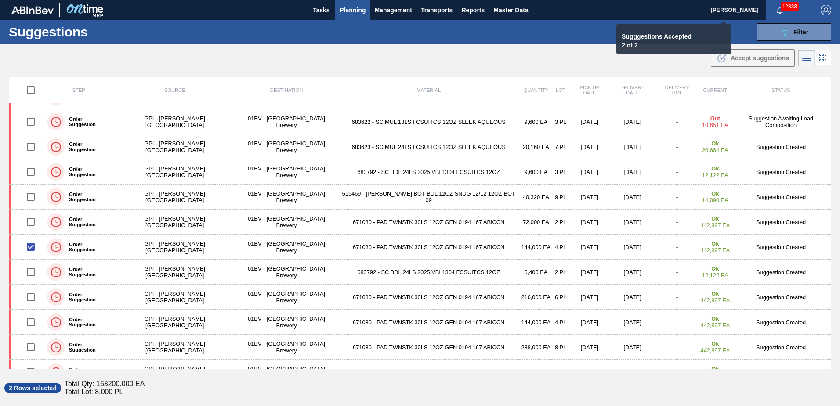
checkbox input "false"
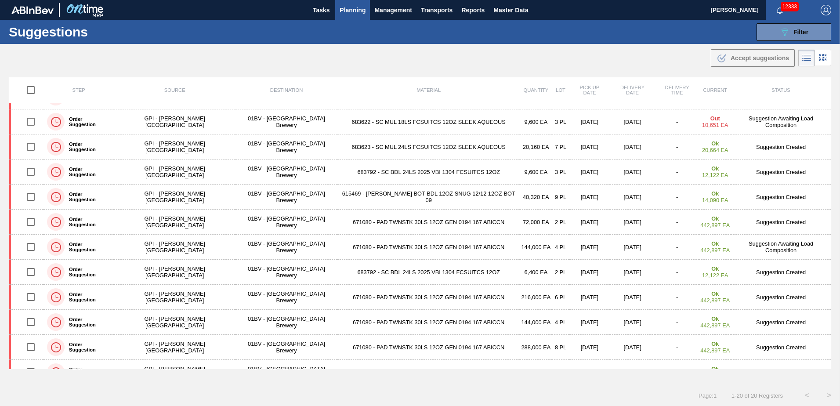
click at [356, 11] on span "Planning" at bounding box center [353, 10] width 26 height 11
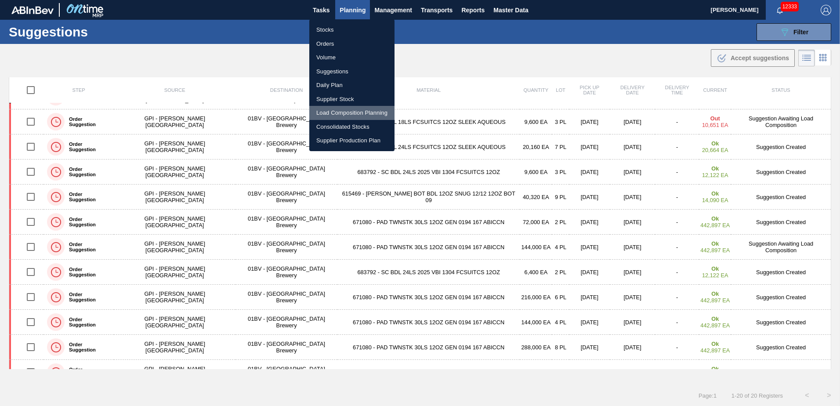
click at [357, 111] on li "Load Composition Planning" at bounding box center [351, 113] width 85 height 14
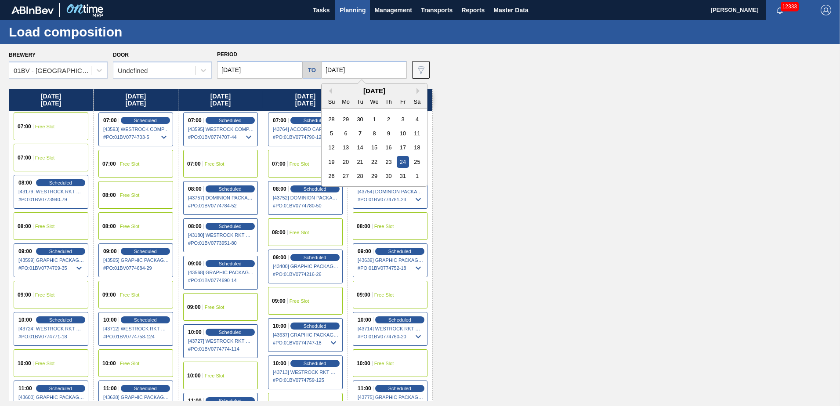
click at [376, 69] on input "[DATE]" at bounding box center [364, 70] width 86 height 18
click at [406, 177] on div "31" at bounding box center [403, 176] width 12 height 12
type input "[DATE]"
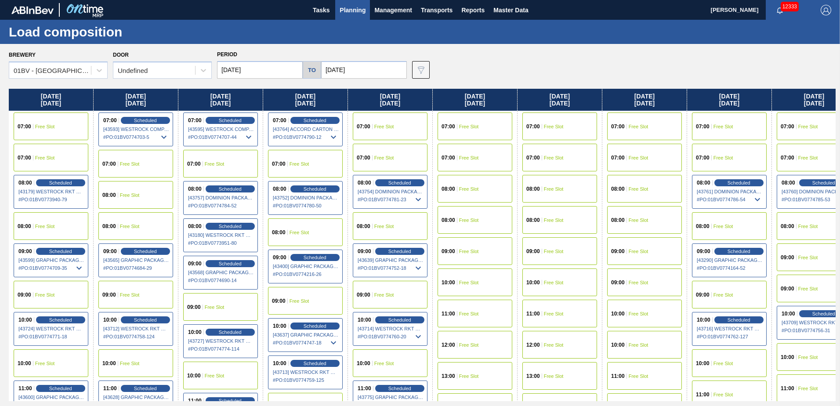
click at [265, 69] on input "[DATE]" at bounding box center [260, 70] width 86 height 18
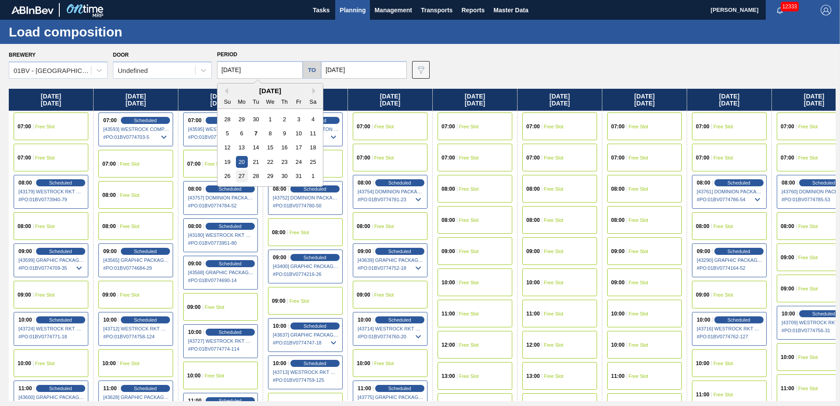
click at [244, 176] on div "27" at bounding box center [242, 176] width 12 height 12
type input "[DATE]"
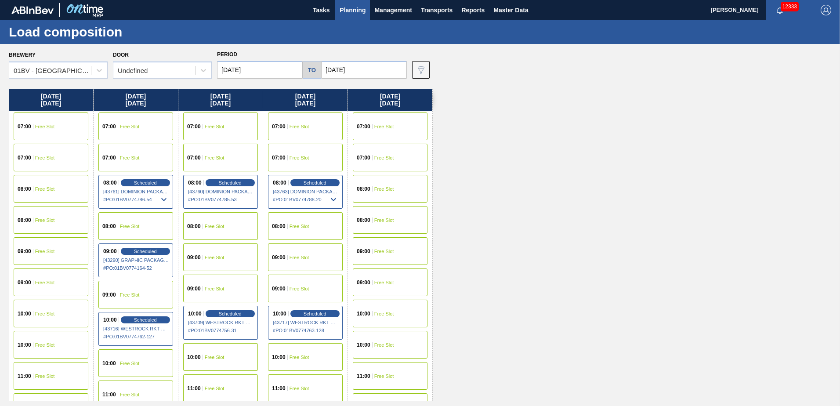
click at [38, 249] on span "Free Slot" at bounding box center [45, 251] width 20 height 5
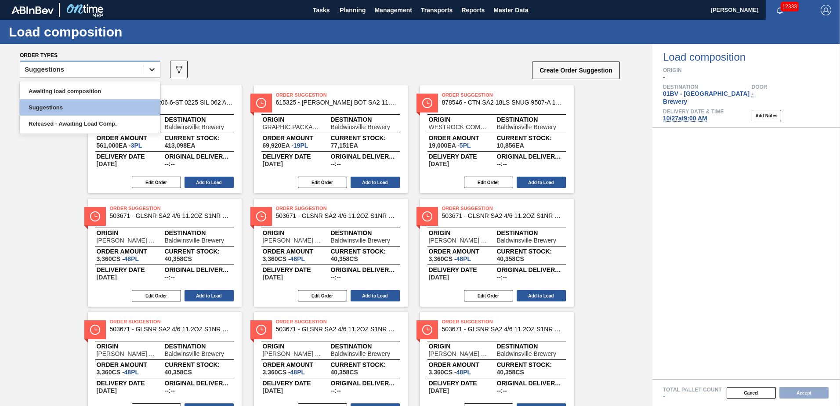
click at [149, 71] on icon at bounding box center [152, 69] width 9 height 9
click at [84, 94] on div "Awaiting load composition" at bounding box center [90, 91] width 141 height 16
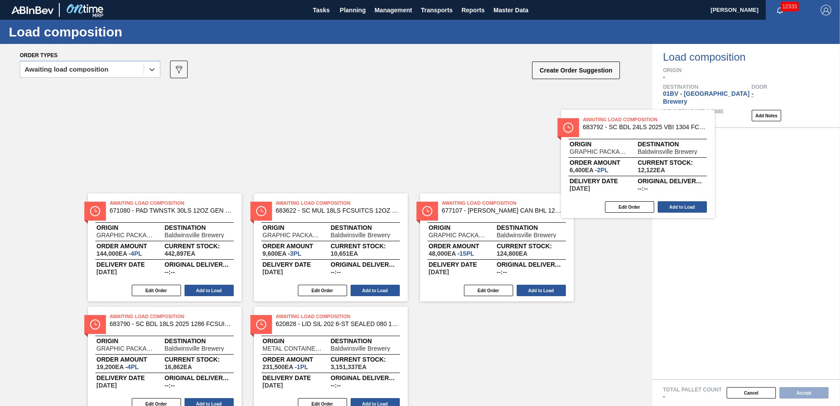
drag, startPoint x: 496, startPoint y: 113, endPoint x: 639, endPoint y: 139, distance: 146.0
click at [639, 139] on div "Awaiting Load Composition 671080 - PAD TWNSTK 30LS 12OZ GEN 0194 167 ABICCN Ori…" at bounding box center [326, 195] width 653 height 221
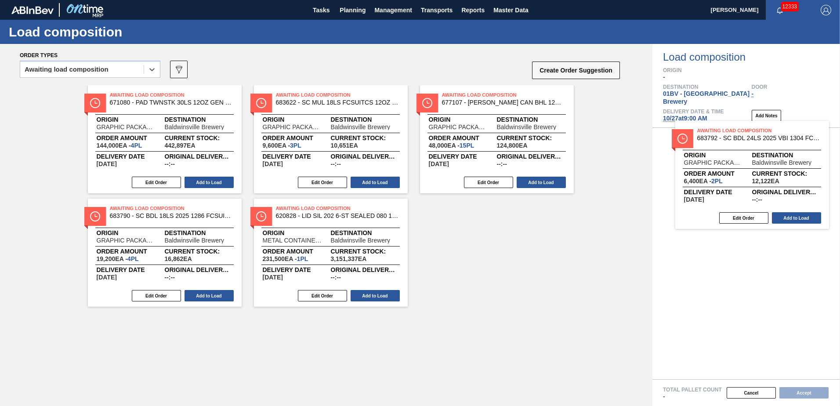
drag, startPoint x: 467, startPoint y: 112, endPoint x: 728, endPoint y: 147, distance: 263.4
click at [728, 147] on div "Order types option Awaiting load composition, selected. Select is focused ,type…" at bounding box center [420, 225] width 840 height 362
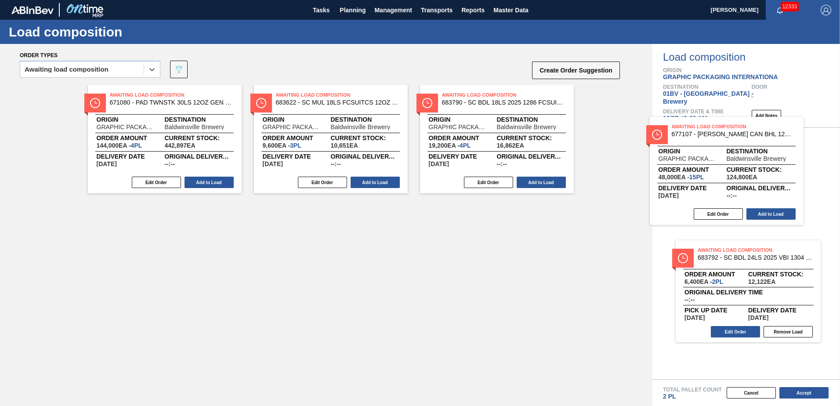
drag, startPoint x: 474, startPoint y: 104, endPoint x: 730, endPoint y: 139, distance: 258.1
click at [730, 138] on div "Order types option Awaiting load composition, selected. Select is focused ,type…" at bounding box center [420, 225] width 840 height 362
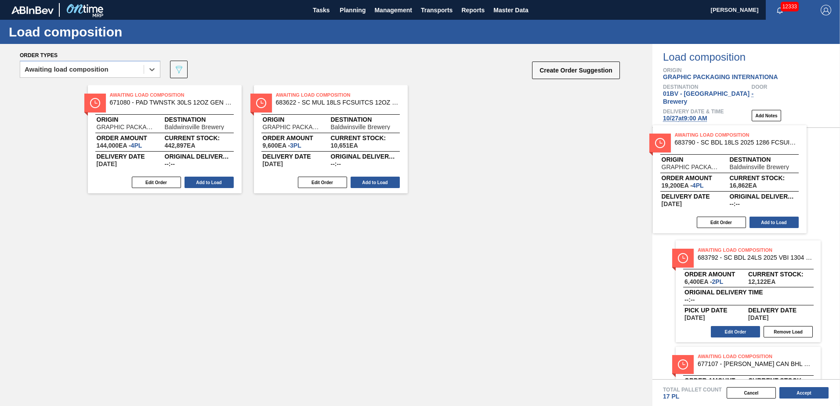
drag, startPoint x: 479, startPoint y: 98, endPoint x: 731, endPoint y: 144, distance: 256.2
click at [726, 142] on div "Order types option Awaiting load composition, selected. Select is focused ,type…" at bounding box center [420, 225] width 840 height 362
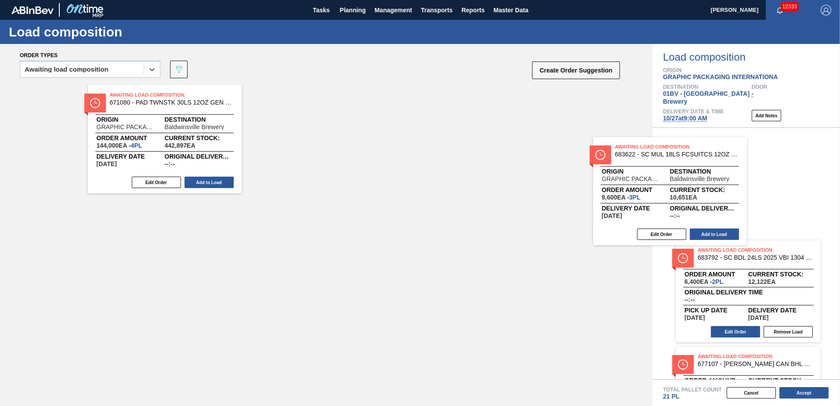
drag, startPoint x: 305, startPoint y: 102, endPoint x: 754, endPoint y: 161, distance: 453.0
click at [754, 161] on div "Order types option Awaiting load composition, selected. Select is focused ,type…" at bounding box center [420, 225] width 840 height 362
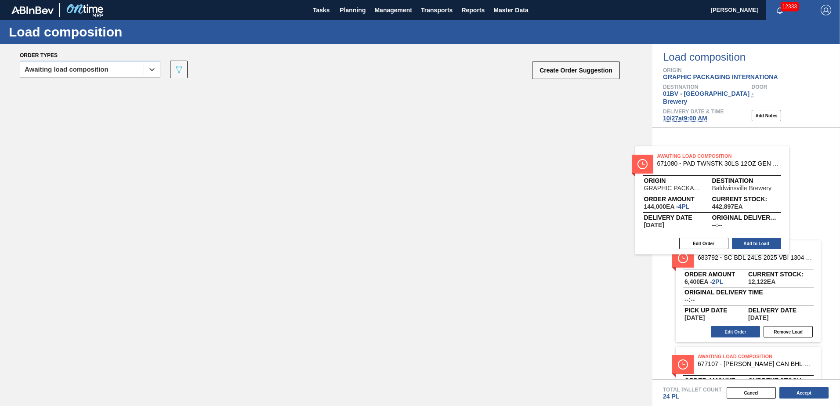
drag, startPoint x: 193, startPoint y: 112, endPoint x: 747, endPoint y: 170, distance: 557.5
click at [747, 170] on div "Order types option Awaiting load composition, selected. Select is focused ,type…" at bounding box center [420, 225] width 840 height 362
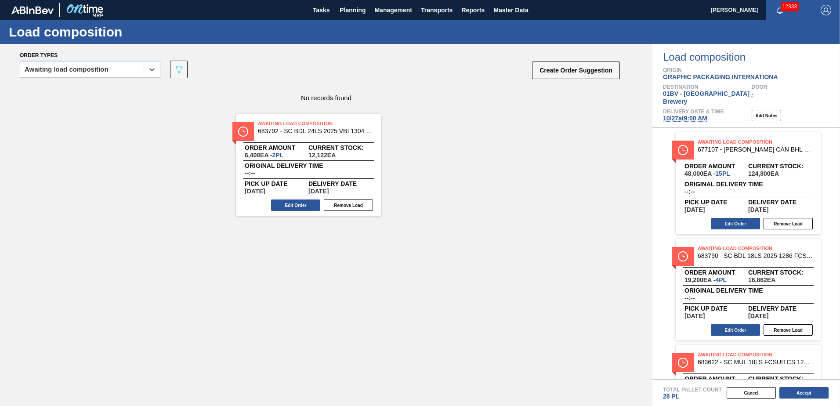
drag, startPoint x: 734, startPoint y: 156, endPoint x: 291, endPoint y: 145, distance: 443.1
click at [291, 145] on div "Order types option Awaiting load composition, selected. Select is focused ,type…" at bounding box center [420, 225] width 840 height 362
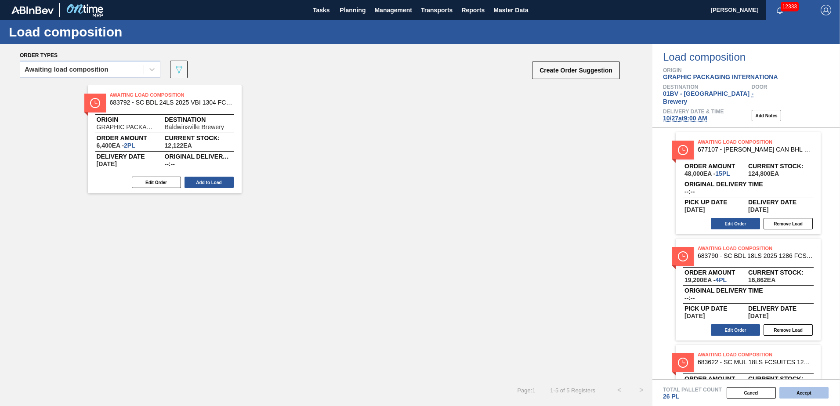
click at [794, 396] on button "Accept" at bounding box center [803, 392] width 49 height 11
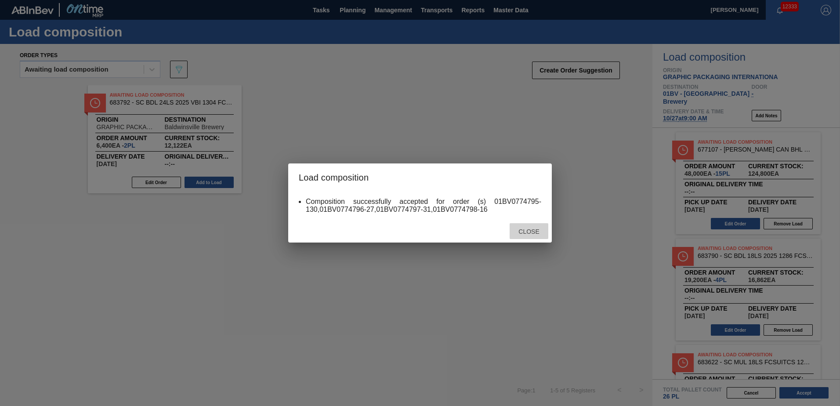
click at [523, 235] on div "Close" at bounding box center [529, 231] width 39 height 16
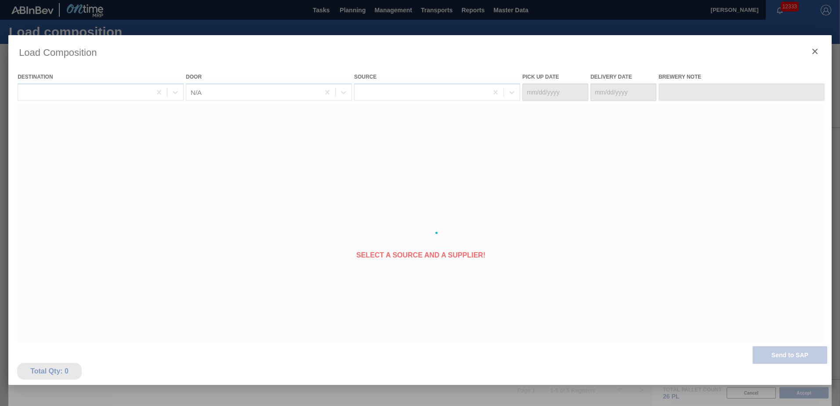
type Date "[DATE]"
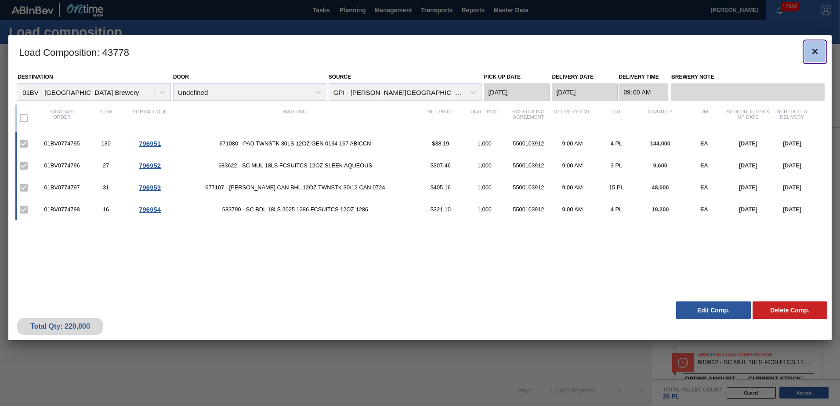
click at [816, 52] on icon "botão de ícone" at bounding box center [814, 51] width 5 height 5
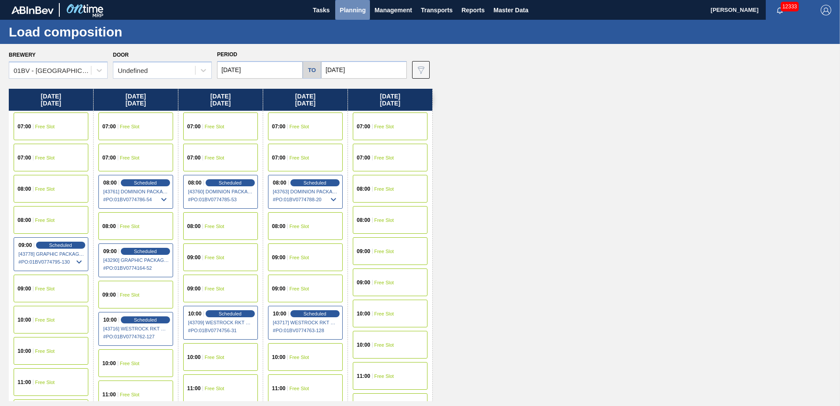
click at [347, 8] on span "Planning" at bounding box center [353, 10] width 26 height 11
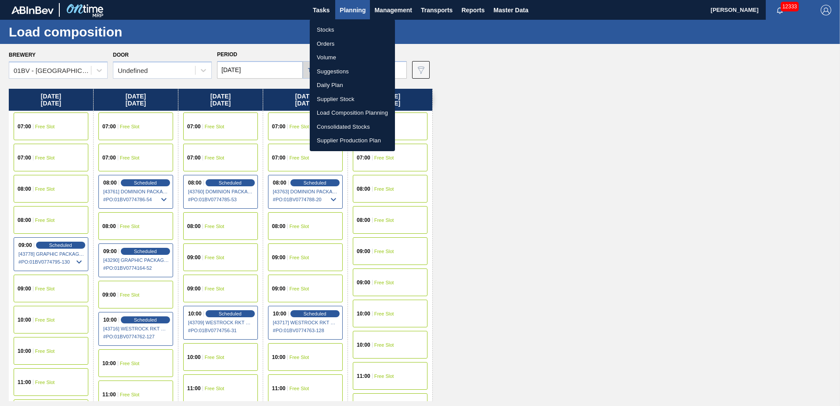
click at [338, 70] on li "Suggestions" at bounding box center [352, 72] width 85 height 14
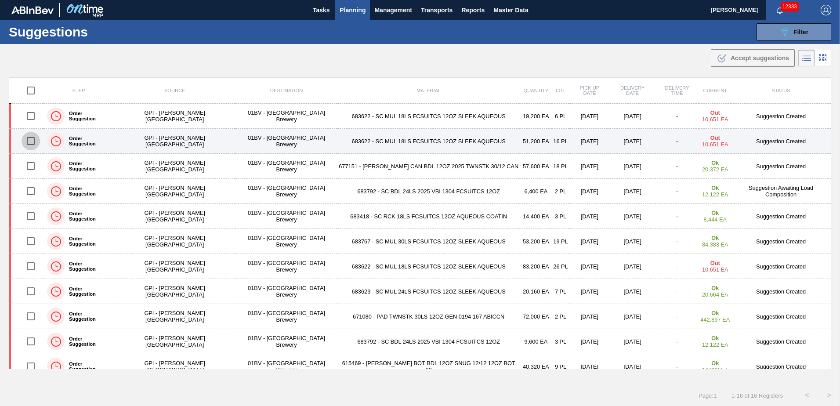
click at [33, 141] on input "checkbox" at bounding box center [31, 141] width 18 height 18
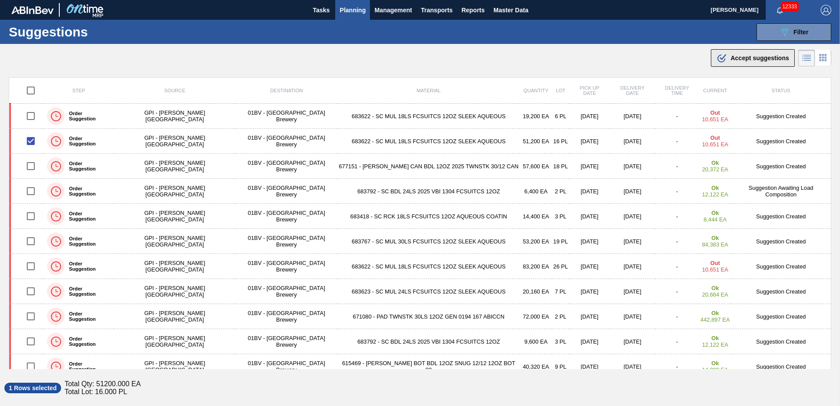
click at [734, 59] on span "Accept suggestions" at bounding box center [760, 57] width 58 height 7
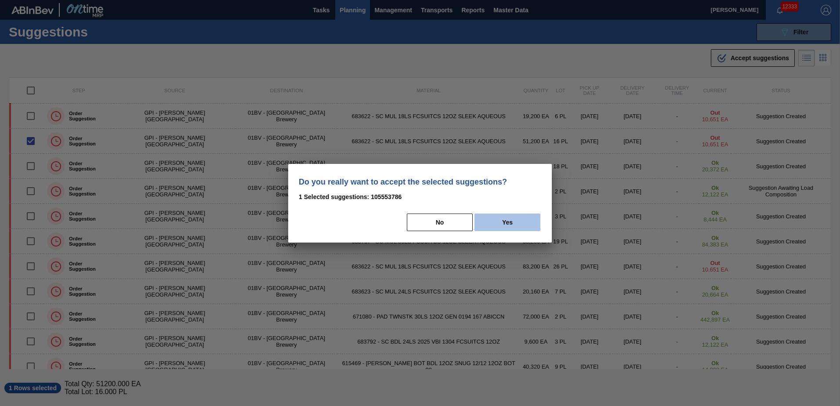
click at [522, 216] on button "Yes" at bounding box center [508, 223] width 66 height 18
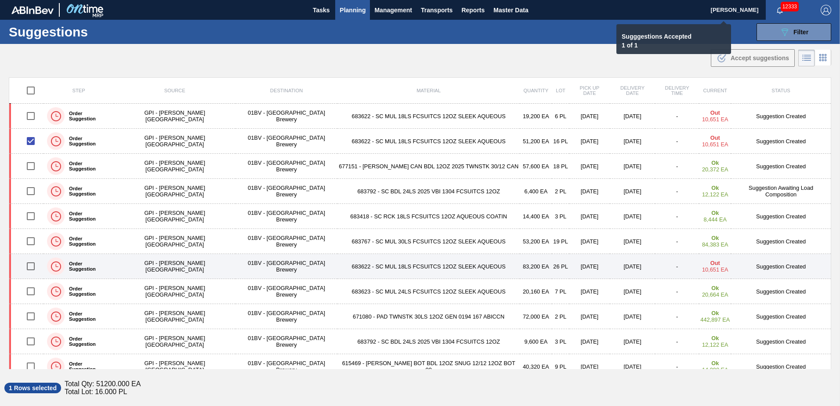
checkbox input "false"
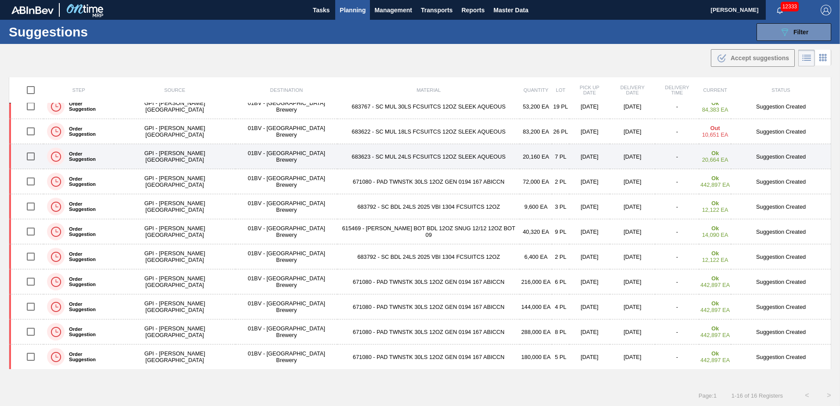
scroll to position [135, 0]
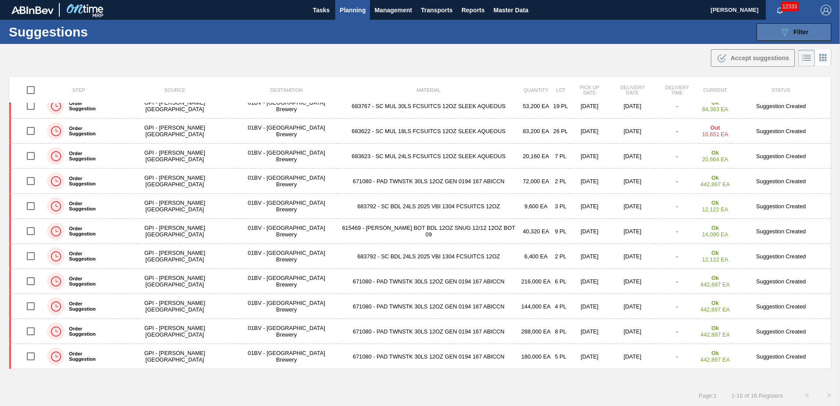
click at [807, 29] on span "Filter" at bounding box center [801, 32] width 15 height 7
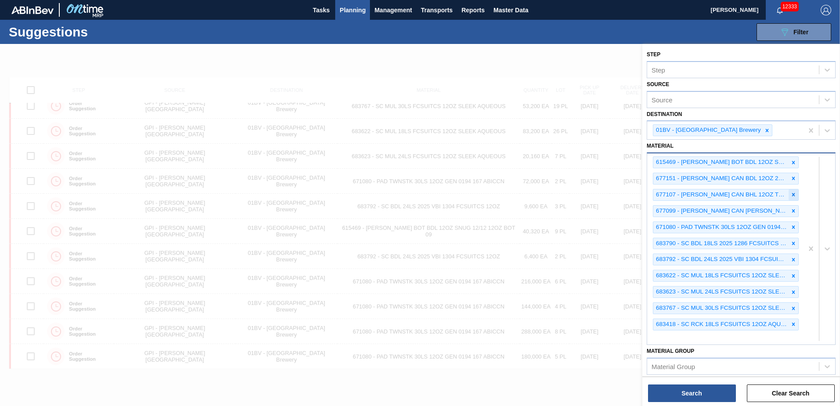
click at [793, 194] on icon at bounding box center [793, 194] width 3 height 3
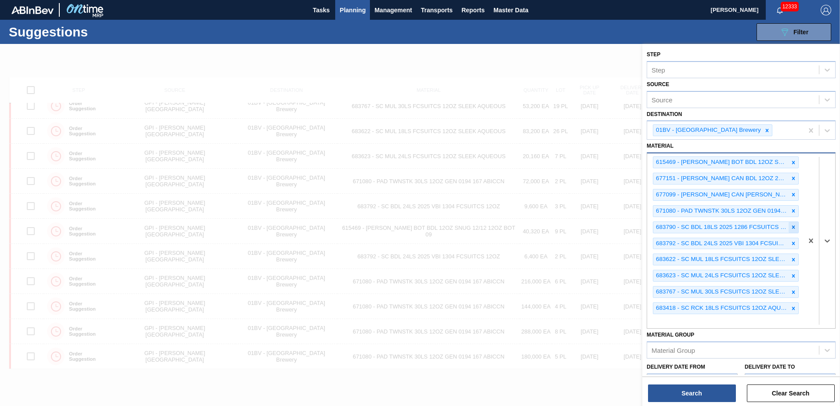
click at [790, 227] on icon at bounding box center [793, 227] width 6 height 6
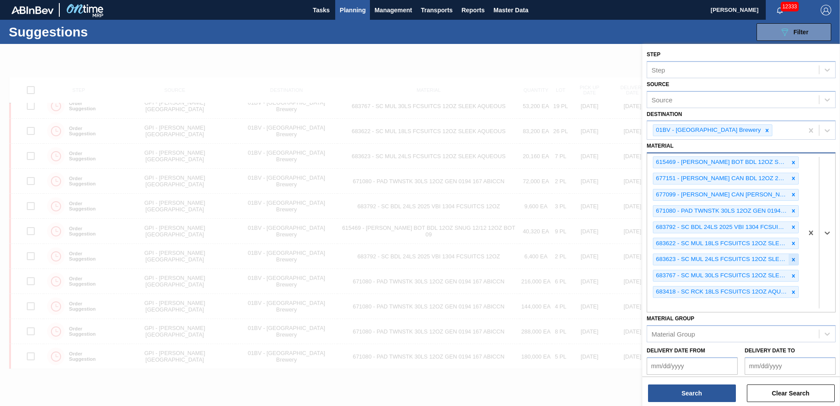
click at [790, 259] on icon at bounding box center [793, 260] width 6 height 6
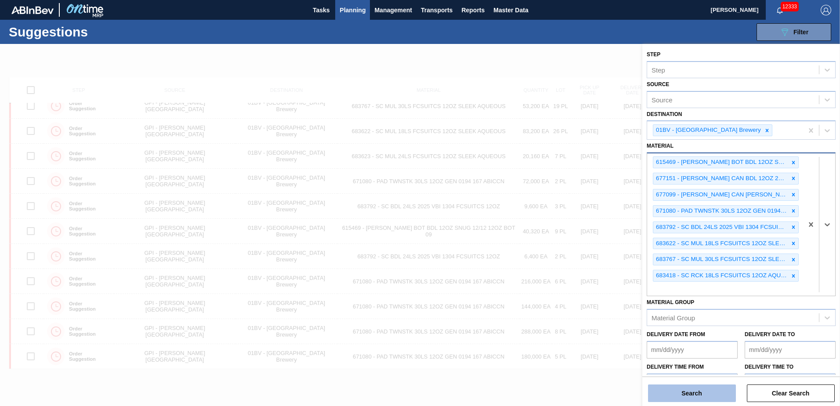
click at [696, 394] on button "Search" at bounding box center [692, 393] width 88 height 18
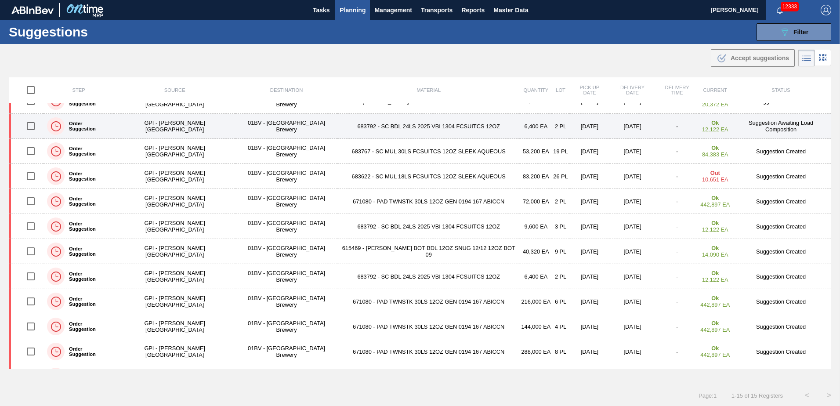
scroll to position [110, 0]
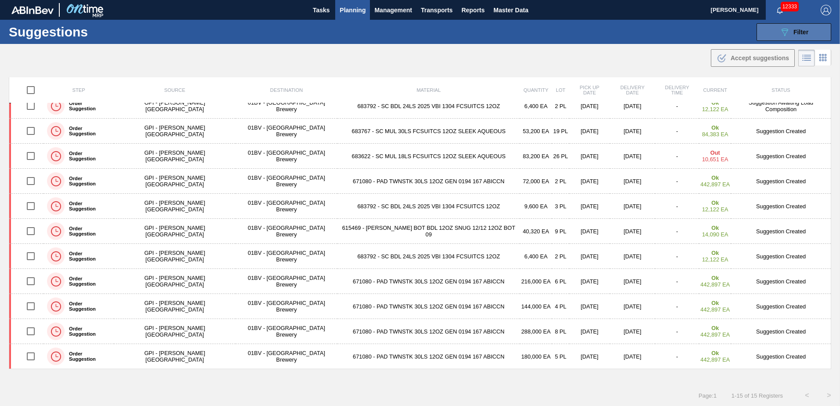
click at [790, 32] on div "089F7B8B-B2A5-4AFE-B5C0-19BA573D28AC Filter" at bounding box center [793, 32] width 29 height 11
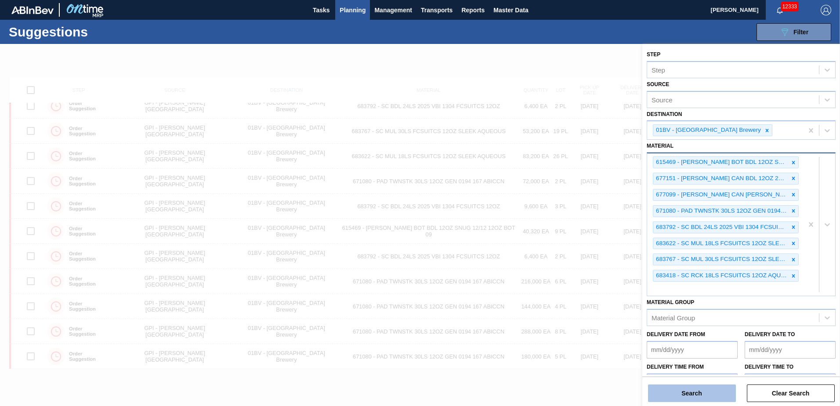
click at [682, 396] on button "Search" at bounding box center [692, 393] width 88 height 18
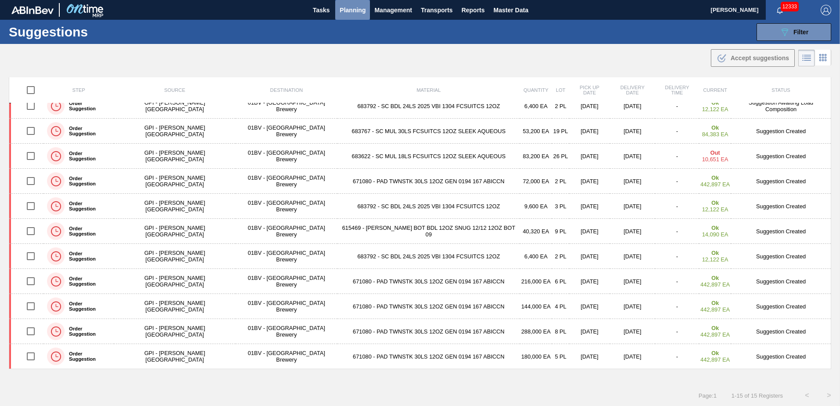
click at [353, 8] on span "Planning" at bounding box center [353, 10] width 26 height 11
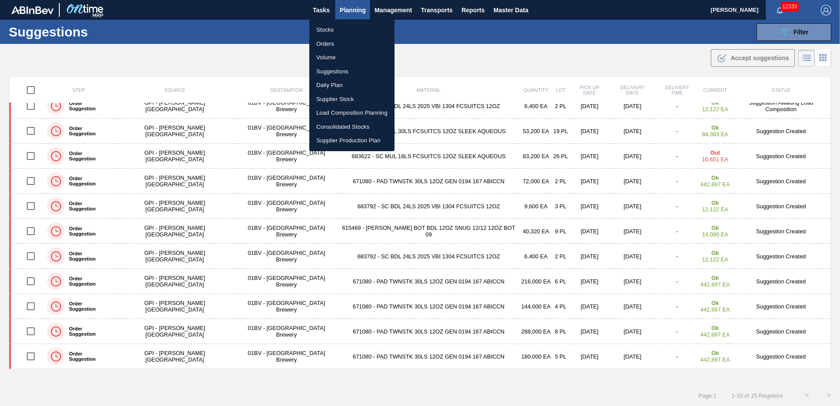
click at [325, 25] on li "Stocks" at bounding box center [351, 30] width 85 height 14
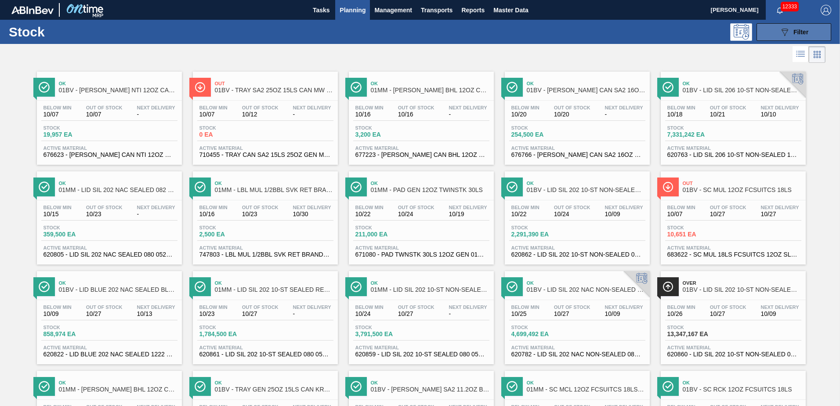
click at [772, 31] on button "089F7B8B-B2A5-4AFE-B5C0-19BA573D28AC Filter" at bounding box center [794, 32] width 75 height 18
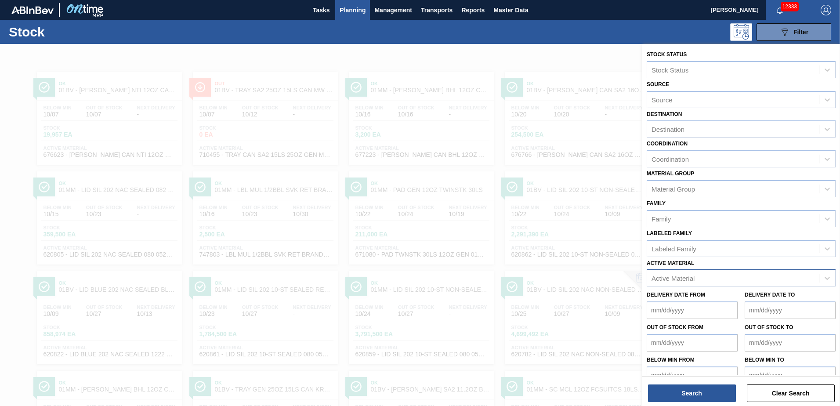
click at [689, 279] on div "Active Material" at bounding box center [673, 278] width 43 height 7
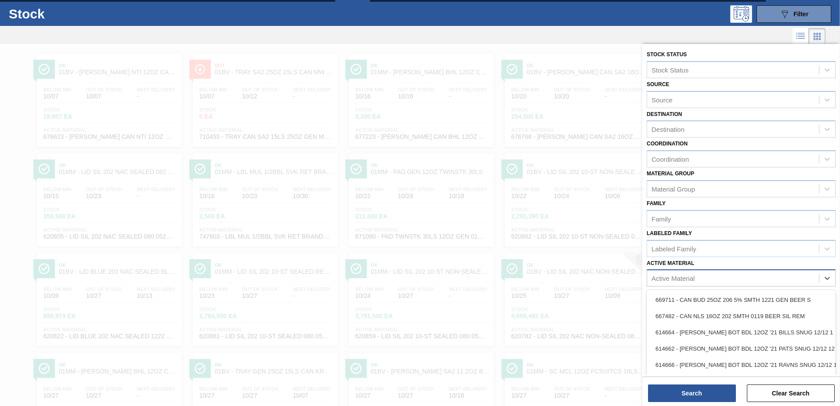
scroll to position [19, 0]
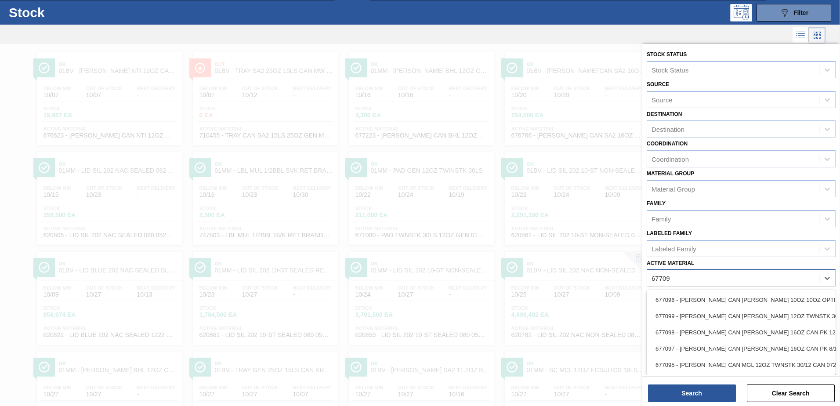
type Material "677099"
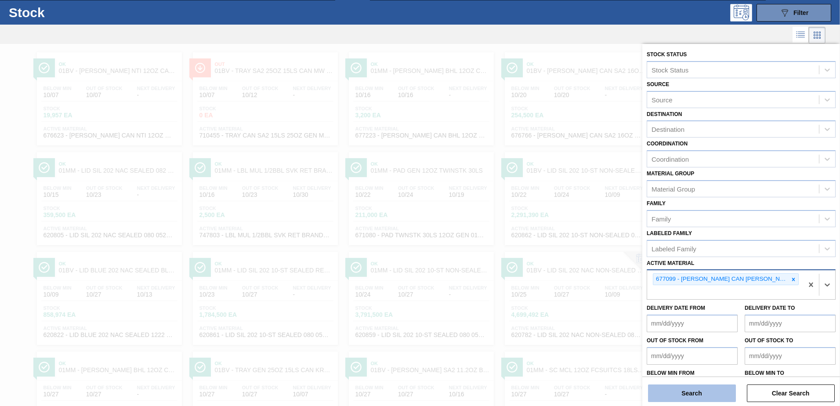
click at [676, 395] on button "Search" at bounding box center [692, 393] width 88 height 18
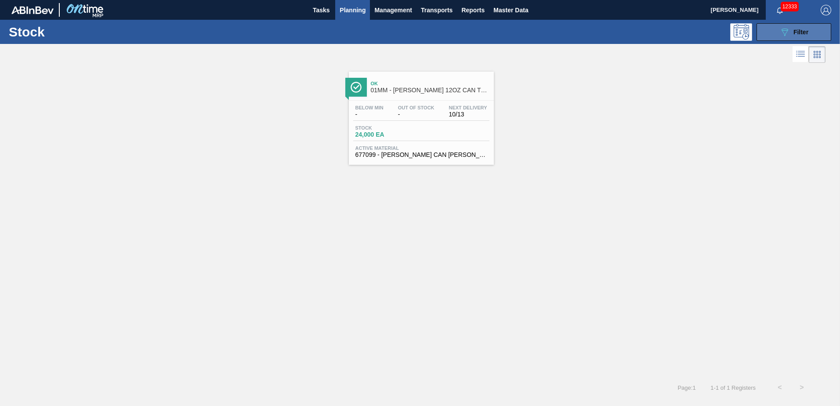
click at [798, 30] on span "Filter" at bounding box center [801, 32] width 15 height 7
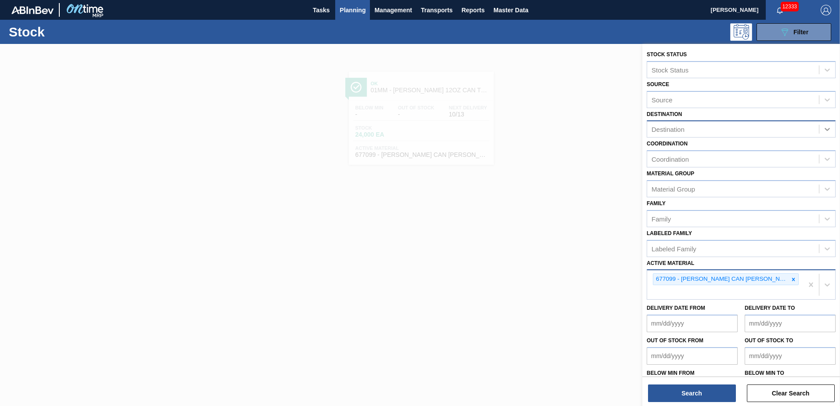
click at [829, 128] on icon at bounding box center [827, 129] width 9 height 9
drag, startPoint x: 751, startPoint y: 152, endPoint x: 749, endPoint y: 167, distance: 15.0
click at [751, 152] on div "01BV - [GEOGRAPHIC_DATA] Brewery" at bounding box center [741, 151] width 189 height 16
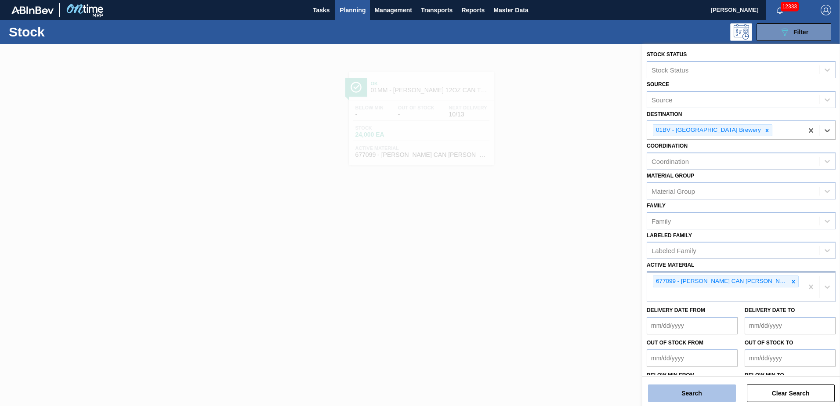
click at [689, 397] on button "Search" at bounding box center [692, 393] width 88 height 18
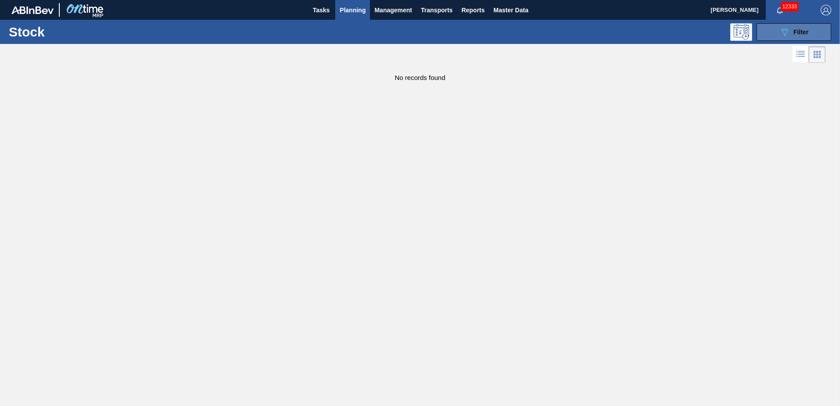
click at [804, 31] on span "Filter" at bounding box center [801, 32] width 15 height 7
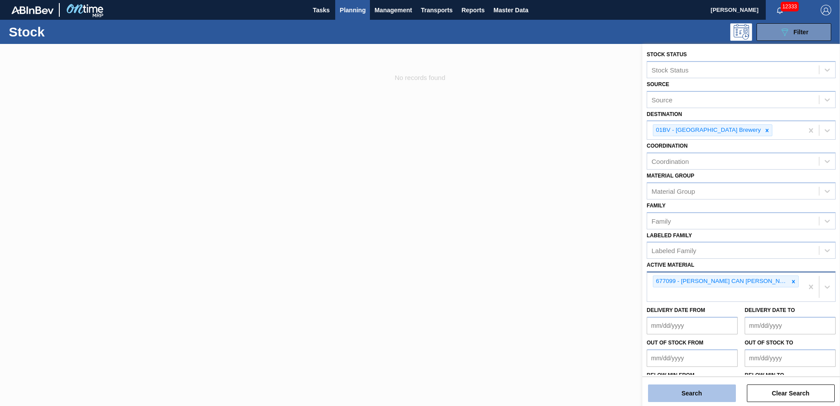
click at [675, 397] on button "Search" at bounding box center [692, 393] width 88 height 18
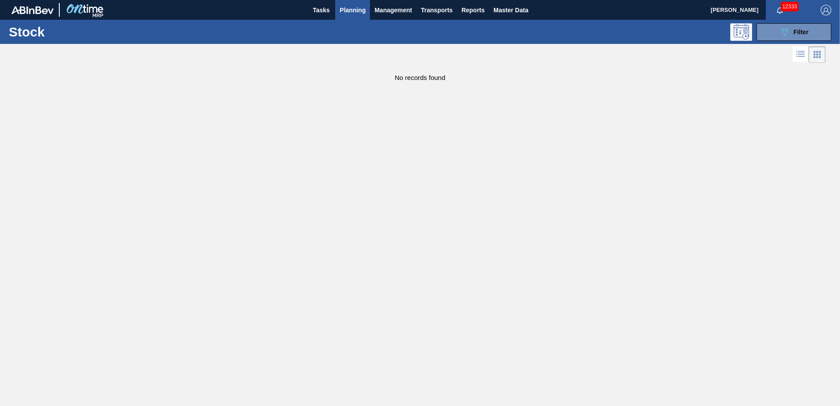
click at [355, 10] on span "Planning" at bounding box center [353, 10] width 26 height 11
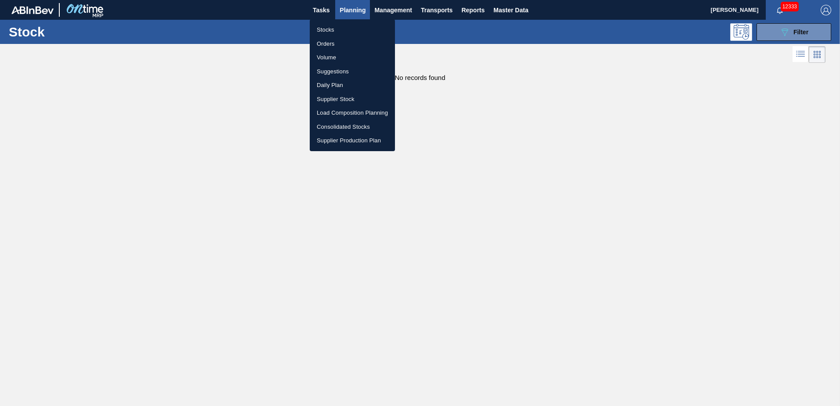
click at [345, 109] on li "Load Composition Planning" at bounding box center [352, 113] width 85 height 14
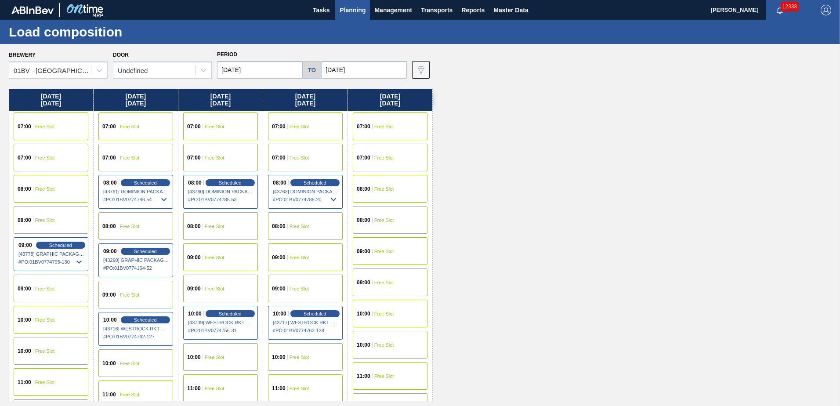
click at [392, 126] on span "Free Slot" at bounding box center [384, 126] width 20 height 5
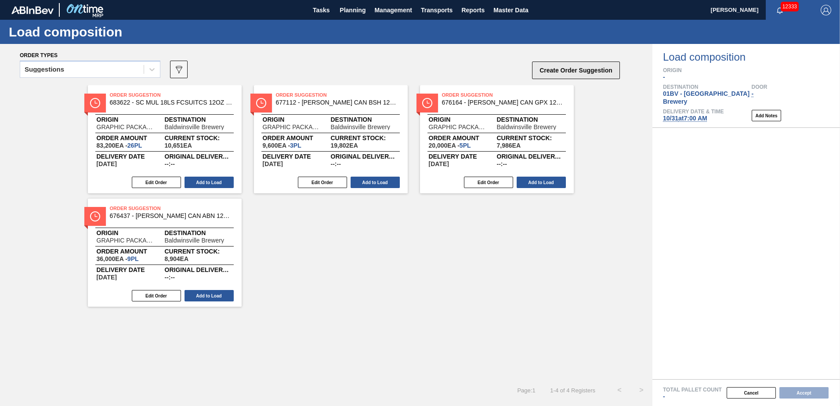
click at [554, 75] on button "Create Order Suggestion" at bounding box center [576, 71] width 88 height 18
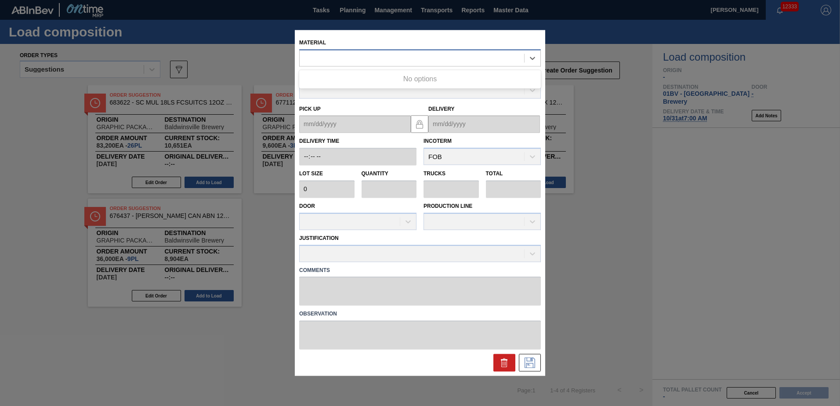
click at [359, 55] on div at bounding box center [412, 58] width 225 height 13
type input "677099"
click at [508, 364] on icon at bounding box center [504, 363] width 11 height 11
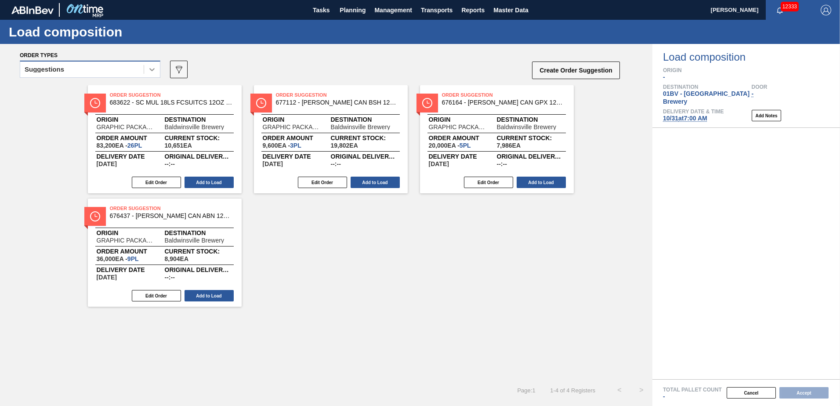
click at [149, 71] on icon at bounding box center [152, 69] width 9 height 9
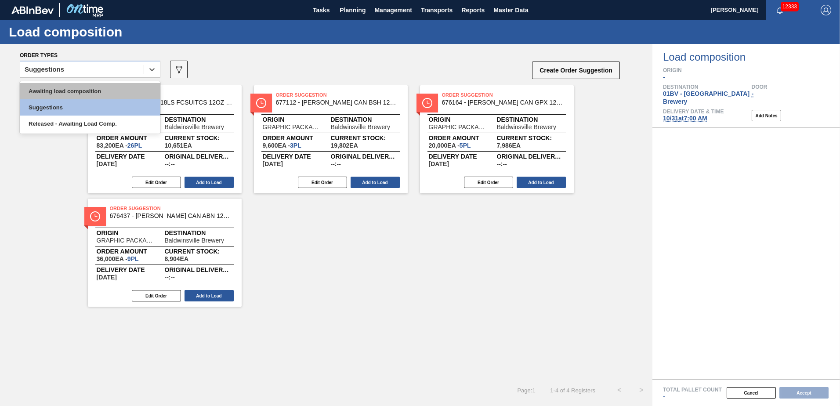
click at [100, 93] on div "Awaiting load composition" at bounding box center [90, 91] width 141 height 16
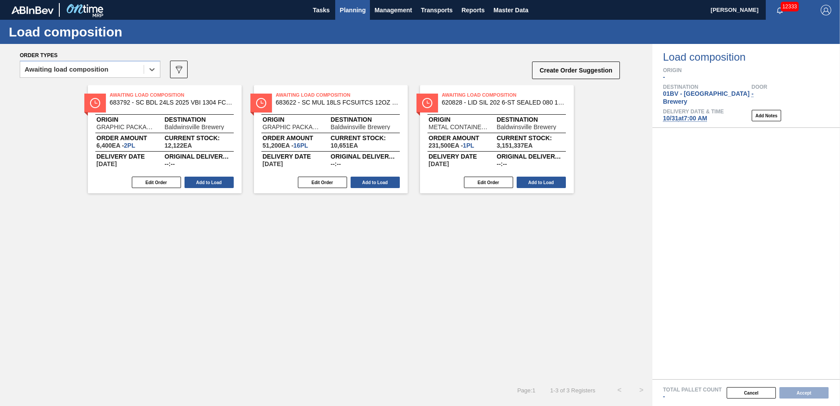
click at [352, 13] on span "Planning" at bounding box center [353, 10] width 26 height 11
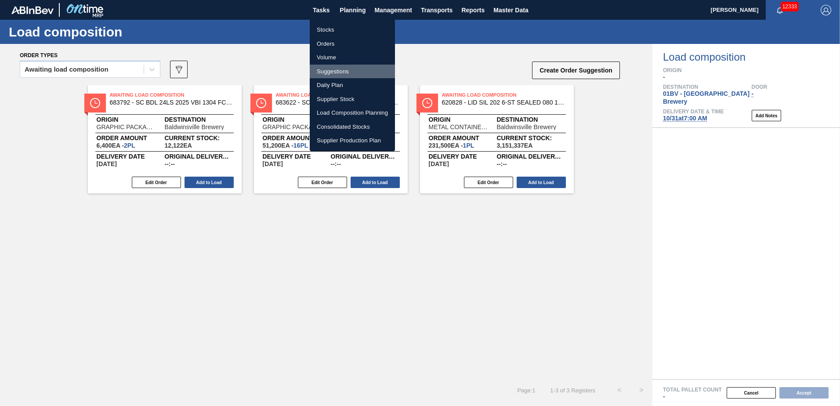
click at [340, 72] on li "Suggestions" at bounding box center [352, 72] width 85 height 14
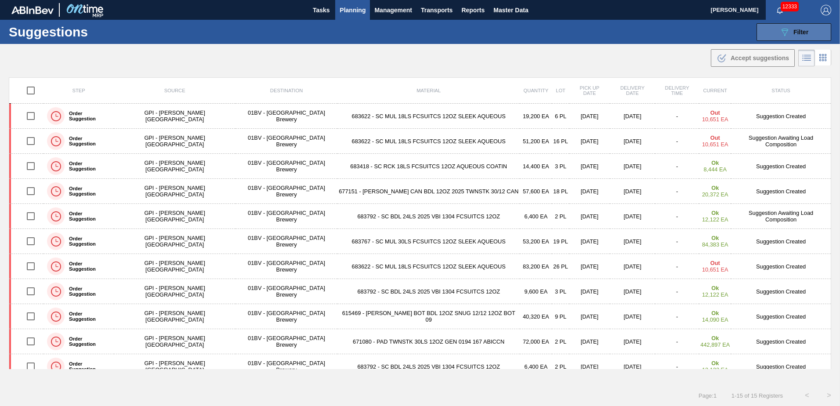
click at [797, 33] on span "Filter" at bounding box center [801, 32] width 15 height 7
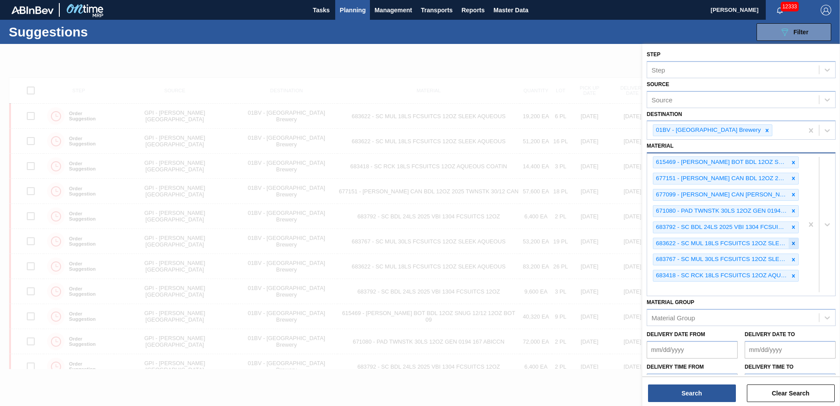
click at [792, 244] on icon at bounding box center [793, 243] width 3 height 3
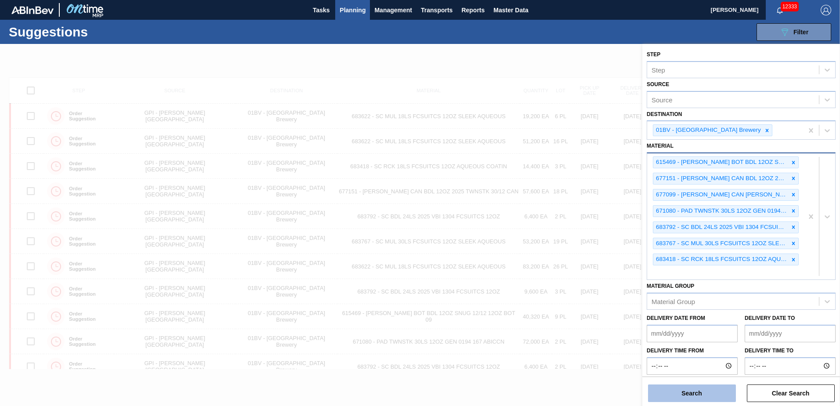
click at [684, 394] on button "Search" at bounding box center [692, 393] width 88 height 18
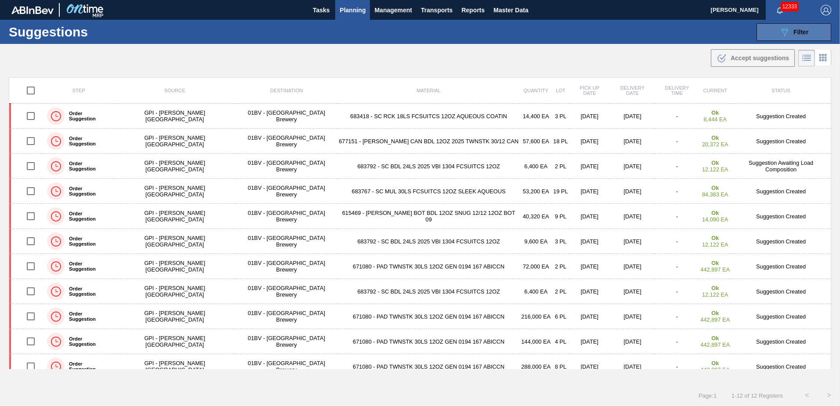
click at [791, 31] on div "089F7B8B-B2A5-4AFE-B5C0-19BA573D28AC Filter" at bounding box center [793, 32] width 29 height 11
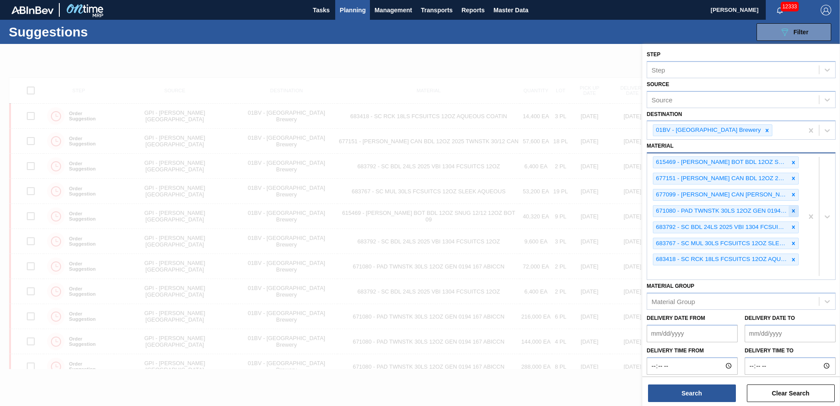
click at [790, 210] on icon at bounding box center [793, 211] width 6 height 6
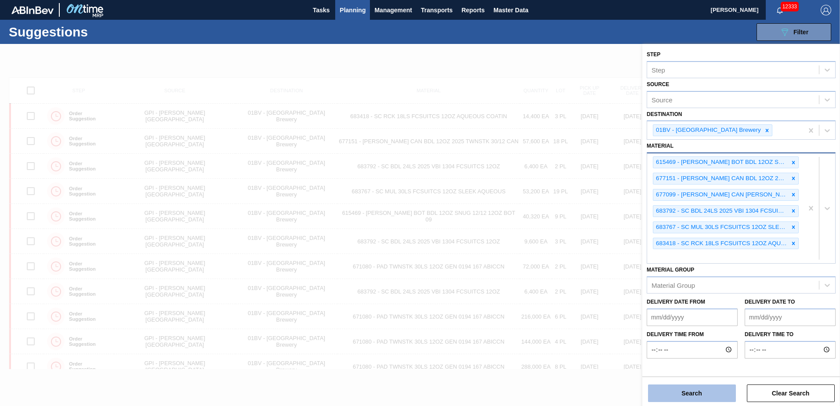
click at [687, 393] on button "Search" at bounding box center [692, 393] width 88 height 18
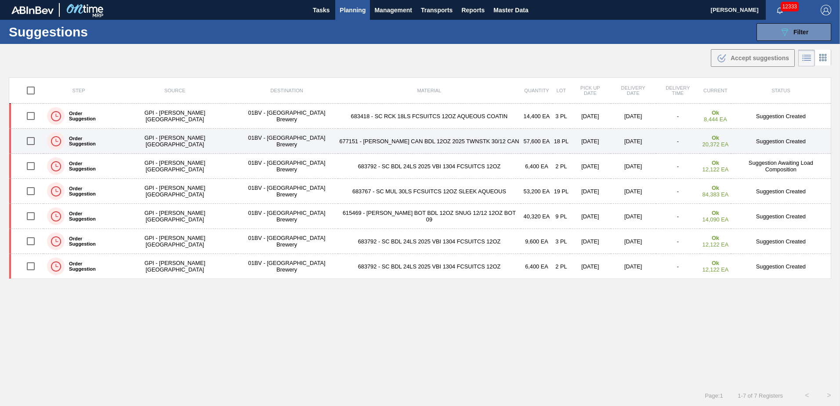
drag, startPoint x: 33, startPoint y: 114, endPoint x: 40, endPoint y: 142, distance: 28.4
click at [33, 114] on input "checkbox" at bounding box center [31, 116] width 18 height 18
checkbox input "true"
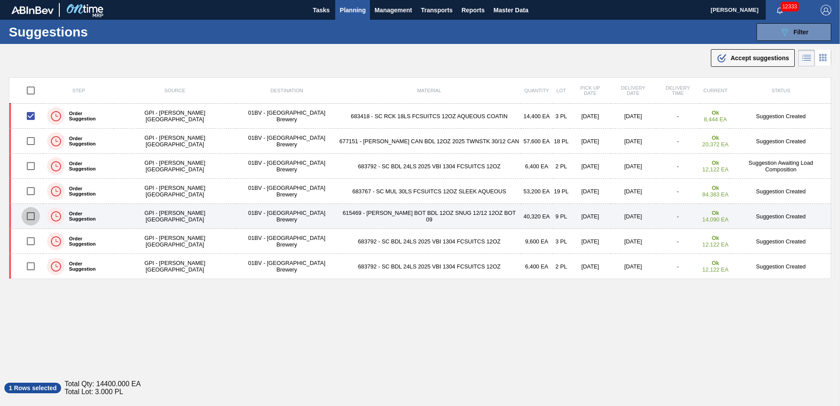
click at [32, 216] on input "checkbox" at bounding box center [31, 216] width 18 height 18
checkbox input "true"
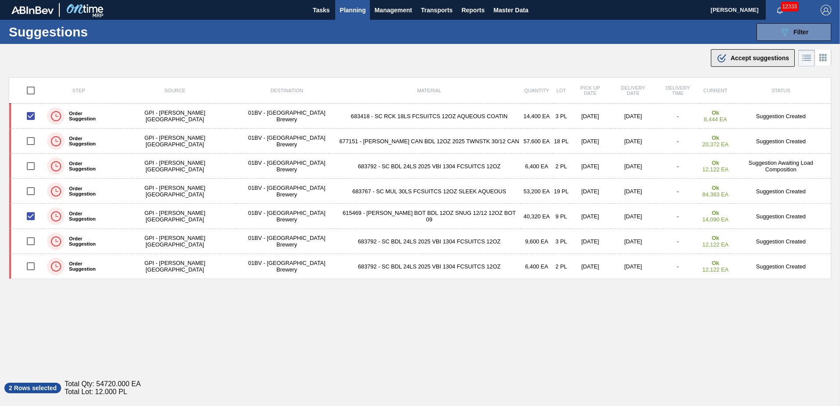
click at [762, 56] on span "Accept suggestions" at bounding box center [760, 57] width 58 height 7
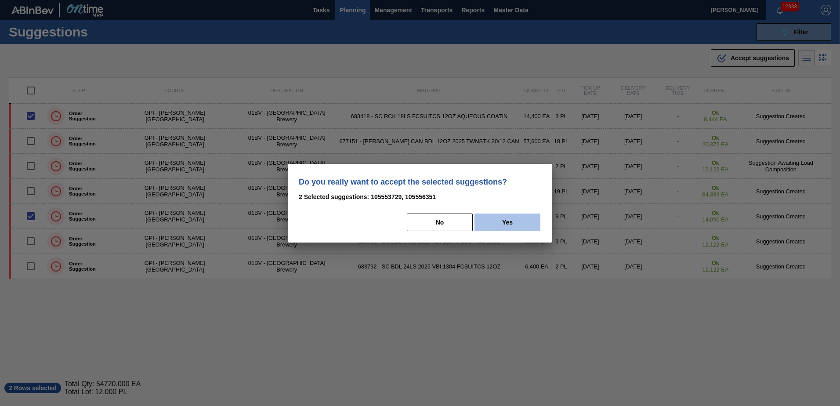
click at [511, 220] on button "Yes" at bounding box center [508, 223] width 66 height 18
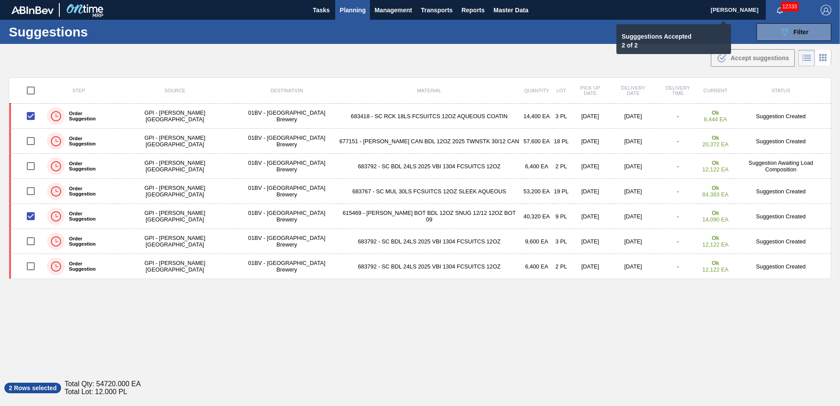
checkbox input "false"
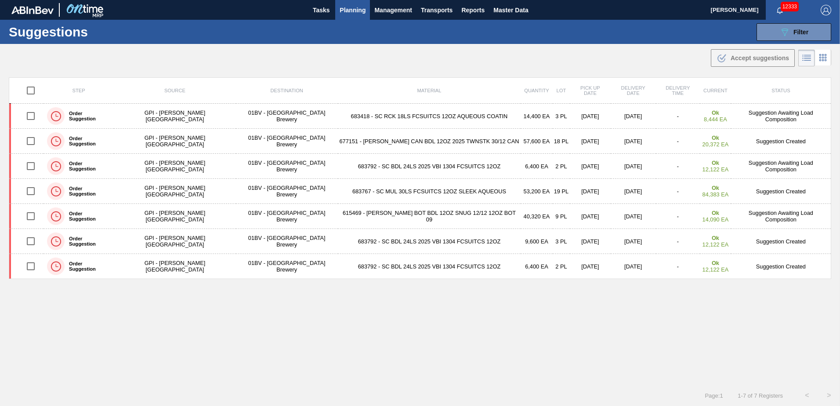
click at [347, 11] on span "Planning" at bounding box center [353, 10] width 26 height 11
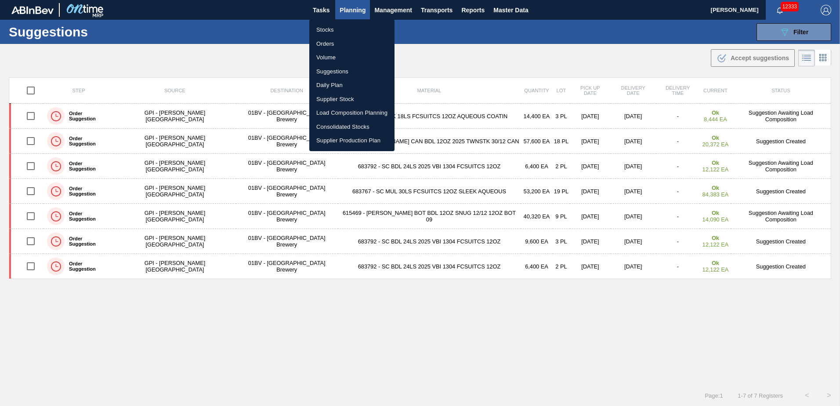
click at [339, 113] on li "Load Composition Planning" at bounding box center [351, 113] width 85 height 14
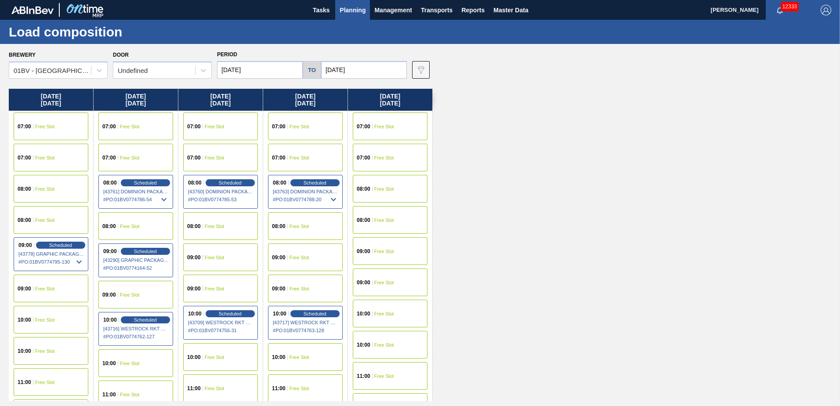
click at [51, 381] on span "Free Slot" at bounding box center [45, 382] width 20 height 5
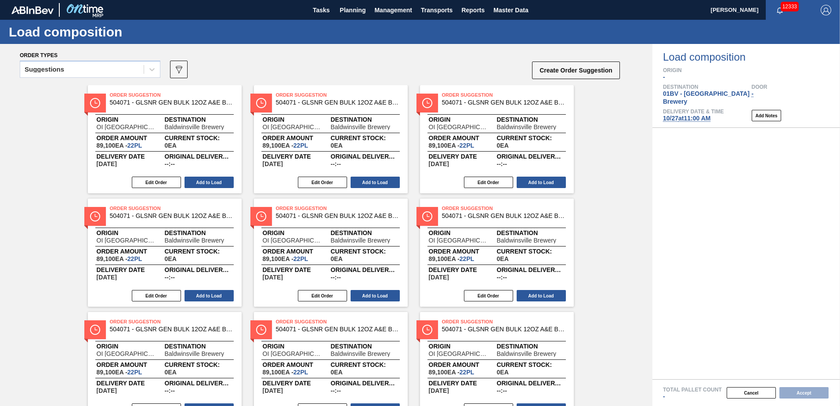
click at [152, 70] on icon at bounding box center [151, 69] width 5 height 3
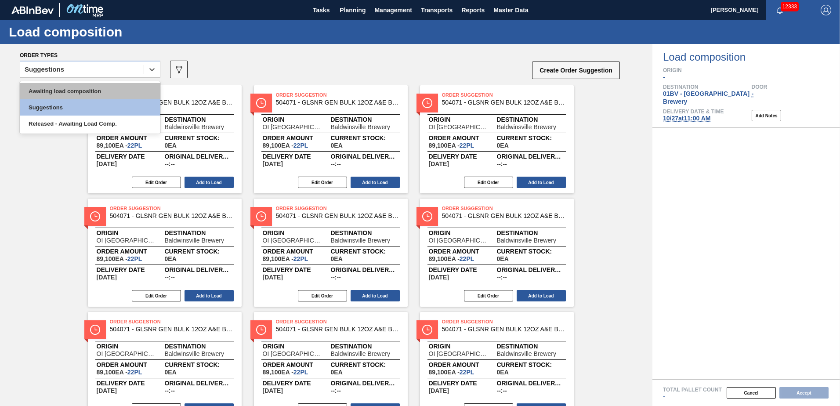
click at [91, 90] on div "Awaiting load composition" at bounding box center [90, 91] width 141 height 16
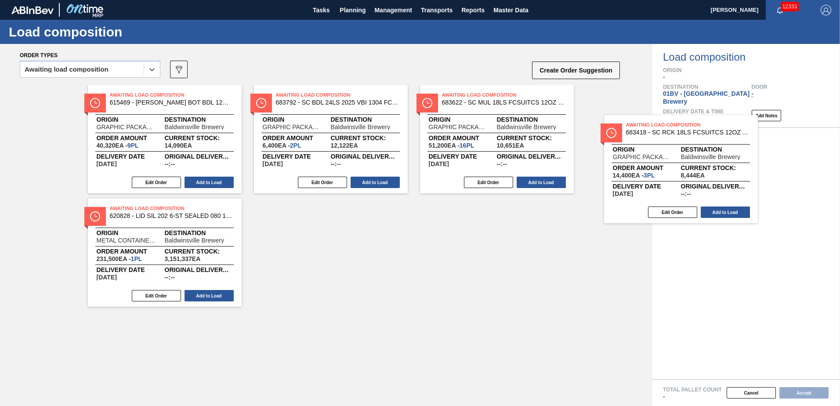
drag, startPoint x: 482, startPoint y: 106, endPoint x: 672, endPoint y: 139, distance: 193.2
click at [672, 139] on div "Order types option Awaiting load composition, selected. Select is focused ,type…" at bounding box center [420, 225] width 840 height 362
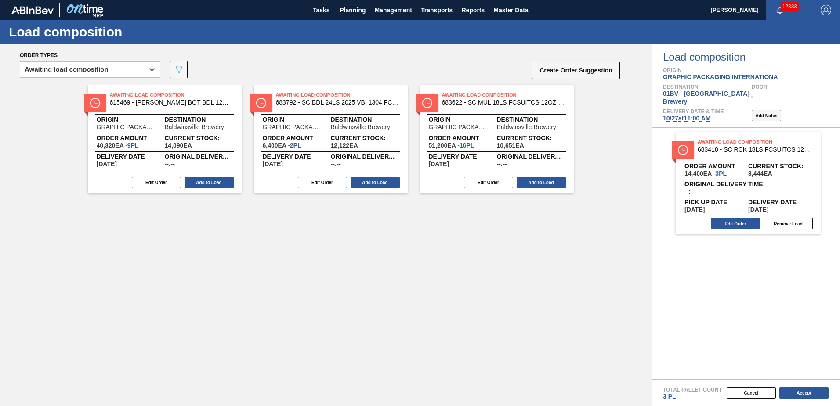
drag, startPoint x: 451, startPoint y: 103, endPoint x: 779, endPoint y: 105, distance: 327.8
click at [779, 105] on div "Order types option Awaiting load composition, selected. Select is focused ,type…" at bounding box center [420, 225] width 840 height 362
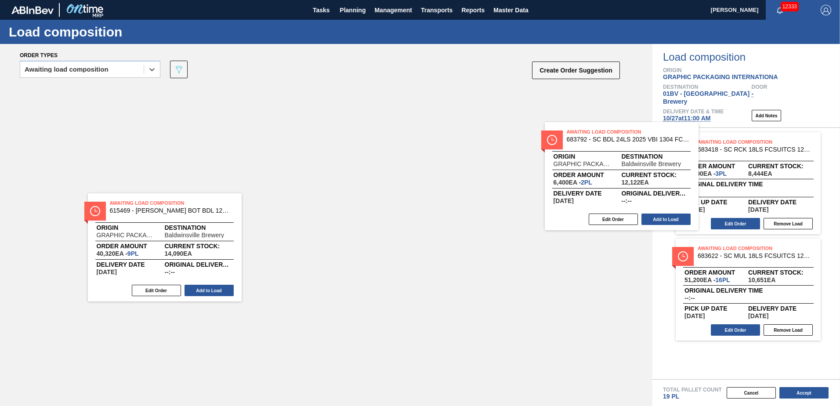
drag, startPoint x: 319, startPoint y: 98, endPoint x: 803, endPoint y: 145, distance: 486.5
click at [810, 145] on div "Order types option Awaiting load composition, selected. Select is focused ,type…" at bounding box center [420, 225] width 840 height 362
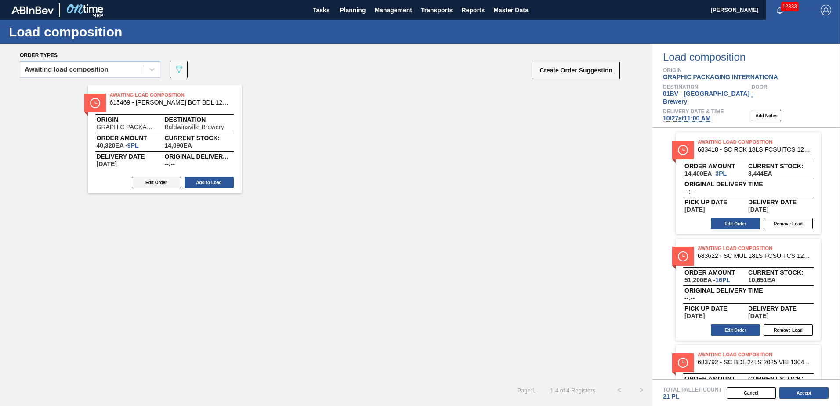
click at [162, 182] on button "Edit Order" at bounding box center [156, 182] width 49 height 11
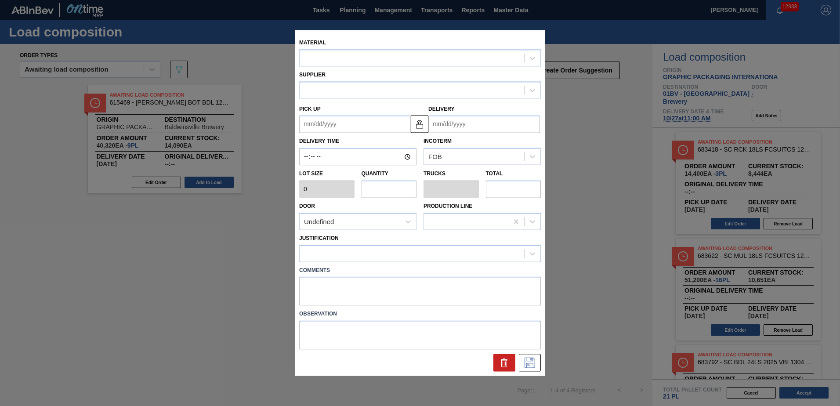
type input "4,480"
type input "9"
type input "0.346"
type input "40,320"
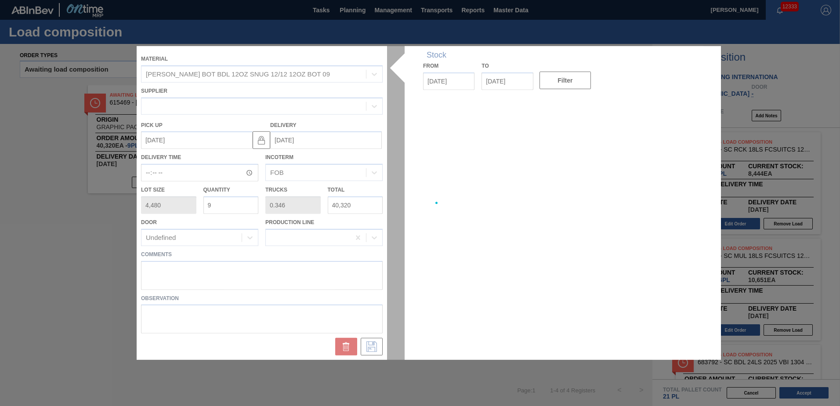
type up "[DATE]"
type input "[DATE]"
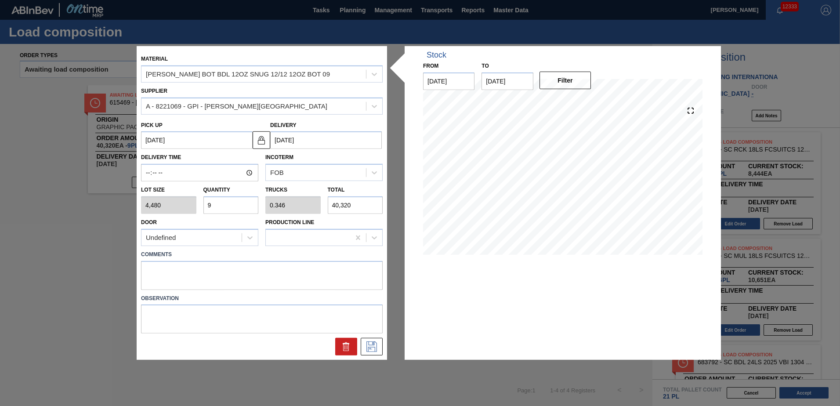
drag, startPoint x: 223, startPoint y: 208, endPoint x: 96, endPoint y: 203, distance: 127.1
click at [106, 207] on div "Material [PERSON_NAME] BOT BDL 12OZ SNUG 12/12 12OZ BOT 09 Supplier A - 8221069…" at bounding box center [420, 203] width 840 height 406
type input "5"
type input "0.192"
type input "22,400"
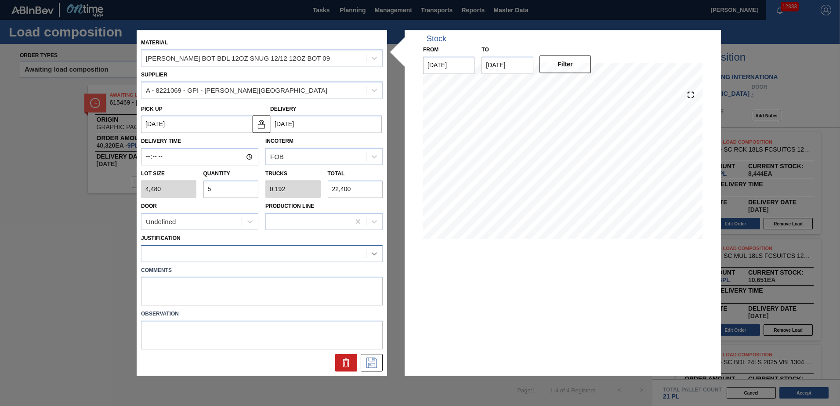
type input "5"
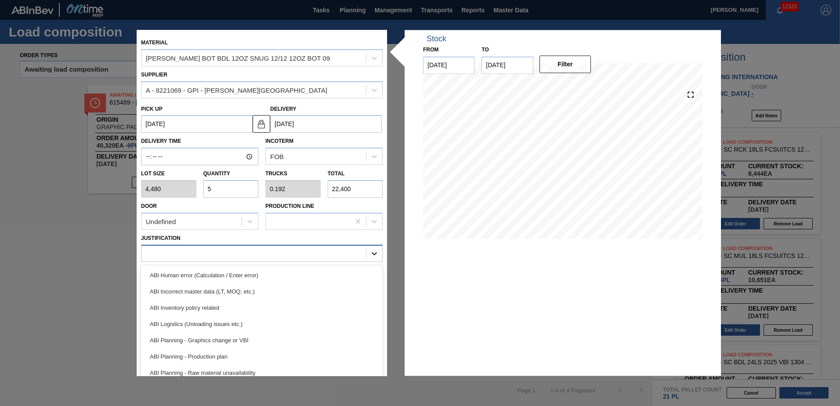
click at [377, 256] on icon at bounding box center [374, 253] width 9 height 9
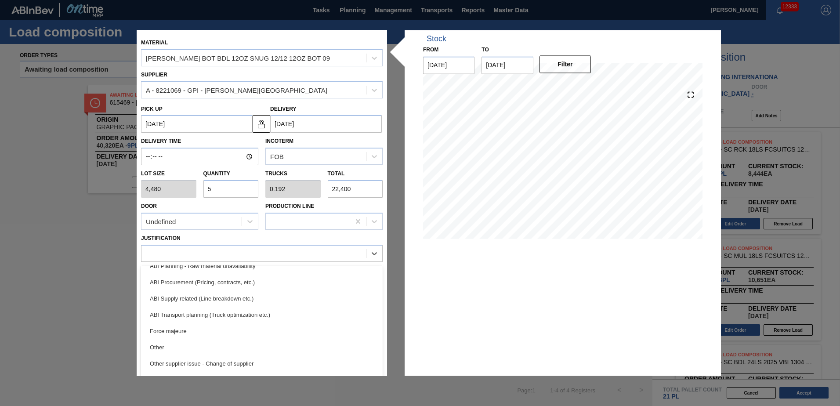
scroll to position [110, 0]
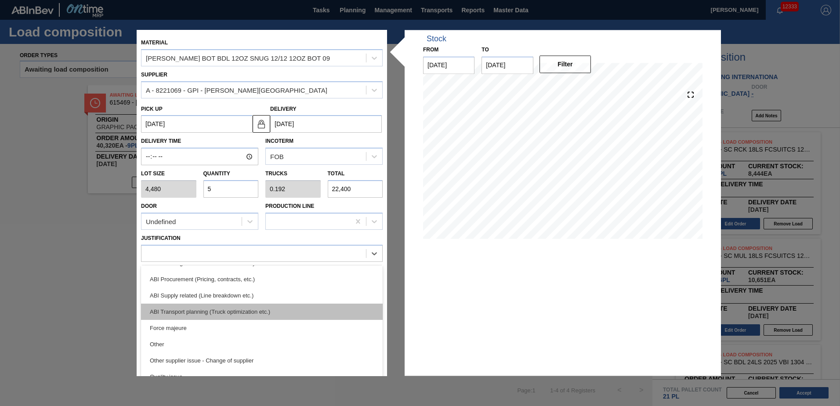
click at [201, 315] on div "ABI Transport planning (Truck optimization etc.)" at bounding box center [262, 312] width 242 height 16
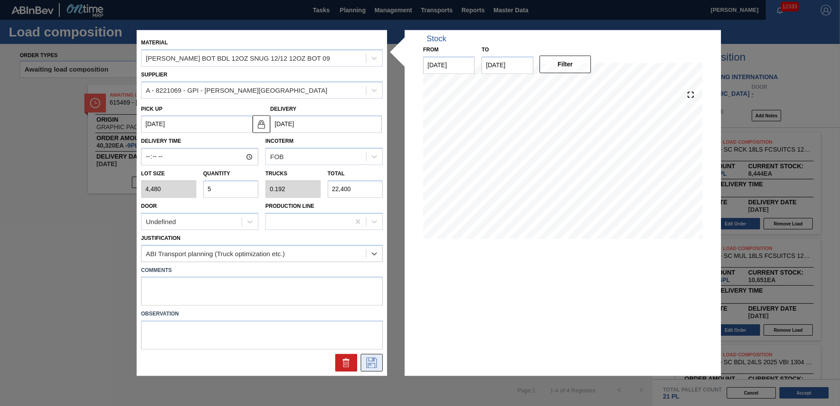
click at [370, 363] on icon at bounding box center [372, 363] width 14 height 11
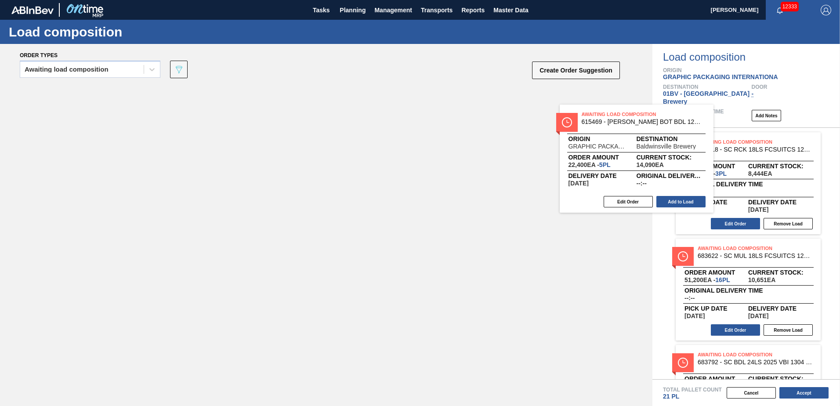
drag, startPoint x: 146, startPoint y: 98, endPoint x: 794, endPoint y: 128, distance: 648.8
click at [794, 128] on div "Order types Awaiting load composition 089F7B8B-B2A5-4AFE-B5C0-19BA573D28AC Crea…" at bounding box center [420, 225] width 840 height 362
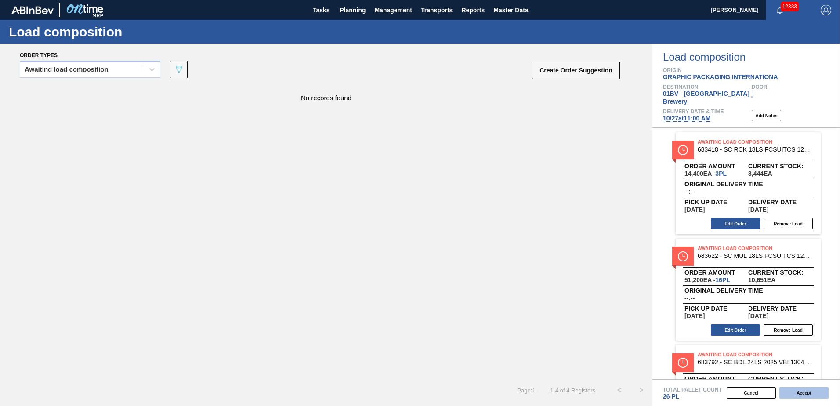
click at [799, 391] on button "Accept" at bounding box center [803, 392] width 49 height 11
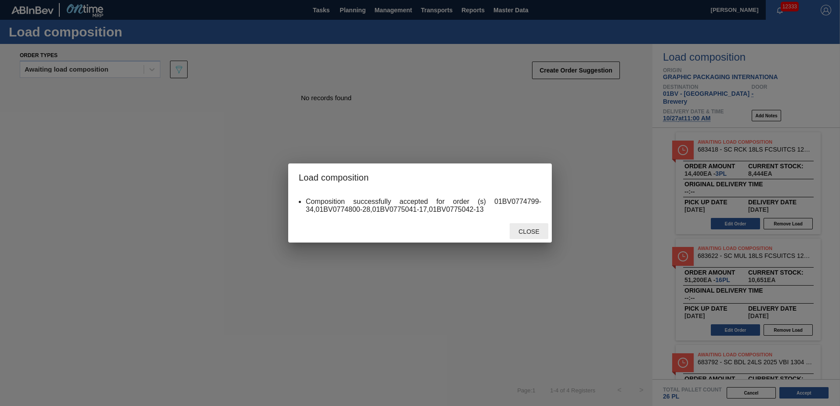
click at [524, 233] on span "Close" at bounding box center [528, 231] width 35 height 7
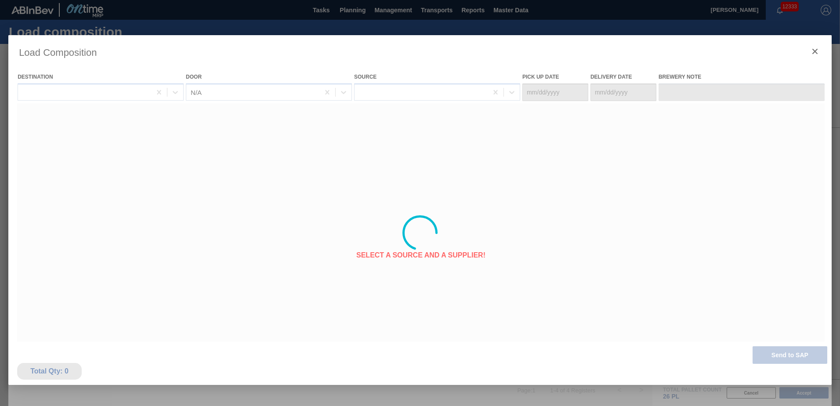
type Date "[DATE]"
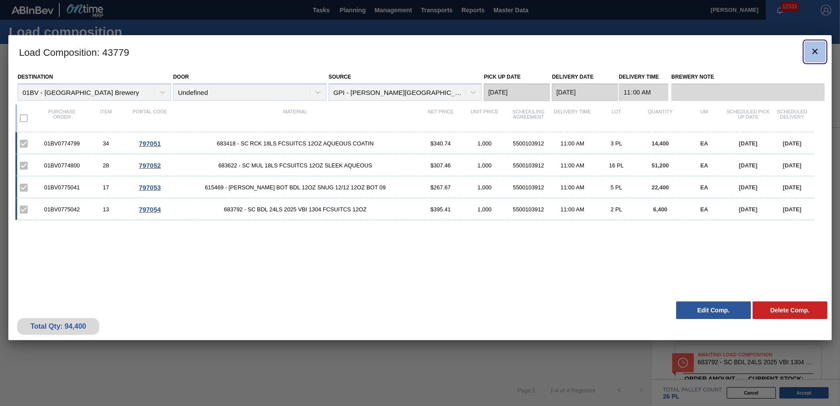
click at [816, 50] on icon "botão de ícone" at bounding box center [814, 51] width 5 height 5
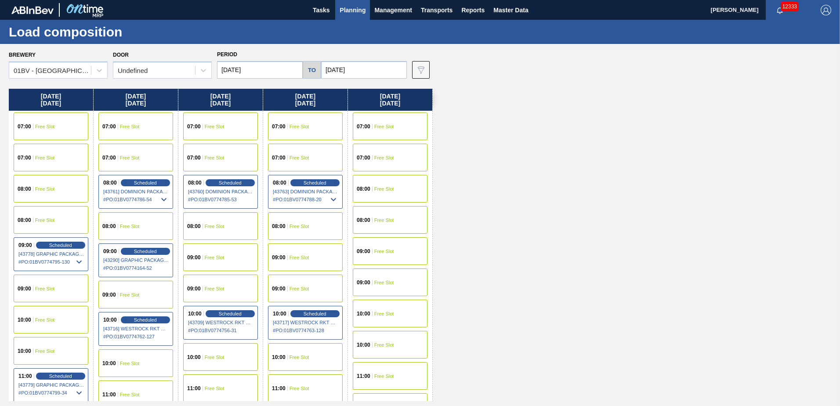
click at [354, 11] on span "Planning" at bounding box center [353, 10] width 26 height 11
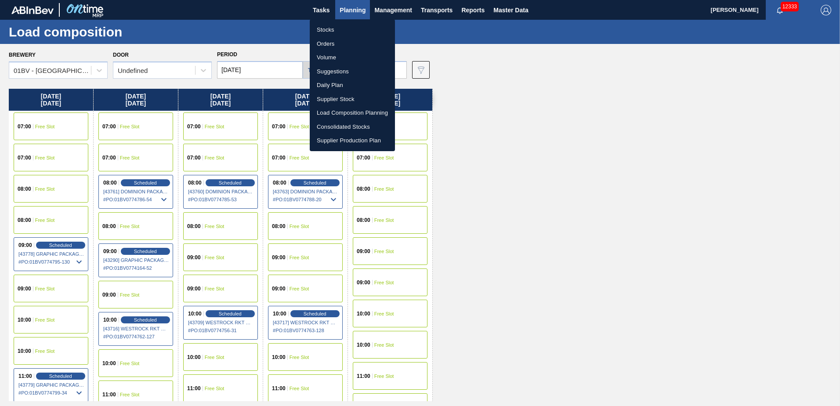
click at [336, 73] on li "Suggestions" at bounding box center [352, 72] width 85 height 14
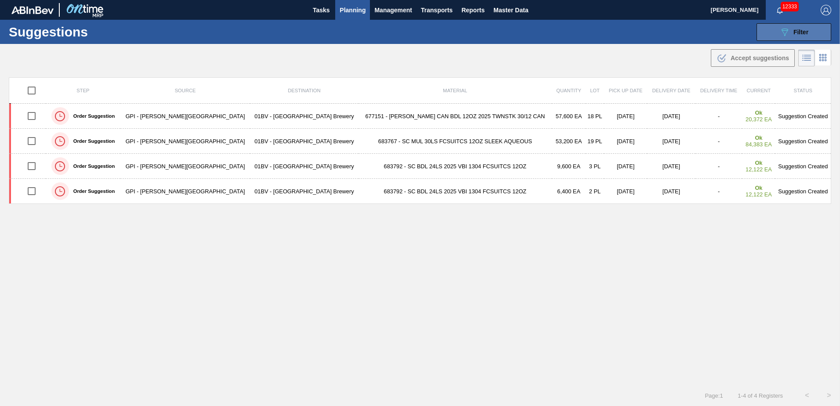
click at [773, 30] on button "089F7B8B-B2A5-4AFE-B5C0-19BA573D28AC Filter" at bounding box center [794, 32] width 75 height 18
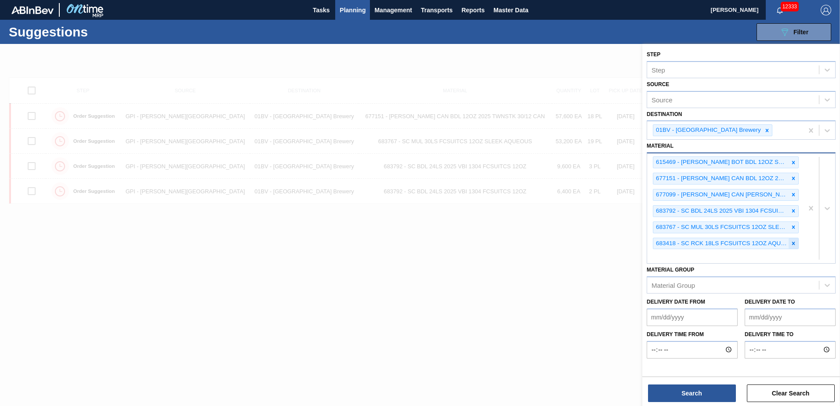
click at [794, 244] on icon at bounding box center [793, 243] width 3 height 3
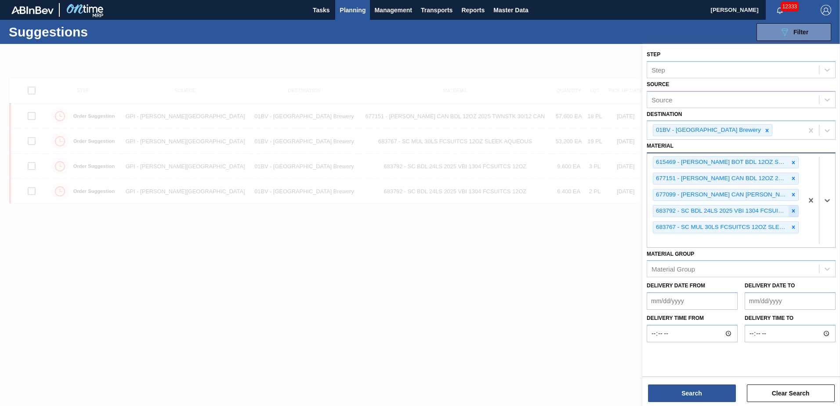
click at [793, 210] on icon at bounding box center [793, 211] width 3 height 3
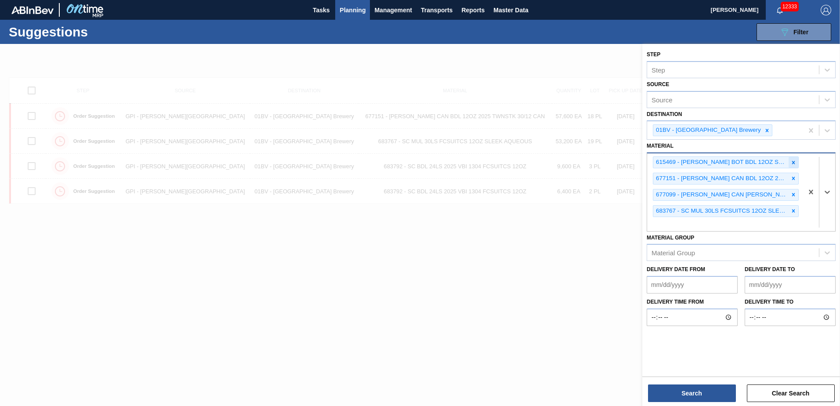
click at [794, 160] on icon at bounding box center [793, 163] width 6 height 6
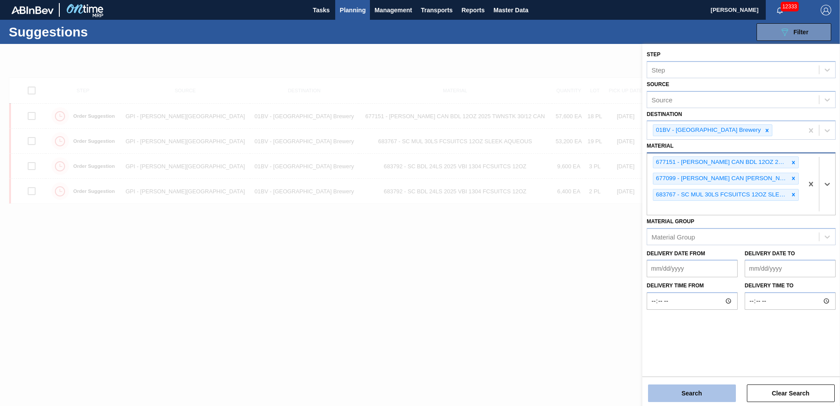
click at [700, 392] on button "Search" at bounding box center [692, 393] width 88 height 18
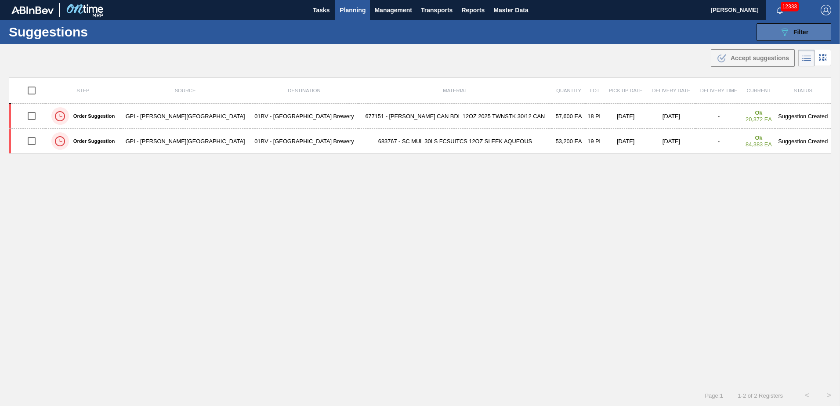
click at [798, 30] on span "Filter" at bounding box center [801, 32] width 15 height 7
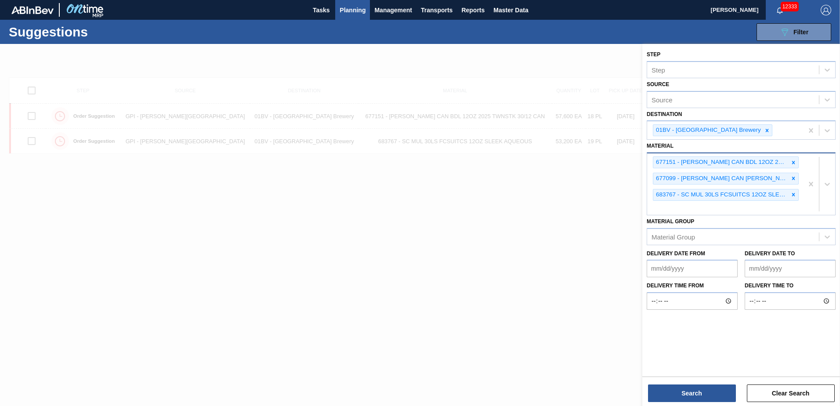
drag, startPoint x: 434, startPoint y: 255, endPoint x: 415, endPoint y: 255, distance: 18.9
click at [434, 255] on div at bounding box center [420, 247] width 840 height 406
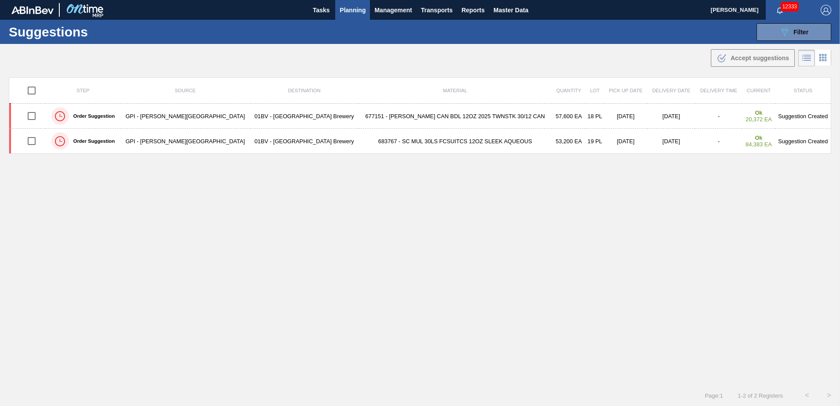
click at [825, 9] on img "button" at bounding box center [826, 10] width 11 height 11
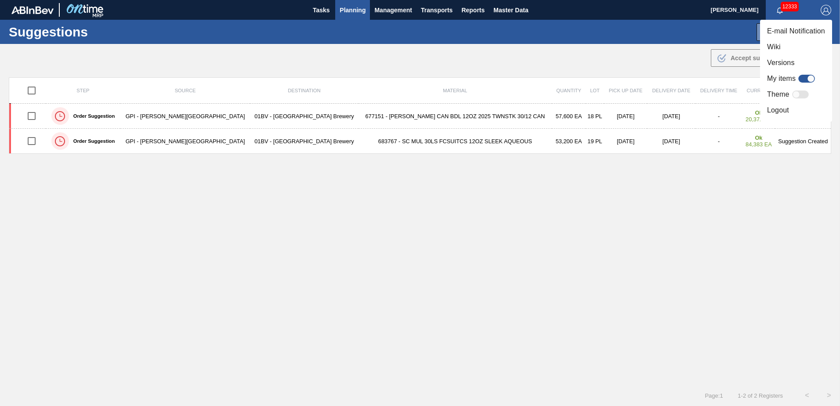
click at [775, 112] on li "Logout" at bounding box center [796, 110] width 72 height 16
